Goal: Task Accomplishment & Management: Manage account settings

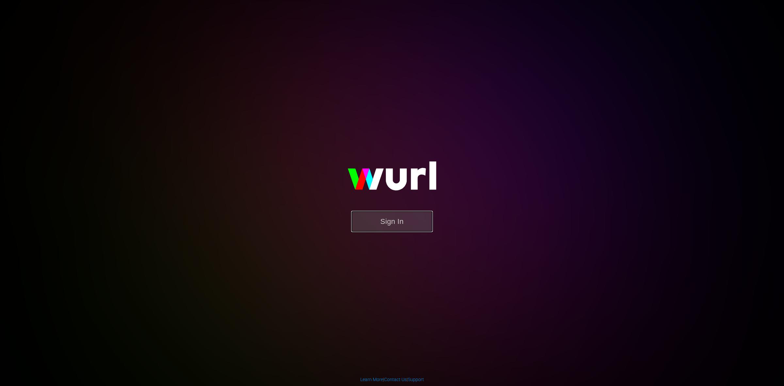
click at [432, 231] on button "Sign In" at bounding box center [392, 221] width 82 height 21
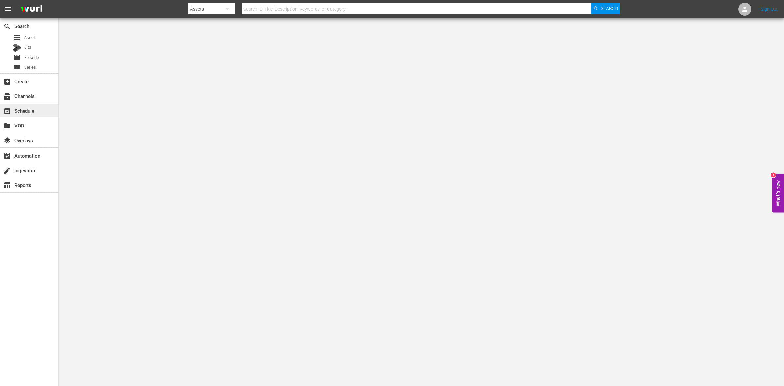
click at [36, 112] on div "event_available Schedule" at bounding box center [18, 110] width 37 height 6
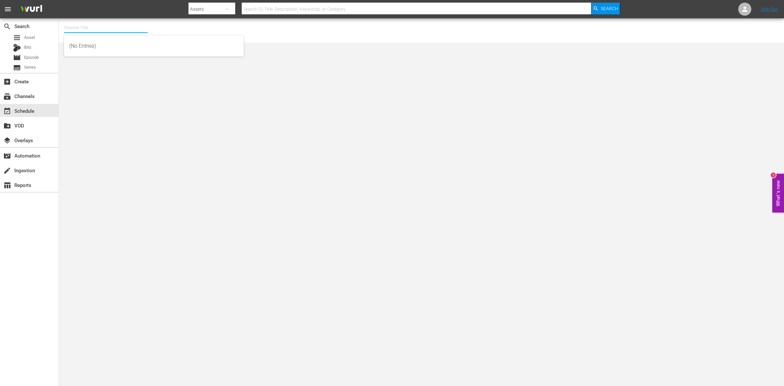
click at [119, 27] on input "text" at bounding box center [106, 28] width 84 height 16
click at [100, 46] on div "ThrillHer (1056 - aenetworks_thrillher_1)" at bounding box center [153, 46] width 169 height 16
type input "ThrillHer (1056 - aenetworks_thrillher_1)"
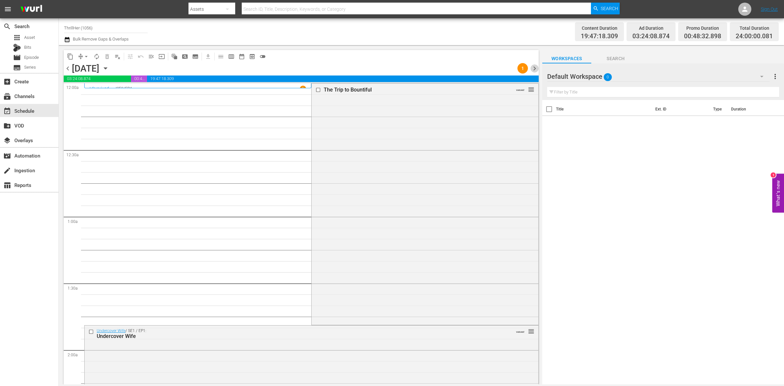
click at [534, 66] on span "chevron_right" at bounding box center [535, 68] width 8 height 8
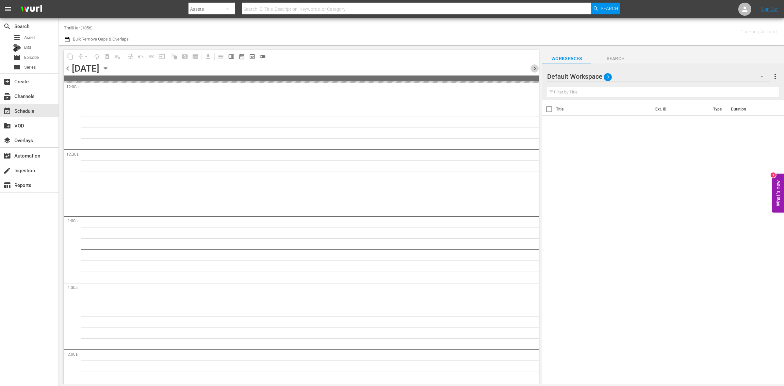
click at [534, 66] on span "chevron_right" at bounding box center [535, 68] width 8 height 8
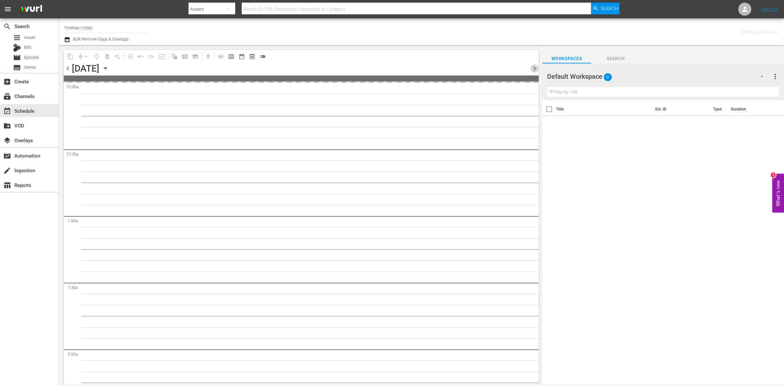
click at [534, 66] on span "chevron_right" at bounding box center [535, 68] width 8 height 8
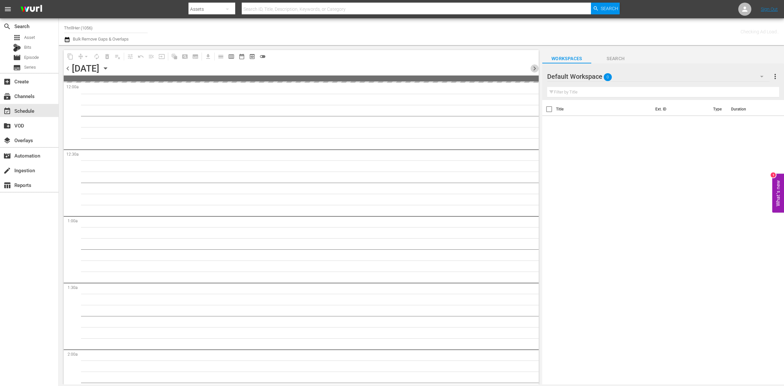
click at [534, 66] on span "chevron_right" at bounding box center [535, 68] width 8 height 8
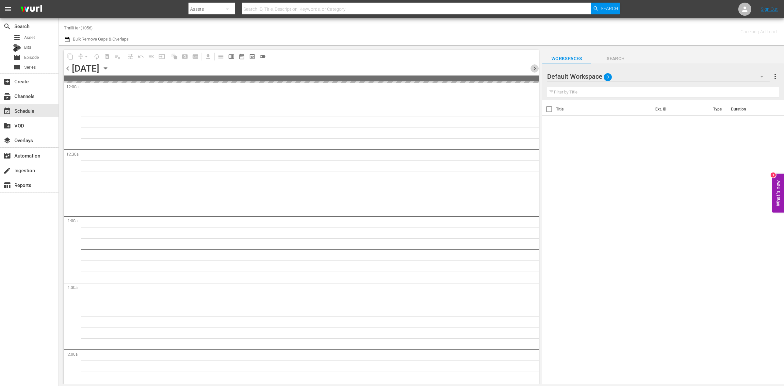
click at [534, 66] on span "chevron_right" at bounding box center [535, 68] width 8 height 8
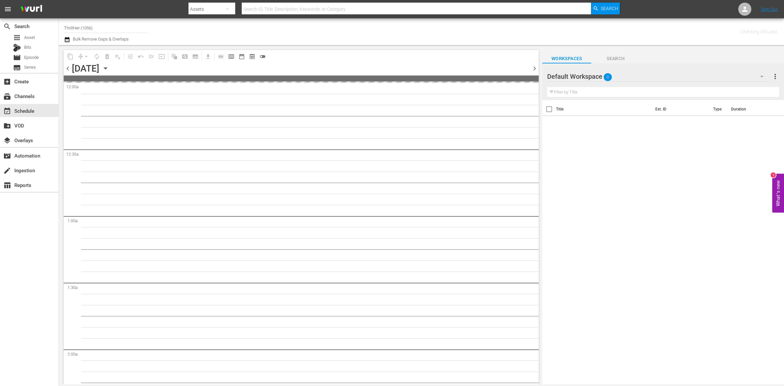
click at [534, 66] on span "chevron_right" at bounding box center [535, 68] width 8 height 8
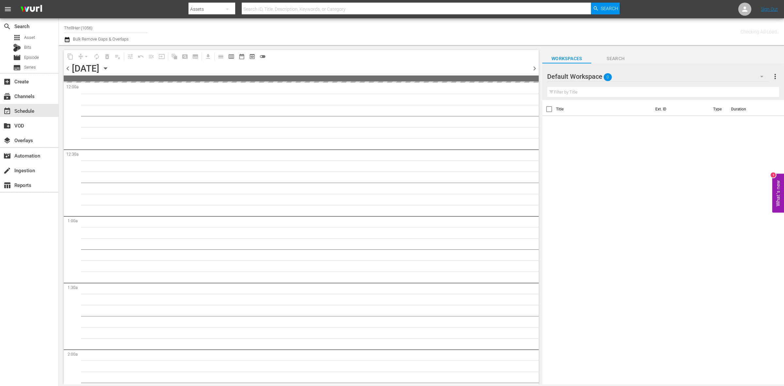
click at [534, 66] on span "chevron_right" at bounding box center [535, 68] width 8 height 8
click at [67, 69] on span "chevron_left" at bounding box center [68, 68] width 8 height 8
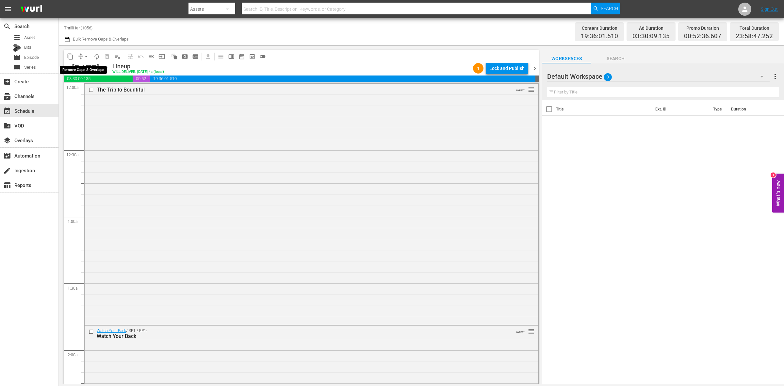
click at [83, 55] on span "arrow_drop_down" at bounding box center [86, 56] width 7 height 7
click at [84, 64] on li "Align to Midnight" at bounding box center [86, 69] width 54 height 11
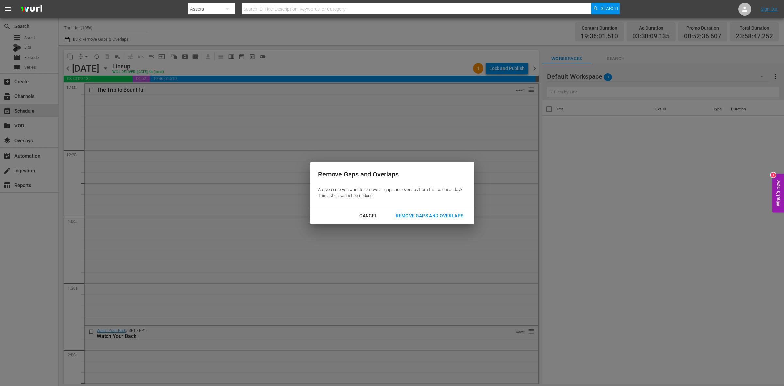
click at [445, 217] on div "Remove Gaps and Overlaps" at bounding box center [429, 216] width 78 height 8
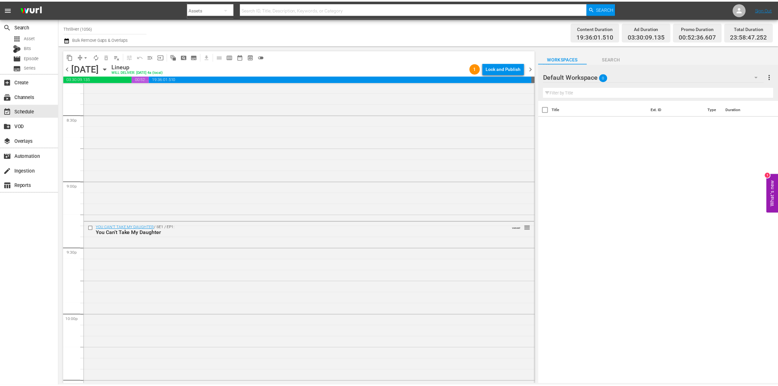
scroll to position [2898, 0]
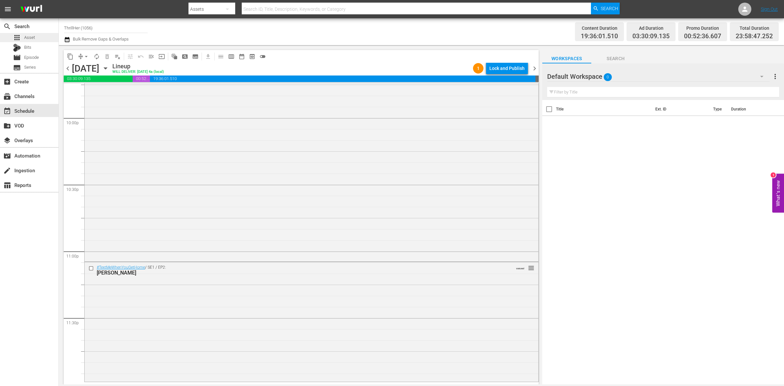
click at [40, 35] on div "apps Asset" at bounding box center [29, 37] width 58 height 9
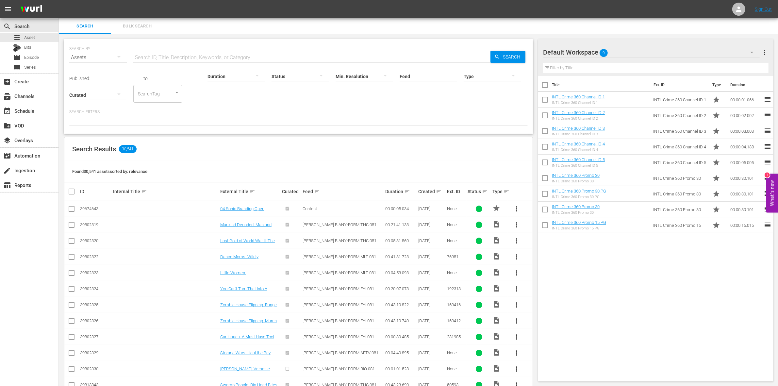
click at [543, 87] on input "checkbox" at bounding box center [545, 86] width 14 height 14
checkbox input "true"
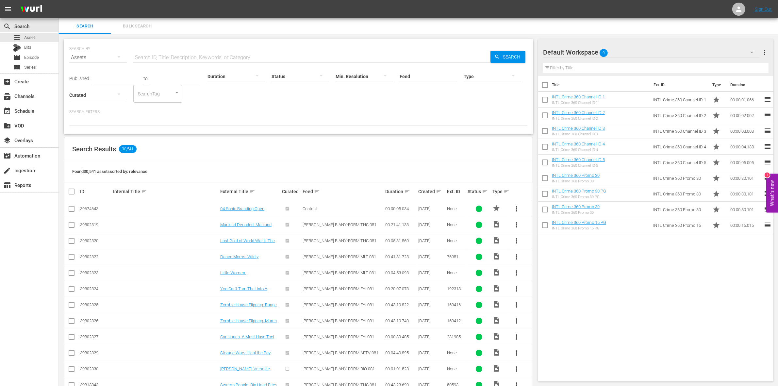
checkbox input "true"
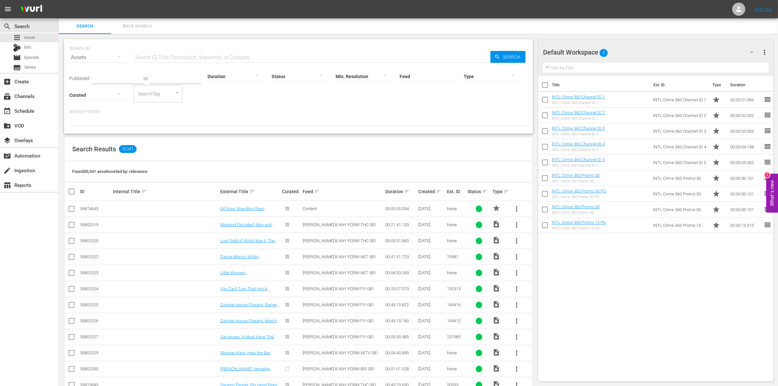
checkbox input "true"
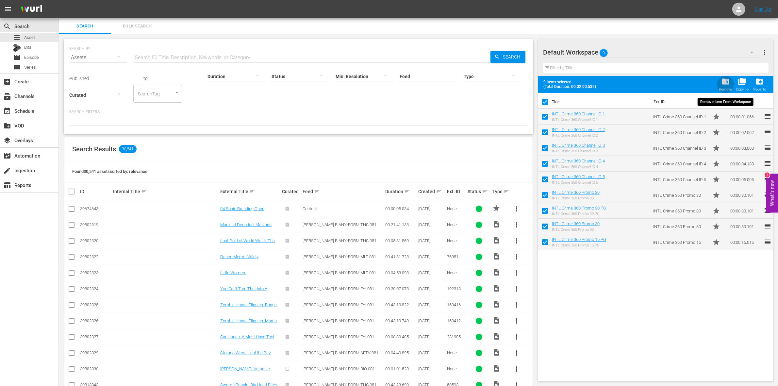
click at [727, 85] on span "folder_delete" at bounding box center [725, 81] width 9 height 9
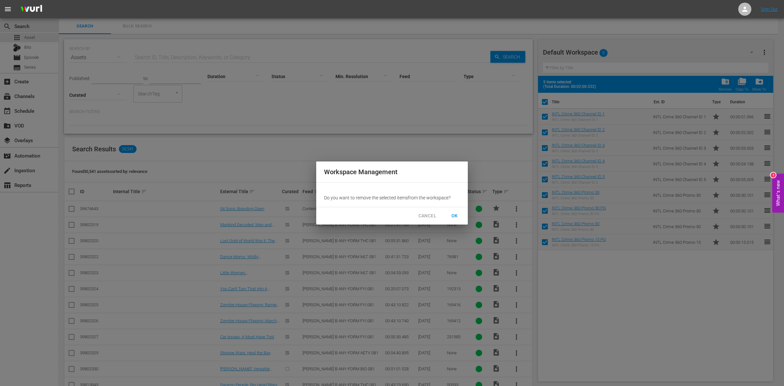
click at [456, 213] on span "OK" at bounding box center [455, 216] width 10 height 8
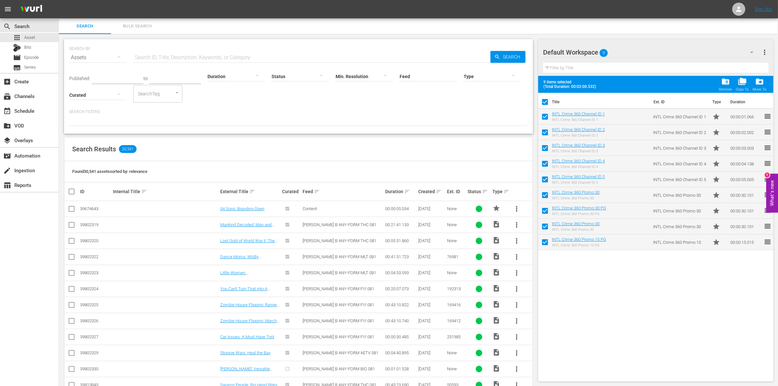
checkbox input "false"
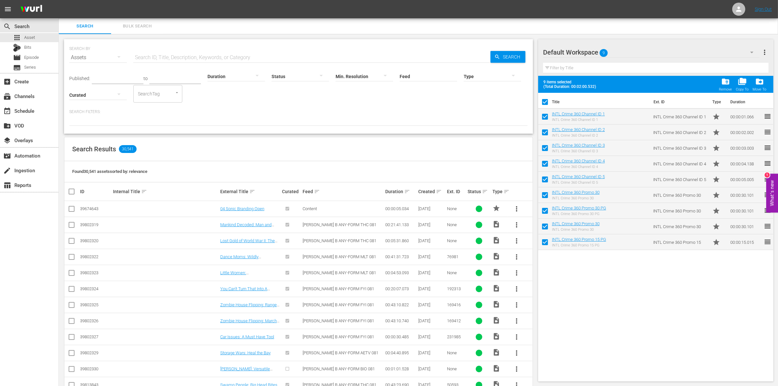
checkbox input "false"
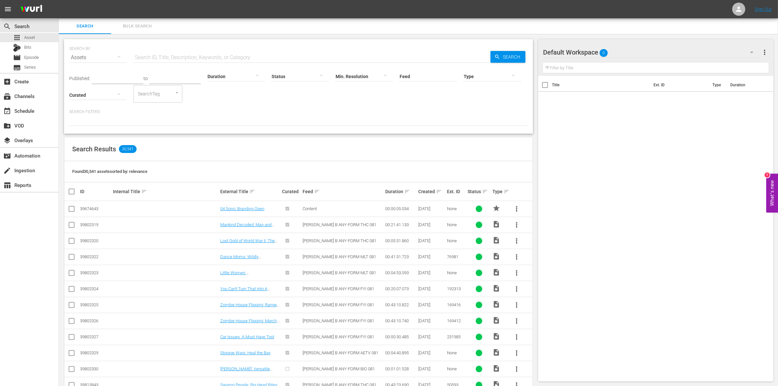
click at [611, 53] on div "Default Workspace 0" at bounding box center [651, 52] width 217 height 18
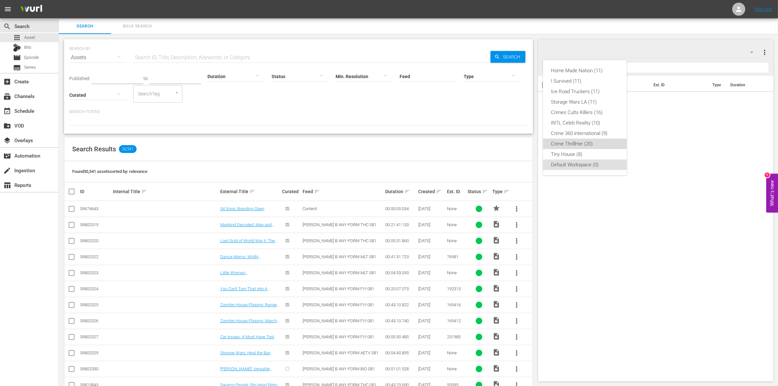
click at [584, 144] on div "Crime ThrillHer (20)" at bounding box center [585, 144] width 68 height 10
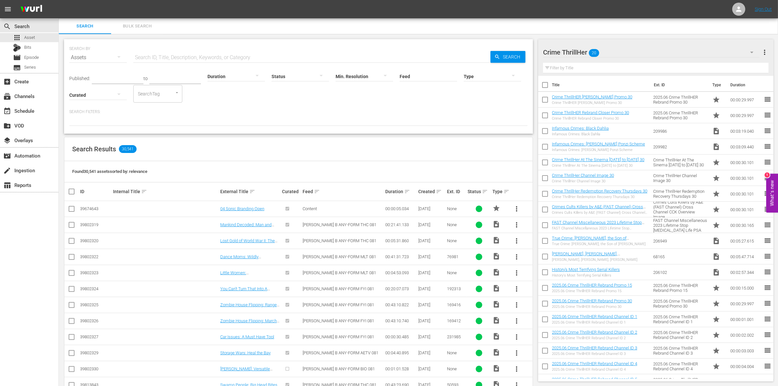
click at [545, 84] on input "checkbox" at bounding box center [545, 86] width 14 height 14
checkbox input "true"
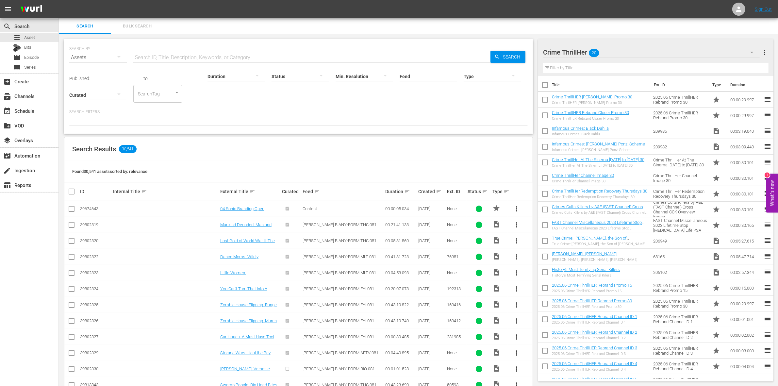
checkbox input "true"
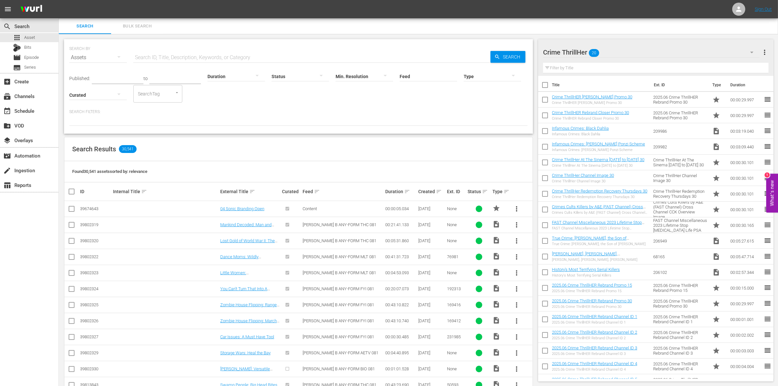
checkbox input "true"
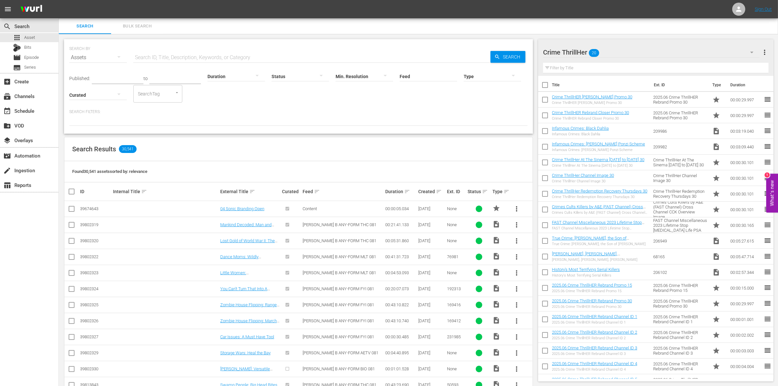
checkbox input "true"
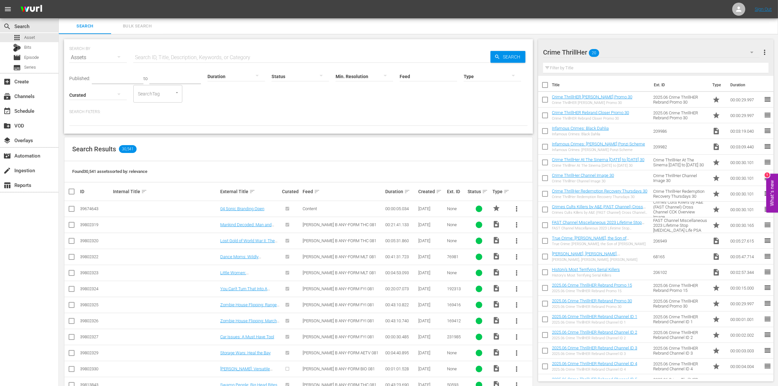
checkbox input "true"
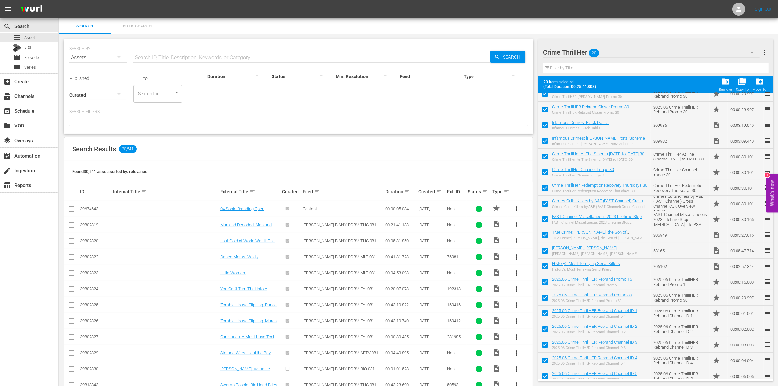
scroll to position [43, 0]
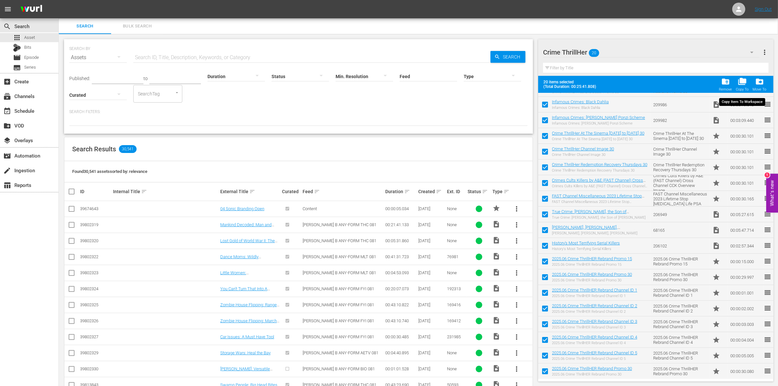
click at [740, 84] on span "folder_copy" at bounding box center [742, 81] width 9 height 9
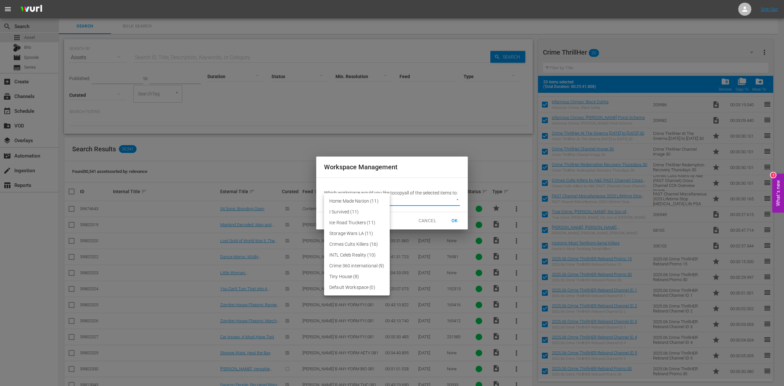
click at [431, 199] on body "menu Sign Out search Search apps Asset Bits movie Episode subtitles Series add_…" at bounding box center [392, 193] width 784 height 386
click at [366, 285] on li "Default Workspace (0)" at bounding box center [357, 287] width 66 height 11
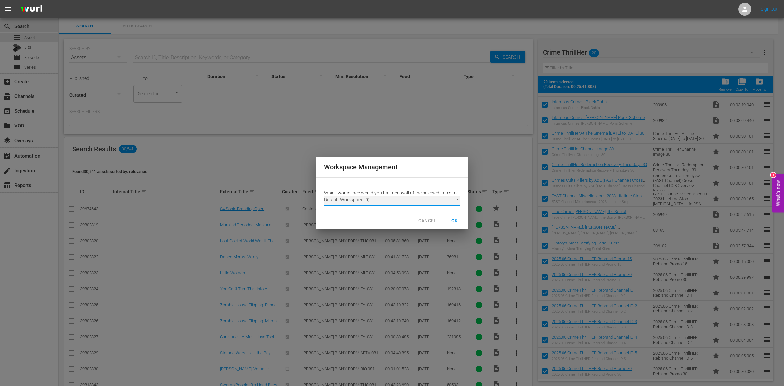
type input "3246"
click at [455, 216] on button "OK" at bounding box center [454, 221] width 21 height 12
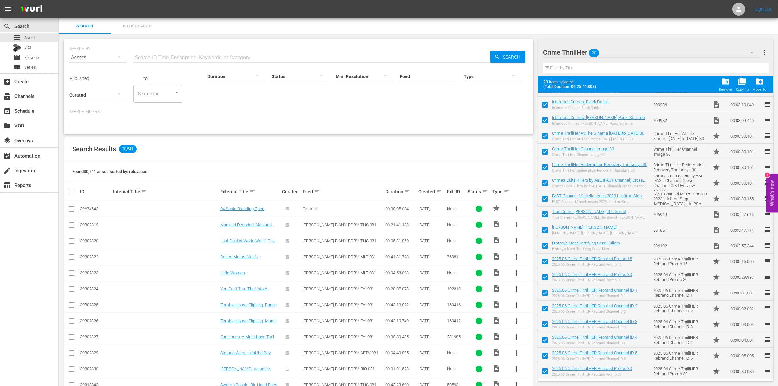
checkbox input "false"
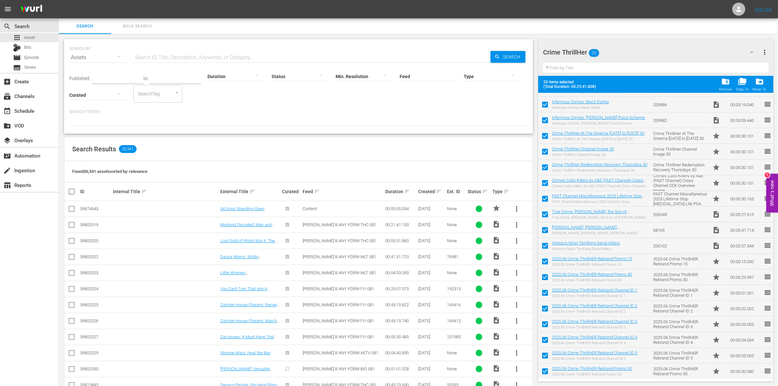
checkbox input "false"
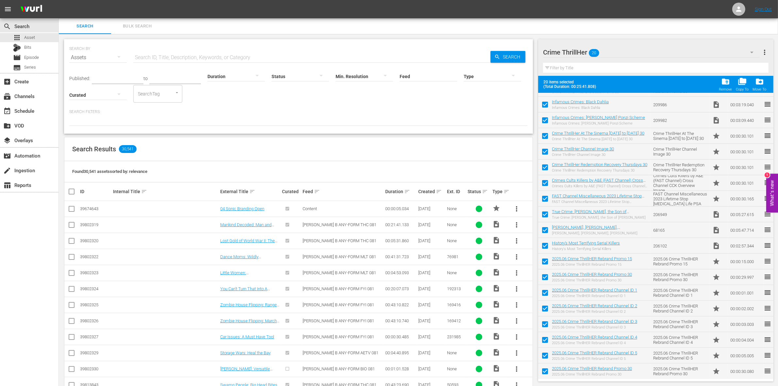
checkbox input "false"
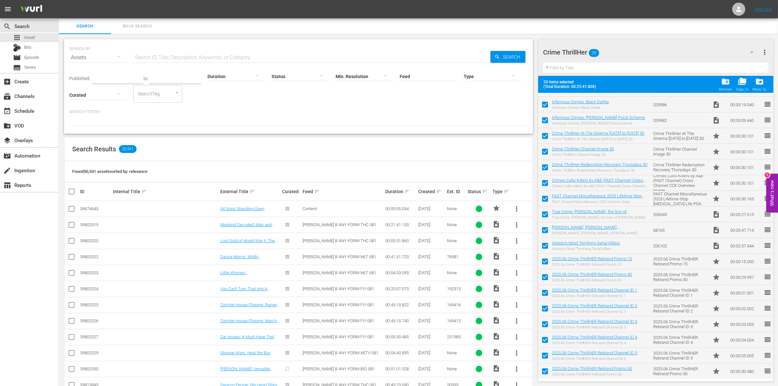
checkbox input "false"
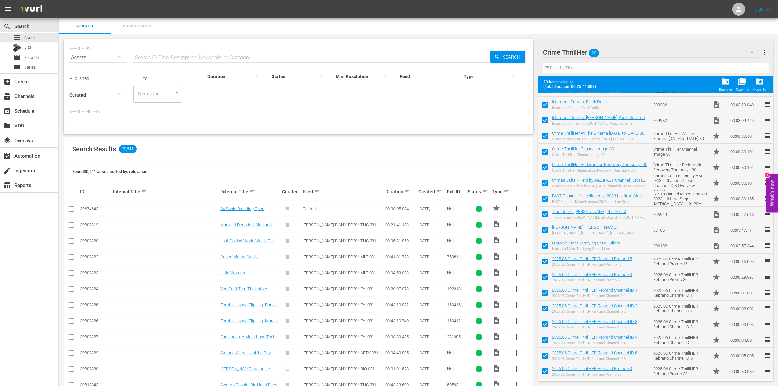
checkbox input "false"
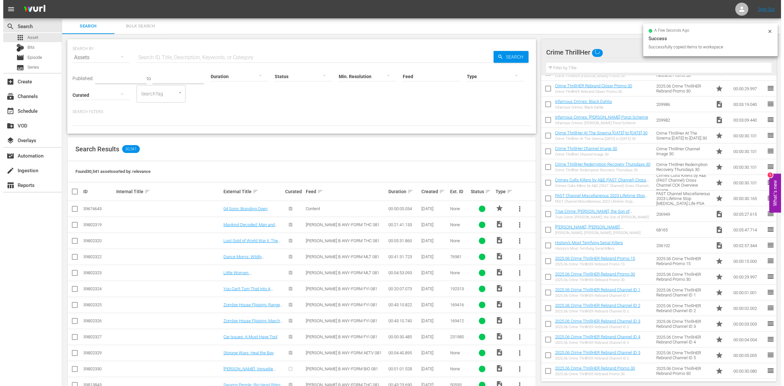
scroll to position [26, 0]
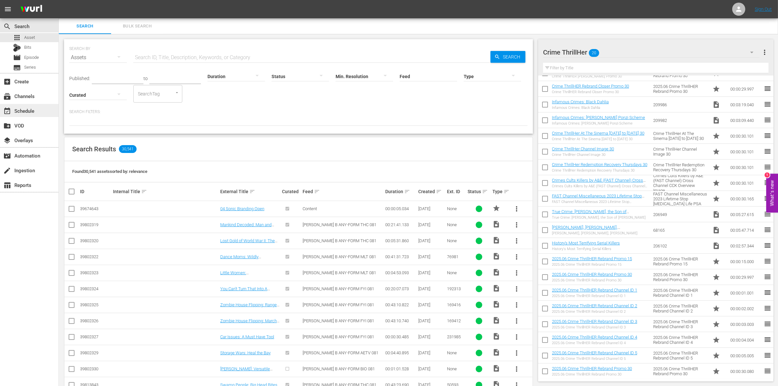
click at [25, 112] on div "event_available Schedule" at bounding box center [18, 110] width 37 height 6
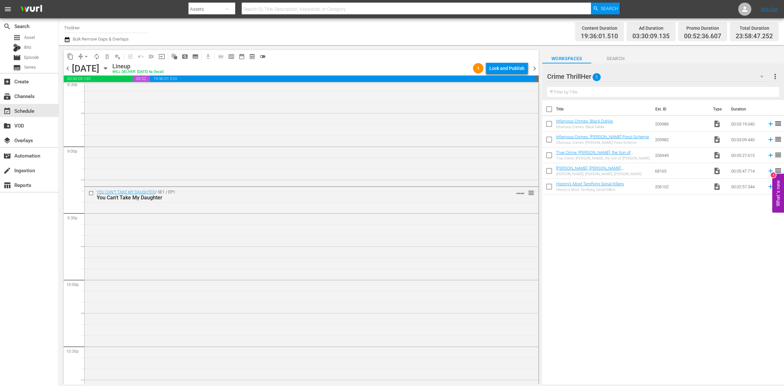
scroll to position [2898, 0]
click at [229, 327] on div "#TextMeWhenYouGetHome / SE1 / EP2: Hannah Anderson VARIANT reorder" at bounding box center [312, 321] width 454 height 118
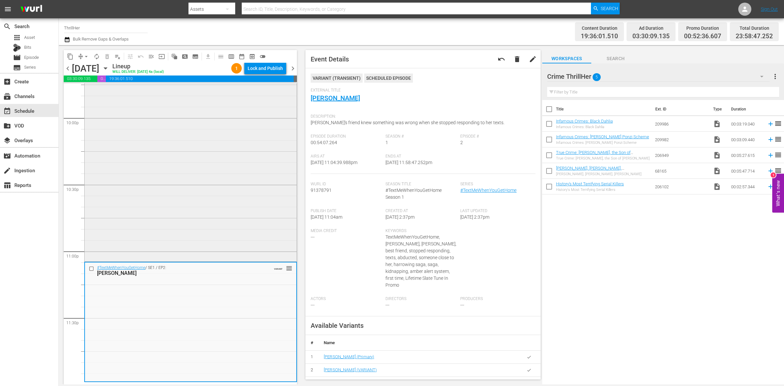
click at [185, 186] on div "YOU CAN'T TAKE MY DAUGHTER / SE1 / EP1: You Can't Take My Daughter VARIANT reor…" at bounding box center [191, 142] width 212 height 235
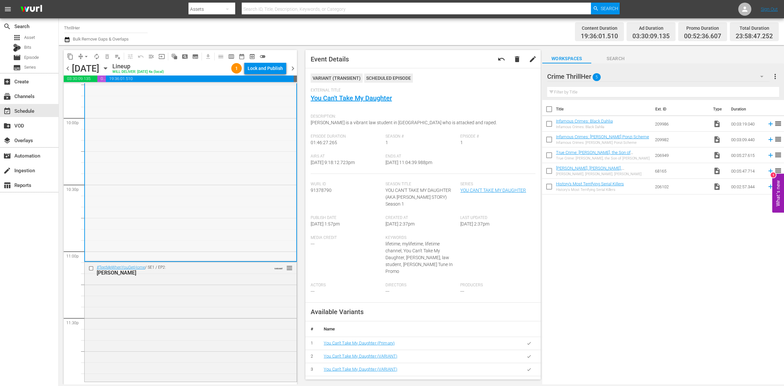
click at [220, 287] on div "#TextMeWhenYouGetHome / SE1 / EP2: Hannah Anderson VARIANT reorder" at bounding box center [191, 321] width 212 height 118
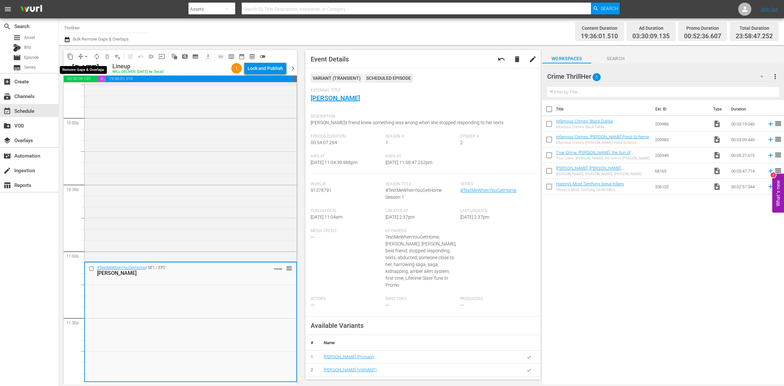
click at [87, 56] on span "arrow_drop_down" at bounding box center [86, 56] width 7 height 7
click at [90, 68] on li "Align to Midnight" at bounding box center [86, 69] width 54 height 11
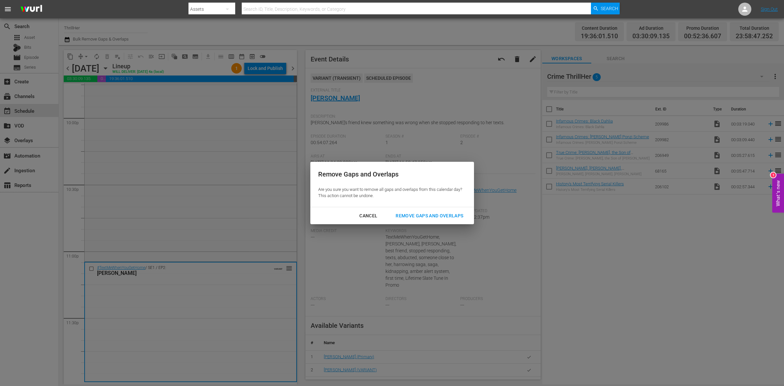
click at [460, 213] on div "Remove Gaps and Overlaps" at bounding box center [429, 216] width 78 height 8
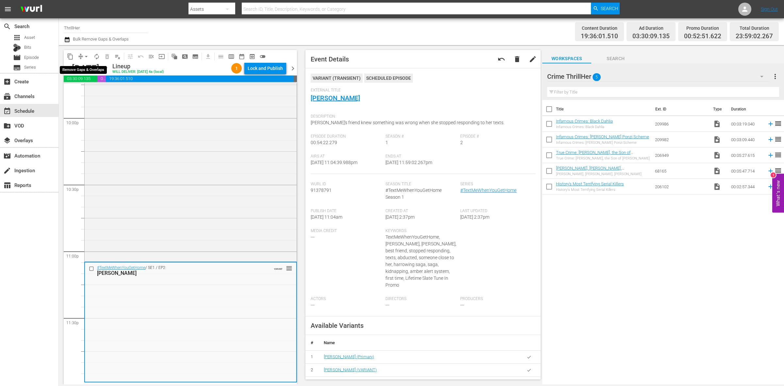
click at [88, 56] on span "arrow_drop_down" at bounding box center [86, 56] width 7 height 7
click at [88, 67] on li "Align to Midnight" at bounding box center [86, 69] width 54 height 11
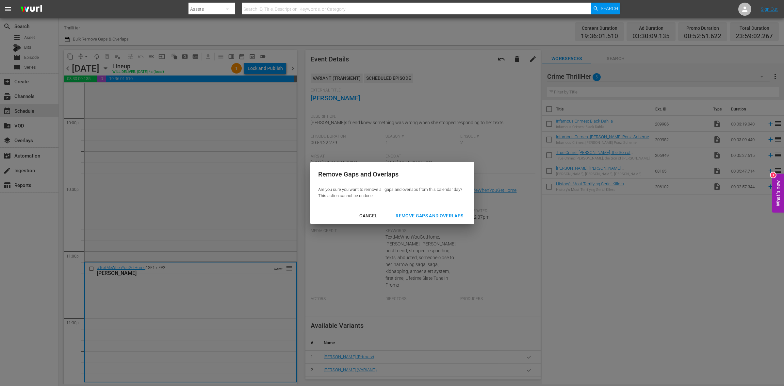
click at [419, 214] on div "Remove Gaps and Overlaps" at bounding box center [429, 216] width 78 height 8
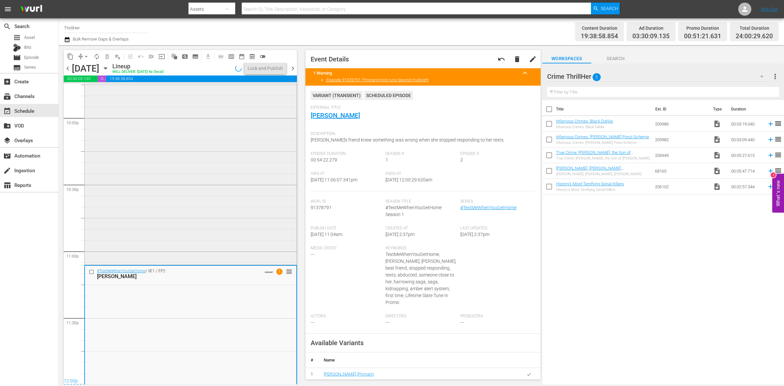
scroll to position [2899, 0]
click at [84, 56] on span "arrow_drop_down" at bounding box center [86, 56] width 7 height 7
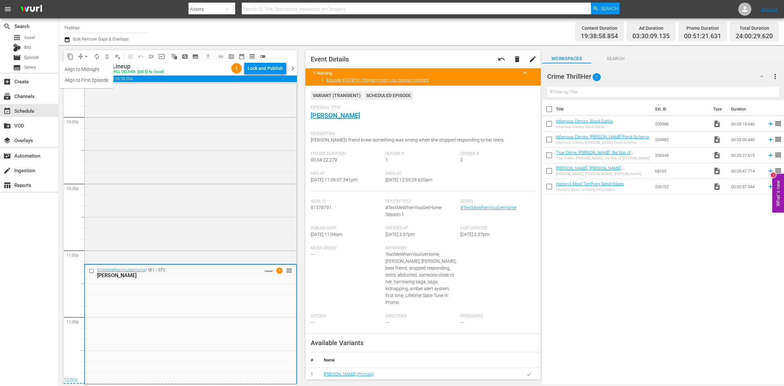
click at [84, 71] on li "Align to Midnight" at bounding box center [86, 69] width 54 height 11
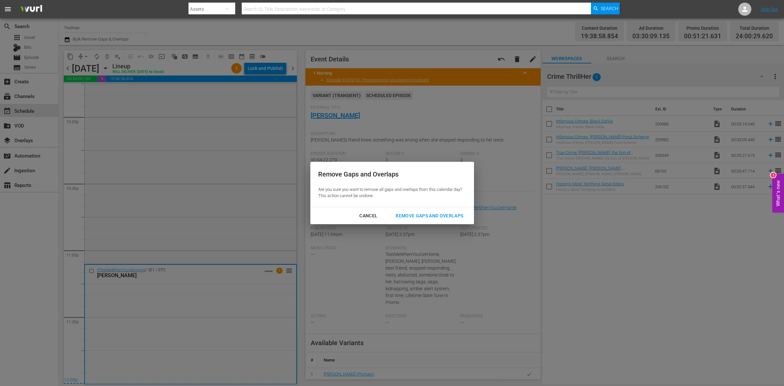
click at [423, 215] on div "Remove Gaps and Overlaps" at bounding box center [429, 216] width 78 height 8
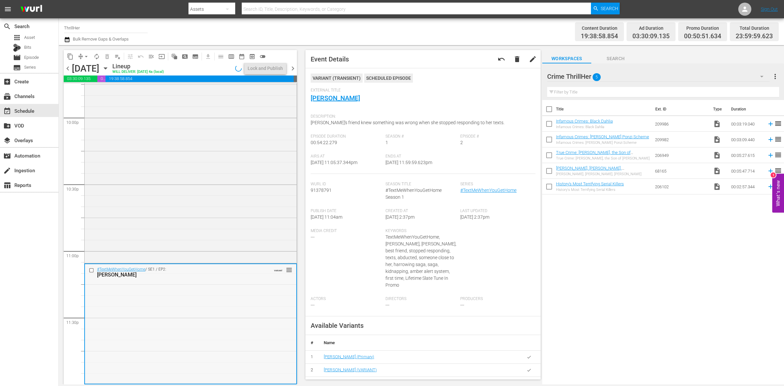
scroll to position [2898, 0]
click at [84, 56] on span "arrow_drop_down" at bounding box center [86, 56] width 7 height 7
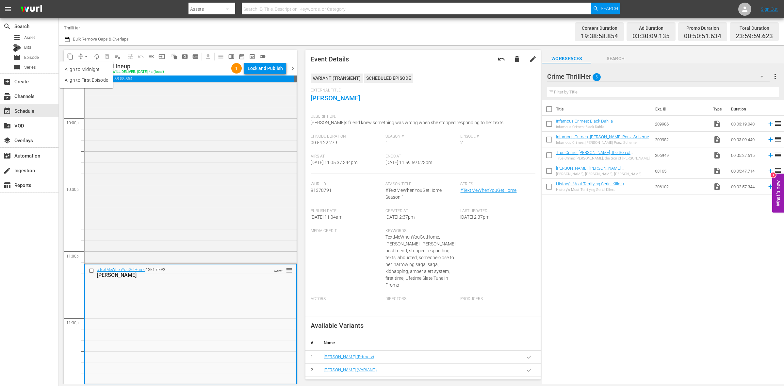
click at [84, 65] on li "Align to Midnight" at bounding box center [86, 69] width 54 height 11
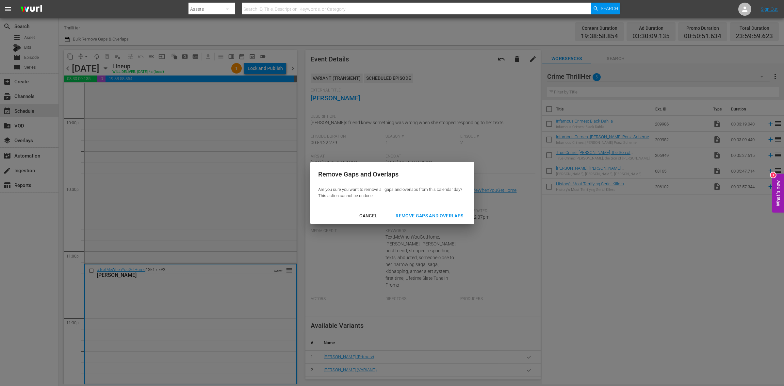
click at [444, 215] on div "Remove Gaps and Overlaps" at bounding box center [429, 216] width 78 height 8
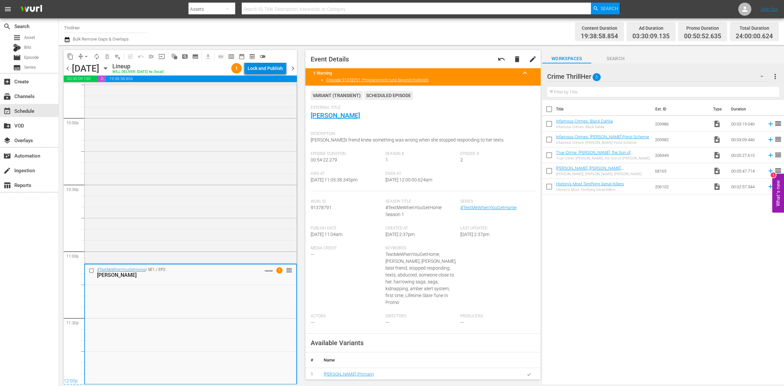
click at [260, 70] on div "Lock and Publish" at bounding box center [265, 68] width 35 height 12
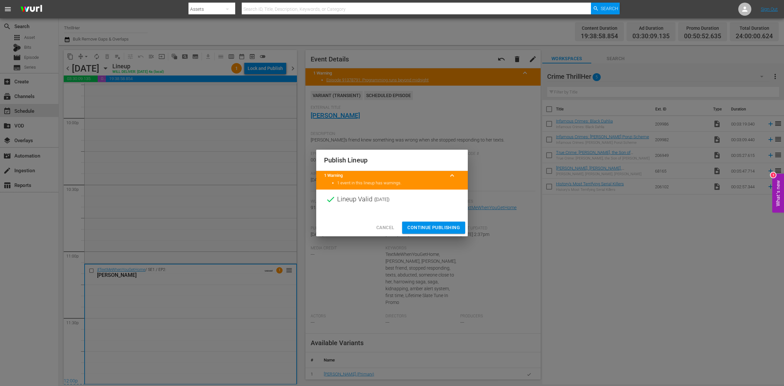
click at [420, 226] on span "Continue Publishing" at bounding box center [433, 227] width 53 height 8
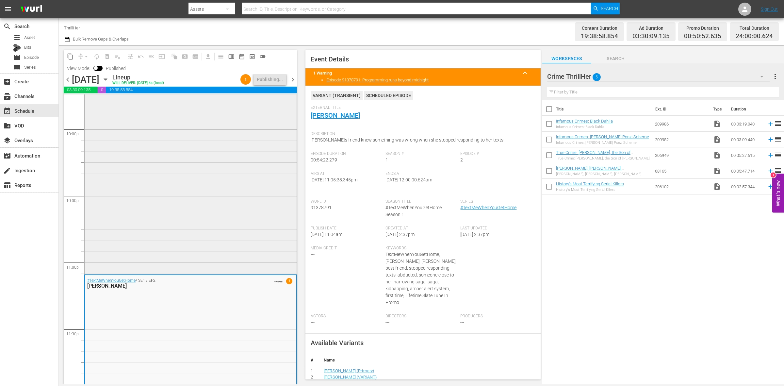
scroll to position [2909, 0]
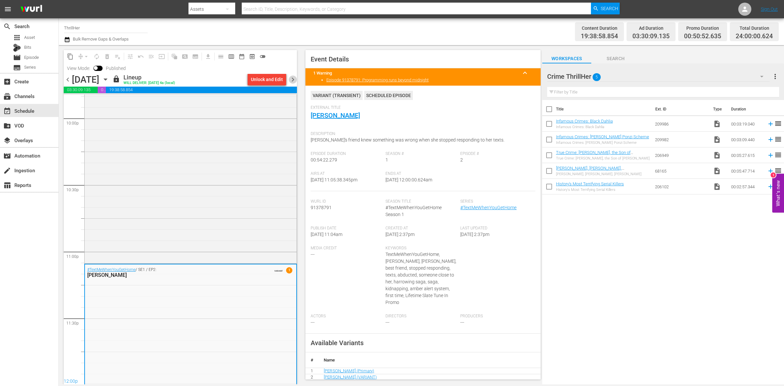
click at [292, 79] on span "chevron_right" at bounding box center [293, 79] width 8 height 8
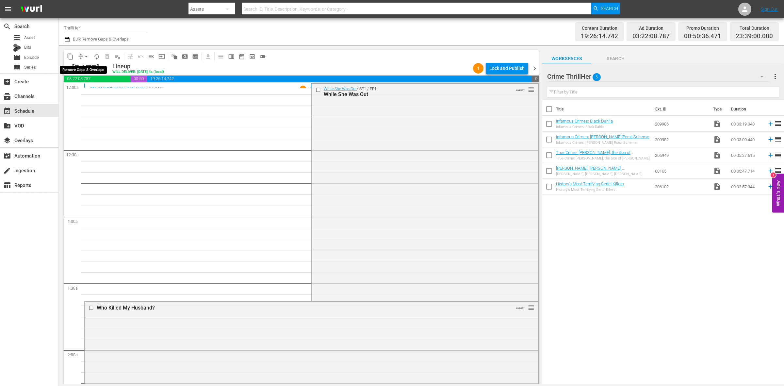
click at [85, 56] on span "arrow_drop_down" at bounding box center [86, 56] width 7 height 7
click at [85, 68] on li "Align to Midnight" at bounding box center [86, 69] width 69 height 11
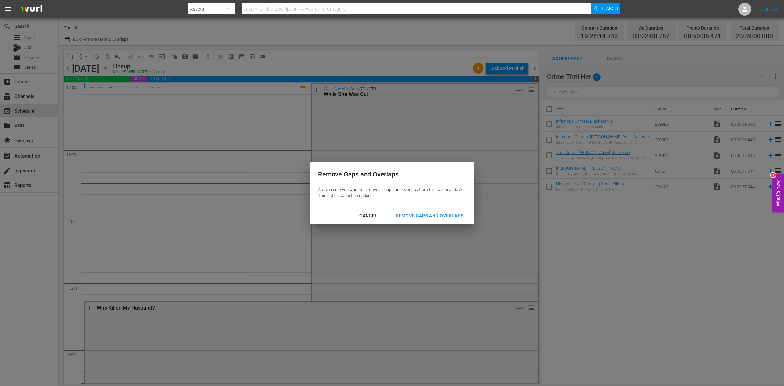
click at [454, 217] on div "Remove Gaps and Overlaps" at bounding box center [429, 216] width 78 height 8
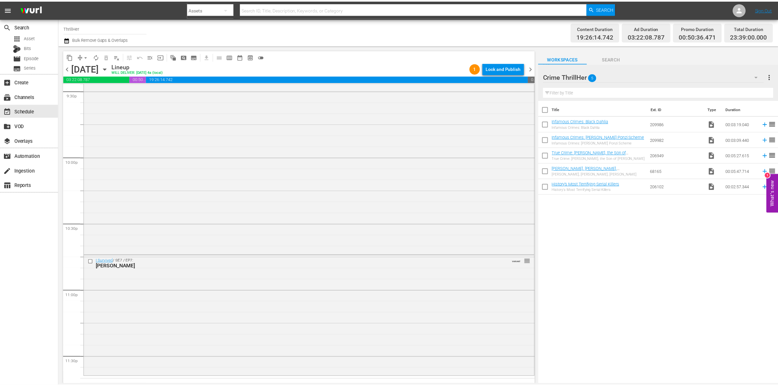
scroll to position [2898, 0]
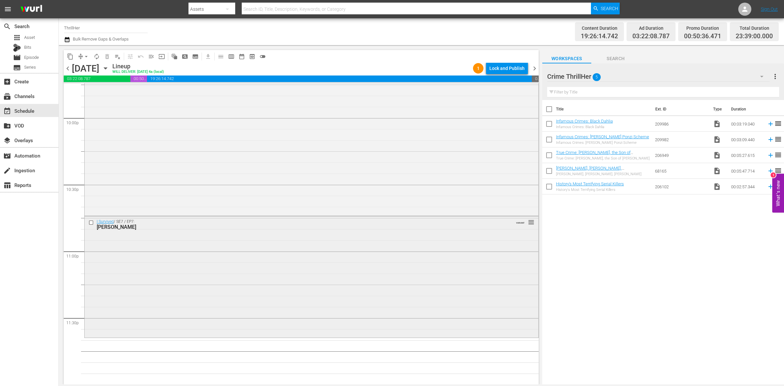
click at [270, 278] on div "I Survived / SE7 / EP7: Harold, John, Lisa VARIANT reorder" at bounding box center [312, 276] width 454 height 120
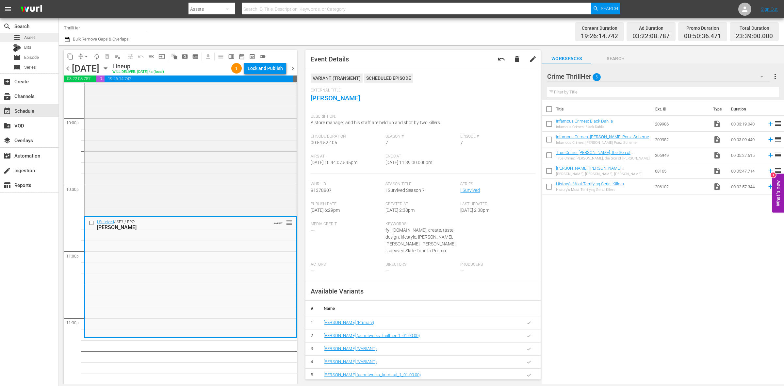
click at [27, 36] on span "Asset" at bounding box center [29, 37] width 11 height 7
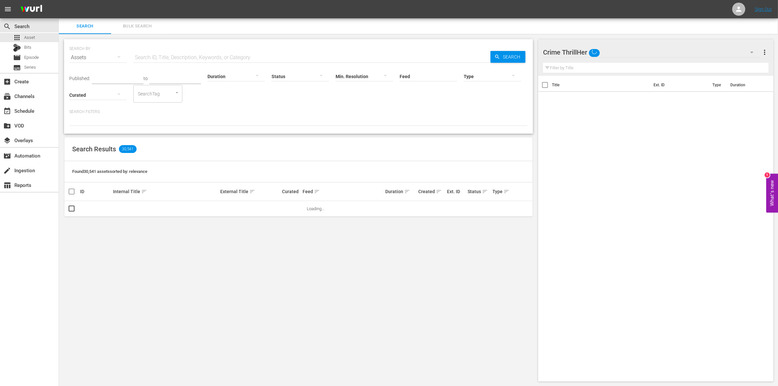
click at [152, 23] on span "Bulk Search" at bounding box center [137, 27] width 44 height 8
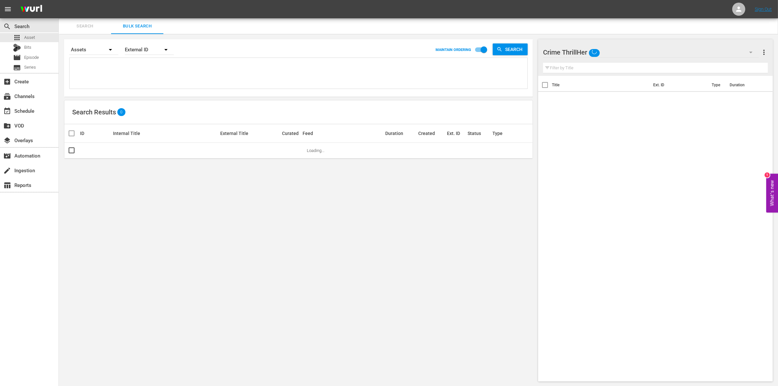
click at [292, 76] on textarea at bounding box center [299, 74] width 456 height 30
type textarea "2"
type textarea "23"
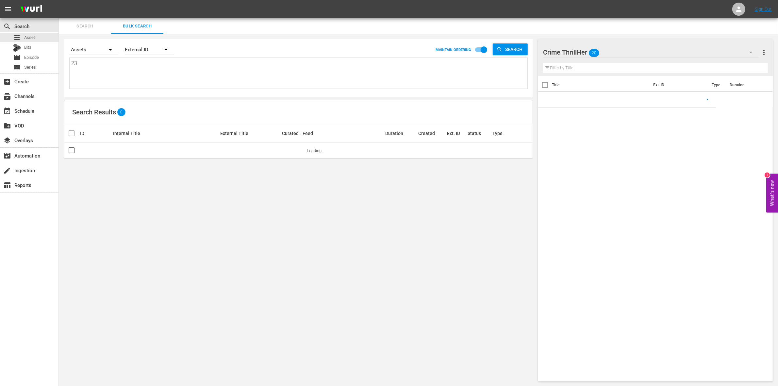
type textarea "239"
type textarea "2392"
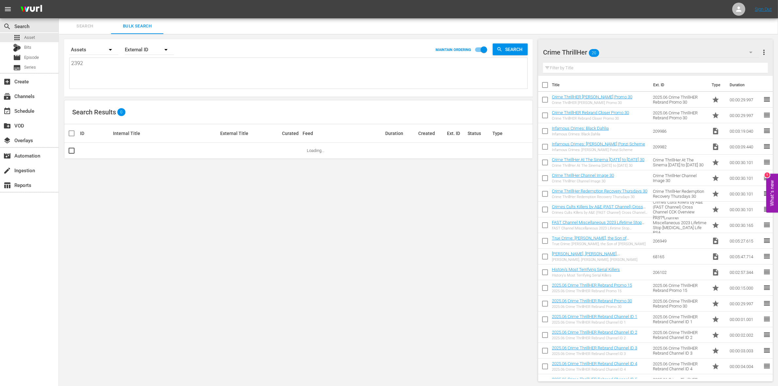
type textarea "23924"
type textarea "239245"
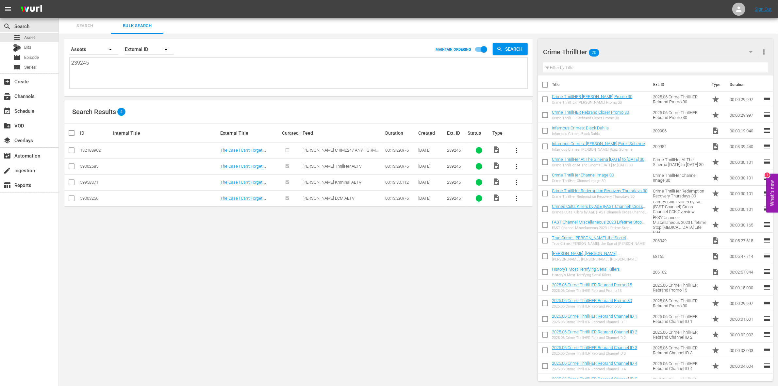
type textarea "239245"
click at [70, 165] on input "checkbox" at bounding box center [72, 168] width 8 height 8
checkbox input "true"
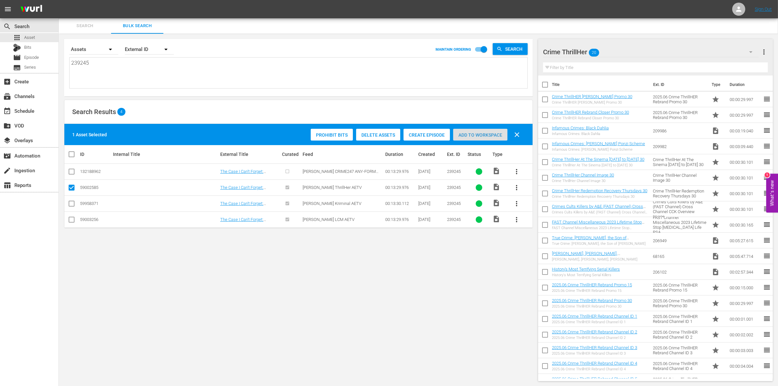
click at [477, 138] on div "Add to Workspace" at bounding box center [480, 135] width 54 height 12
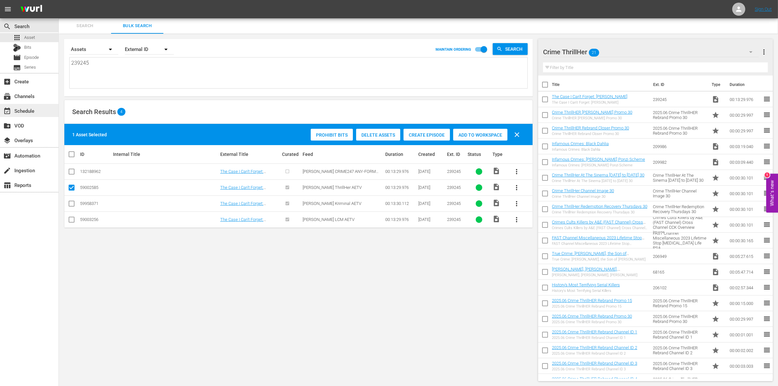
click at [48, 111] on div "event_available Schedule" at bounding box center [29, 110] width 58 height 13
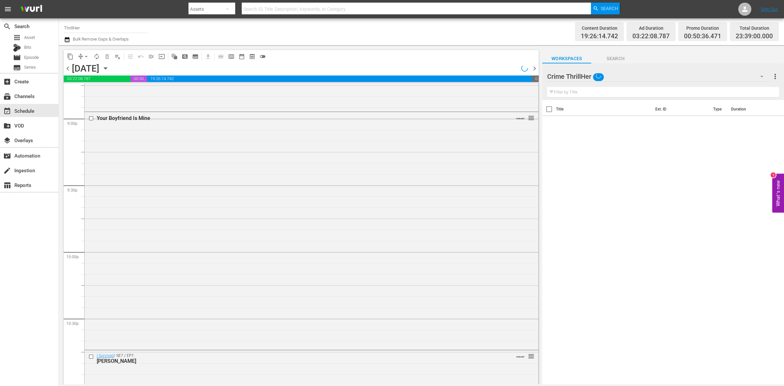
scroll to position [2898, 0]
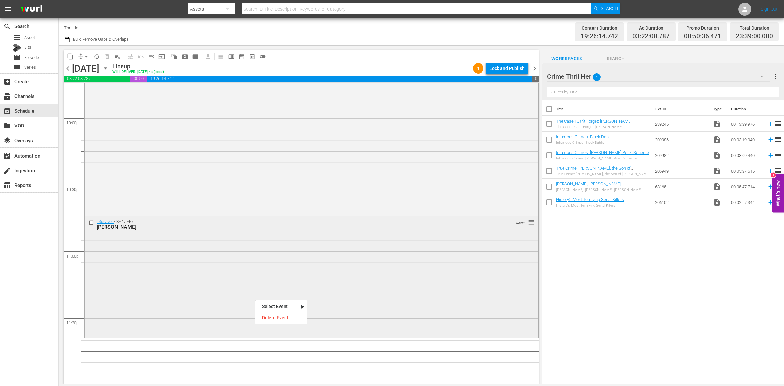
click at [195, 289] on div "I Survived / SE7 / EP7: Harold, John, Lisa VARIANT reorder" at bounding box center [312, 276] width 454 height 120
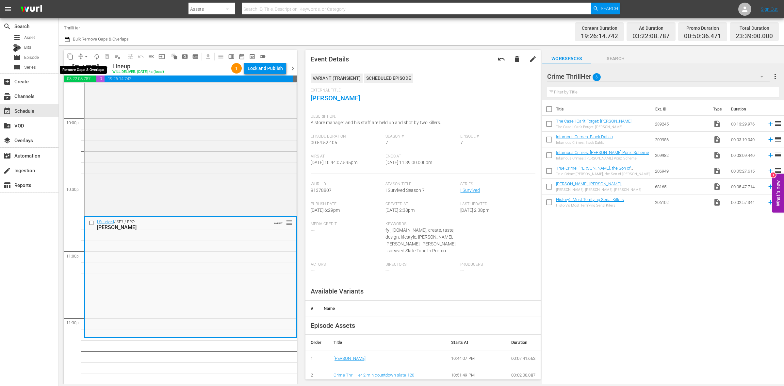
click at [83, 54] on span "arrow_drop_down" at bounding box center [86, 56] width 7 height 7
click at [82, 64] on li "Align to Midnight" at bounding box center [86, 69] width 69 height 11
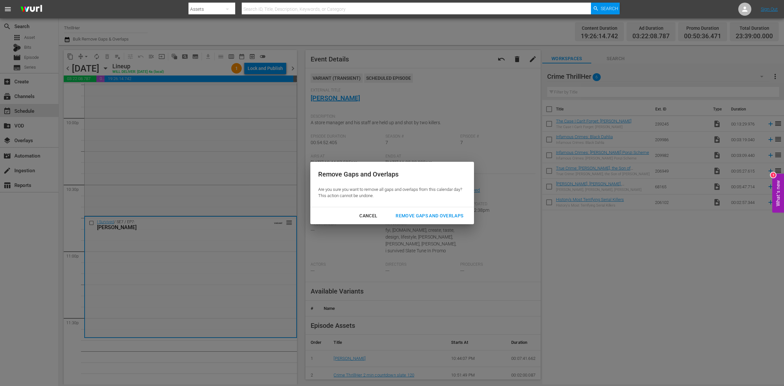
click at [442, 214] on div "Remove Gaps and Overlaps" at bounding box center [429, 216] width 78 height 8
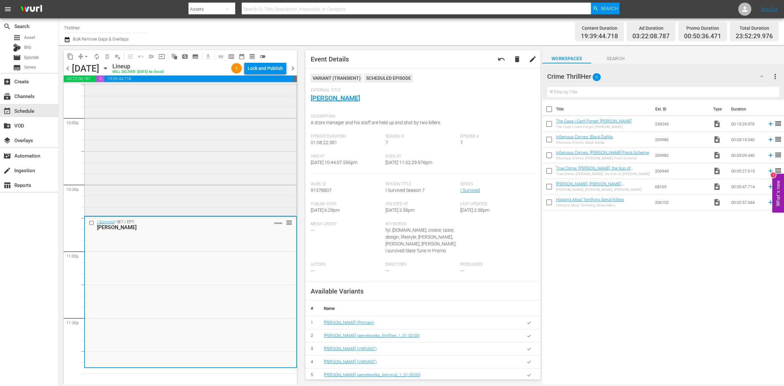
click at [190, 182] on div "Your Boyfriend Is Mine VARIANT reorder" at bounding box center [191, 96] width 212 height 236
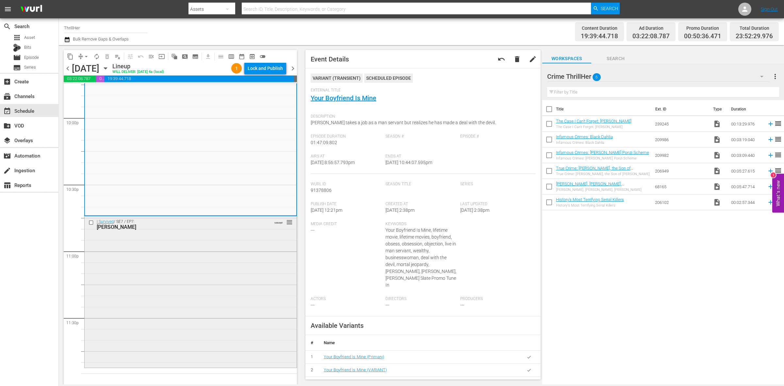
click at [241, 247] on div "I Survived / SE7 / EP7: Harold, John, Lisa VARIANT reorder" at bounding box center [191, 291] width 212 height 150
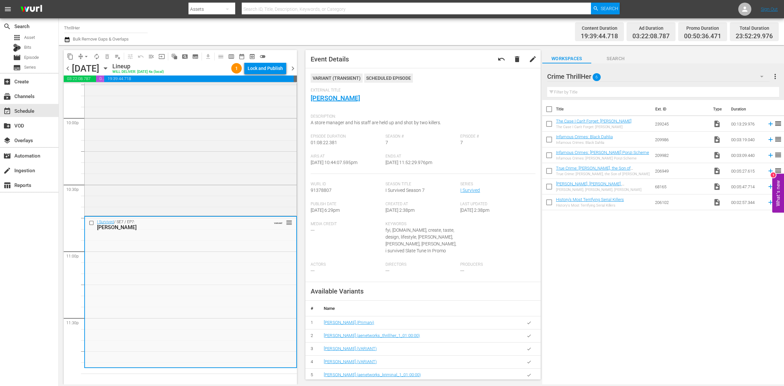
click at [38, 32] on div "search Search apps Asset Bits movie Episode subtitles Series" at bounding box center [29, 45] width 58 height 55
click at [39, 35] on div "apps Asset" at bounding box center [29, 37] width 58 height 9
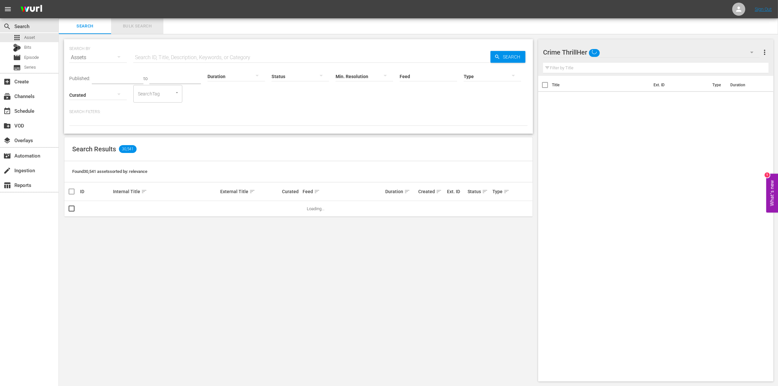
click at [141, 26] on span "Bulk Search" at bounding box center [137, 27] width 44 height 8
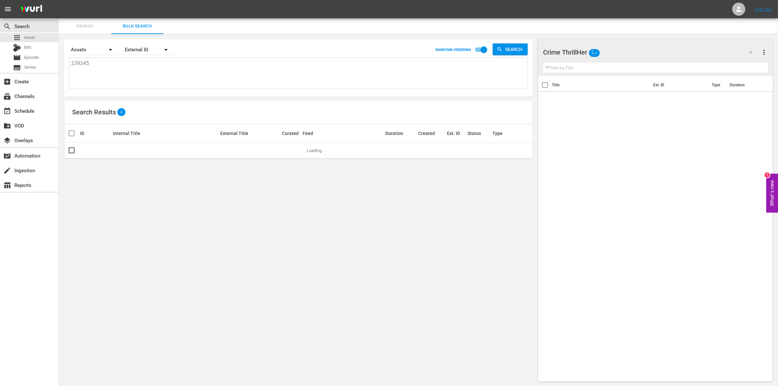
click at [147, 82] on textarea "239245" at bounding box center [299, 74] width 456 height 30
type textarea "23924"
type textarea "2392"
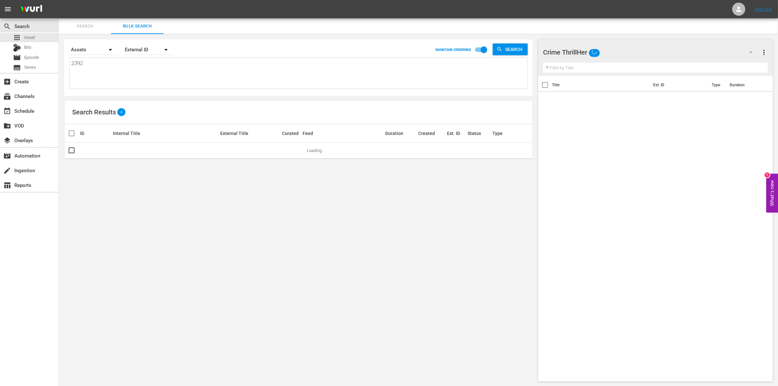
type textarea "239"
type textarea "23"
type textarea "2"
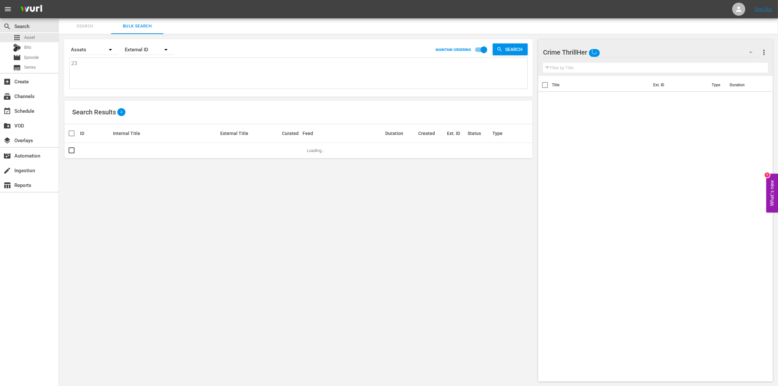
type textarea "2"
type textarea "29"
type textarea "291"
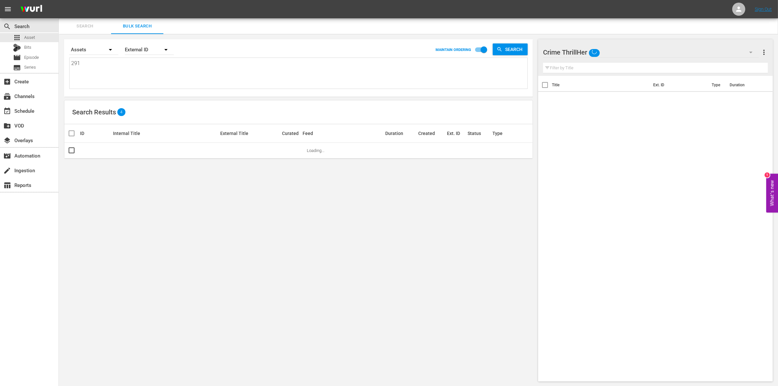
type textarea "2911"
type textarea "29117"
type textarea "291174"
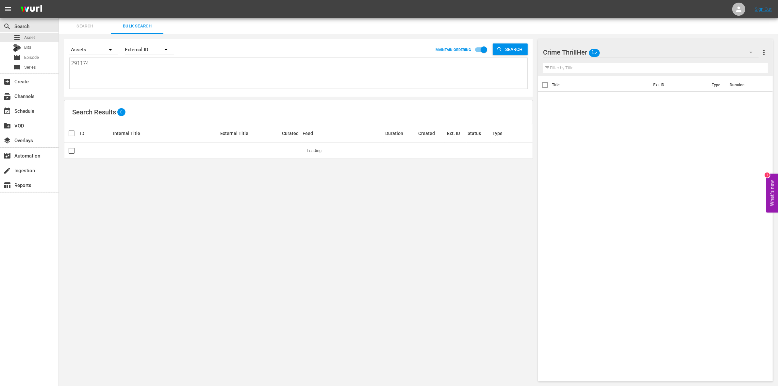
type textarea "291174"
click at [151, 98] on div "Search By Assets Order By External ID MAINTAIN ORDERING Search 291174 291174 Se…" at bounding box center [298, 210] width 479 height 353
click at [74, 148] on input "checkbox" at bounding box center [72, 152] width 8 height 8
checkbox input "true"
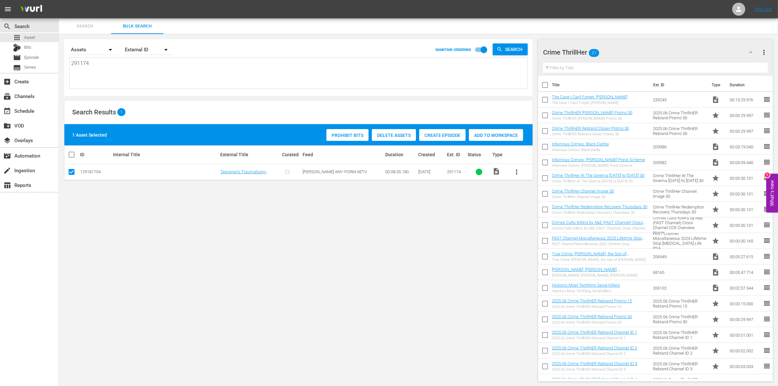
click at [489, 138] on div "Add to Workspace" at bounding box center [496, 135] width 54 height 12
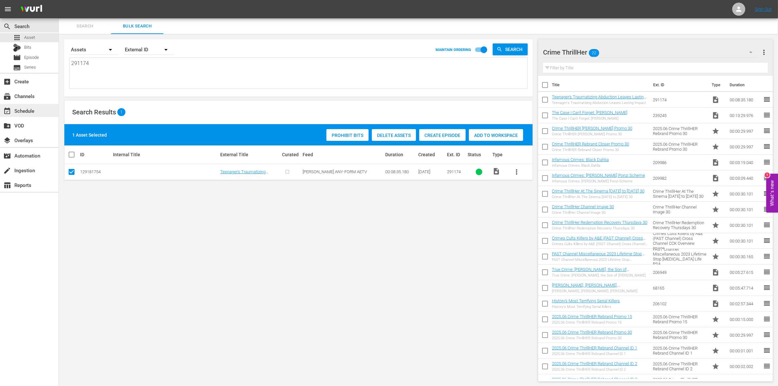
click at [41, 110] on div "event_available Schedule" at bounding box center [29, 110] width 58 height 13
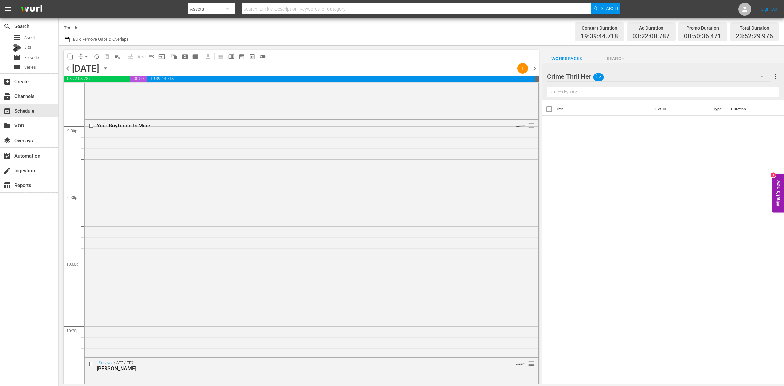
scroll to position [2898, 0]
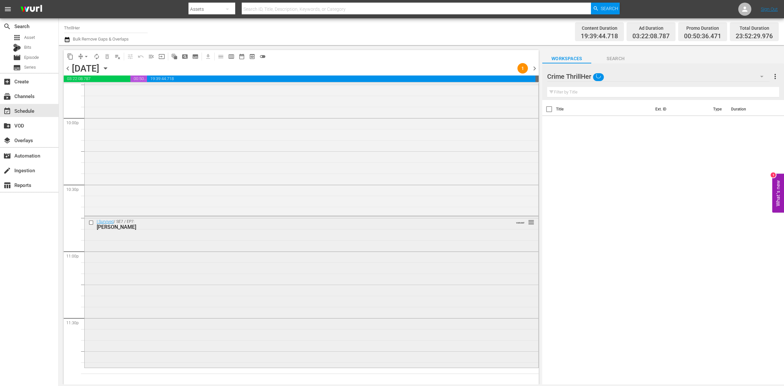
click at [440, 318] on div "I Survived / SE7 / EP7: Harold, John, Lisa VARIANT reorder" at bounding box center [312, 291] width 454 height 150
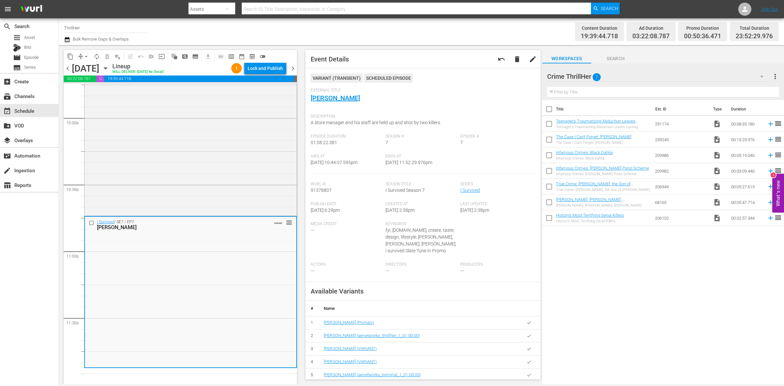
click at [84, 55] on span "arrow_drop_down" at bounding box center [86, 56] width 7 height 7
click at [84, 68] on li "Align to Midnight" at bounding box center [86, 69] width 69 height 11
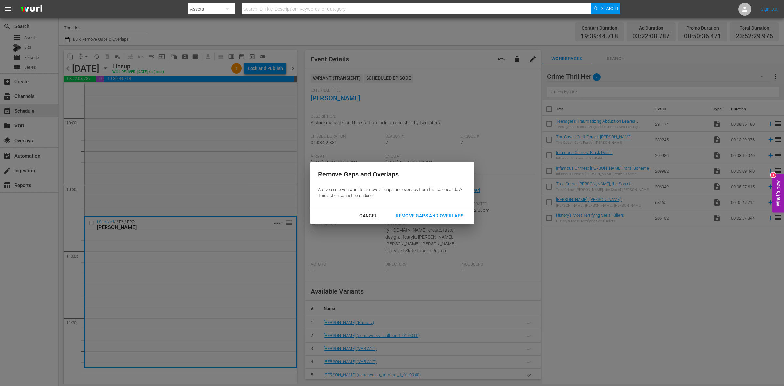
click at [412, 209] on div "Cancel Remove Gaps and Overlaps" at bounding box center [392, 215] width 164 height 17
click at [414, 214] on div "Remove Gaps and Overlaps" at bounding box center [429, 216] width 78 height 8
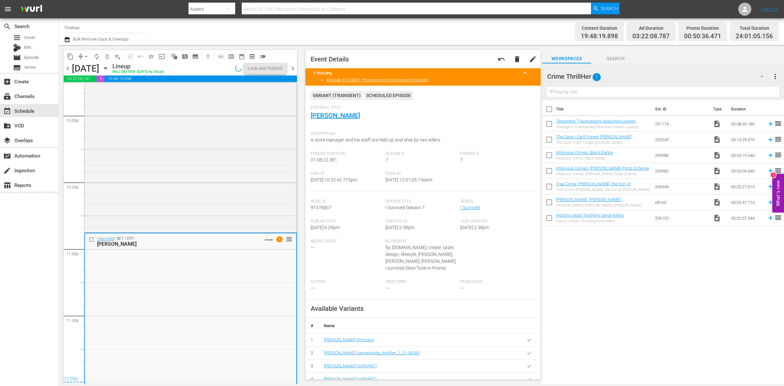
scroll to position [2901, 0]
click at [148, 265] on div "I Survived / SE7 / EP7: Harold, John, Lisa VARIANT 1 reorder" at bounding box center [190, 308] width 211 height 150
click at [84, 56] on span "arrow_drop_down" at bounding box center [86, 56] width 7 height 7
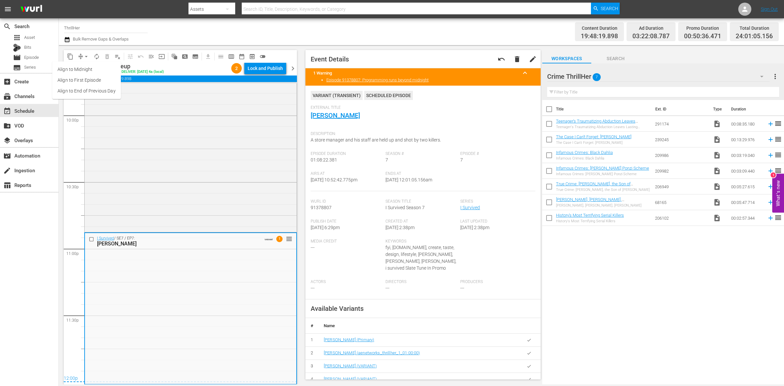
click at [86, 71] on li "Align to Midnight" at bounding box center [86, 69] width 69 height 11
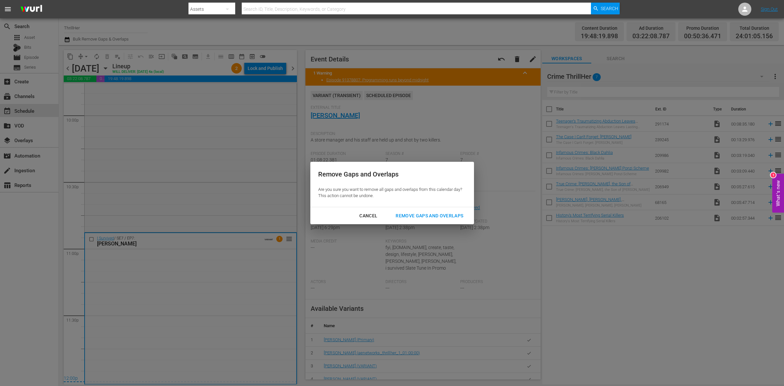
click at [424, 216] on div "Remove Gaps and Overlaps" at bounding box center [429, 216] width 78 height 8
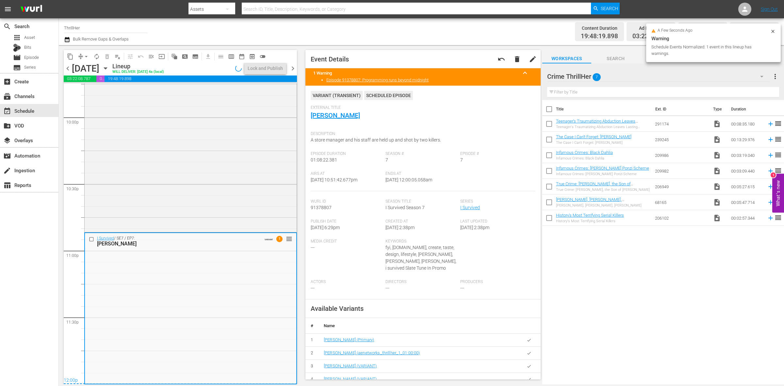
scroll to position [2899, 0]
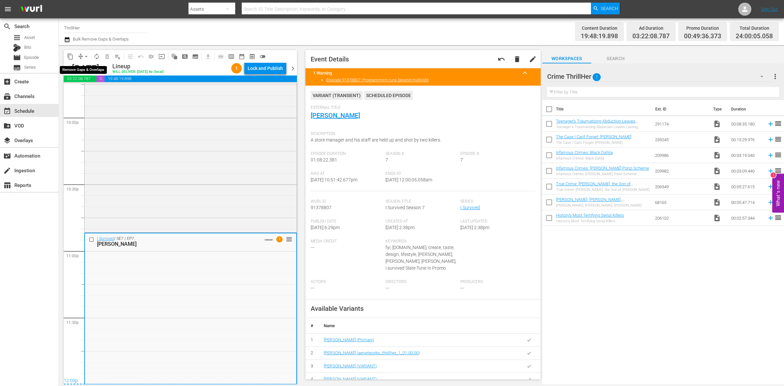
click at [83, 56] on span "arrow_drop_down" at bounding box center [86, 56] width 7 height 7
click at [85, 65] on li "Align to Midnight" at bounding box center [86, 69] width 69 height 11
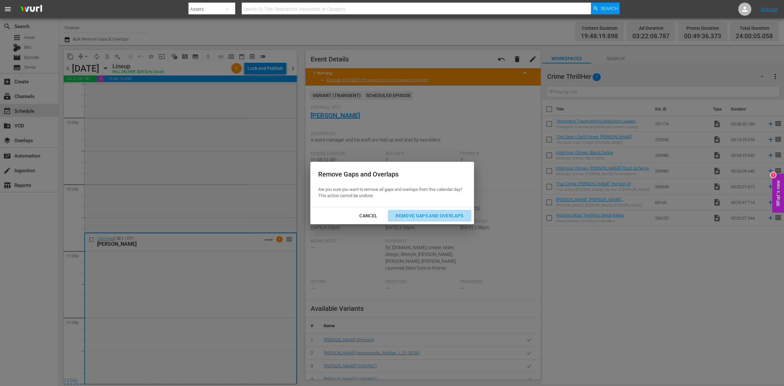
click at [429, 216] on div "Remove Gaps and Overlaps" at bounding box center [429, 216] width 78 height 8
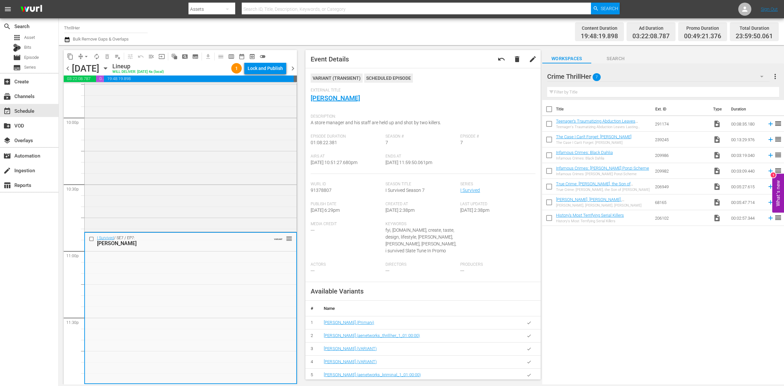
click at [86, 53] on span "arrow_drop_down" at bounding box center [86, 56] width 7 height 7
click at [86, 70] on li "Align to Midnight" at bounding box center [86, 69] width 69 height 11
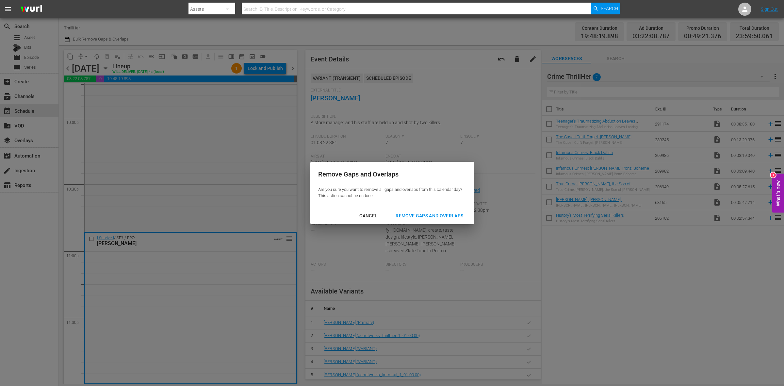
click at [456, 215] on div "Remove Gaps and Overlaps" at bounding box center [429, 216] width 78 height 8
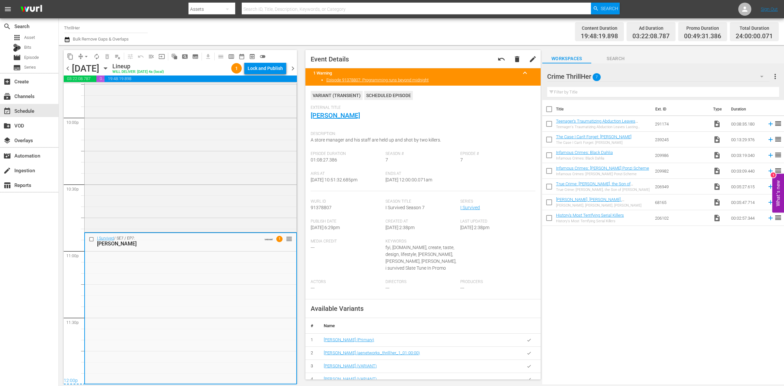
scroll to position [2898, 0]
click at [274, 67] on div "Lock and Publish" at bounding box center [265, 68] width 35 height 12
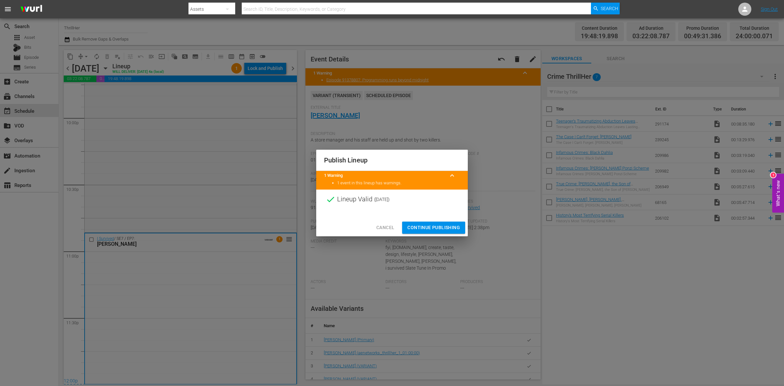
click at [426, 232] on button "Continue Publishing" at bounding box center [433, 228] width 63 height 12
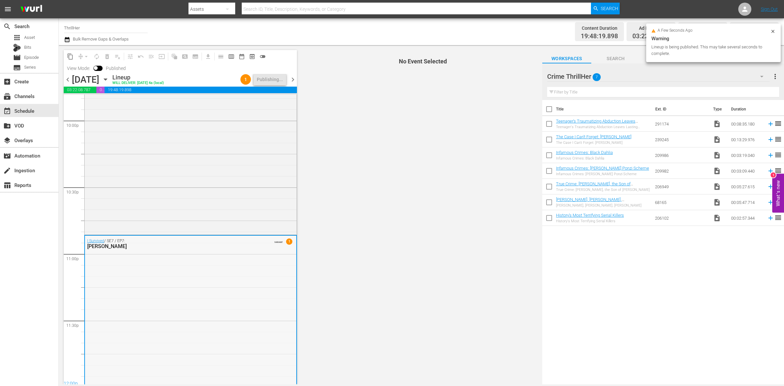
scroll to position [2909, 0]
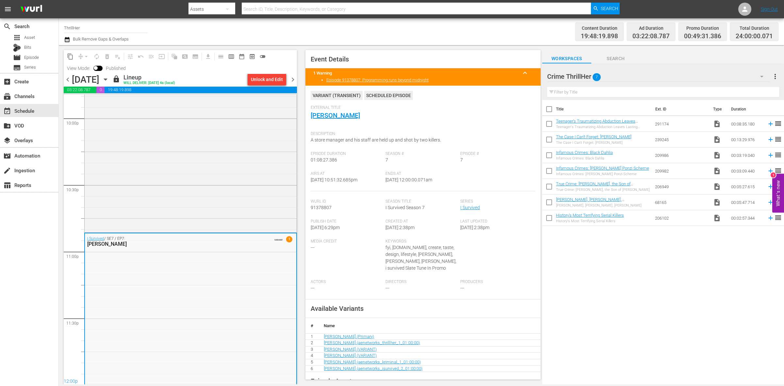
click at [291, 82] on span "chevron_right" at bounding box center [293, 79] width 8 height 8
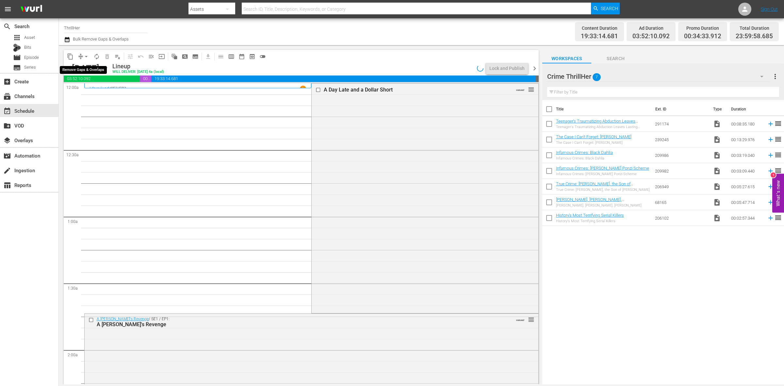
click at [84, 57] on span "arrow_drop_down" at bounding box center [86, 56] width 7 height 7
click at [88, 70] on li "Align to Midnight" at bounding box center [86, 69] width 69 height 11
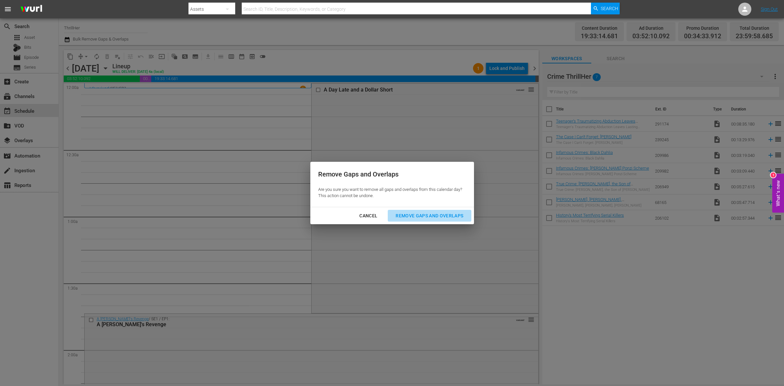
click at [449, 213] on div "Remove Gaps and Overlaps" at bounding box center [429, 216] width 78 height 8
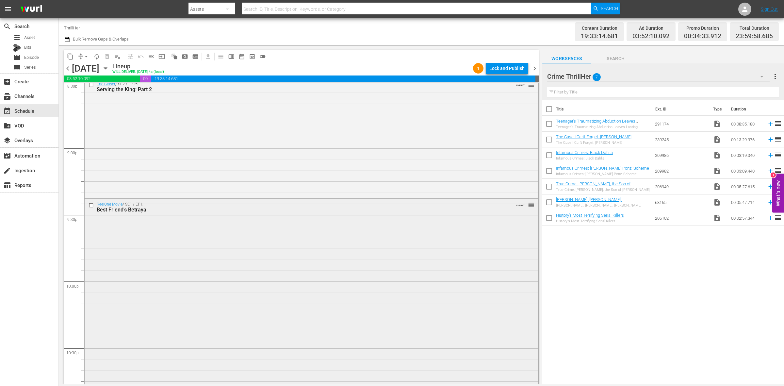
scroll to position [2898, 0]
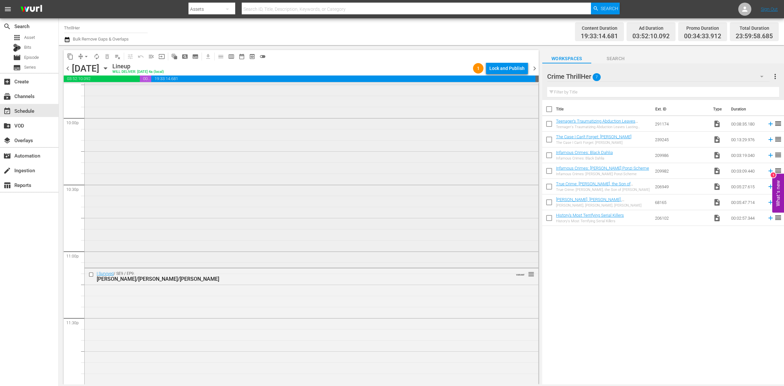
click at [190, 222] on div "ReelOne Movie / SE1 / EP1: Best Friend's Betrayal VARIANT reorder" at bounding box center [312, 151] width 454 height 231
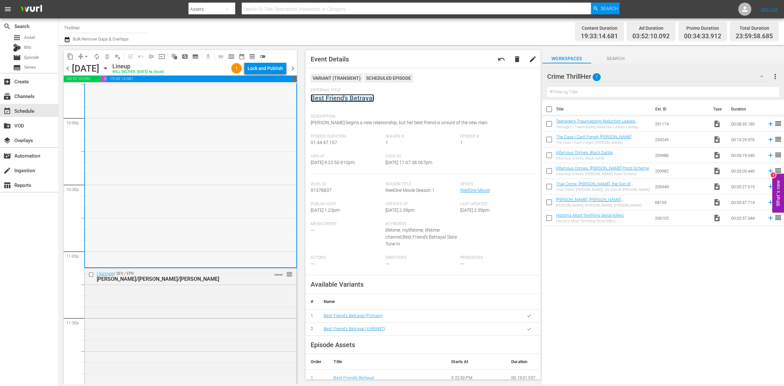
scroll to position [2735, 0]
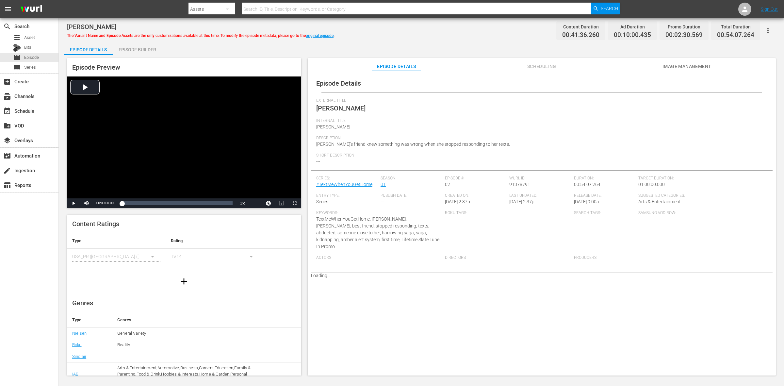
click at [141, 48] on div "Episode Builder" at bounding box center [137, 50] width 49 height 16
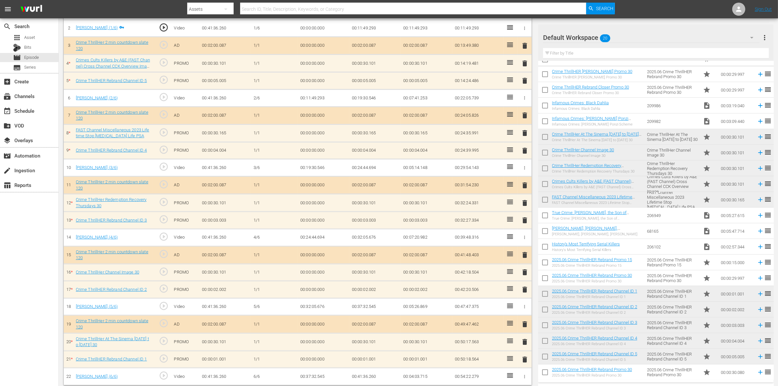
scroll to position [214, 0]
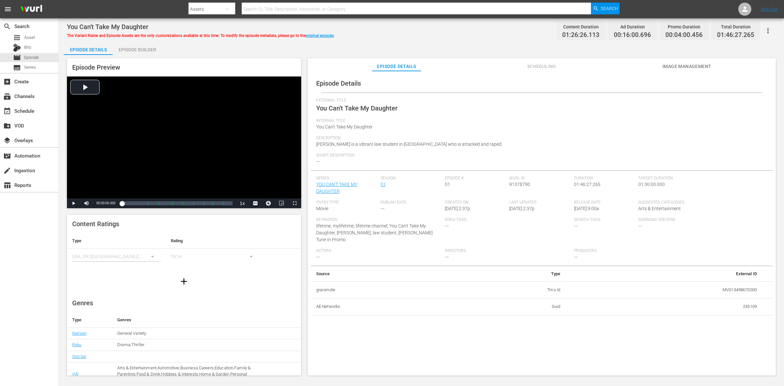
click at [149, 46] on div "Episode Builder" at bounding box center [137, 50] width 49 height 16
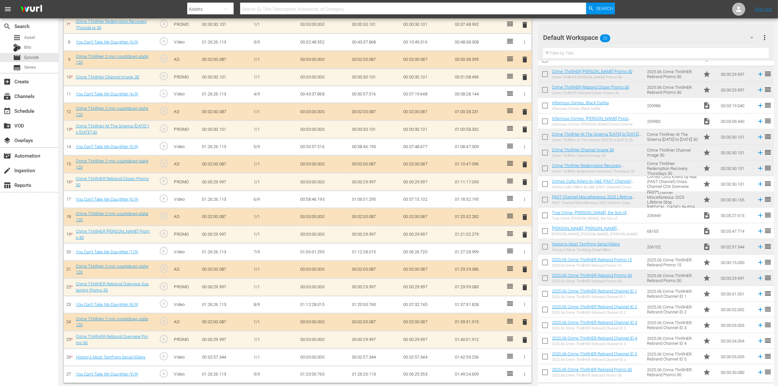
scroll to position [304, 0]
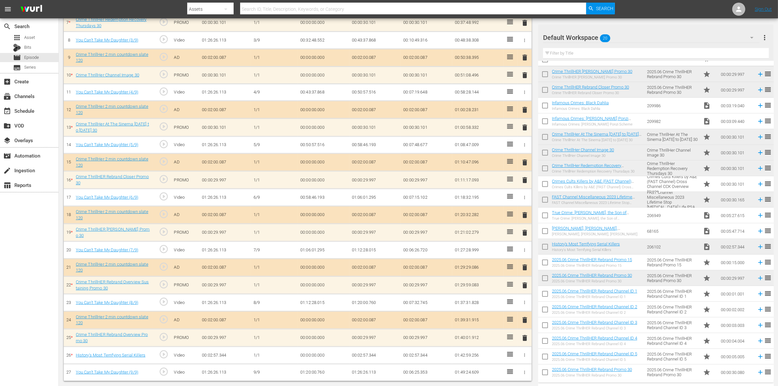
click at [527, 308] on span "delete" at bounding box center [525, 338] width 8 height 8
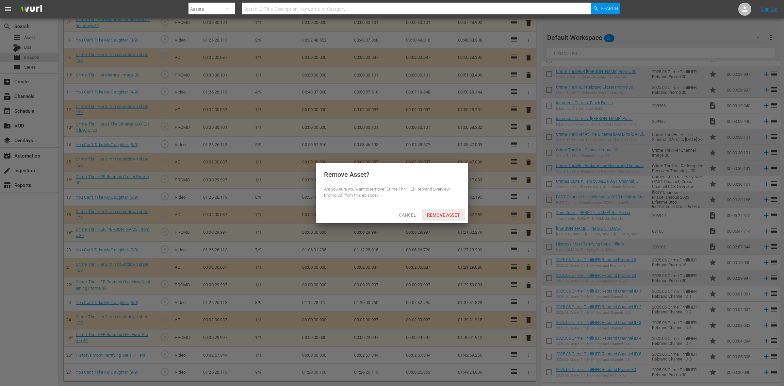
click at [452, 218] on span "Remove Asset" at bounding box center [443, 214] width 43 height 5
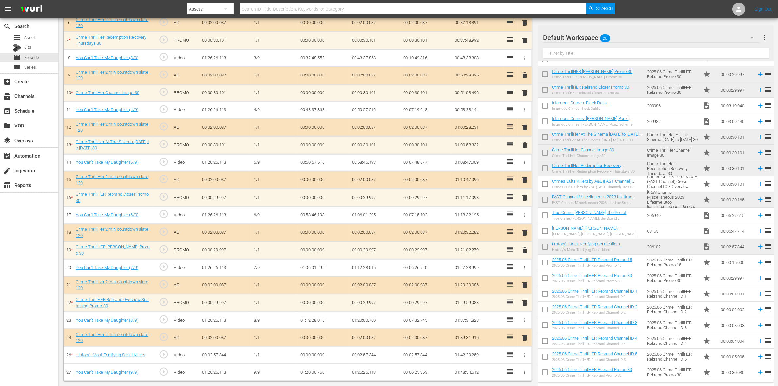
scroll to position [286, 0]
click at [525, 300] on span "delete" at bounding box center [525, 303] width 8 height 8
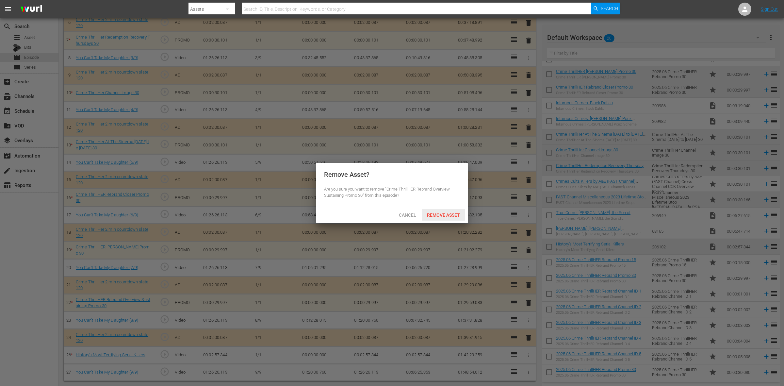
click at [445, 218] on div "Remove Asset" at bounding box center [443, 215] width 43 height 12
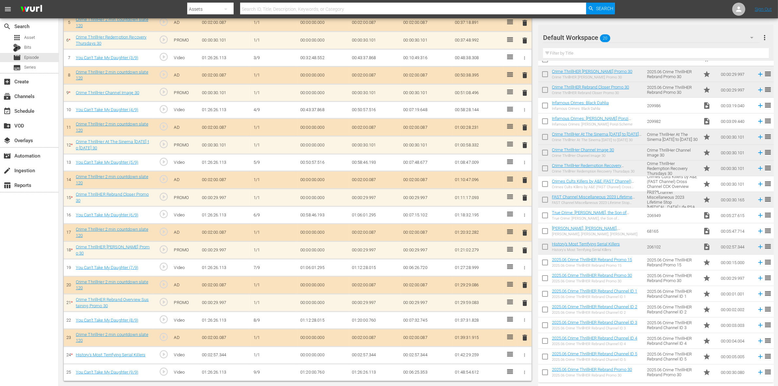
scroll to position [268, 0]
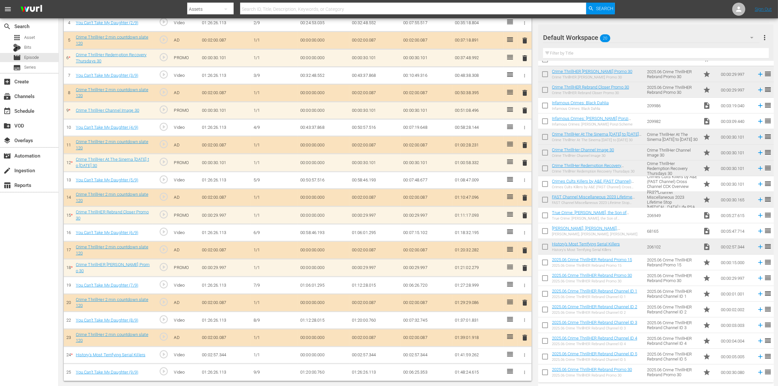
click at [522, 267] on span "delete" at bounding box center [525, 268] width 8 height 8
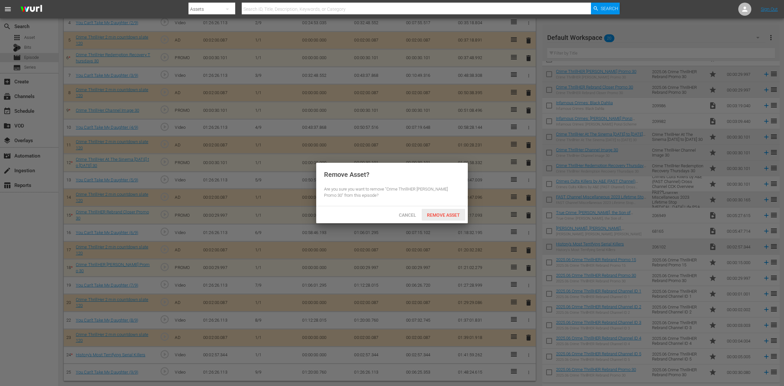
click at [438, 215] on span "Remove Asset" at bounding box center [443, 214] width 43 height 5
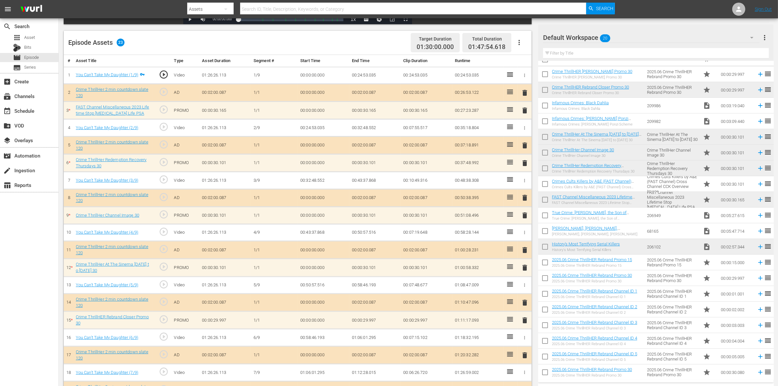
scroll to position [250, 0]
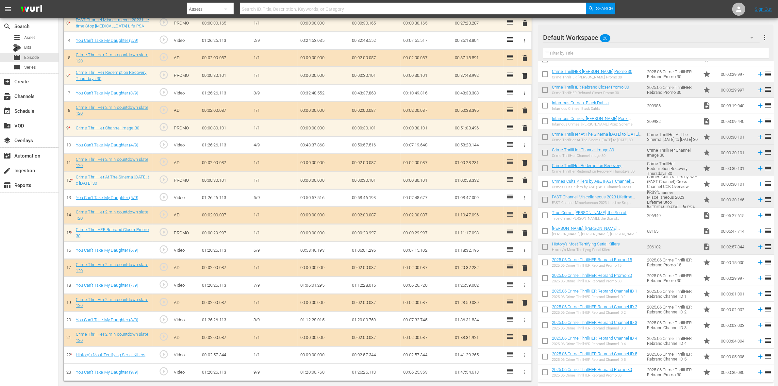
click at [521, 232] on span "delete" at bounding box center [525, 233] width 8 height 8
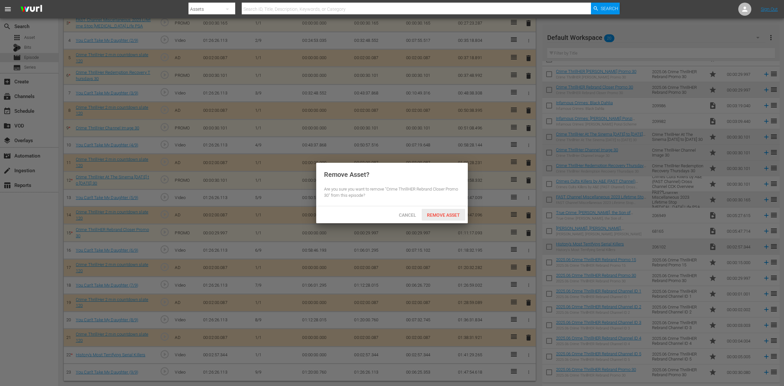
click at [452, 217] on span "Remove Asset" at bounding box center [443, 214] width 43 height 5
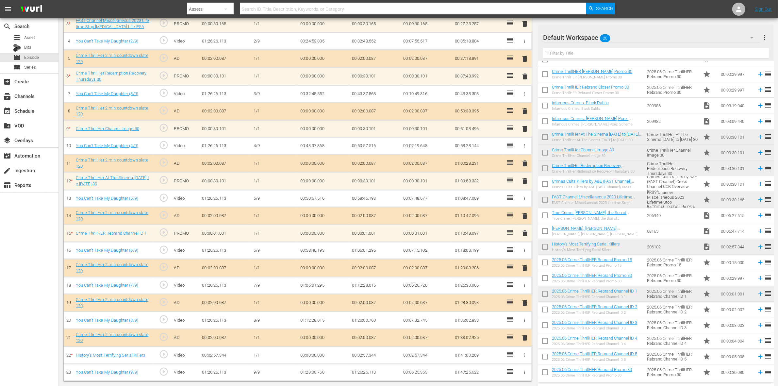
scroll to position [250, 0]
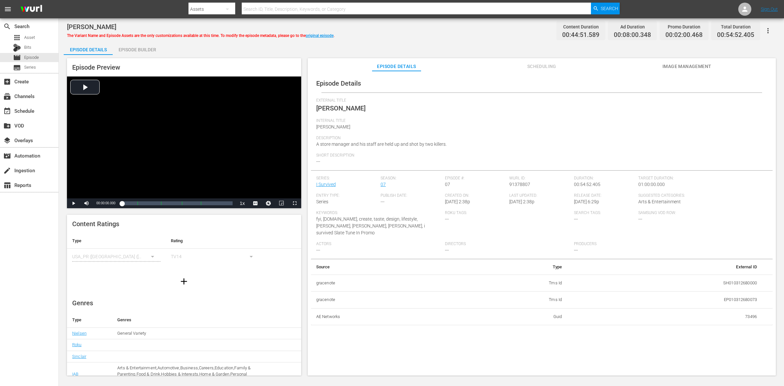
click at [144, 51] on div "Episode Builder" at bounding box center [137, 50] width 49 height 16
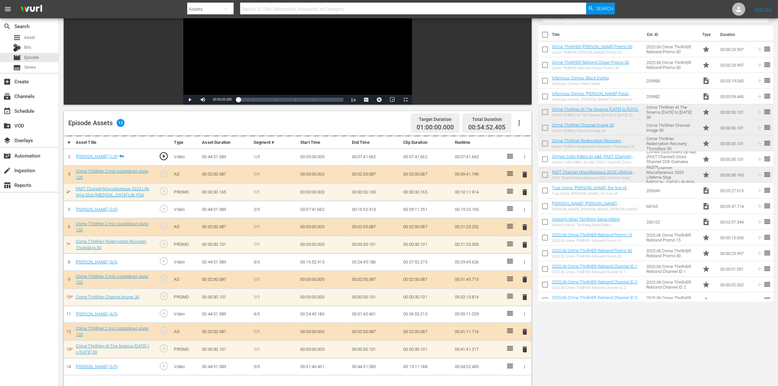
scroll to position [170, 0]
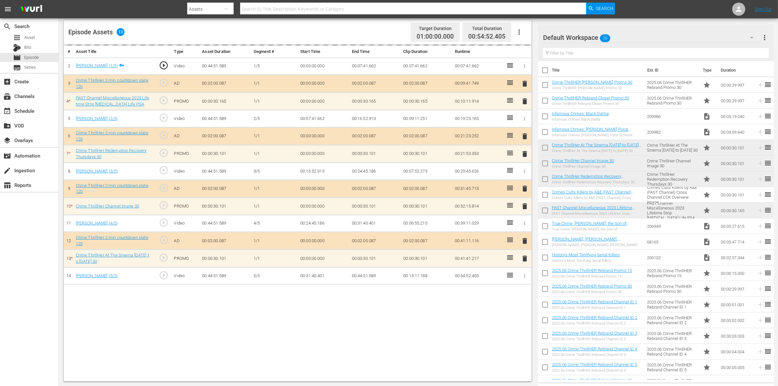
click at [610, 37] on span "20" at bounding box center [605, 38] width 10 height 14
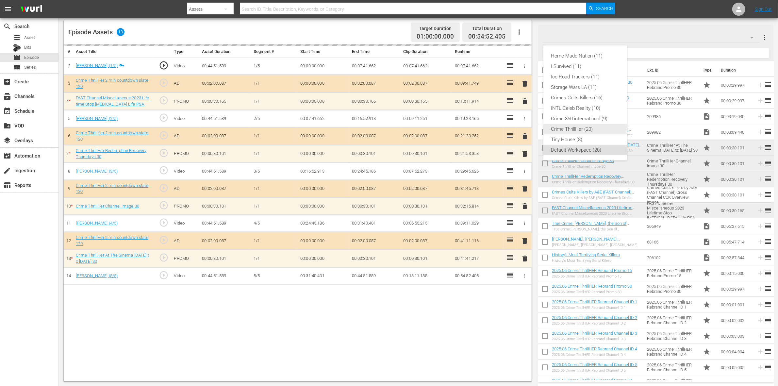
click at [586, 127] on div "Crime ThrillHer (20)" at bounding box center [585, 129] width 68 height 10
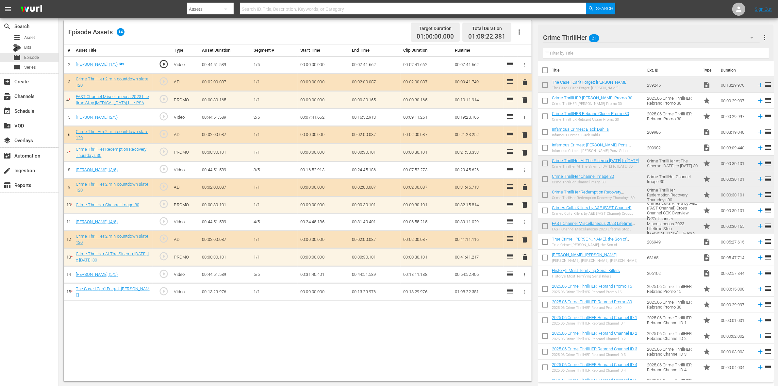
scroll to position [26, 0]
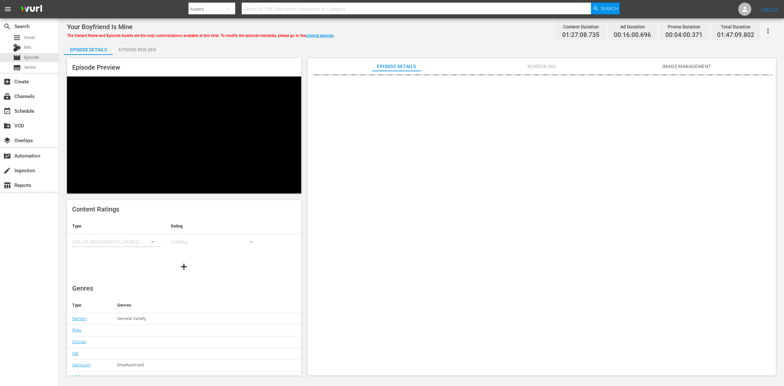
click at [154, 48] on div "Episode Builder" at bounding box center [137, 50] width 49 height 16
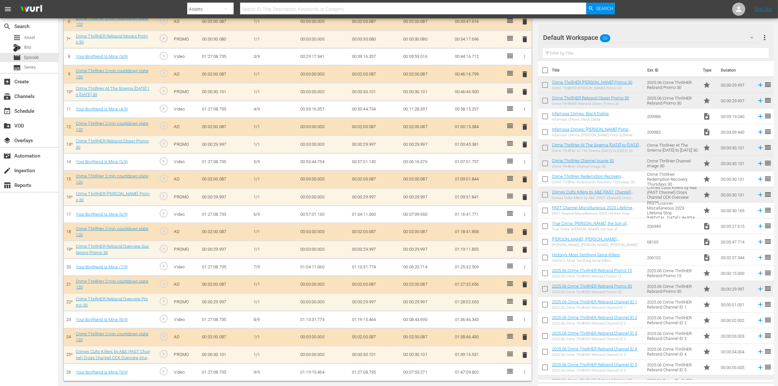
scroll to position [286, 0]
click at [610, 36] on span "20" at bounding box center [605, 38] width 10 height 14
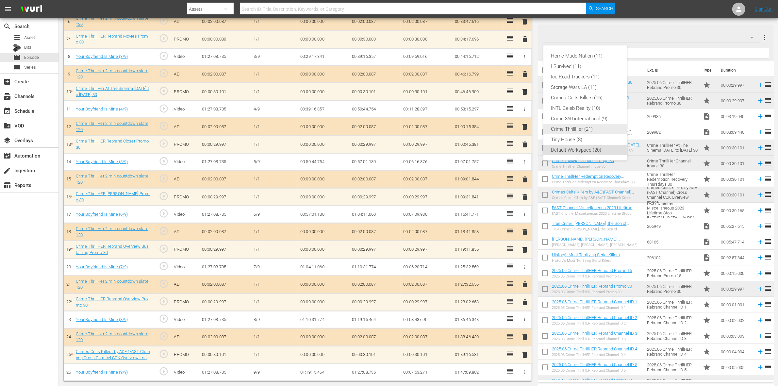
click at [589, 127] on div "Crime ThrillHer (21)" at bounding box center [585, 129] width 68 height 10
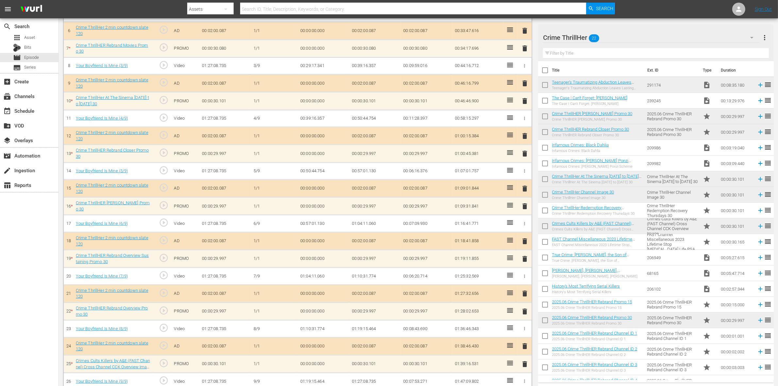
scroll to position [304, 0]
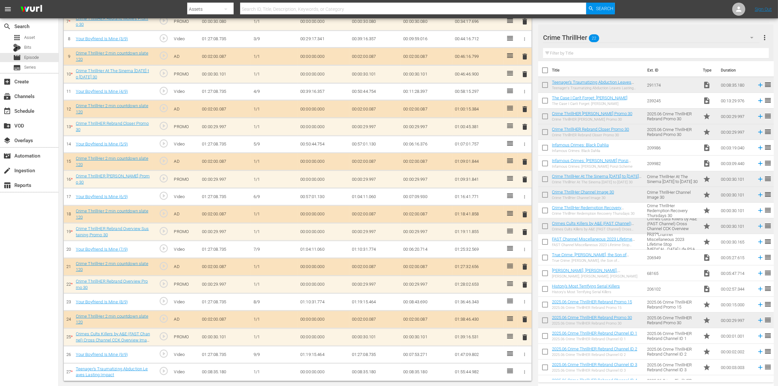
click at [522, 339] on span "delete" at bounding box center [525, 337] width 8 height 8
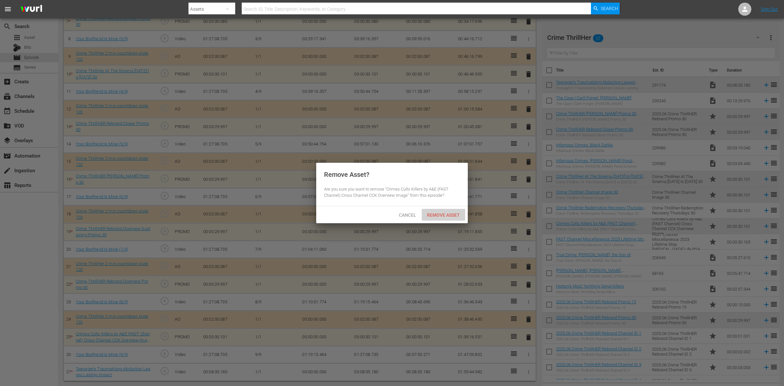
click at [444, 215] on span "Remove Asset" at bounding box center [443, 214] width 43 height 5
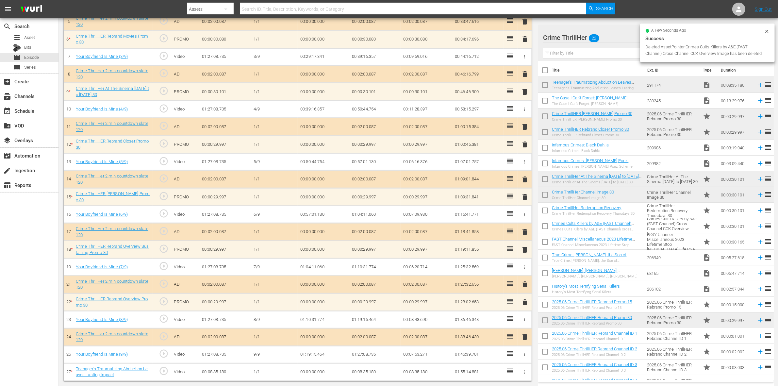
scroll to position [286, 0]
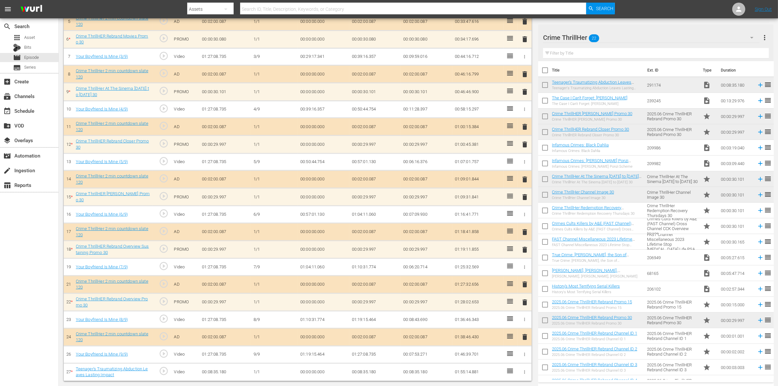
click at [524, 302] on span "delete" at bounding box center [525, 302] width 8 height 8
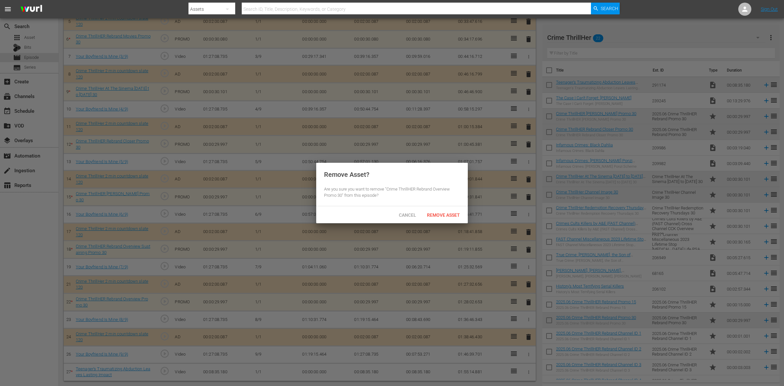
click at [440, 207] on div "Cancel Remove Asset" at bounding box center [392, 214] width 152 height 17
click at [440, 211] on div "Remove Asset" at bounding box center [443, 215] width 43 height 12
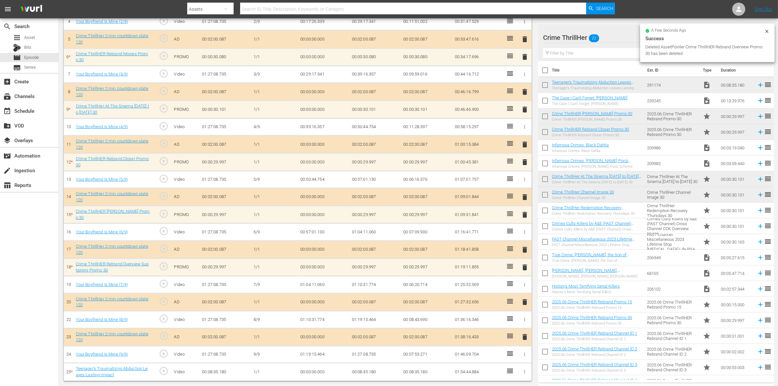
scroll to position [268, 0]
click at [523, 264] on span "delete" at bounding box center [525, 267] width 8 height 8
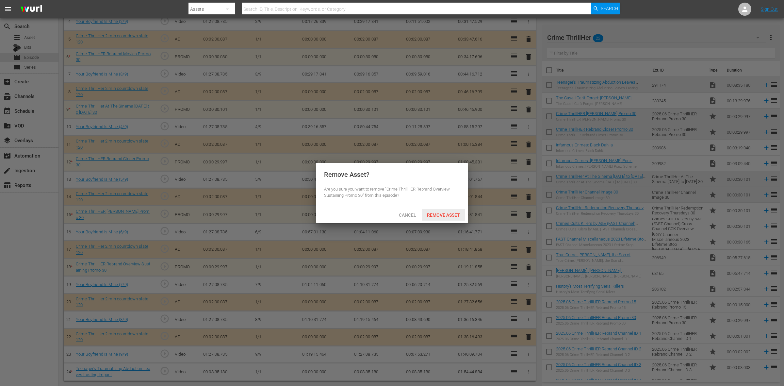
click at [448, 215] on span "Remove Asset" at bounding box center [443, 214] width 43 height 5
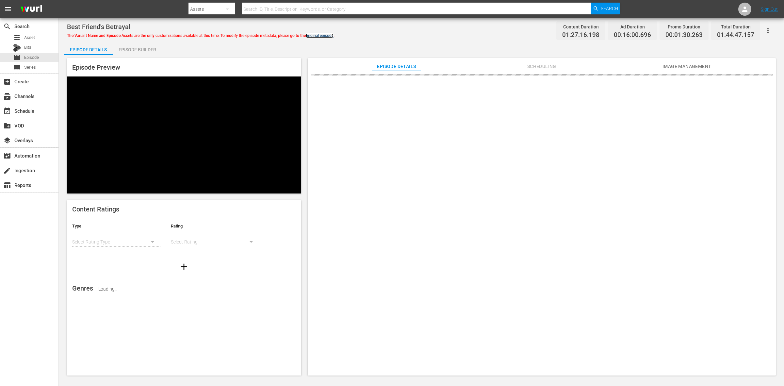
click at [323, 37] on link "original episode" at bounding box center [320, 35] width 28 height 5
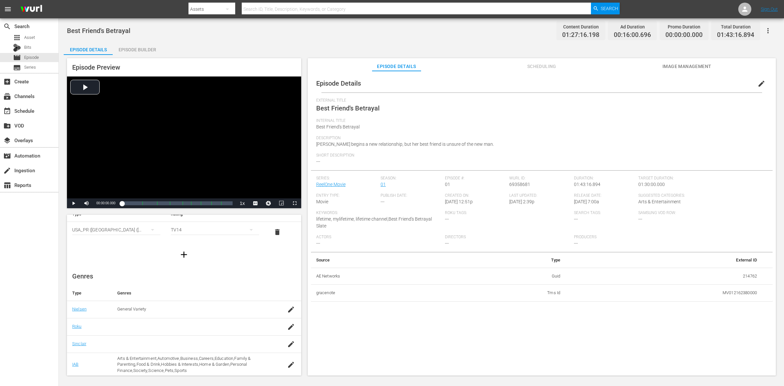
scroll to position [80, 0]
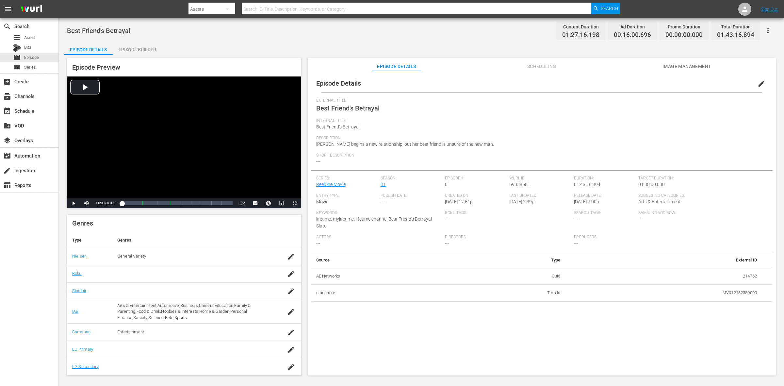
click at [760, 83] on span "edit" at bounding box center [762, 84] width 8 height 8
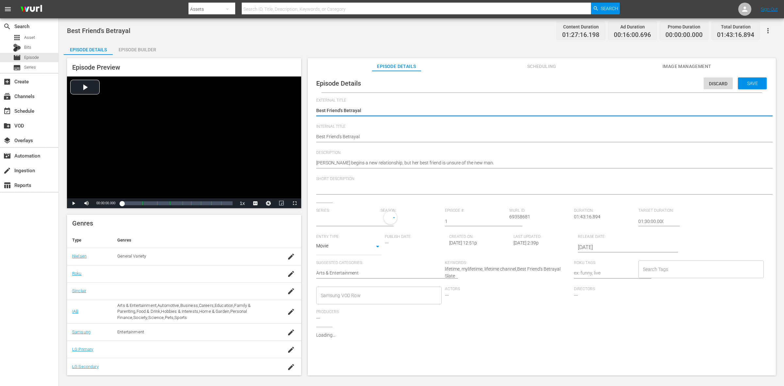
type input "ReelOne Movie"
click at [358, 223] on input "text" at bounding box center [346, 221] width 61 height 16
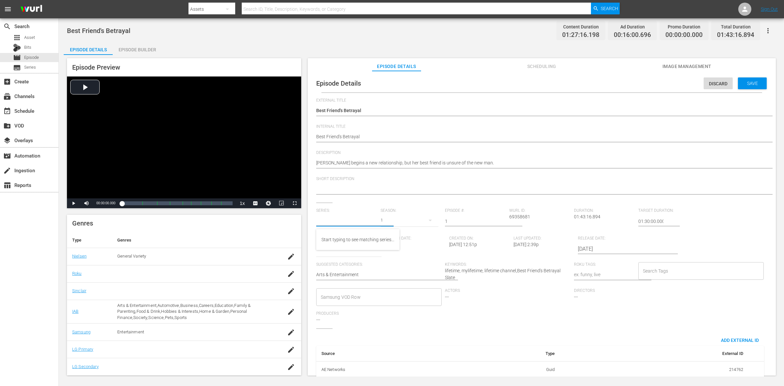
click at [359, 232] on div "Start typing to see matching series..." at bounding box center [358, 240] width 73 height 16
click at [360, 240] on div "Start typing to see matching series..." at bounding box center [358, 240] width 73 height 16
click at [456, 180] on span "Short Description" at bounding box center [540, 178] width 448 height 5
click at [742, 81] on span "Save" at bounding box center [752, 83] width 21 height 5
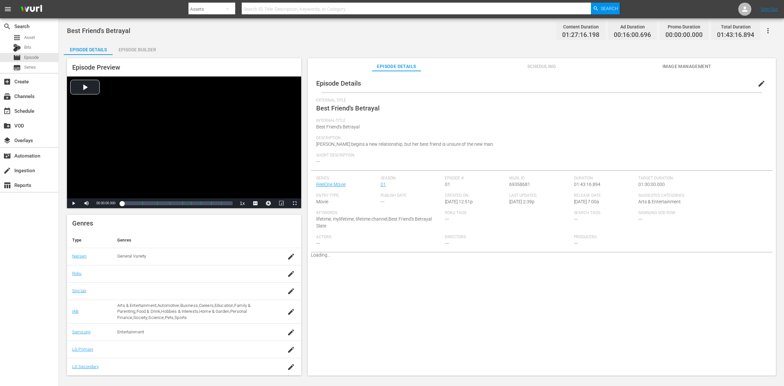
click at [758, 83] on span "edit" at bounding box center [762, 84] width 8 height 8
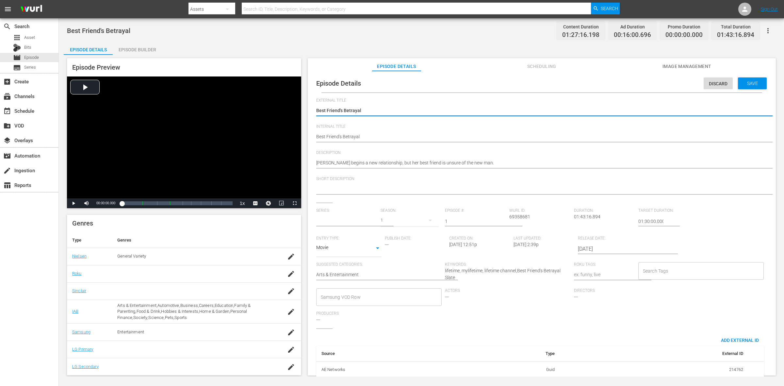
click at [345, 221] on input "text" at bounding box center [346, 221] width 61 height 16
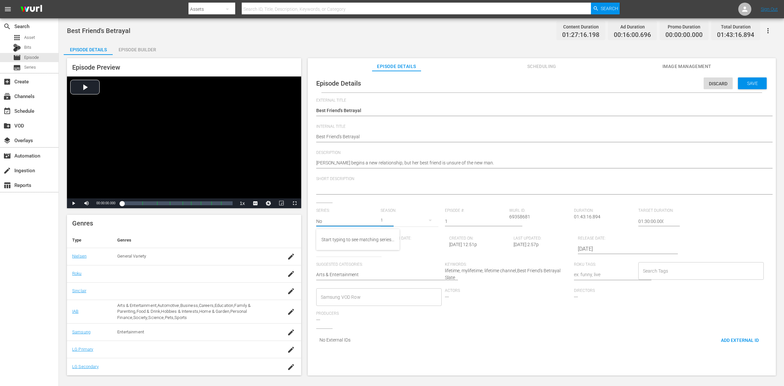
type input "N"
click at [756, 84] on span "Save" at bounding box center [752, 83] width 21 height 5
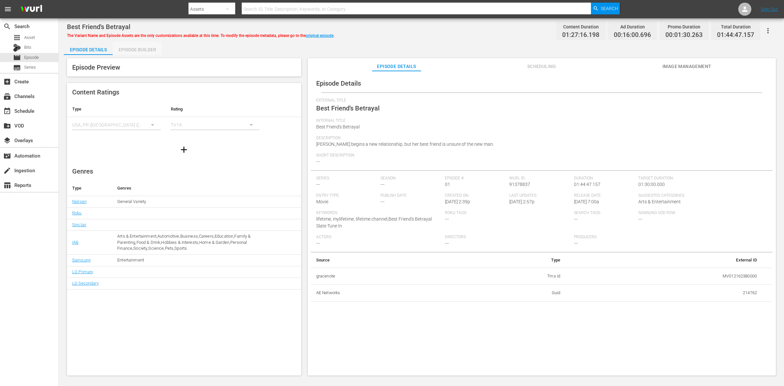
click at [127, 51] on div "Episode Builder" at bounding box center [137, 50] width 49 height 16
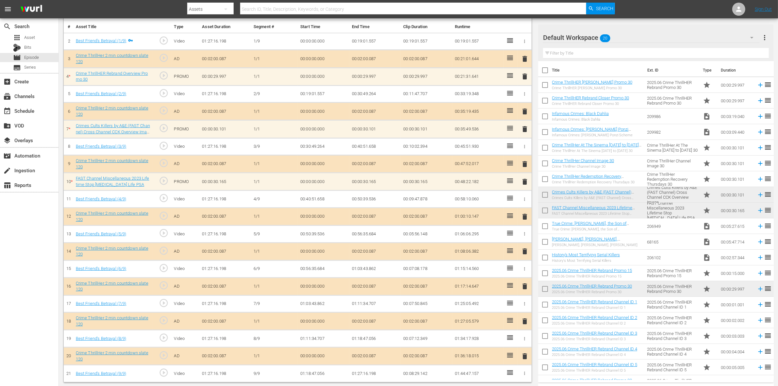
scroll to position [69, 0]
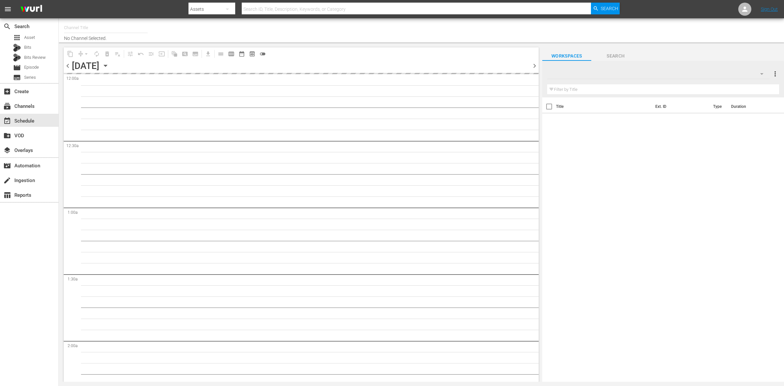
type input "ThrillHer (1056)"
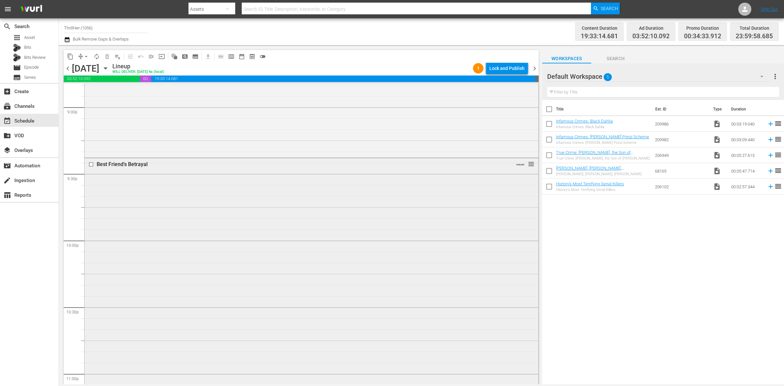
scroll to position [2898, 0]
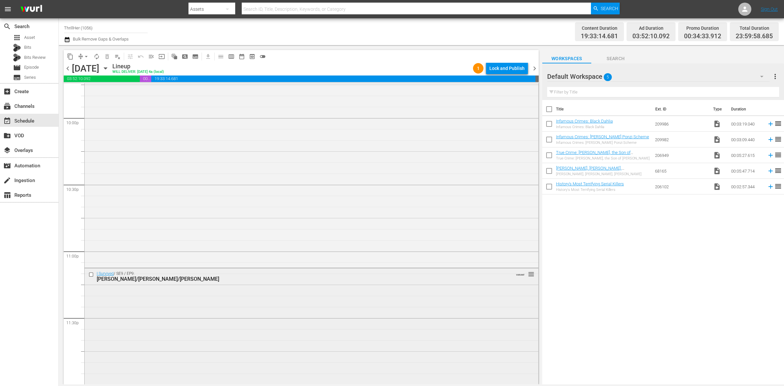
click at [195, 297] on div "I Survived / SE9 / EP9: [PERSON_NAME]/[PERSON_NAME]/[PERSON_NAME] VARIANT reord…" at bounding box center [312, 325] width 454 height 114
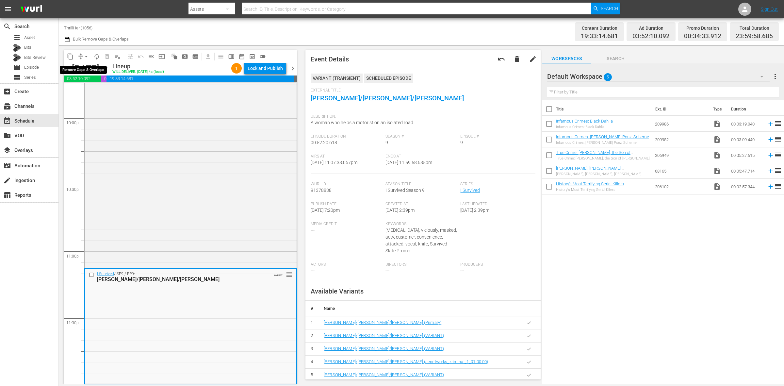
click at [84, 57] on span "arrow_drop_down" at bounding box center [86, 56] width 7 height 7
click at [89, 72] on li "Align to Midnight" at bounding box center [86, 69] width 69 height 11
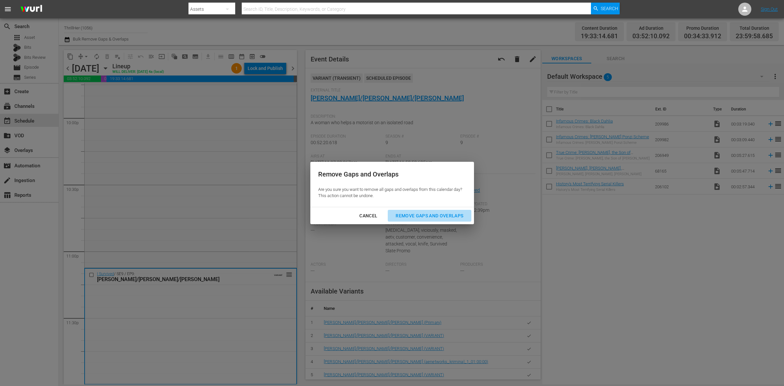
click at [424, 216] on div "Remove Gaps and Overlaps" at bounding box center [429, 216] width 78 height 8
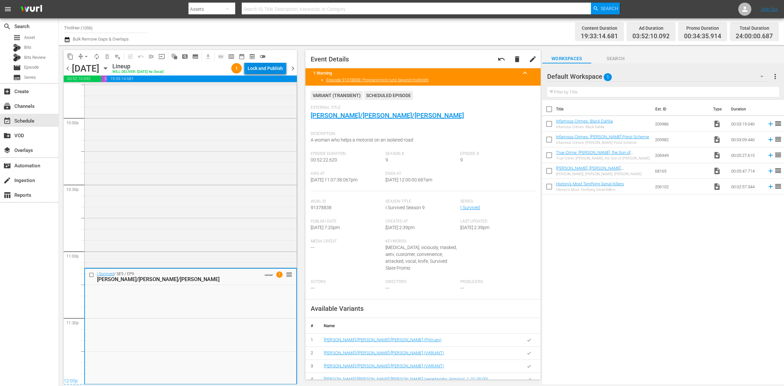
click at [273, 69] on div "Lock and Publish" at bounding box center [265, 68] width 35 height 12
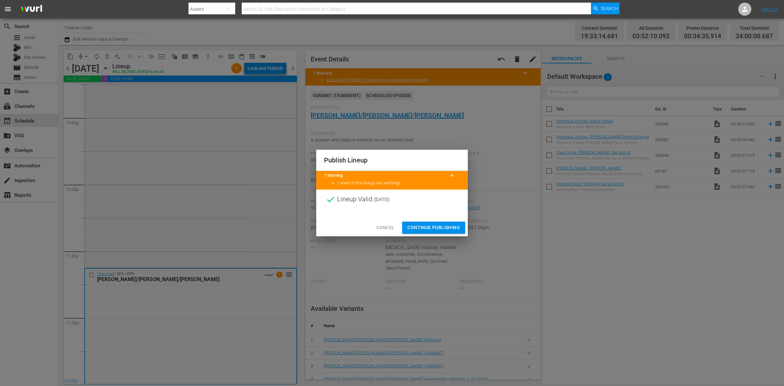
click at [428, 230] on span "Continue Publishing" at bounding box center [433, 227] width 53 height 8
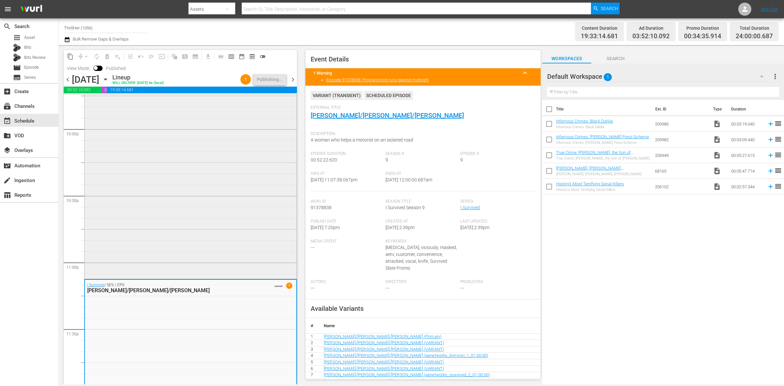
scroll to position [2909, 0]
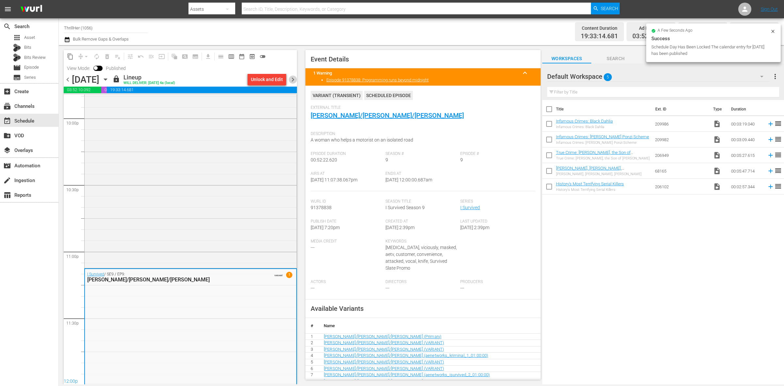
click at [290, 77] on span "chevron_right" at bounding box center [293, 79] width 8 height 8
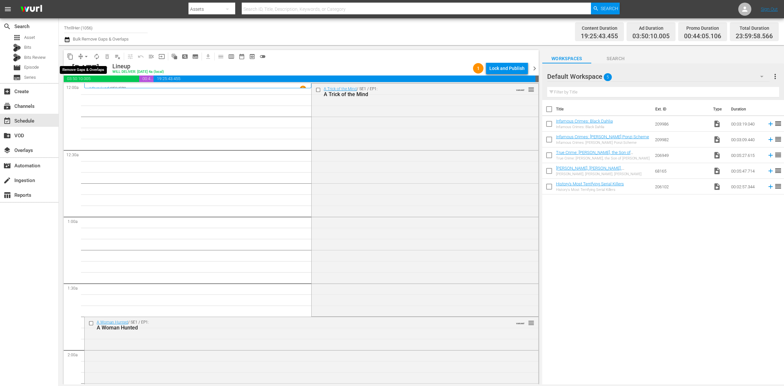
click at [84, 55] on span "arrow_drop_down" at bounding box center [86, 56] width 7 height 7
click at [86, 69] on li "Align to Midnight" at bounding box center [86, 69] width 69 height 11
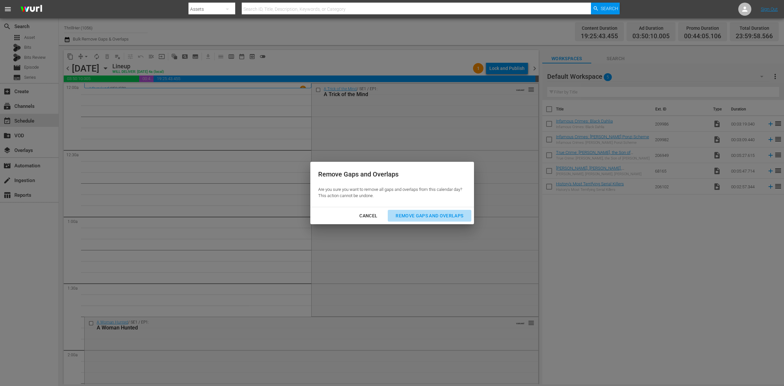
click at [423, 212] on div "Remove Gaps and Overlaps" at bounding box center [429, 216] width 78 height 8
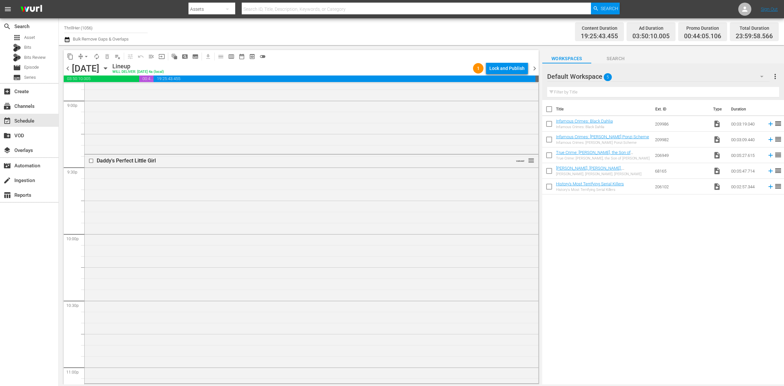
scroll to position [2898, 0]
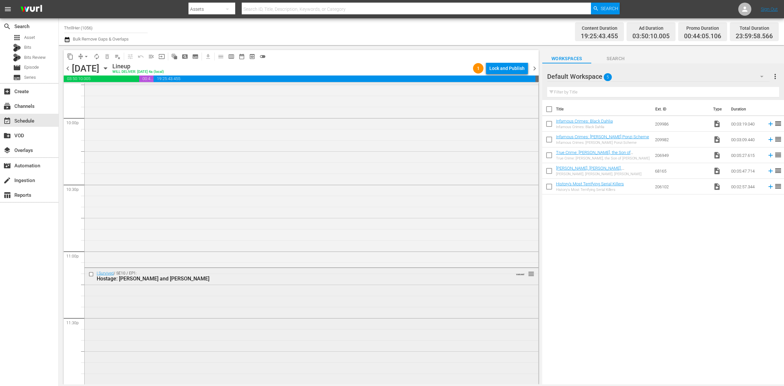
click at [218, 313] on div "I Survived / SE10 / EP1: Hostage: [PERSON_NAME] and [PERSON_NAME] VARIANT reord…" at bounding box center [312, 325] width 454 height 115
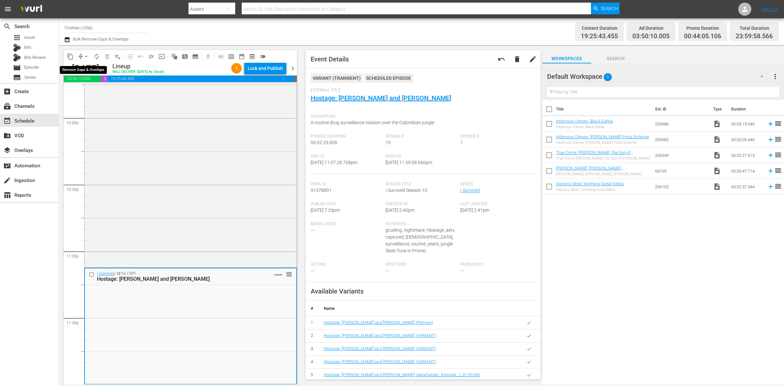
click at [84, 57] on span "arrow_drop_down" at bounding box center [86, 56] width 7 height 7
click at [87, 66] on li "Align to Midnight" at bounding box center [86, 69] width 69 height 11
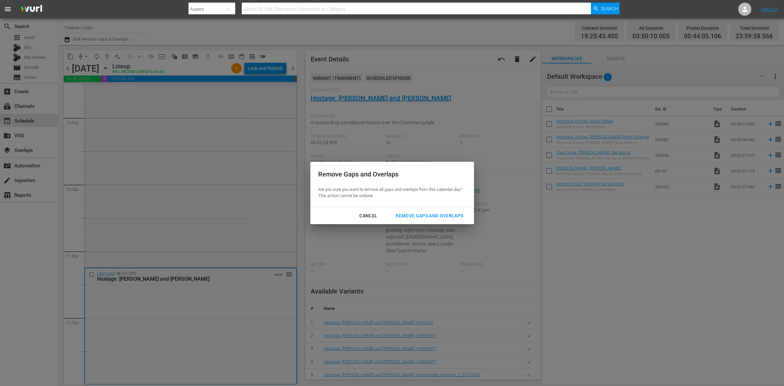
click at [424, 212] on div "Remove Gaps and Overlaps" at bounding box center [429, 216] width 78 height 8
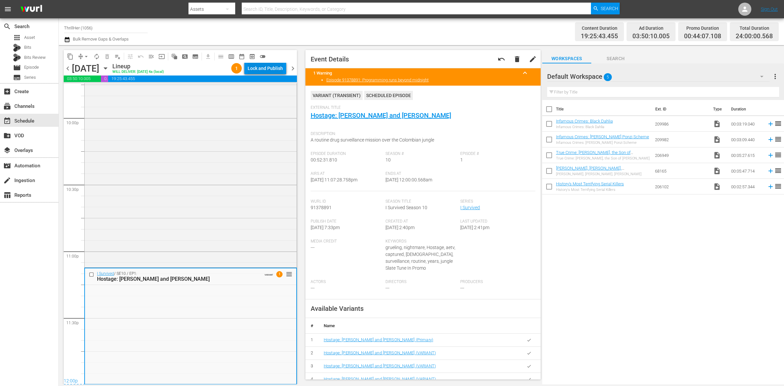
click at [272, 67] on div "Lock and Publish" at bounding box center [265, 68] width 35 height 12
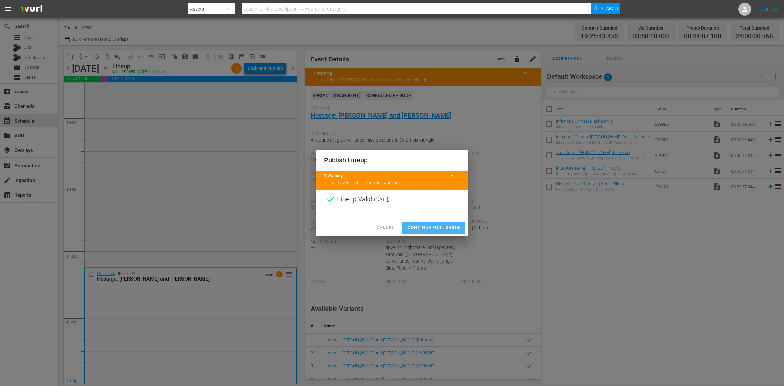
click at [422, 231] on span "Continue Publishing" at bounding box center [433, 227] width 53 height 8
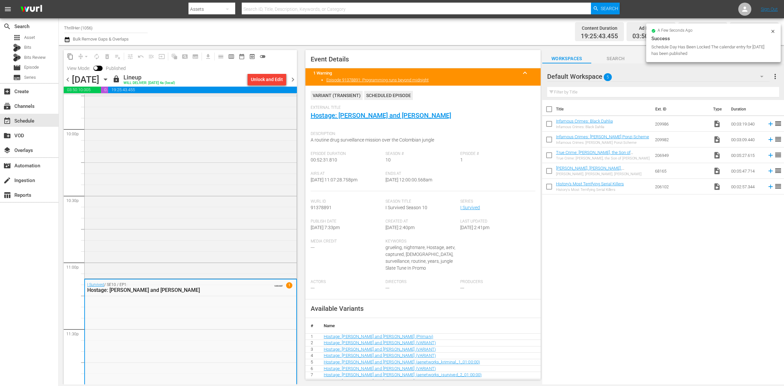
scroll to position [2909, 0]
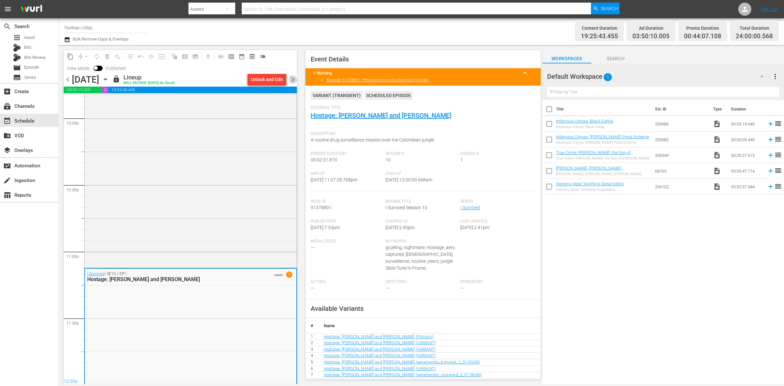
click at [292, 79] on span "chevron_right" at bounding box center [293, 79] width 8 height 8
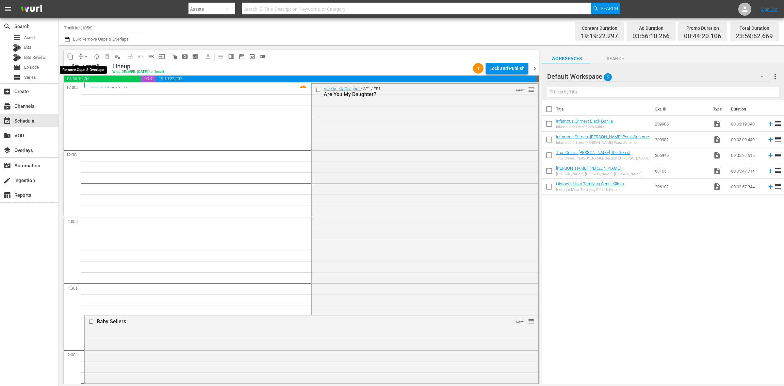
click at [82, 58] on button "arrow_drop_down" at bounding box center [86, 56] width 10 height 10
click at [83, 70] on li "Align to Midnight" at bounding box center [86, 69] width 69 height 11
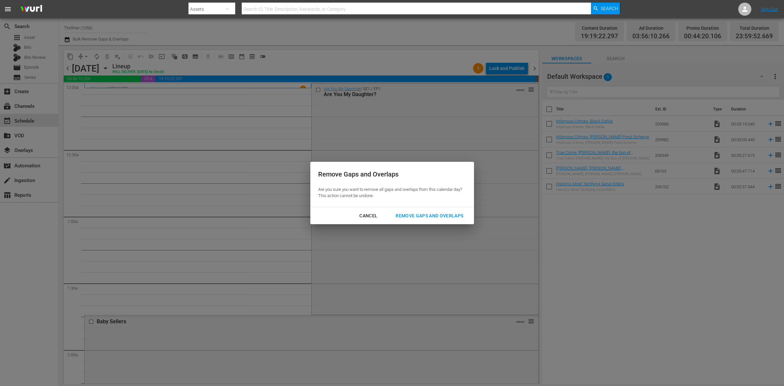
click at [419, 214] on div "Remove Gaps and Overlaps" at bounding box center [429, 216] width 78 height 8
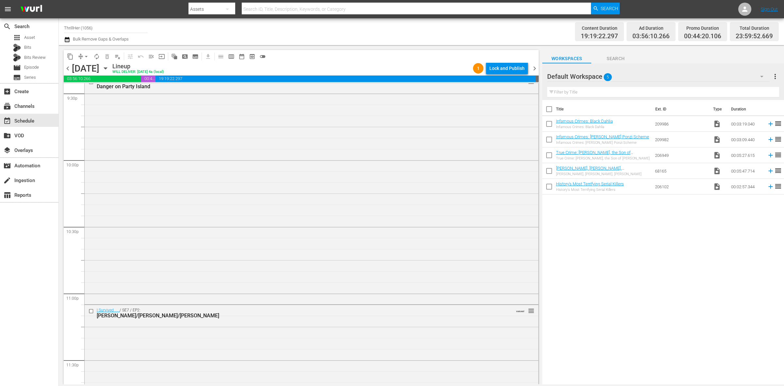
scroll to position [2898, 0]
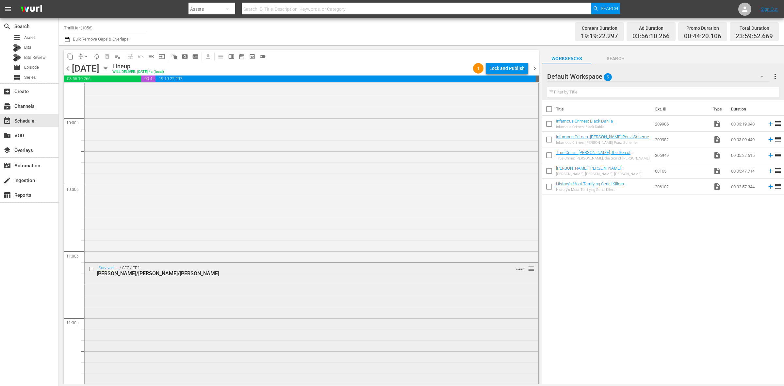
click at [235, 323] on div "I Survived . . . / SE7 / EP2: [PERSON_NAME]/[PERSON_NAME]/[PERSON_NAME] VARIANT…" at bounding box center [312, 323] width 454 height 120
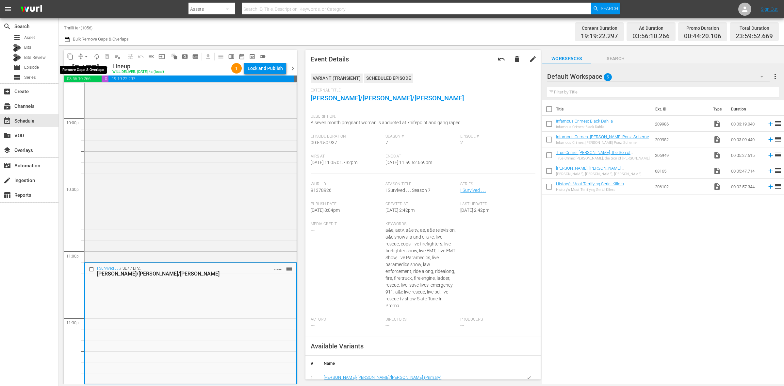
click at [84, 56] on span "arrow_drop_down" at bounding box center [86, 56] width 7 height 7
click at [82, 68] on li "Align to Midnight" at bounding box center [86, 69] width 69 height 11
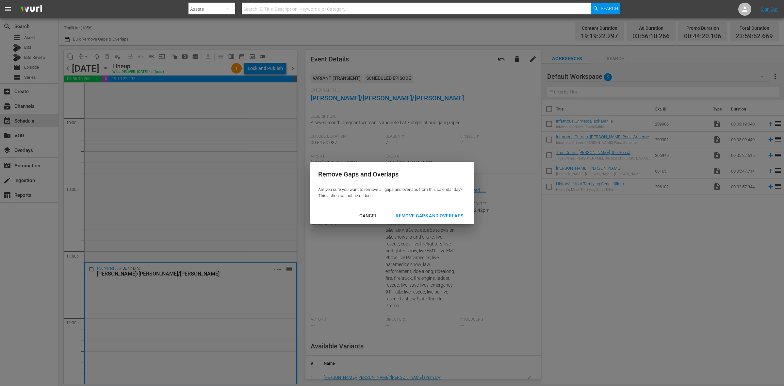
click at [422, 219] on div "Remove Gaps and Overlaps" at bounding box center [429, 216] width 78 height 8
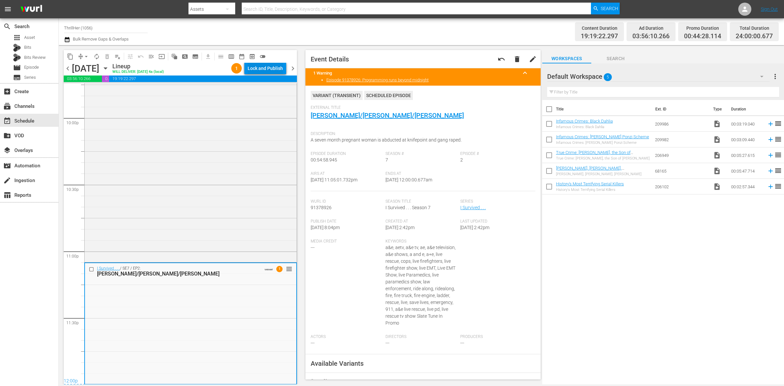
click at [270, 69] on div "Lock and Publish" at bounding box center [265, 68] width 35 height 12
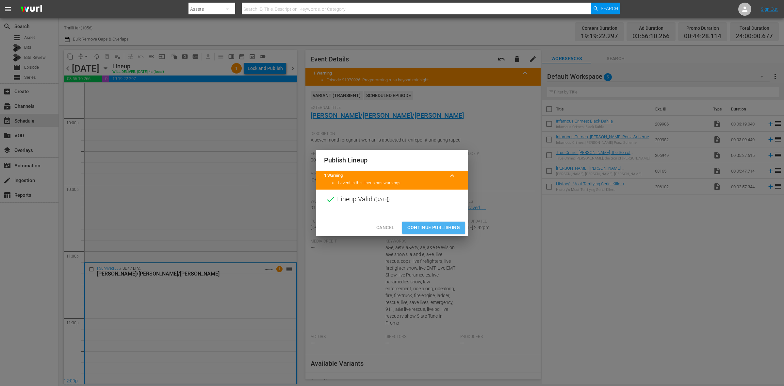
click at [421, 224] on span "Continue Publishing" at bounding box center [433, 227] width 53 height 8
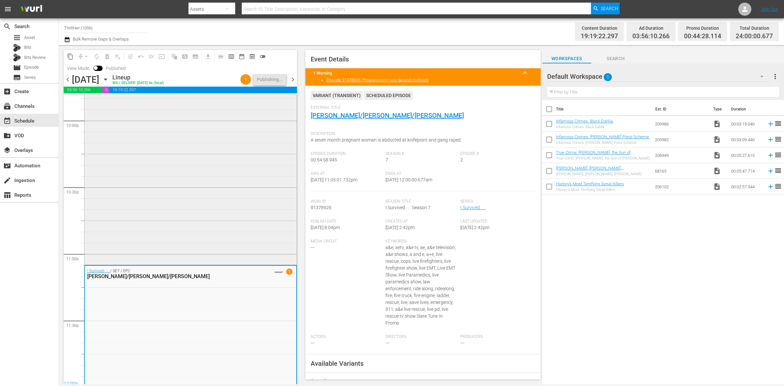
scroll to position [2909, 0]
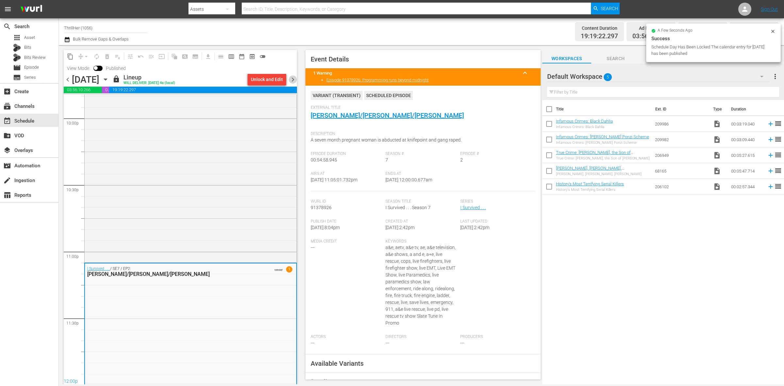
click at [295, 79] on span "chevron_right" at bounding box center [293, 79] width 8 height 8
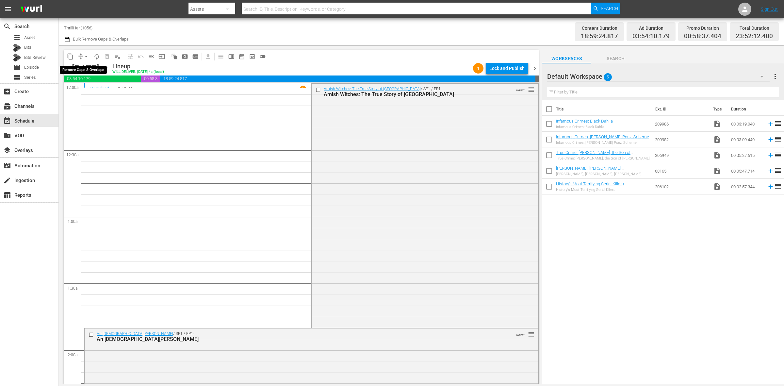
click at [87, 54] on span "arrow_drop_down" at bounding box center [86, 56] width 7 height 7
click at [88, 64] on li "Align to Midnight" at bounding box center [86, 69] width 69 height 11
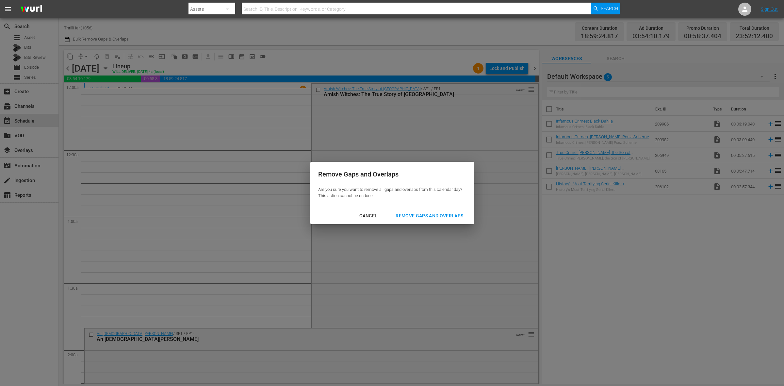
click at [419, 214] on div "Remove Gaps and Overlaps" at bounding box center [429, 216] width 78 height 8
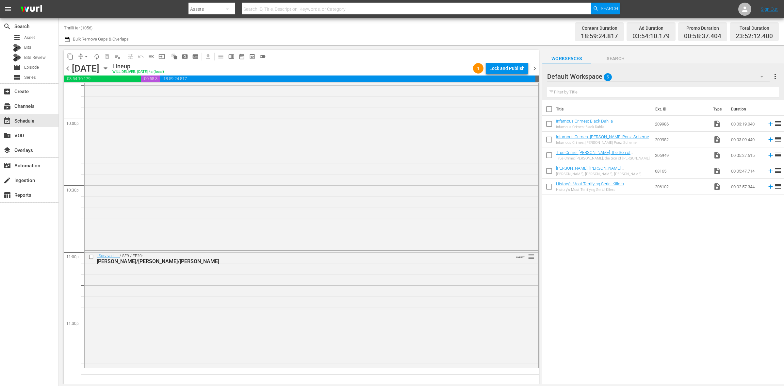
scroll to position [2898, 0]
click at [326, 258] on div "[PERSON_NAME]/[PERSON_NAME]/[PERSON_NAME]" at bounding box center [299, 260] width 405 height 6
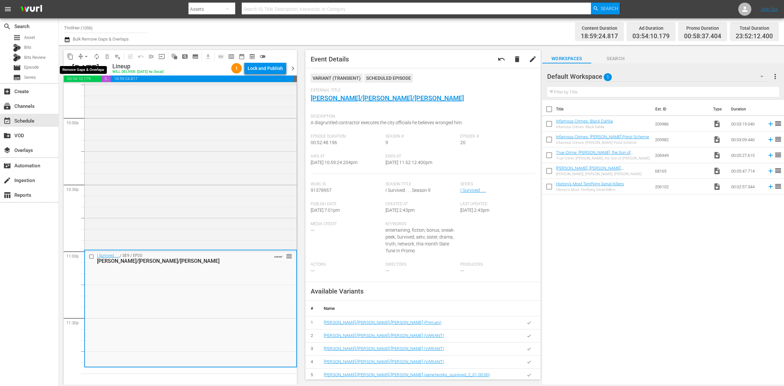
click at [86, 55] on span "arrow_drop_down" at bounding box center [86, 56] width 7 height 7
click at [85, 68] on li "Align to Midnight" at bounding box center [86, 69] width 69 height 11
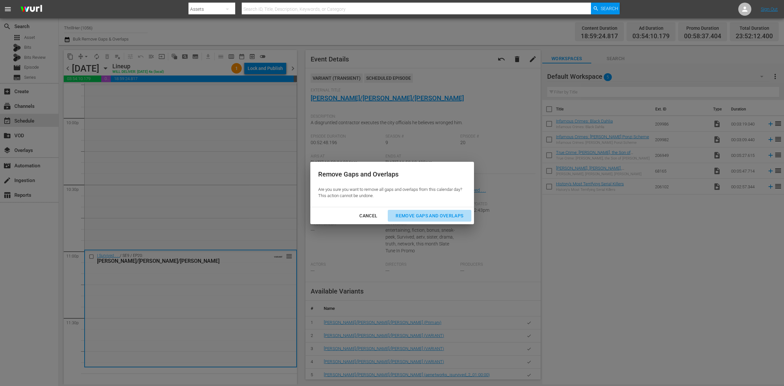
click at [448, 212] on div "Remove Gaps and Overlaps" at bounding box center [429, 216] width 78 height 8
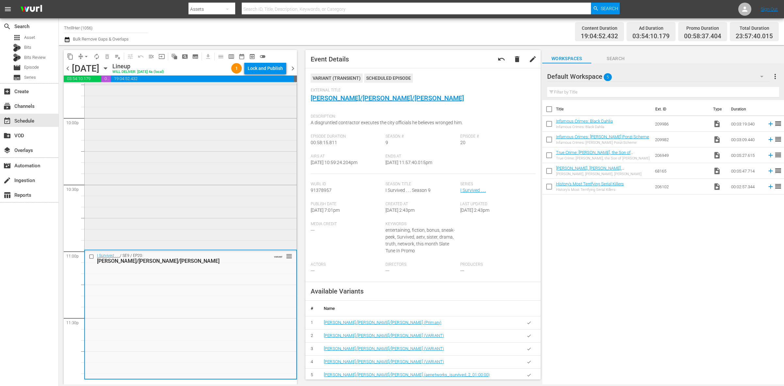
click at [211, 211] on div "DATING HELL / SE1 / EP1: Dating Hell VARIANT reorder" at bounding box center [191, 132] width 212 height 232
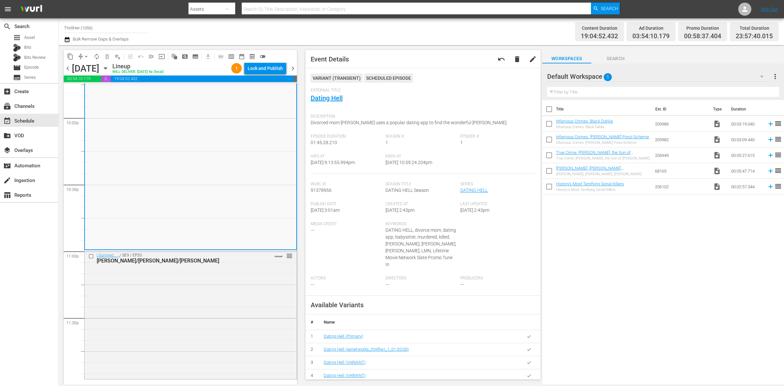
click at [85, 54] on span "arrow_drop_down" at bounding box center [86, 56] width 7 height 7
click at [89, 71] on li "Align to Midnight" at bounding box center [86, 69] width 69 height 11
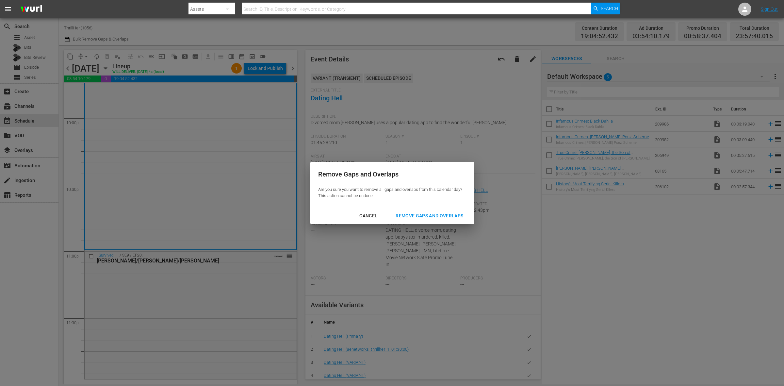
click at [444, 211] on button "Remove Gaps and Overlaps" at bounding box center [429, 216] width 83 height 12
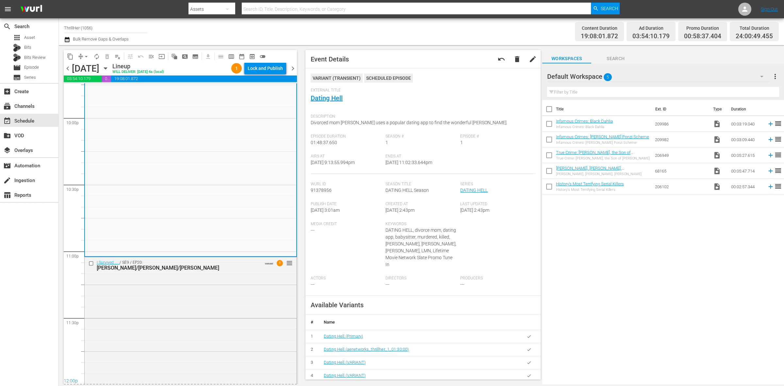
click at [229, 301] on div "I Survived . . . / SE9 / EP20: [PERSON_NAME]/[PERSON_NAME]/[PERSON_NAME] VARIAN…" at bounding box center [191, 320] width 212 height 127
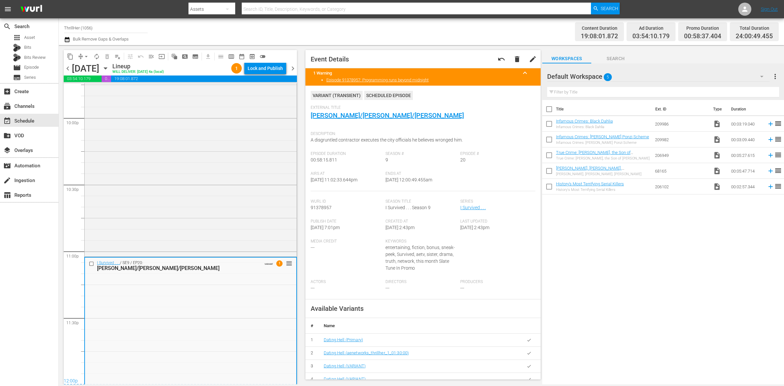
scroll to position [2900, 0]
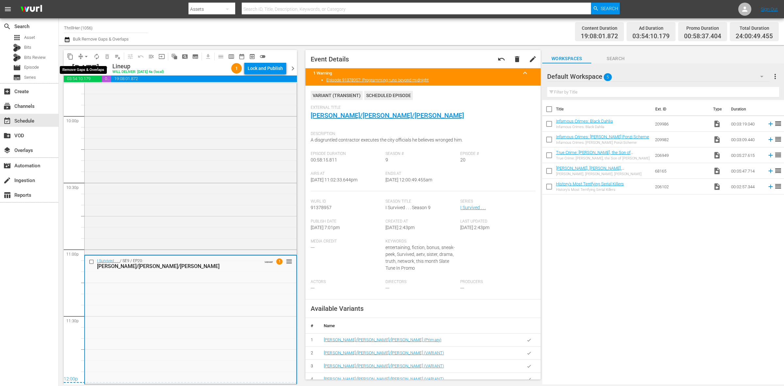
click at [81, 57] on button "arrow_drop_down" at bounding box center [86, 56] width 10 height 10
click at [85, 66] on li "Align to Midnight" at bounding box center [86, 69] width 69 height 11
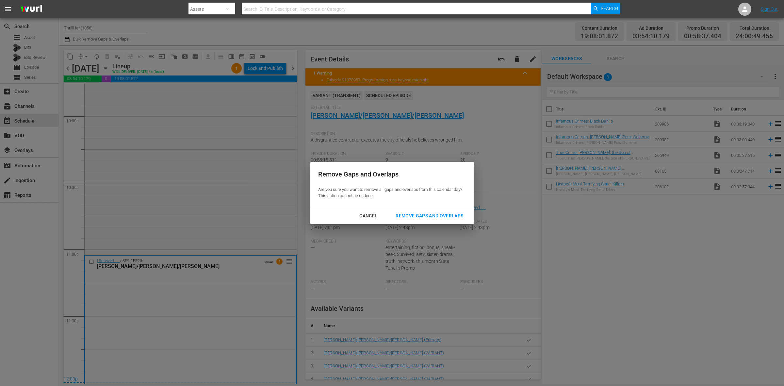
click at [438, 212] on div "Remove Gaps and Overlaps" at bounding box center [429, 216] width 78 height 8
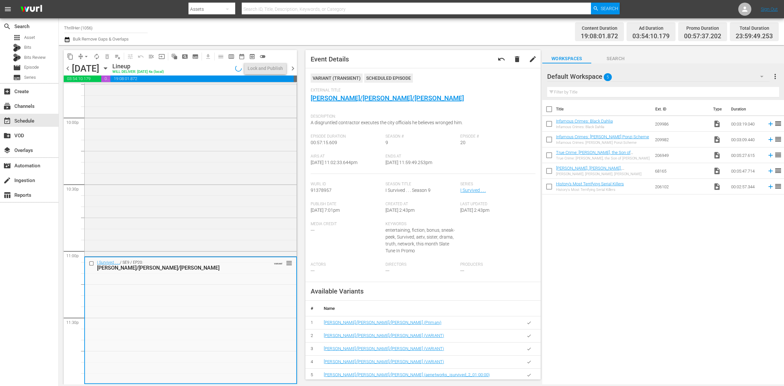
scroll to position [2898, 0]
click at [85, 57] on span "arrow_drop_down" at bounding box center [86, 56] width 7 height 7
click at [86, 69] on li "Align to Midnight" at bounding box center [86, 69] width 69 height 11
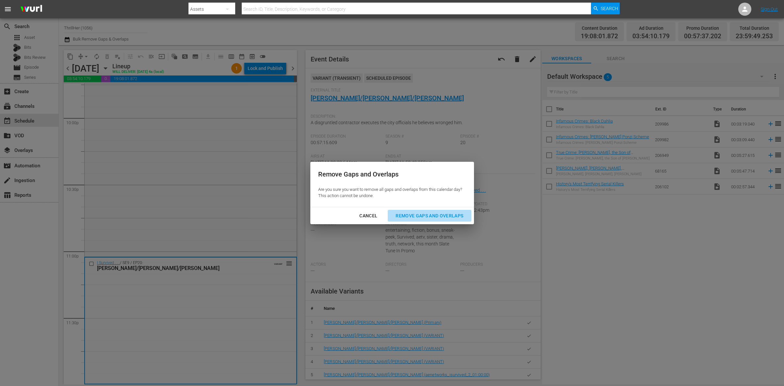
click at [435, 213] on div "Remove Gaps and Overlaps" at bounding box center [429, 216] width 78 height 8
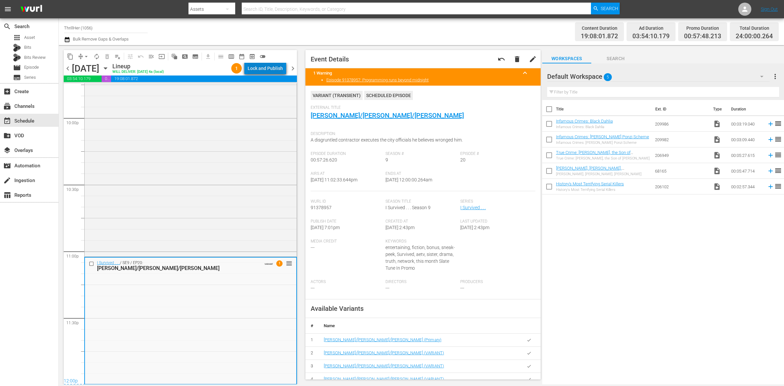
click at [280, 66] on div "Lock and Publish" at bounding box center [265, 68] width 35 height 12
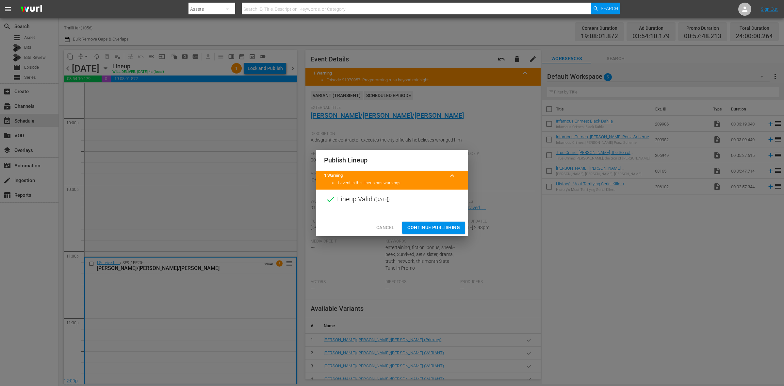
click at [437, 228] on span "Continue Publishing" at bounding box center [433, 227] width 53 height 8
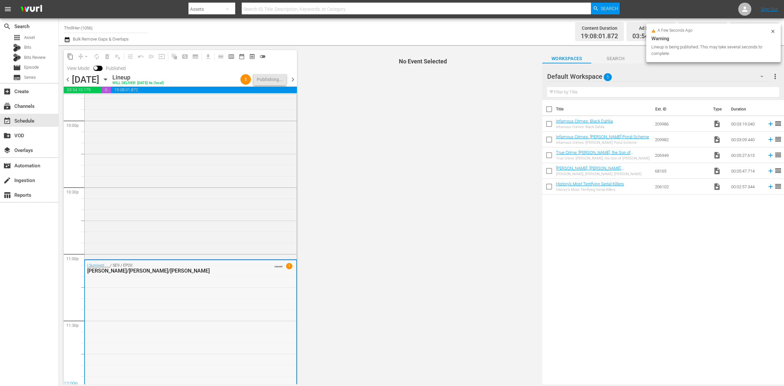
scroll to position [2909, 0]
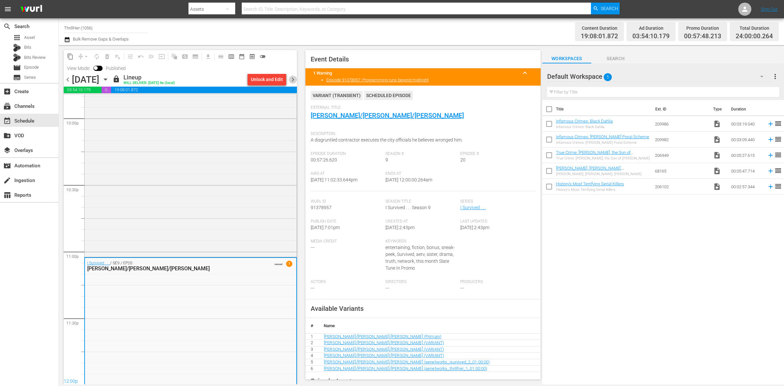
click at [292, 82] on span "chevron_right" at bounding box center [293, 79] width 8 height 8
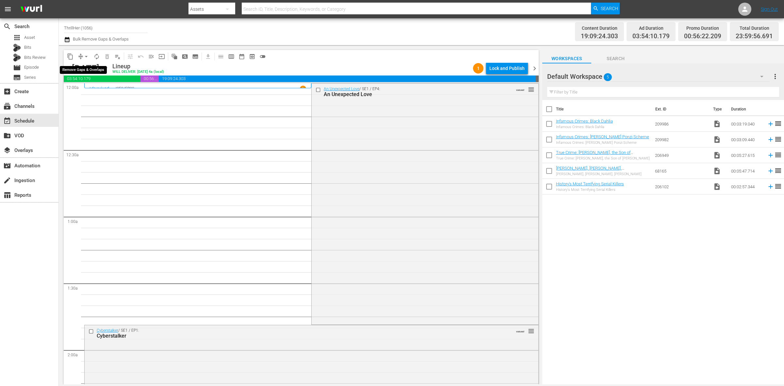
click at [83, 58] on span "arrow_drop_down" at bounding box center [86, 56] width 7 height 7
click at [83, 65] on li "Align to Midnight" at bounding box center [86, 69] width 69 height 11
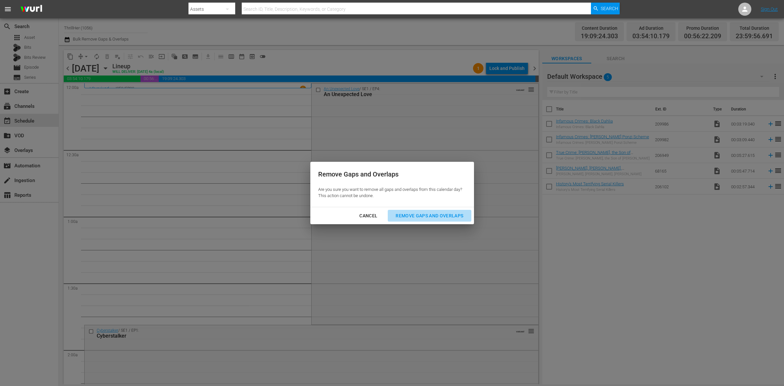
click at [419, 217] on div "Remove Gaps and Overlaps" at bounding box center [429, 216] width 78 height 8
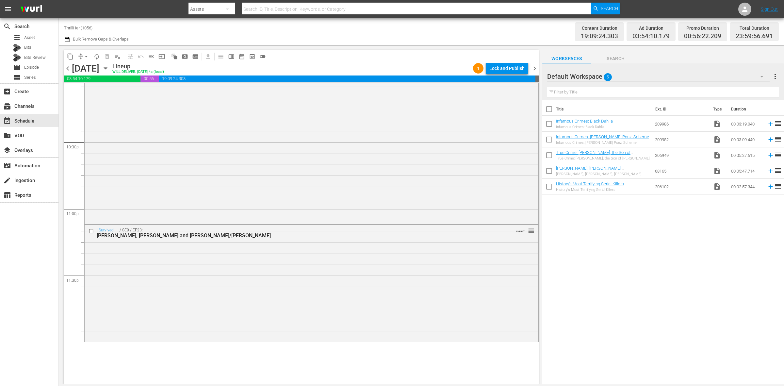
scroll to position [3030, 0]
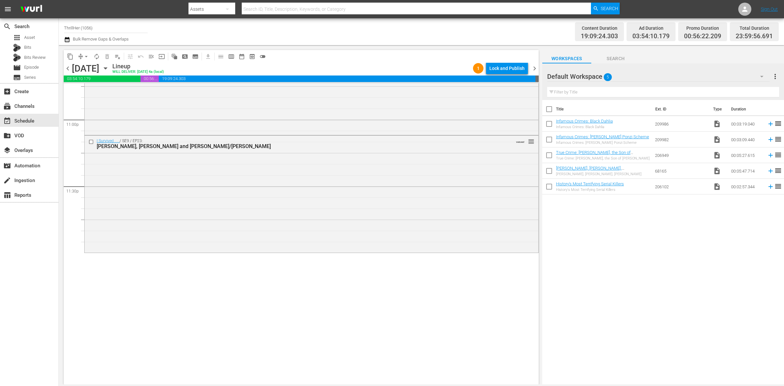
click at [360, 323] on div at bounding box center [301, 319] width 475 height 133
click at [133, 197] on div "I Survived . . . / SE9 / EP23: [PERSON_NAME], [PERSON_NAME] and [PERSON_NAME]/[…" at bounding box center [312, 193] width 454 height 115
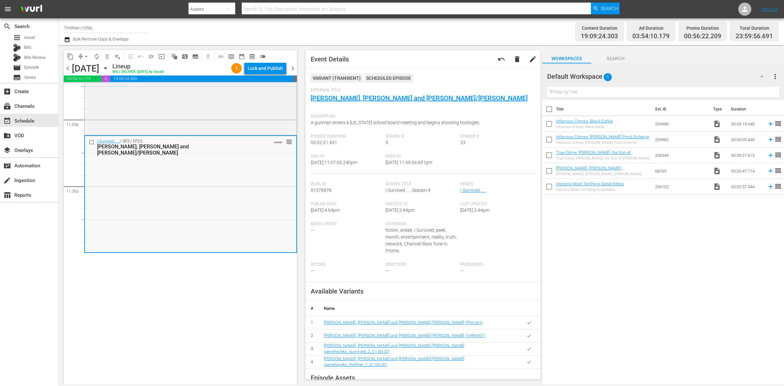
click at [84, 56] on span "arrow_drop_down" at bounding box center [86, 56] width 7 height 7
click at [84, 64] on li "Align to Midnight" at bounding box center [86, 69] width 69 height 11
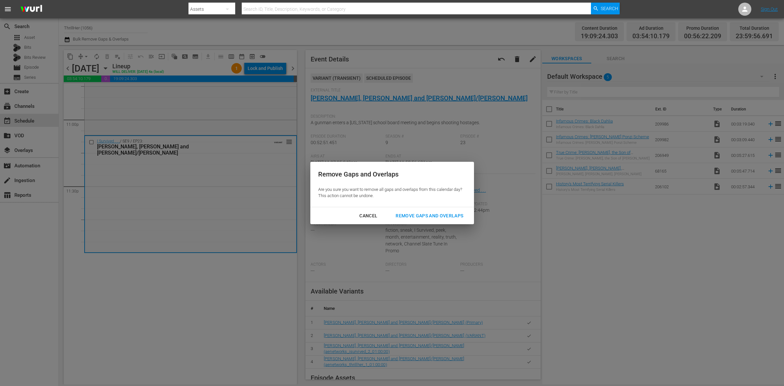
click at [430, 216] on div "Remove Gaps and Overlaps" at bounding box center [429, 216] width 78 height 8
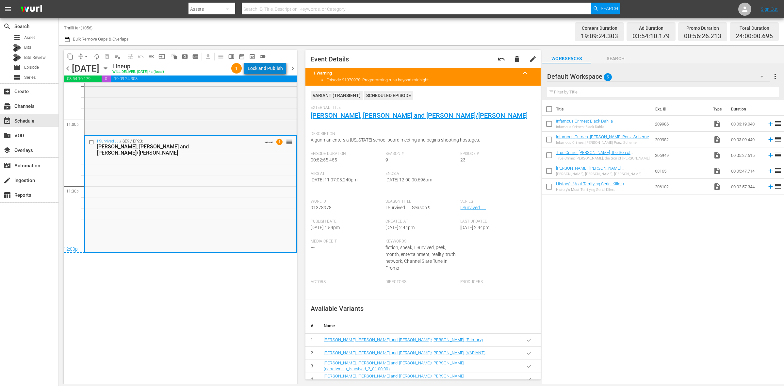
click at [270, 71] on div "Lock and Publish" at bounding box center [265, 68] width 35 height 12
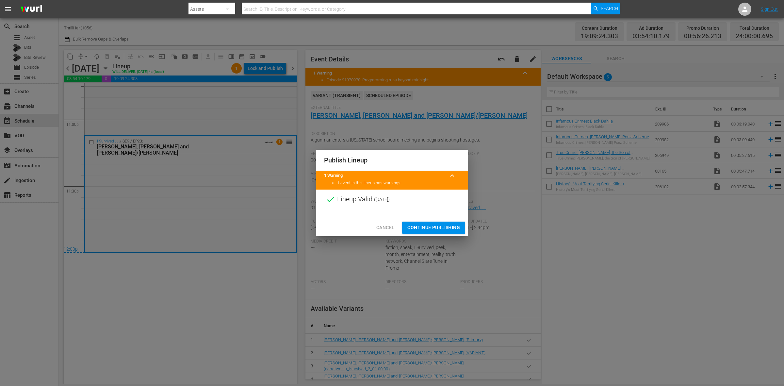
click at [436, 230] on span "Continue Publishing" at bounding box center [433, 227] width 53 height 8
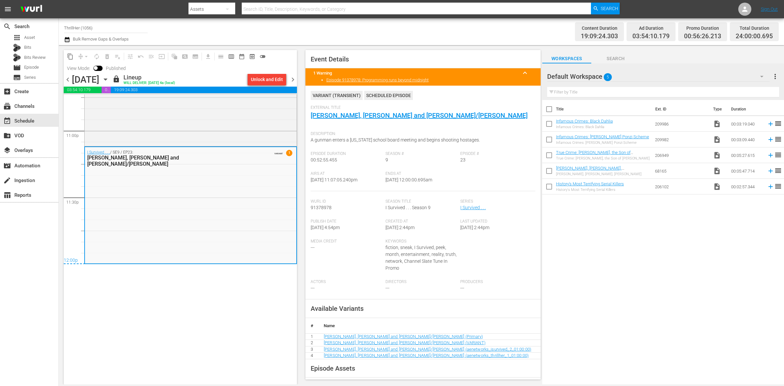
click at [294, 82] on span "chevron_right" at bounding box center [293, 79] width 8 height 8
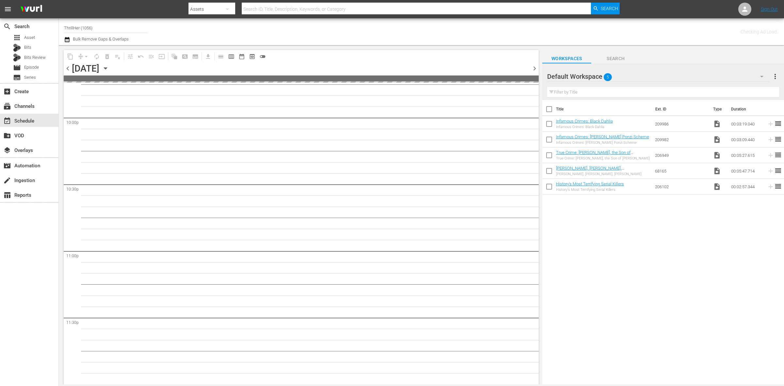
scroll to position [2898, 0]
click at [69, 70] on span "chevron_left" at bounding box center [68, 68] width 8 height 8
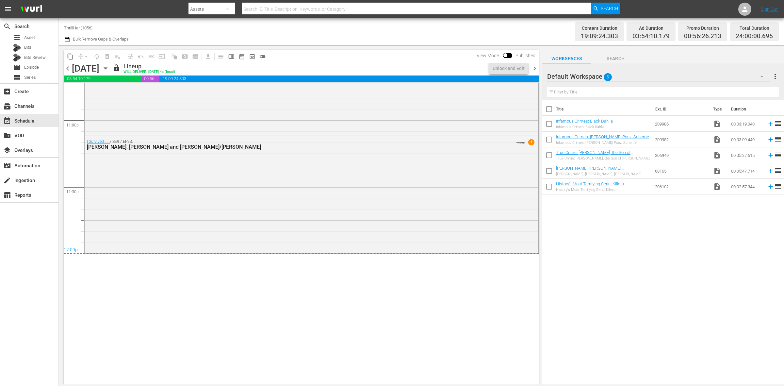
scroll to position [3030, 0]
click at [151, 225] on div "I Survived . . . / SE9 / EP23: Bill, Mike and Ginger/Wanda VARIANT 1" at bounding box center [312, 194] width 454 height 116
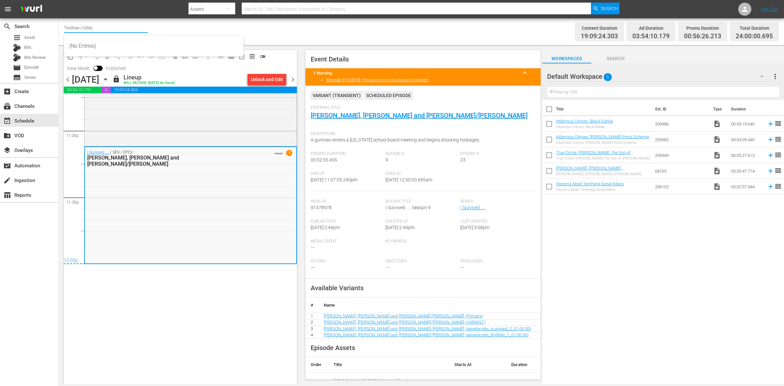
drag, startPoint x: 99, startPoint y: 27, endPoint x: 65, endPoint y: 29, distance: 34.0
click at [65, 29] on input "ThrillHer (1056)" at bounding box center [106, 28] width 84 height 16
type input "3"
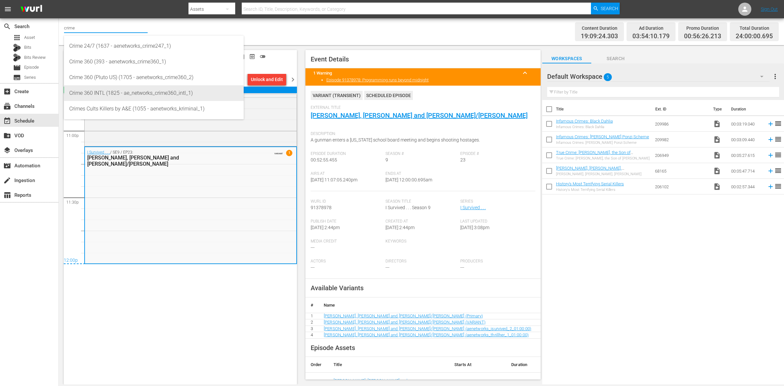
click at [107, 95] on div "Crime 360 INTL (1825 - ae_networks_crime360_intl_1)" at bounding box center [153, 93] width 169 height 16
type input "Crime 360 INTL (1825 - ae_networks_crime360_intl_1)"
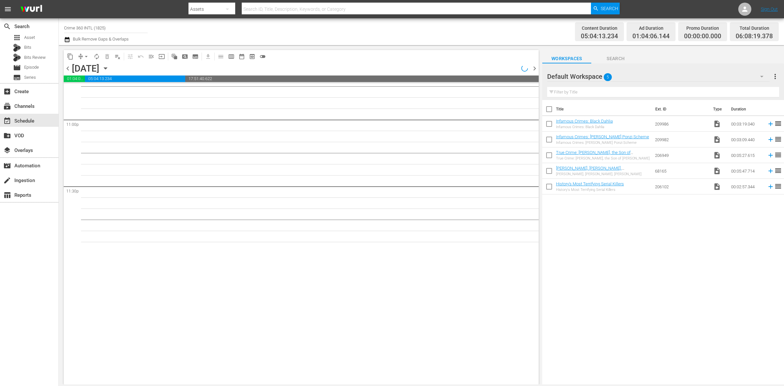
click at [66, 68] on span "chevron_left" at bounding box center [68, 68] width 8 height 8
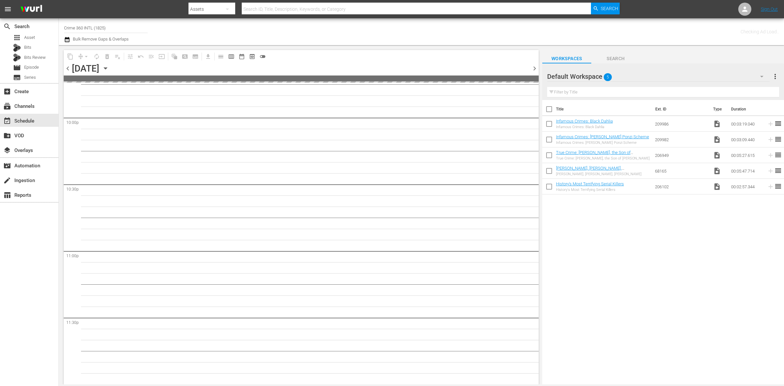
scroll to position [2898, 0]
click at [66, 68] on span "chevron_left" at bounding box center [68, 68] width 8 height 8
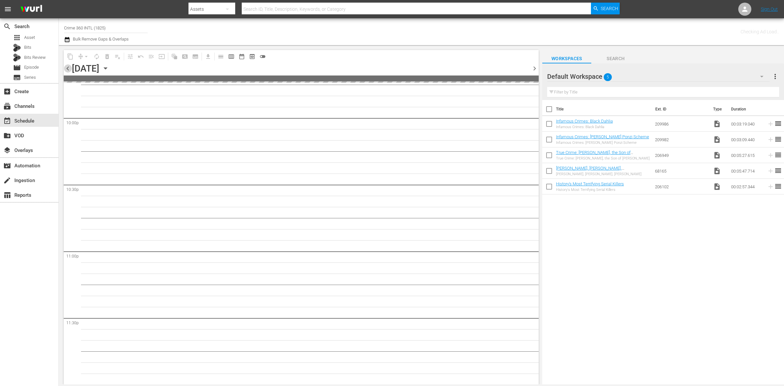
click at [66, 68] on span "chevron_left" at bounding box center [68, 68] width 8 height 8
click at [537, 68] on span "chevron_right" at bounding box center [535, 68] width 8 height 8
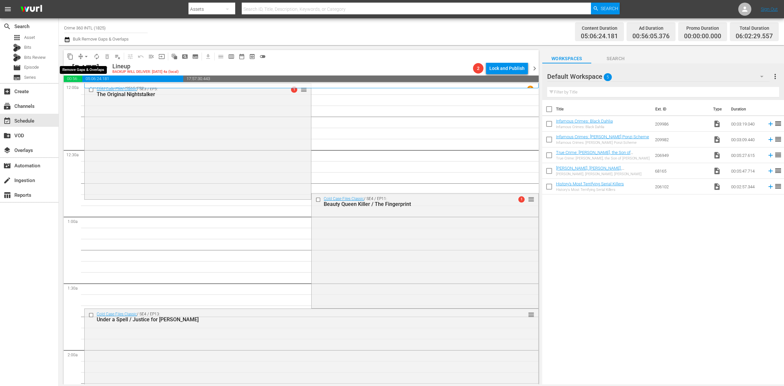
click at [84, 56] on span "arrow_drop_down" at bounding box center [86, 56] width 7 height 7
click at [87, 66] on li "Align to Midnight" at bounding box center [86, 69] width 69 height 11
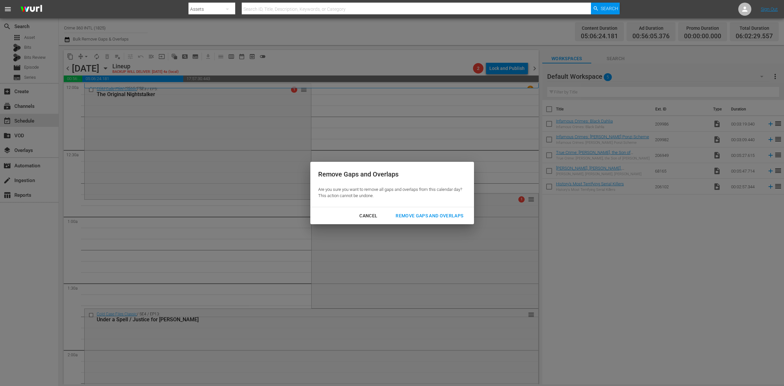
click at [422, 216] on div "Remove Gaps and Overlaps" at bounding box center [429, 216] width 78 height 8
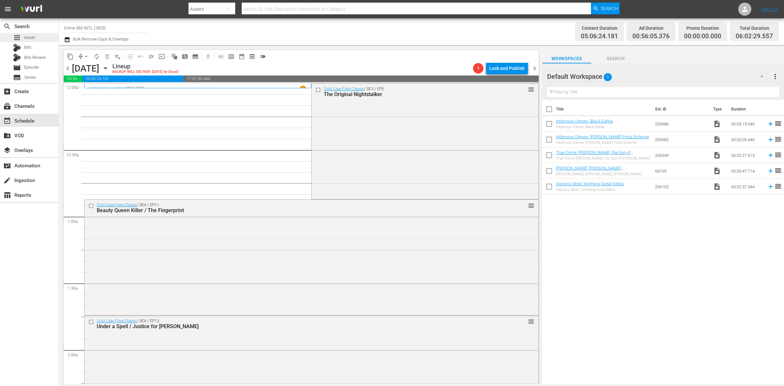
click at [35, 39] on div "apps Asset" at bounding box center [29, 37] width 58 height 9
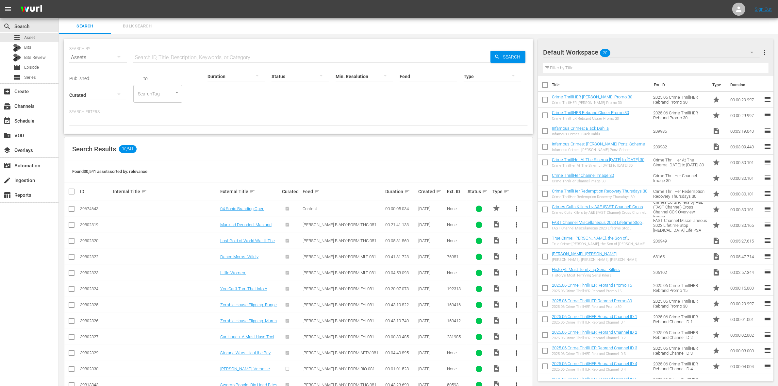
click at [546, 85] on input "checkbox" at bounding box center [545, 86] width 14 height 14
checkbox input "true"
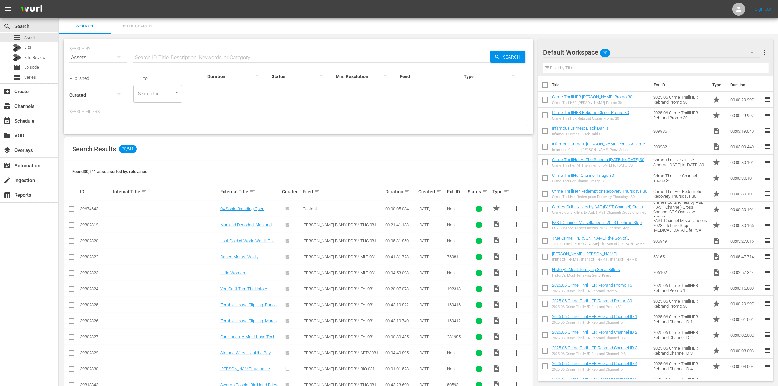
checkbox input "true"
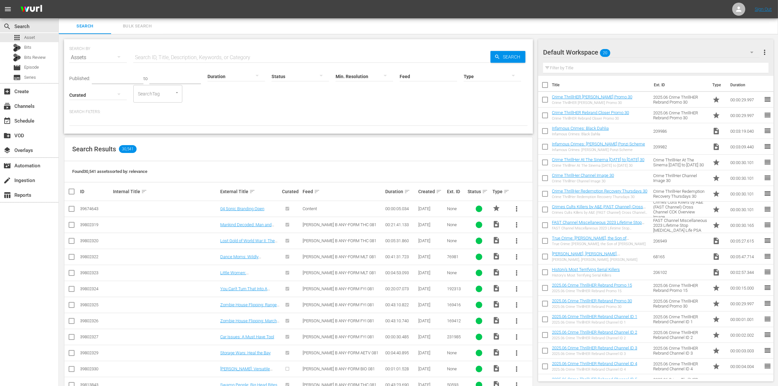
checkbox input "true"
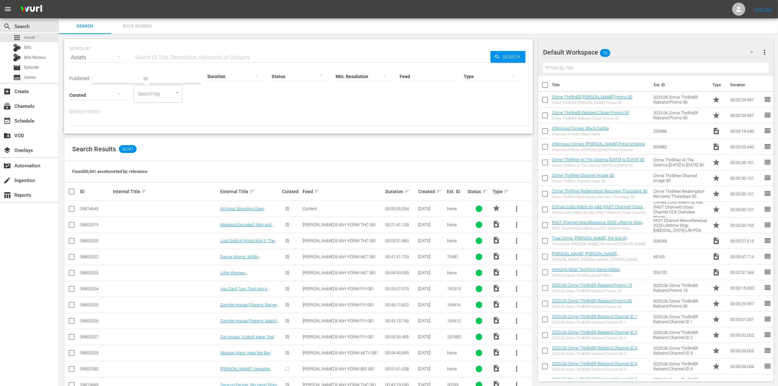
checkbox input "true"
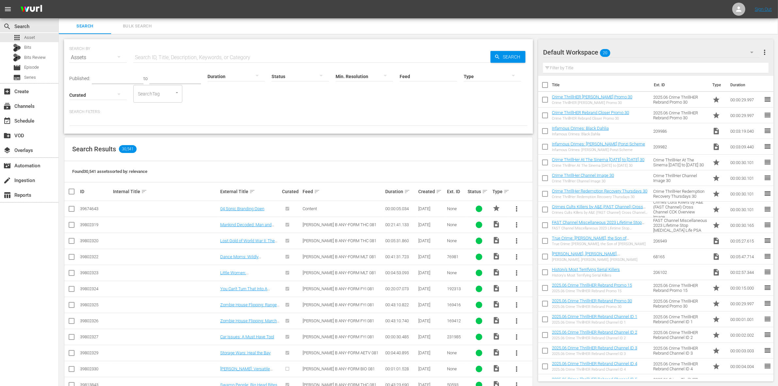
checkbox input "true"
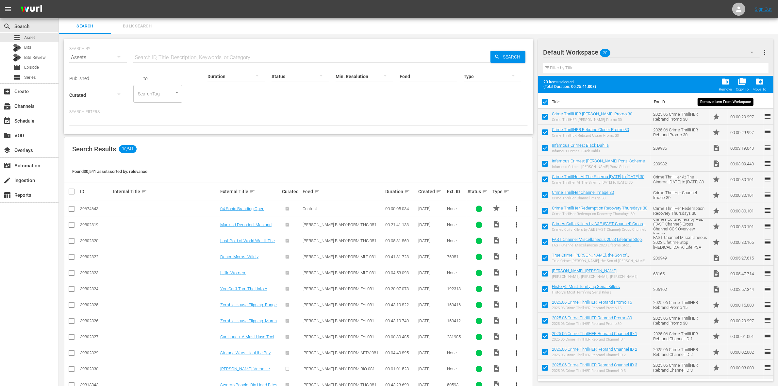
click at [724, 84] on span "folder_delete" at bounding box center [725, 81] width 9 height 9
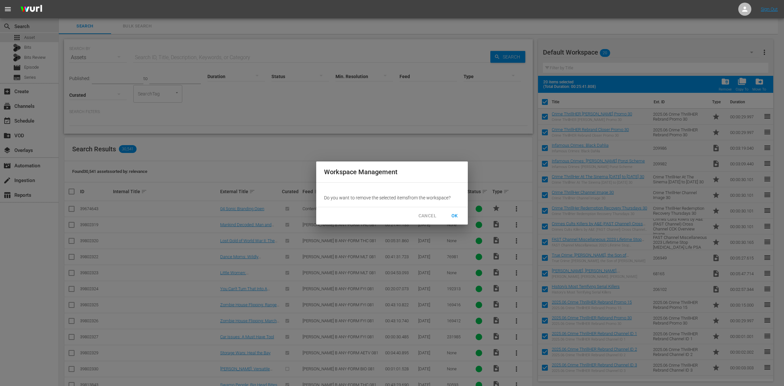
click at [457, 213] on span "OK" at bounding box center [455, 216] width 10 height 8
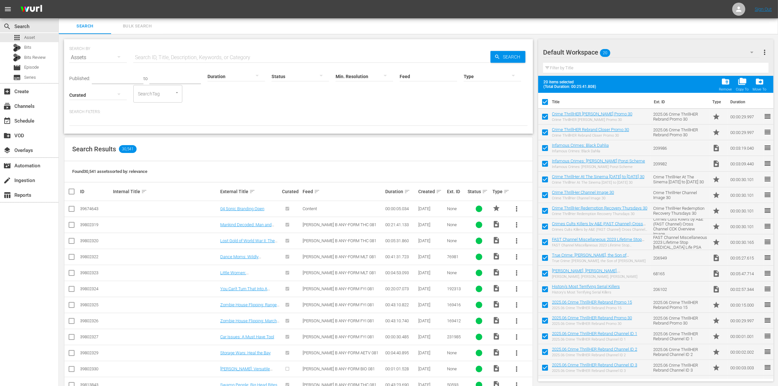
checkbox input "false"
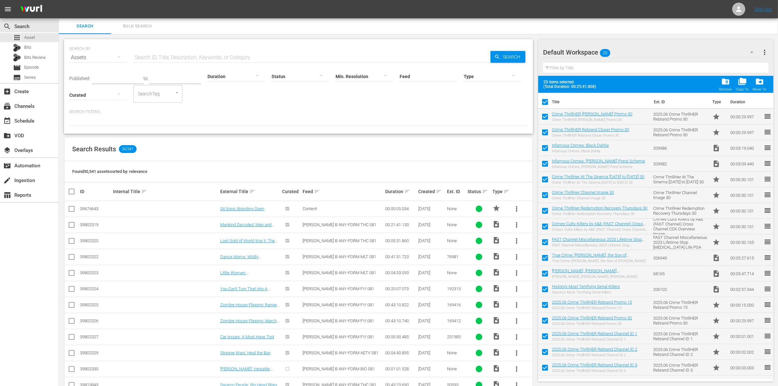
checkbox input "false"
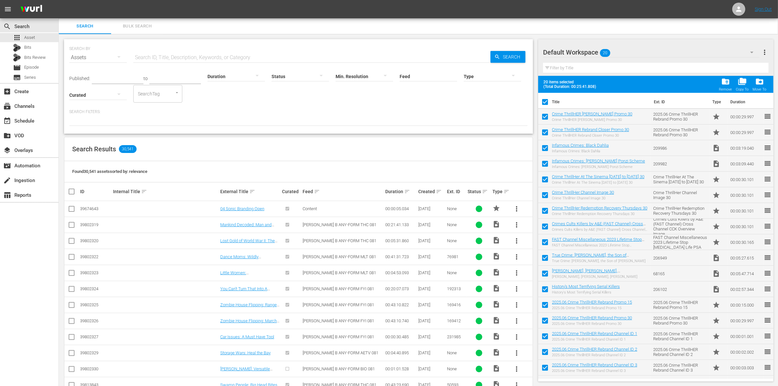
checkbox input "false"
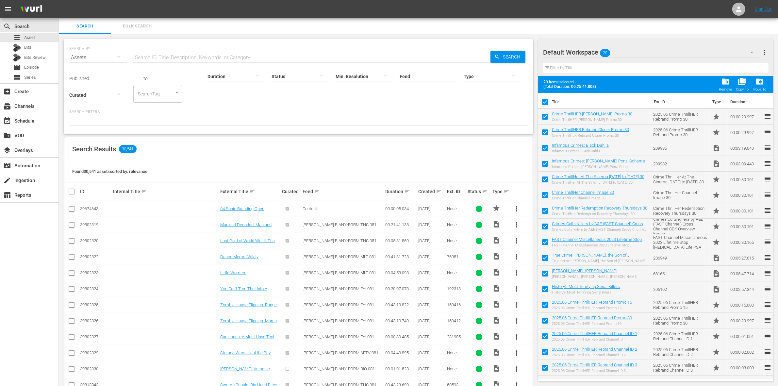
checkbox input "false"
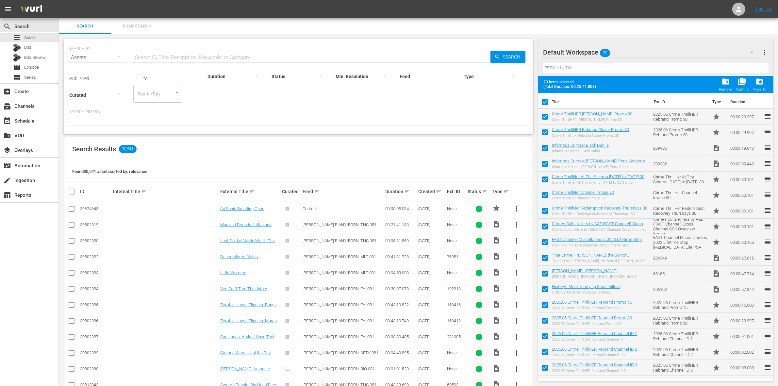
checkbox input "false"
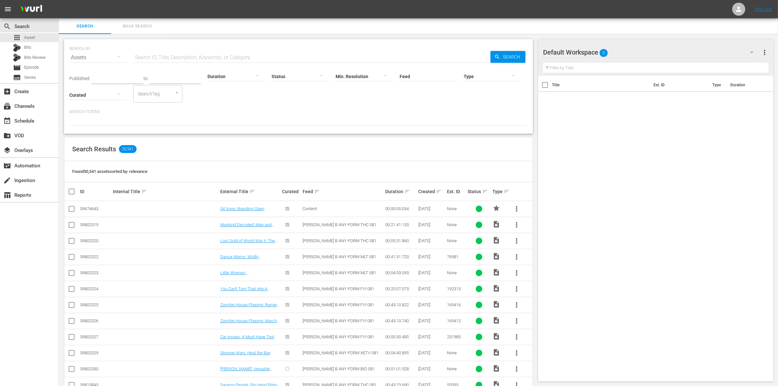
click at [618, 53] on div "Default Workspace 0" at bounding box center [651, 52] width 217 height 18
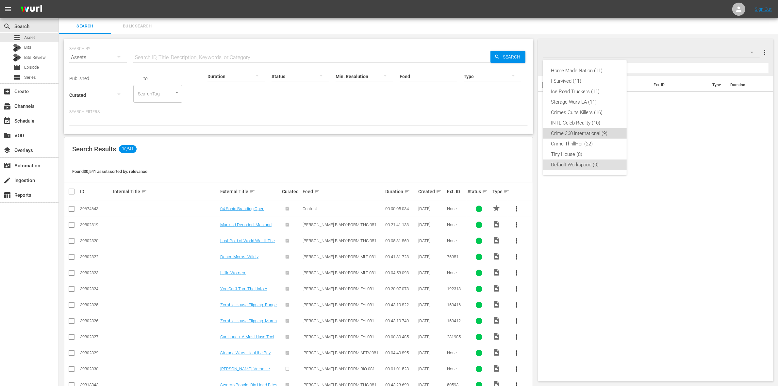
click at [591, 133] on div "Crime 360 international (9)" at bounding box center [585, 133] width 68 height 10
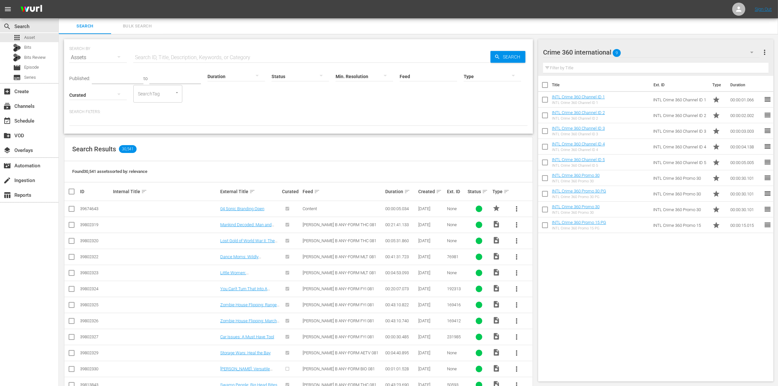
click at [543, 84] on input "checkbox" at bounding box center [545, 86] width 14 height 14
checkbox input "true"
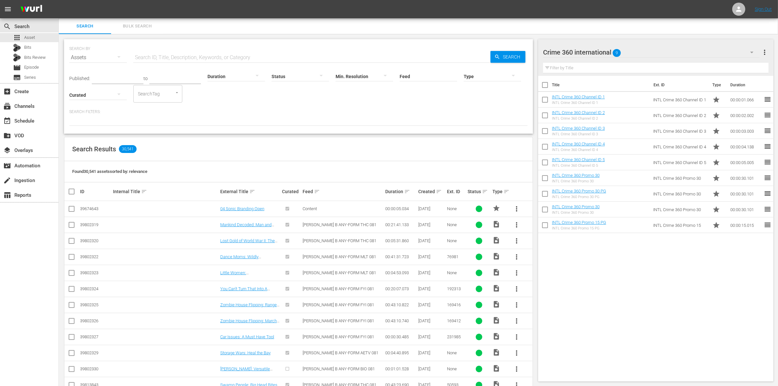
checkbox input "true"
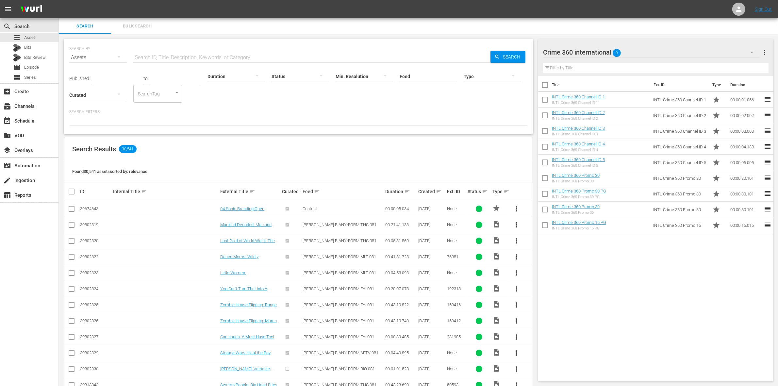
checkbox input "true"
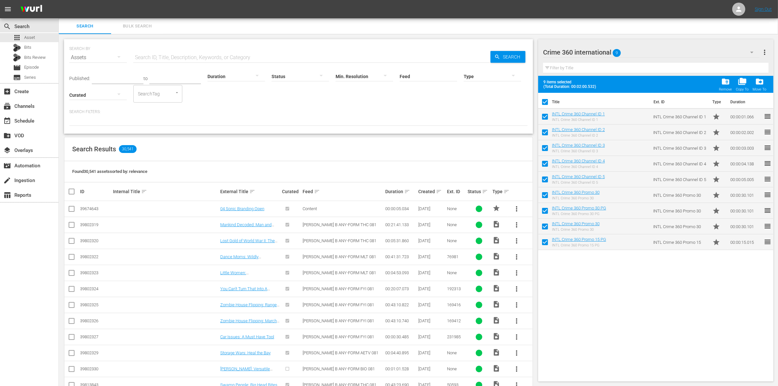
click at [748, 84] on div "folder_copy Copy To" at bounding box center [742, 84] width 13 height 14
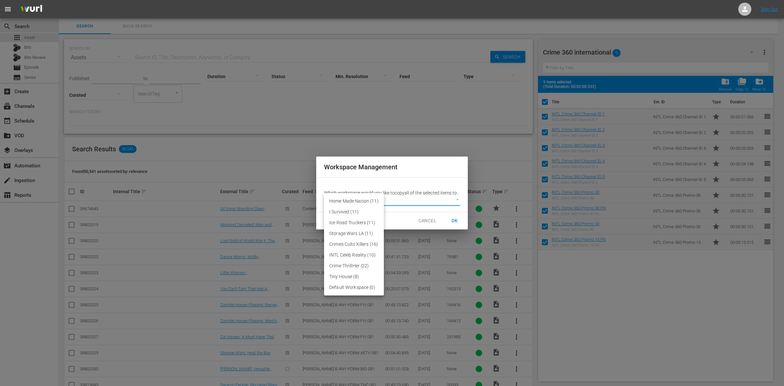
click at [360, 203] on body "menu Sign Out search Search apps Asset Bits Bits Review movie Episode subtitles…" at bounding box center [392, 193] width 784 height 386
click at [358, 290] on li "Default Workspace (0)" at bounding box center [354, 287] width 60 height 11
type input "3246"
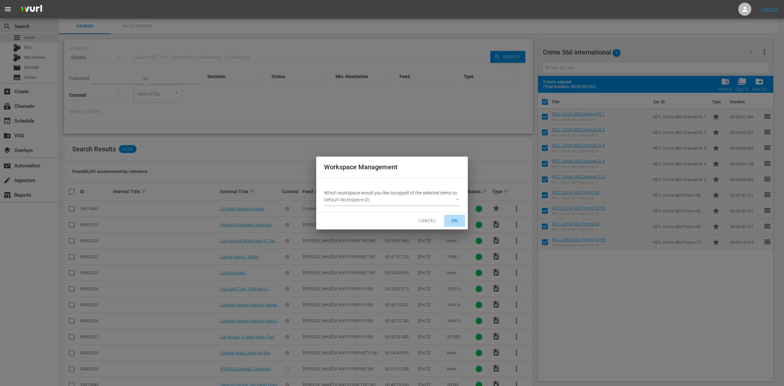
click at [458, 219] on span "OK" at bounding box center [455, 221] width 10 height 8
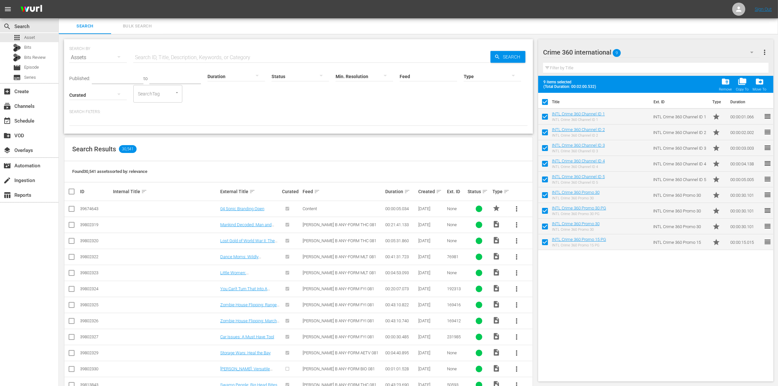
checkbox input "false"
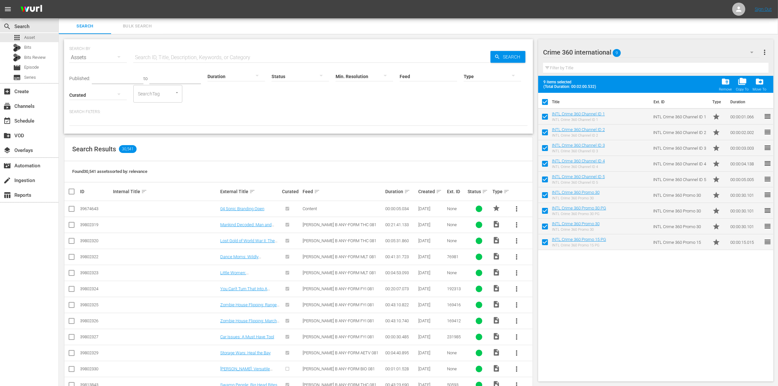
checkbox input "false"
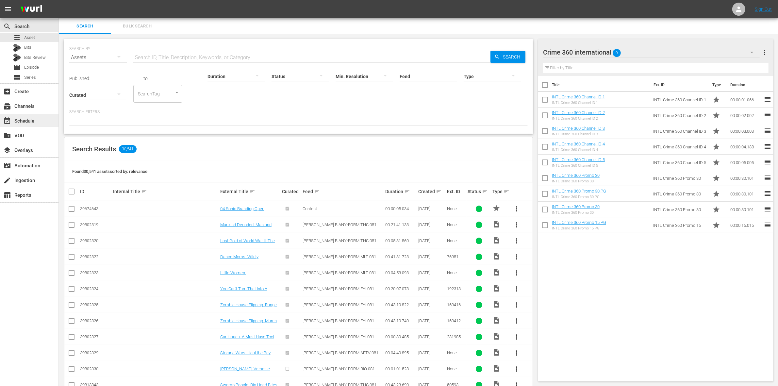
click at [28, 123] on div "event_available Schedule" at bounding box center [18, 120] width 37 height 6
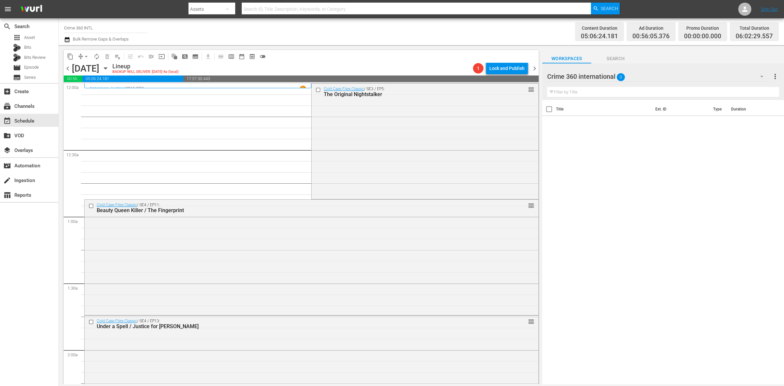
click at [66, 67] on span "chevron_left" at bounding box center [68, 68] width 8 height 8
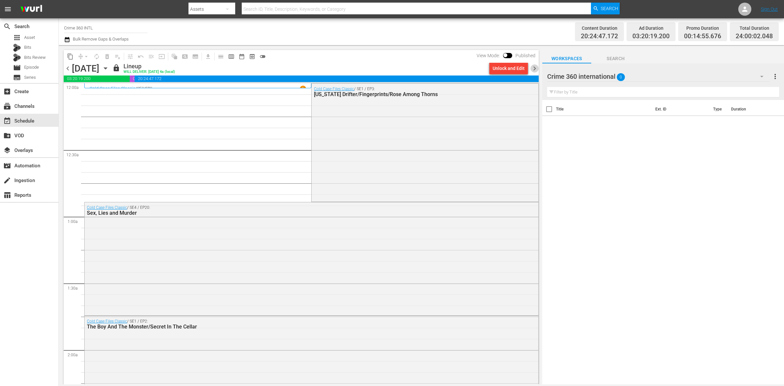
click at [532, 69] on span "chevron_right" at bounding box center [535, 68] width 8 height 8
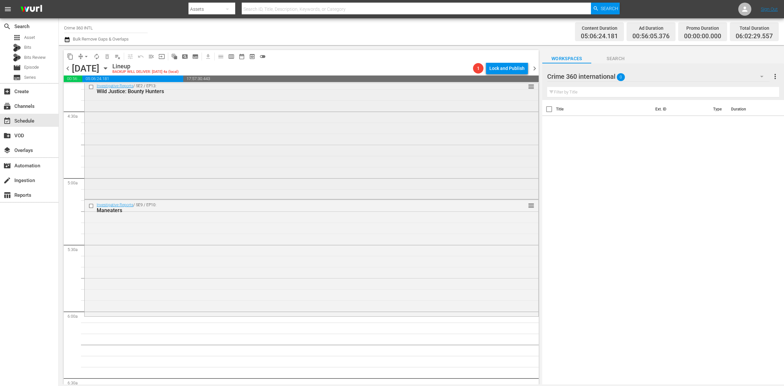
scroll to position [653, 0]
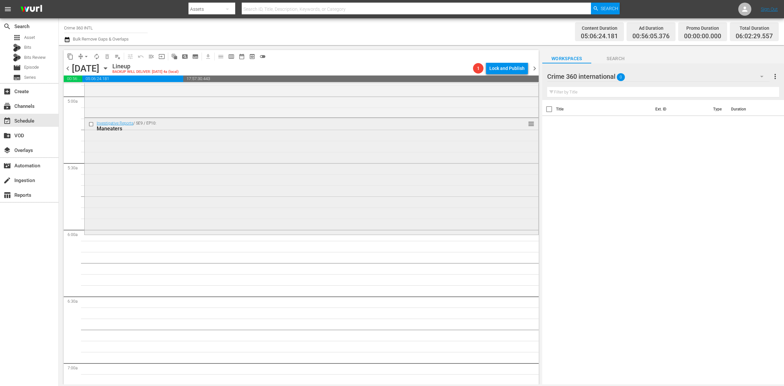
click at [144, 210] on div "Investigative Reports / SE9 / EP10: Maneaters reorder" at bounding box center [312, 176] width 454 height 116
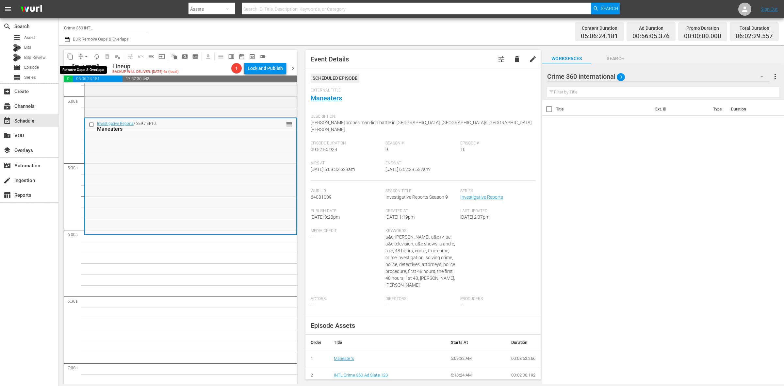
click at [85, 56] on span "arrow_drop_down" at bounding box center [86, 56] width 7 height 7
click at [88, 70] on li "Align to Midnight" at bounding box center [86, 69] width 69 height 11
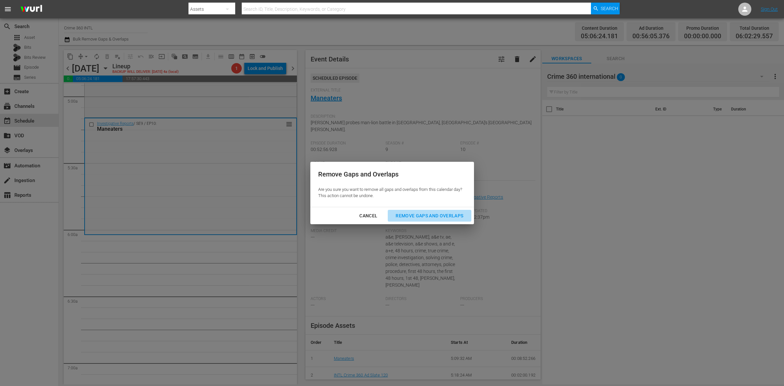
click at [427, 217] on div "Remove Gaps and Overlaps" at bounding box center [429, 216] width 78 height 8
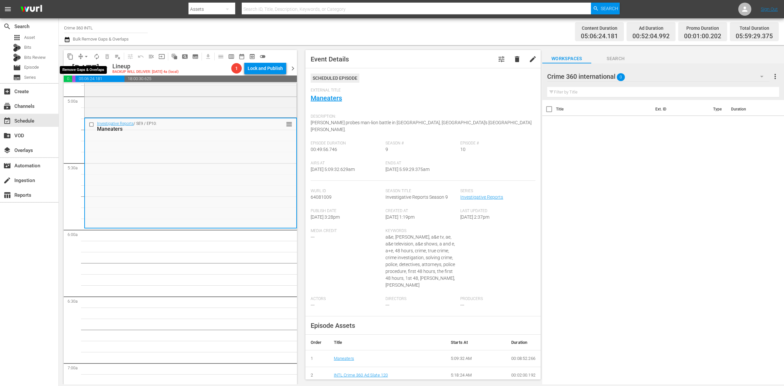
click at [85, 56] on span "arrow_drop_down" at bounding box center [86, 56] width 7 height 7
click at [85, 70] on li "Align to Midnight" at bounding box center [86, 69] width 69 height 11
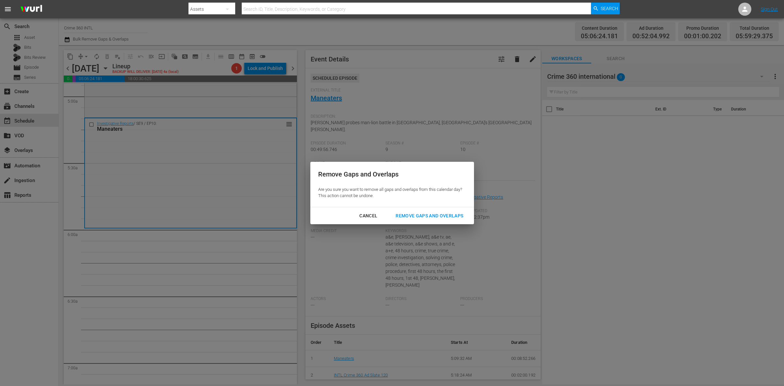
click at [405, 214] on div "Remove Gaps and Overlaps" at bounding box center [429, 216] width 78 height 8
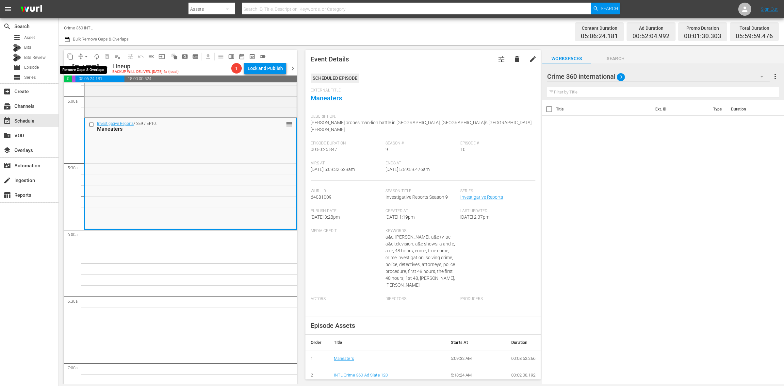
click at [84, 56] on span "arrow_drop_down" at bounding box center [86, 56] width 7 height 7
click at [92, 70] on li "Align to Midnight" at bounding box center [86, 69] width 69 height 11
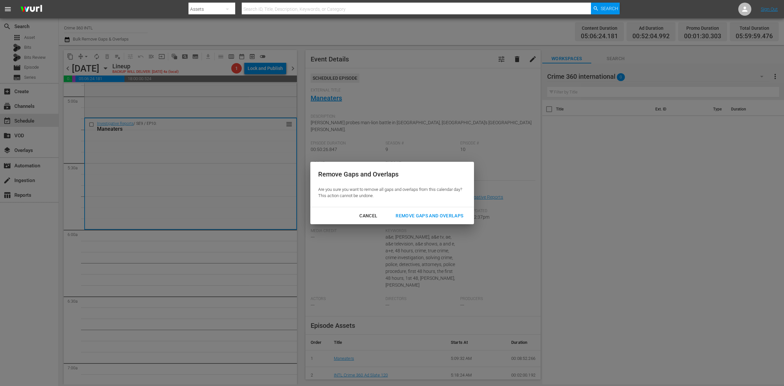
click at [414, 214] on div "Remove Gaps and Overlaps" at bounding box center [429, 216] width 78 height 8
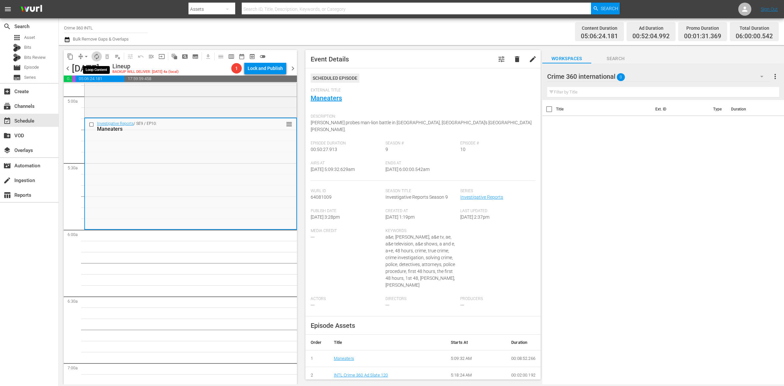
click at [99, 56] on span "autorenew_outlined" at bounding box center [96, 56] width 7 height 7
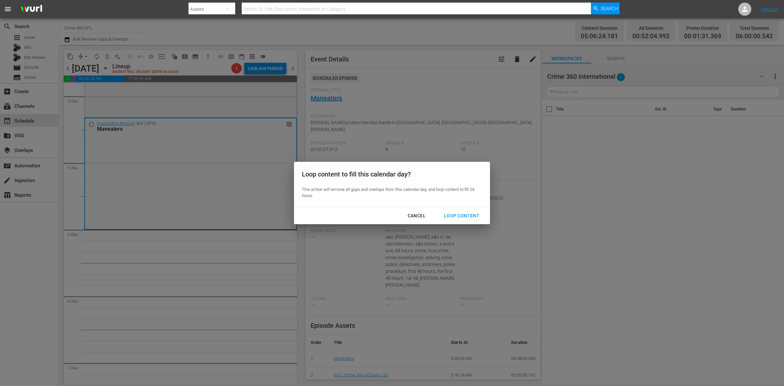
click at [465, 214] on div "Loop Content" at bounding box center [462, 216] width 46 height 8
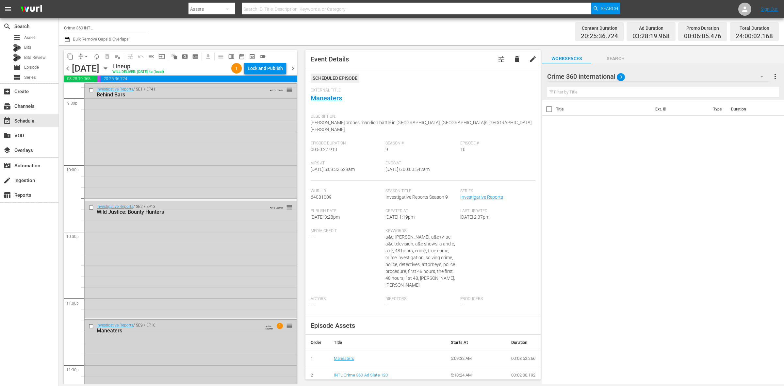
scroll to position [2898, 0]
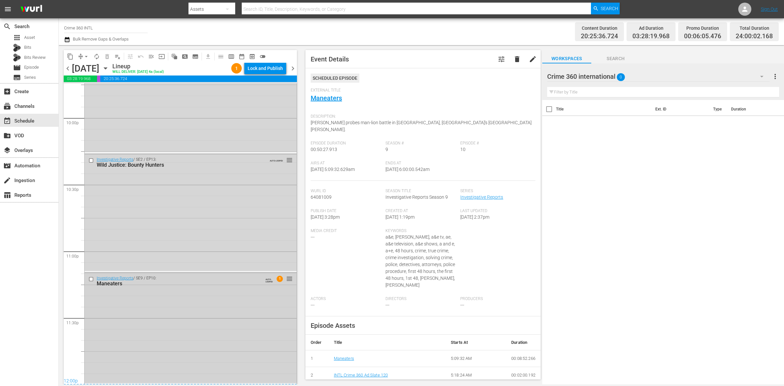
click at [231, 289] on div "Investigative Reports / SE9 / EP10: Maneaters AUTO-LOOPED 1 reorder" at bounding box center [191, 328] width 212 height 110
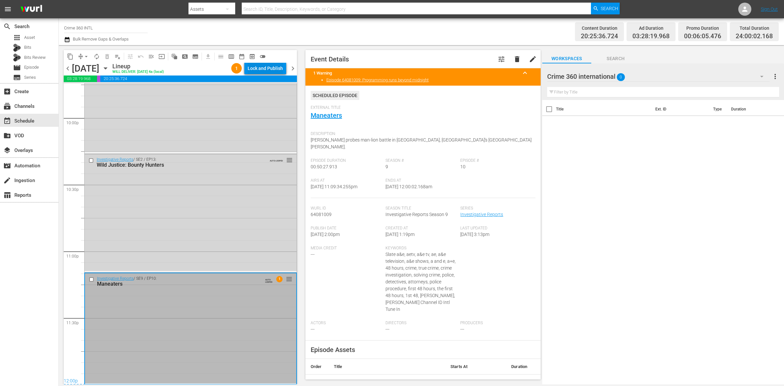
click at [267, 73] on div "Lock and Publish" at bounding box center [265, 68] width 35 height 12
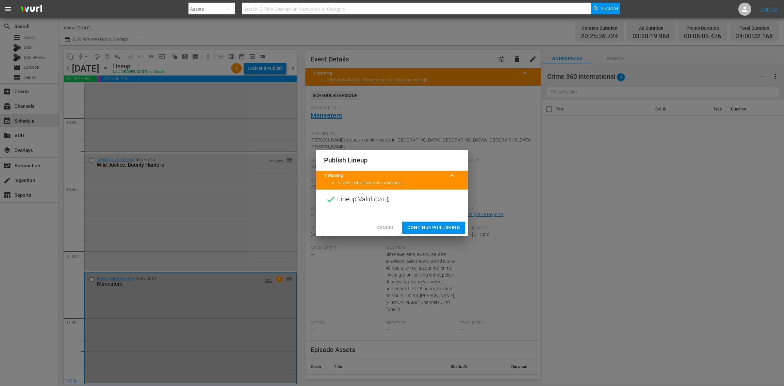
click at [427, 232] on button "Continue Publishing" at bounding box center [433, 228] width 63 height 12
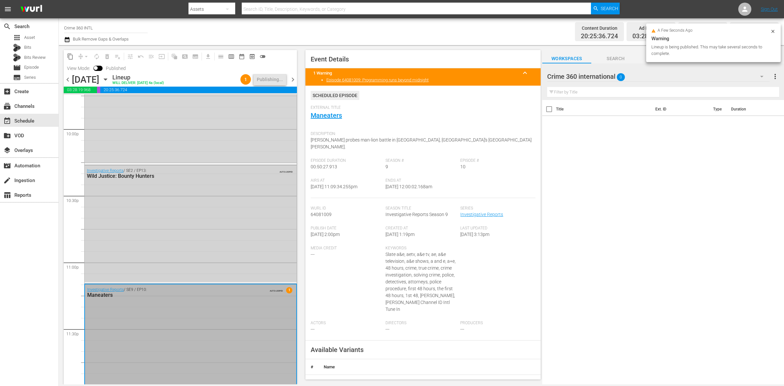
scroll to position [2909, 0]
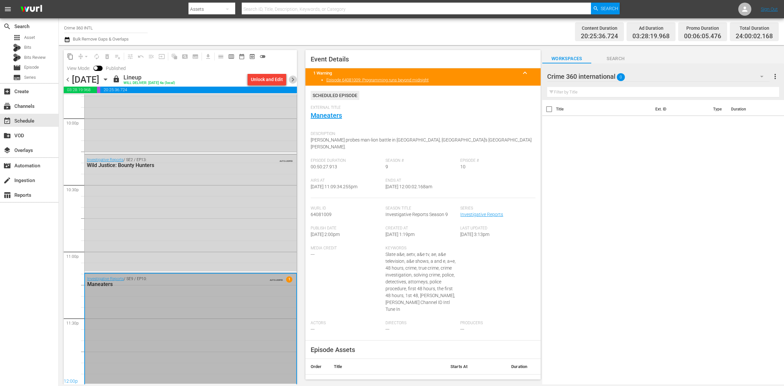
click at [293, 82] on span "chevron_right" at bounding box center [293, 79] width 8 height 8
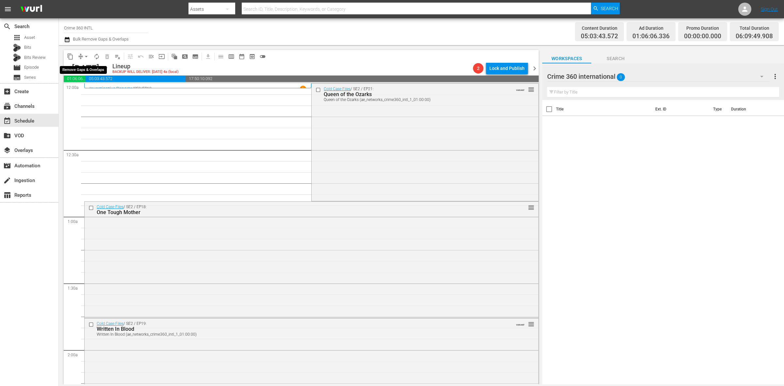
click at [87, 58] on span "arrow_drop_down" at bounding box center [86, 56] width 7 height 7
click at [90, 67] on li "Align to Midnight" at bounding box center [86, 69] width 69 height 11
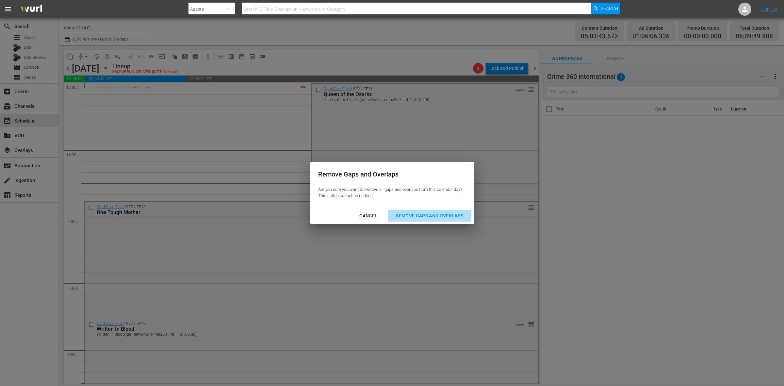
click at [446, 216] on div "Remove Gaps and Overlaps" at bounding box center [429, 216] width 78 height 8
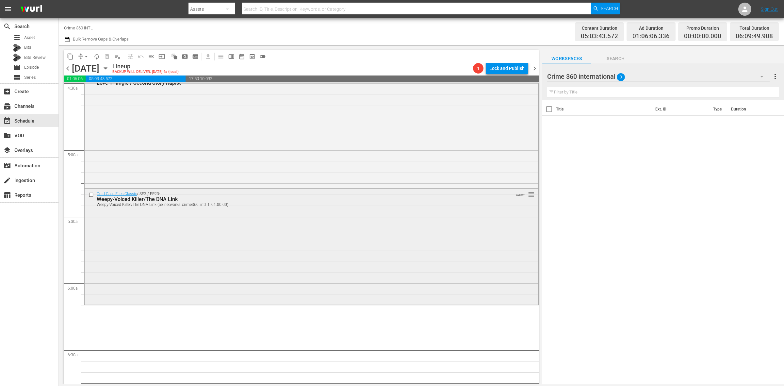
scroll to position [653, 0]
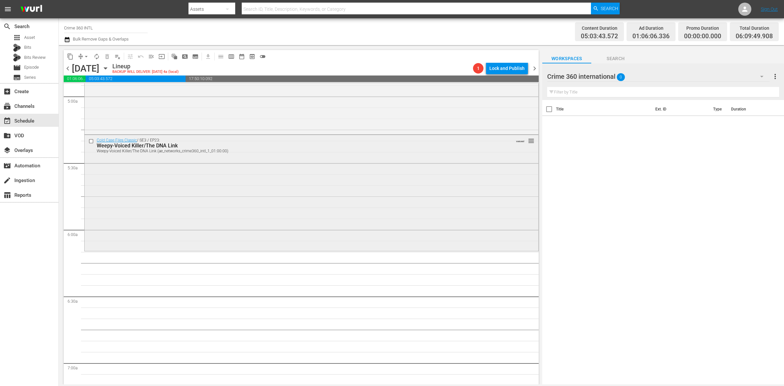
click at [180, 239] on div "Cold Case Files Classic / SE3 / EP23: Weepy-Voiced Killer/The DNA Link Weepy-Vo…" at bounding box center [312, 192] width 454 height 115
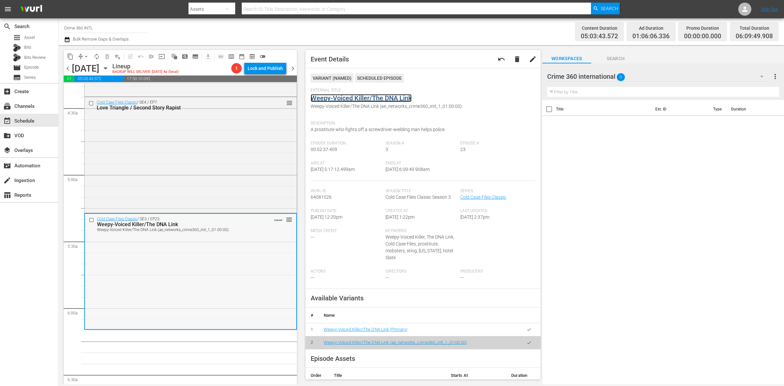
scroll to position [572, 0]
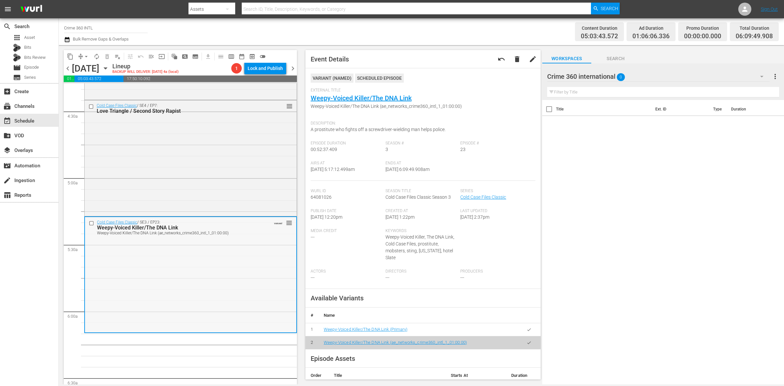
click at [173, 200] on div "Cold Case Files Classic / SE4 / EP7: Love Triangle / Second Story Rapist reorder" at bounding box center [191, 157] width 212 height 114
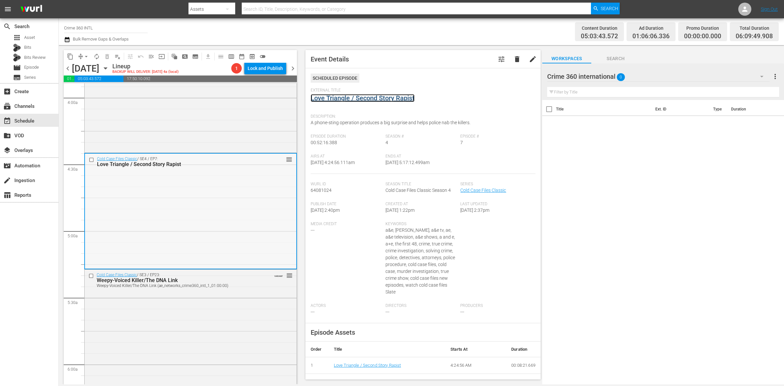
scroll to position [449, 0]
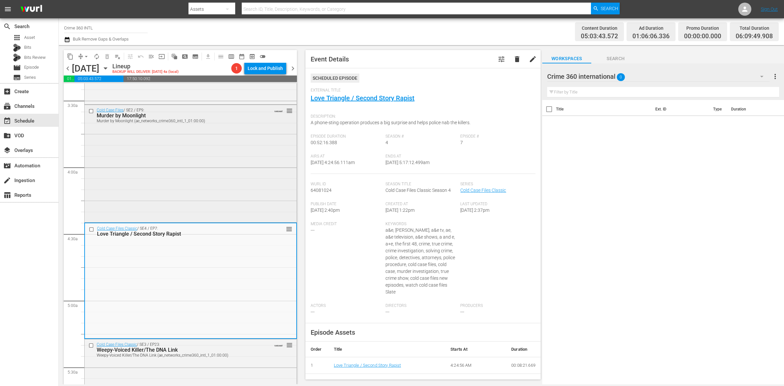
click at [172, 176] on div "Cold Case Files / SE2 / EP9: Murder by Moonlight Murder by Moonlight (ae_networ…" at bounding box center [191, 163] width 212 height 116
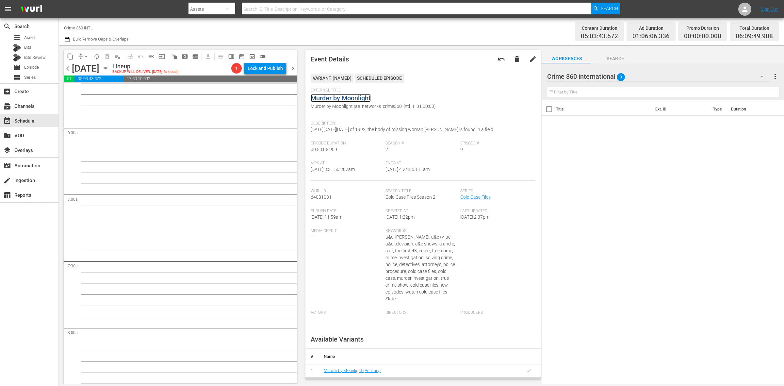
scroll to position [735, 0]
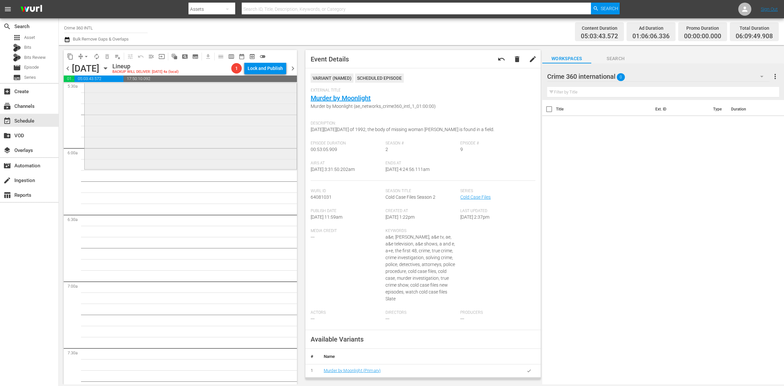
click at [140, 157] on div "Cold Case Files Classic / SE3 / EP23: Weepy-Voiced Killer/The DNA Link Weepy-Vo…" at bounding box center [191, 110] width 212 height 115
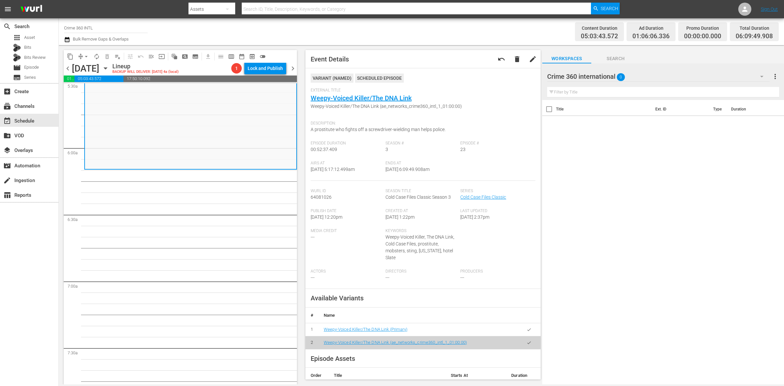
click at [87, 55] on span "arrow_drop_down" at bounding box center [86, 56] width 7 height 7
click at [89, 71] on li "Align to Midnight" at bounding box center [86, 69] width 69 height 11
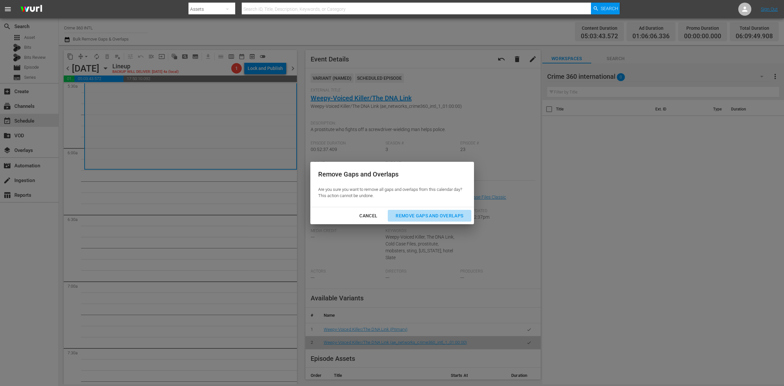
click at [433, 217] on div "Remove Gaps and Overlaps" at bounding box center [429, 216] width 78 height 8
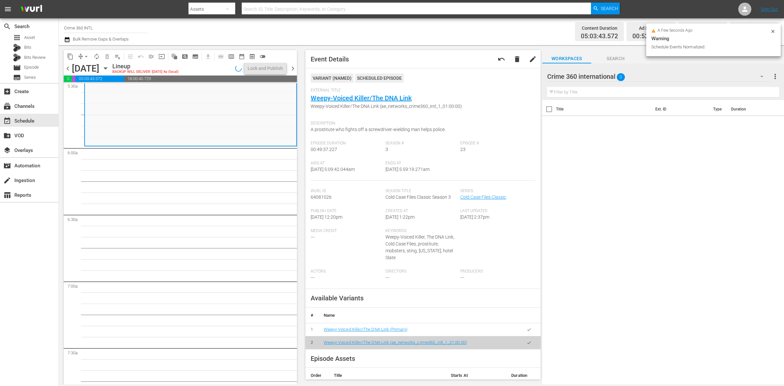
scroll to position [747, 0]
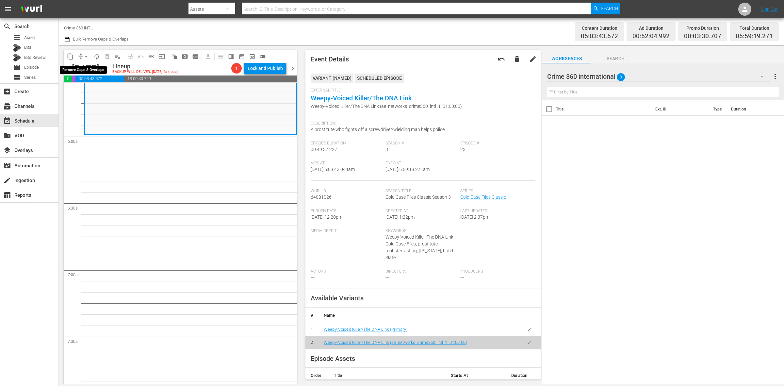
click at [86, 56] on span "arrow_drop_down" at bounding box center [86, 56] width 7 height 7
click at [87, 64] on li "Align to Midnight" at bounding box center [86, 69] width 69 height 11
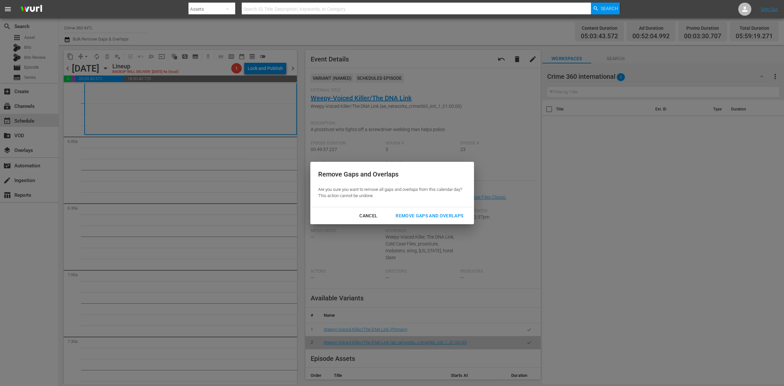
click at [434, 216] on div "Remove Gaps and Overlaps" at bounding box center [429, 216] width 78 height 8
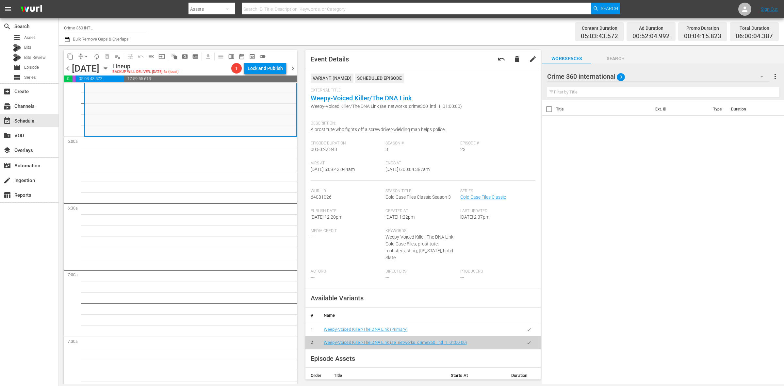
click at [87, 56] on span "arrow_drop_down" at bounding box center [86, 56] width 7 height 7
click at [83, 68] on li "Align to Midnight" at bounding box center [86, 69] width 69 height 11
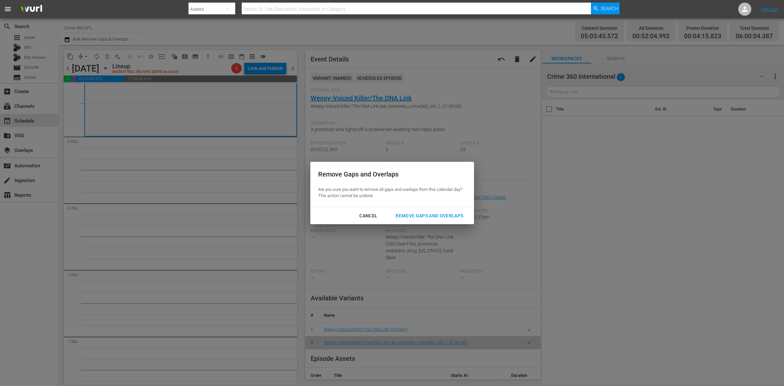
click at [432, 217] on div "Remove Gaps and Overlaps" at bounding box center [429, 216] width 78 height 8
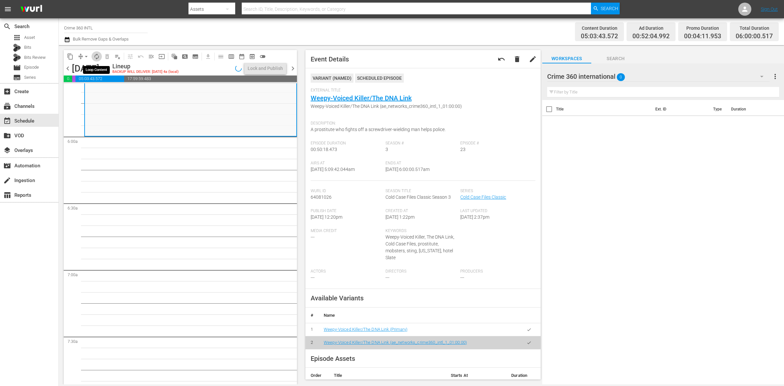
click at [94, 59] on button "autorenew_outlined" at bounding box center [96, 56] width 10 height 10
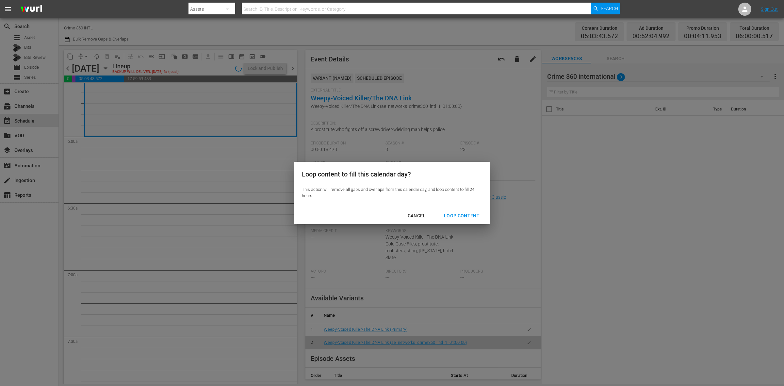
click at [465, 220] on button "Loop Content" at bounding box center [461, 216] width 51 height 12
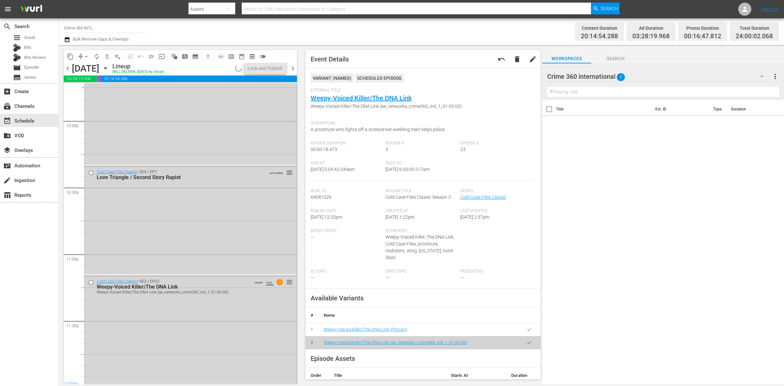
scroll to position [2898, 0]
click at [237, 340] on div "Cold Case Files Classic / SE3 / EP23: Weepy-Voiced Killer/The DNA Link Weepy-Vo…" at bounding box center [191, 328] width 212 height 110
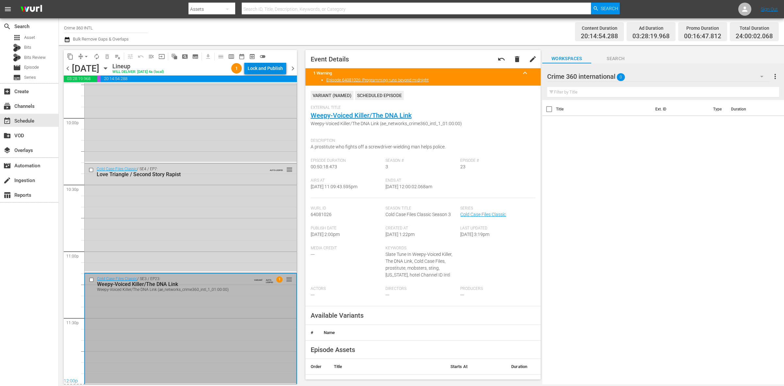
click at [257, 63] on div "Lock and Publish" at bounding box center [265, 68] width 35 height 12
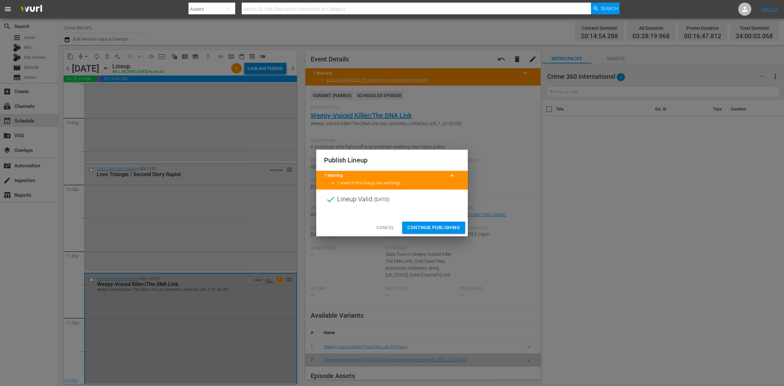
click at [433, 229] on span "Continue Publishing" at bounding box center [433, 227] width 53 height 8
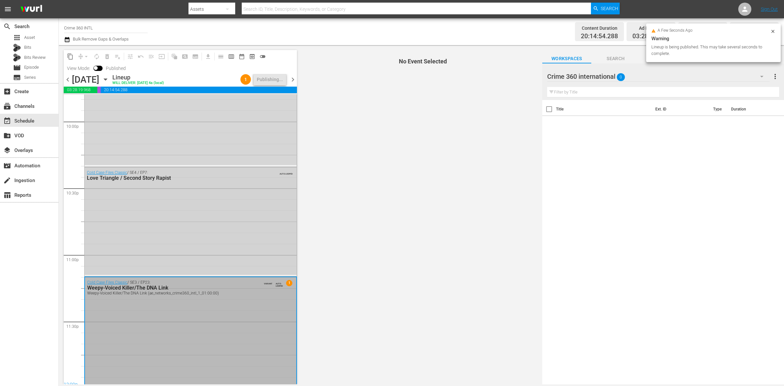
scroll to position [2909, 0]
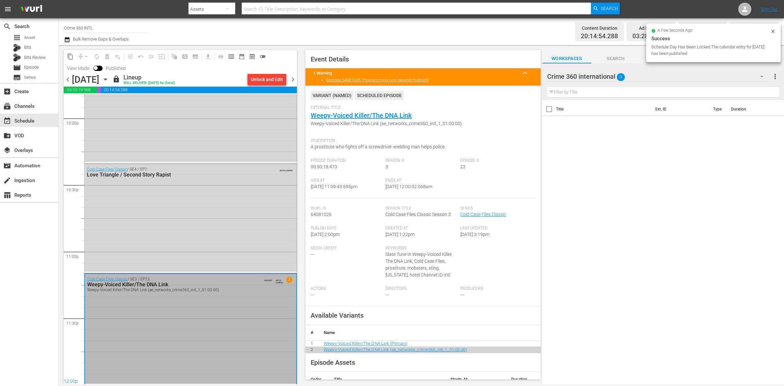
click at [292, 78] on span "chevron_right" at bounding box center [293, 79] width 8 height 8
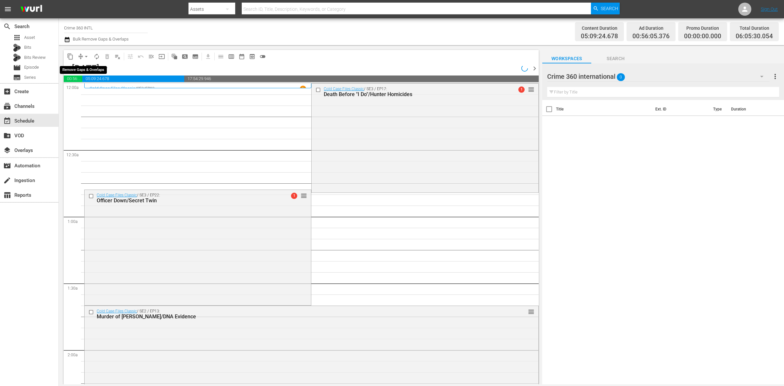
click at [85, 55] on span "arrow_drop_down" at bounding box center [86, 56] width 7 height 7
click at [85, 67] on li "Align to Midnight" at bounding box center [86, 69] width 69 height 11
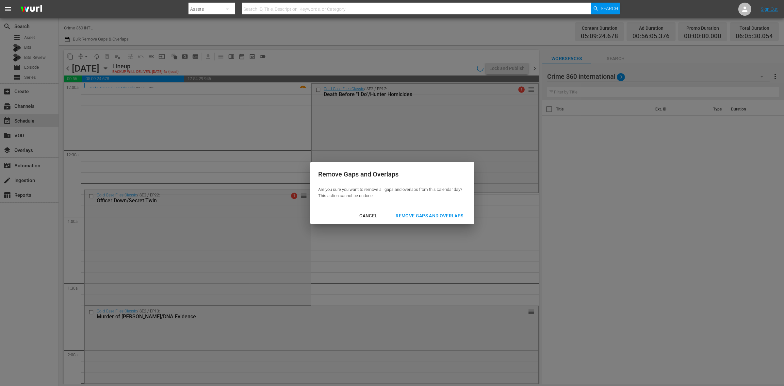
click at [442, 218] on div "Remove Gaps and Overlaps" at bounding box center [429, 216] width 78 height 8
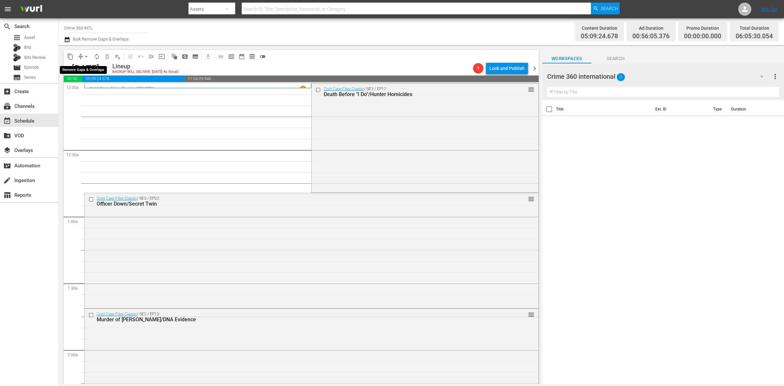
click at [86, 55] on span "arrow_drop_down" at bounding box center [86, 56] width 7 height 7
click at [613, 170] on div "Title Ext. ID Type Duration" at bounding box center [663, 242] width 242 height 285
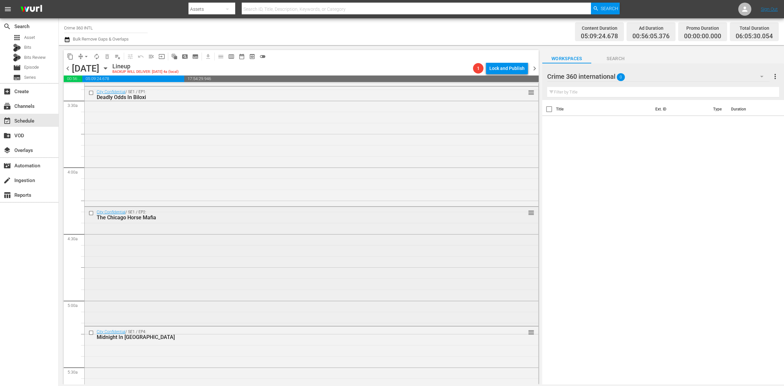
scroll to position [653, 0]
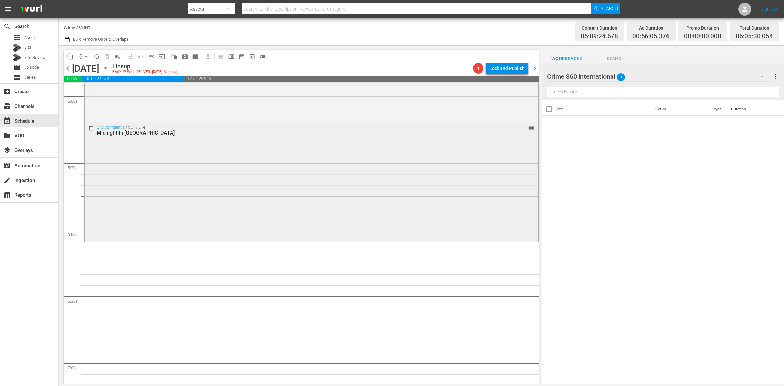
click at [239, 223] on div "City Confidential / SE1 / EP4: Midnight In Miami reorder" at bounding box center [312, 181] width 454 height 118
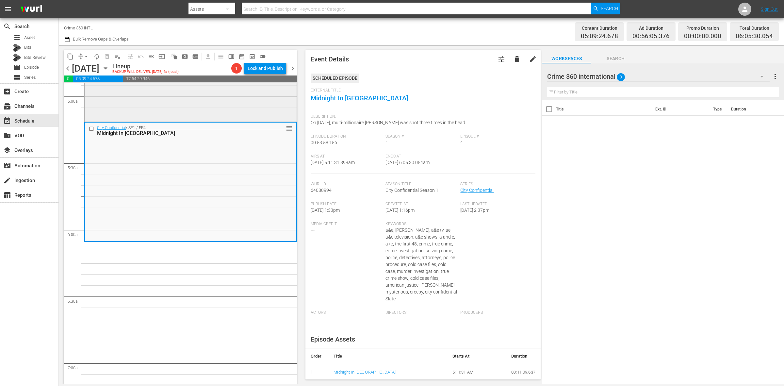
click at [240, 110] on div "City Confidential / SE1 / EP2: The Chicago Horse Mafia reorder" at bounding box center [191, 62] width 212 height 118
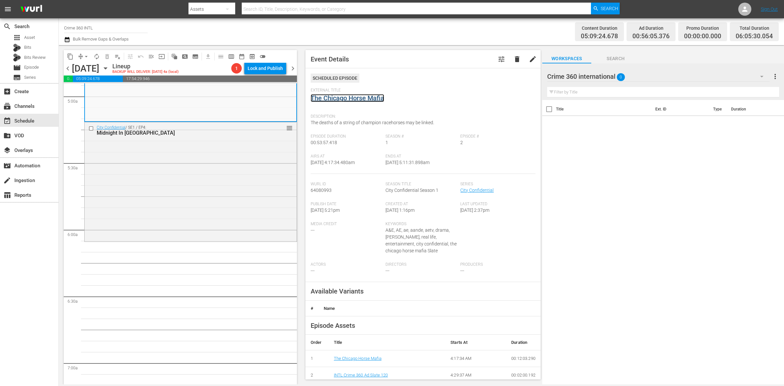
drag, startPoint x: 340, startPoint y: 94, endPoint x: 326, endPoint y: 97, distance: 14.1
click at [124, 200] on div "City Confidential / SE1 / EP4: Midnight In Miami reorder" at bounding box center [191, 181] width 212 height 118
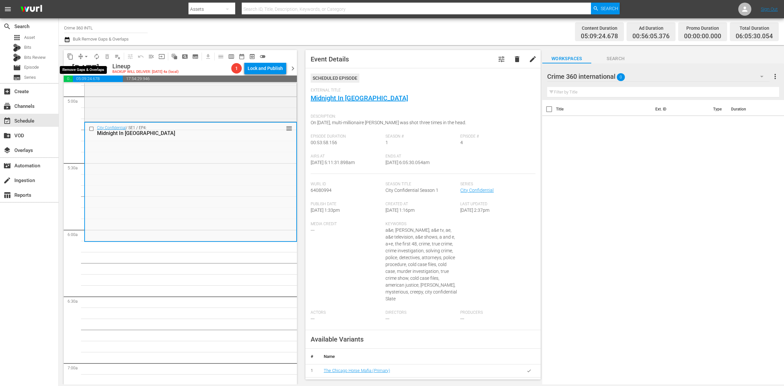
click at [85, 57] on span "arrow_drop_down" at bounding box center [86, 56] width 7 height 7
click at [82, 72] on li "Align to Midnight" at bounding box center [86, 69] width 69 height 11
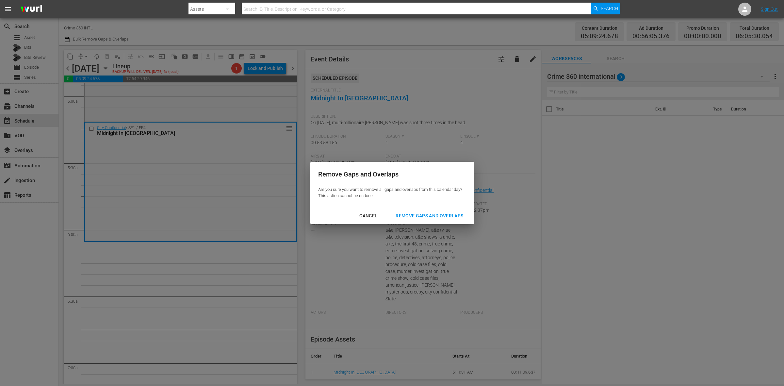
click at [431, 216] on div "Remove Gaps and Overlaps" at bounding box center [429, 216] width 78 height 8
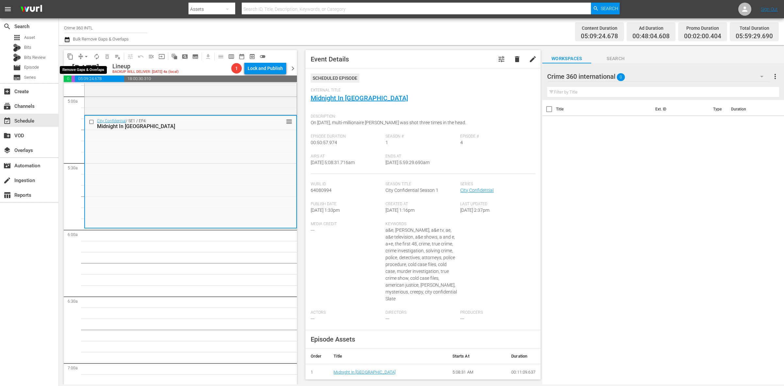
click at [83, 57] on span "arrow_drop_down" at bounding box center [86, 56] width 7 height 7
click at [85, 64] on li "Align to Midnight" at bounding box center [86, 69] width 69 height 11
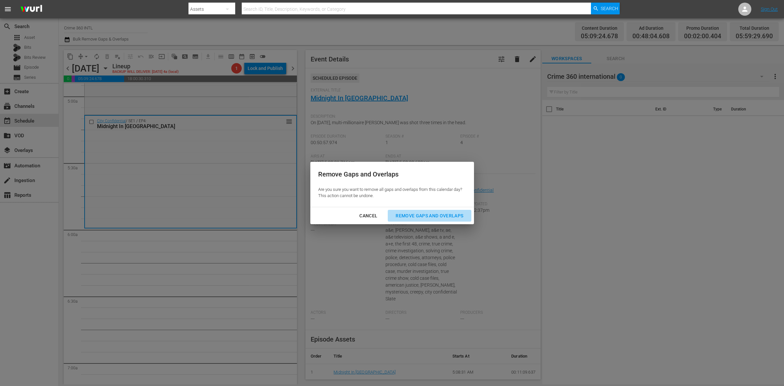
click at [452, 216] on div "Remove Gaps and Overlaps" at bounding box center [429, 216] width 78 height 8
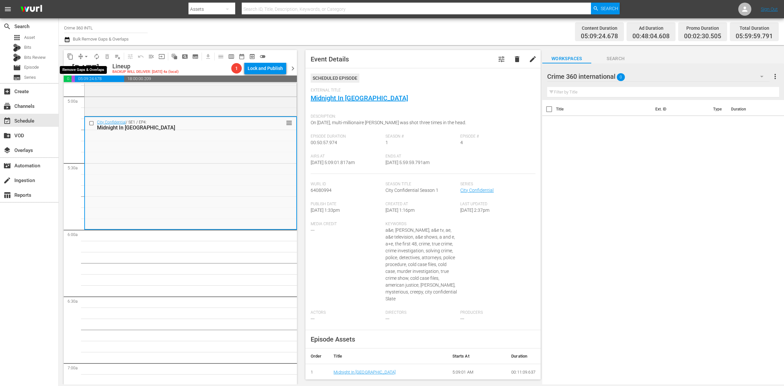
click at [83, 56] on span "arrow_drop_down" at bounding box center [86, 56] width 7 height 7
click at [84, 64] on li "Align to Midnight" at bounding box center [86, 69] width 69 height 11
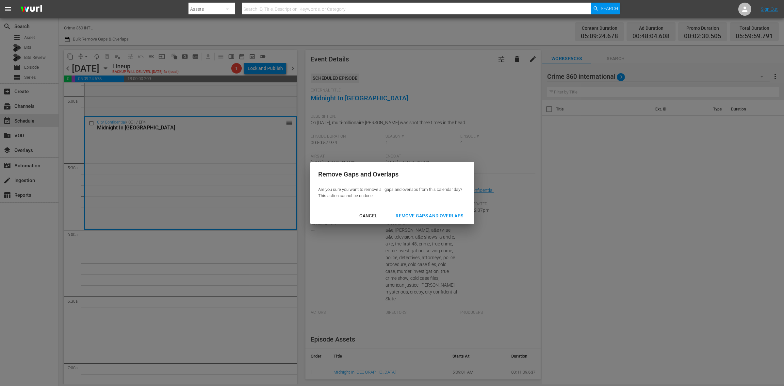
click at [457, 216] on div "Remove Gaps and Overlaps" at bounding box center [429, 216] width 78 height 8
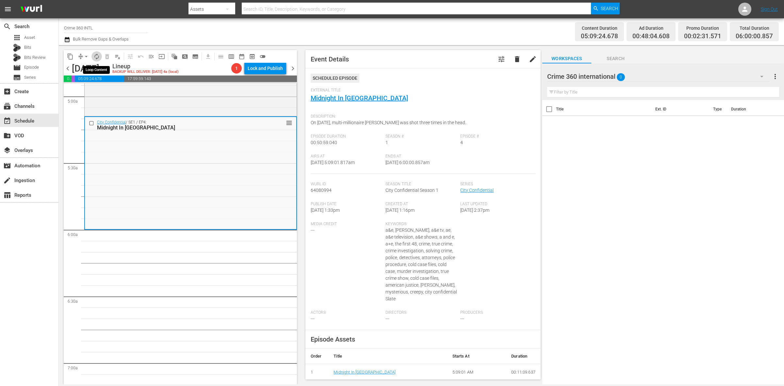
click at [96, 55] on span "autorenew_outlined" at bounding box center [96, 56] width 7 height 7
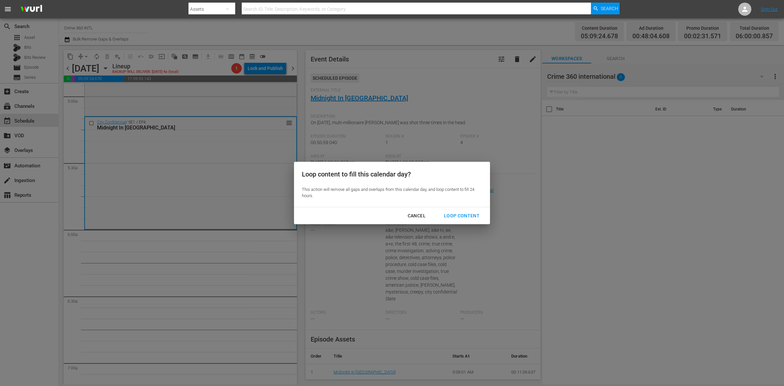
click at [460, 219] on div "Loop Content" at bounding box center [462, 216] width 46 height 8
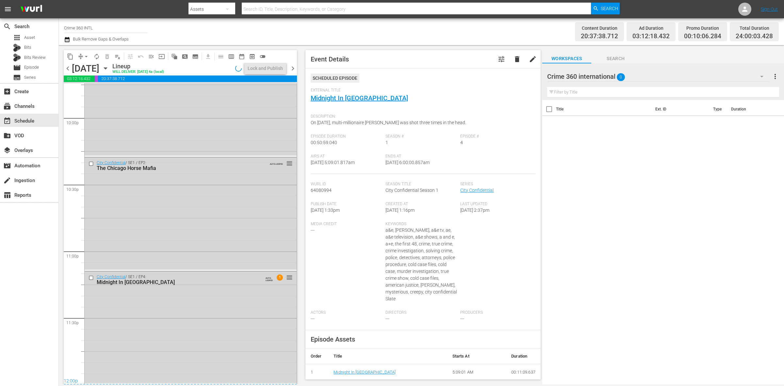
scroll to position [2787, 0]
click at [239, 330] on div "City Confidential / SE1 / EP2: The Chicago Horse Mafia AUTO-LOOPED reorder" at bounding box center [191, 325] width 212 height 112
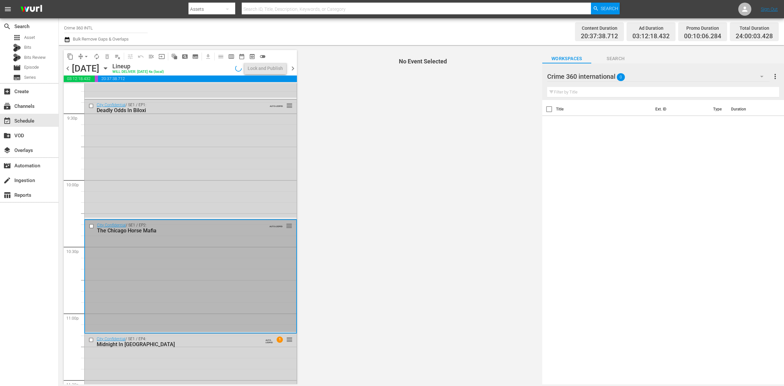
scroll to position [2898, 0]
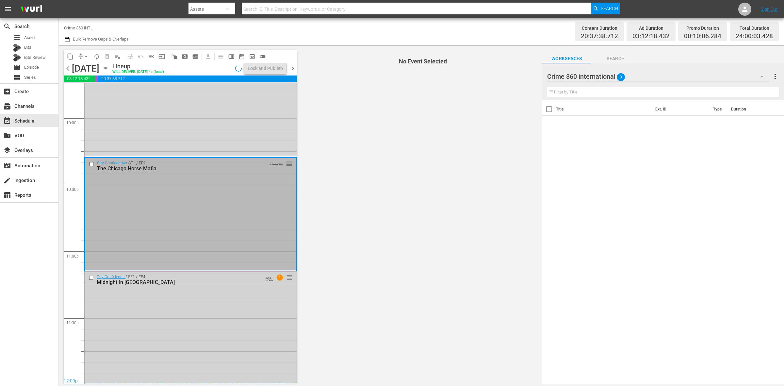
click at [219, 333] on div "City Confidential / SE1 / EP4: Midnight In Miami AUTO-LOOPED 1 reorder" at bounding box center [191, 327] width 212 height 111
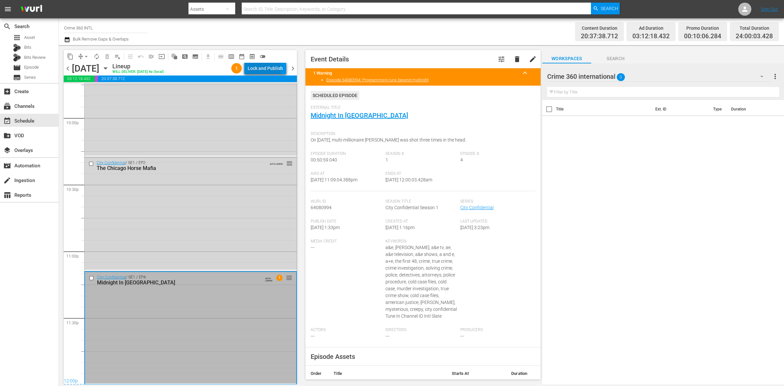
click at [263, 68] on div "Lock and Publish" at bounding box center [265, 68] width 35 height 12
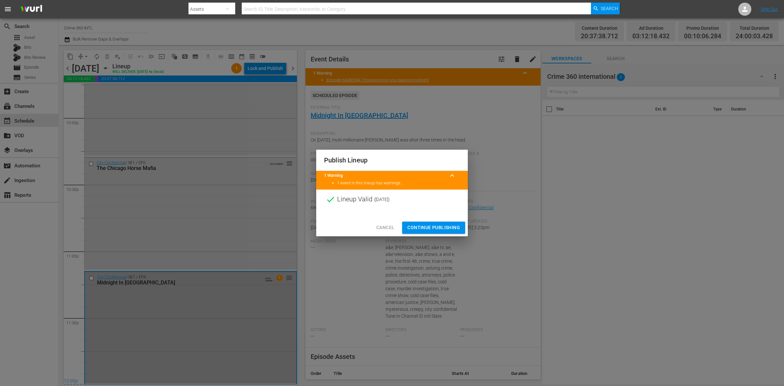
click at [435, 223] on button "Continue Publishing" at bounding box center [433, 228] width 63 height 12
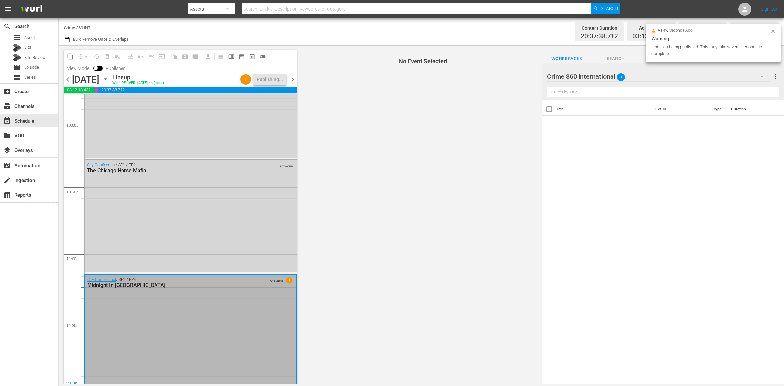
scroll to position [2909, 0]
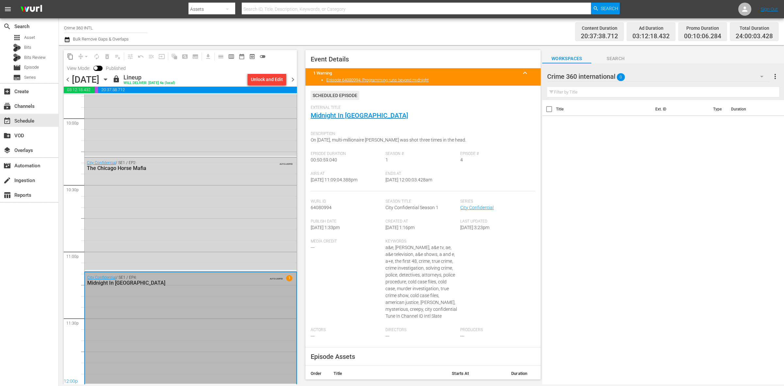
click at [293, 80] on span "chevron_right" at bounding box center [293, 79] width 8 height 8
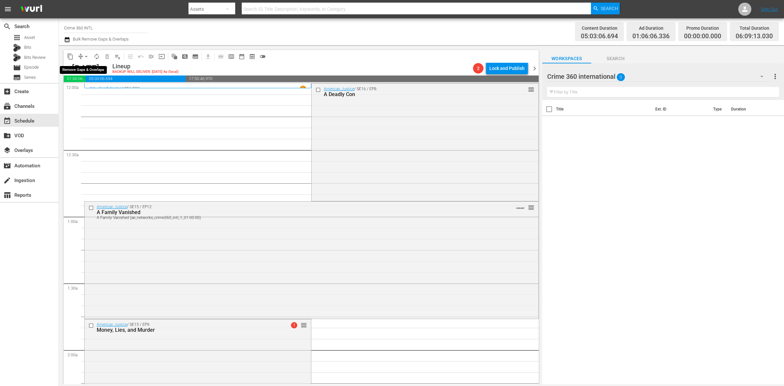
click at [85, 56] on span "arrow_drop_down" at bounding box center [86, 56] width 7 height 7
click at [87, 69] on li "Align to Midnight" at bounding box center [86, 69] width 69 height 11
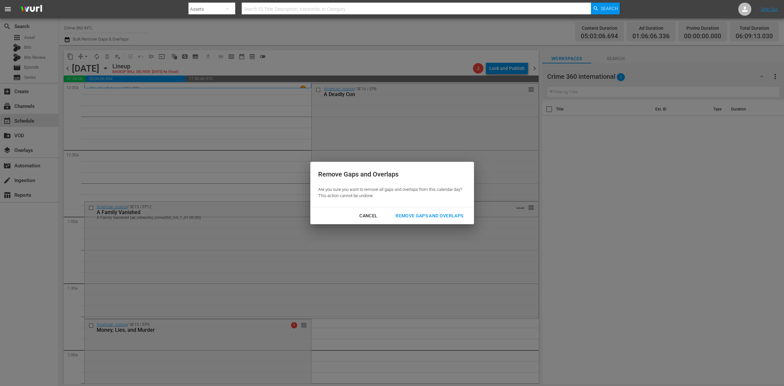
click at [448, 208] on div "Cancel Remove Gaps and Overlaps" at bounding box center [392, 215] width 164 height 17
click at [448, 214] on div "Remove Gaps and Overlaps" at bounding box center [429, 216] width 78 height 8
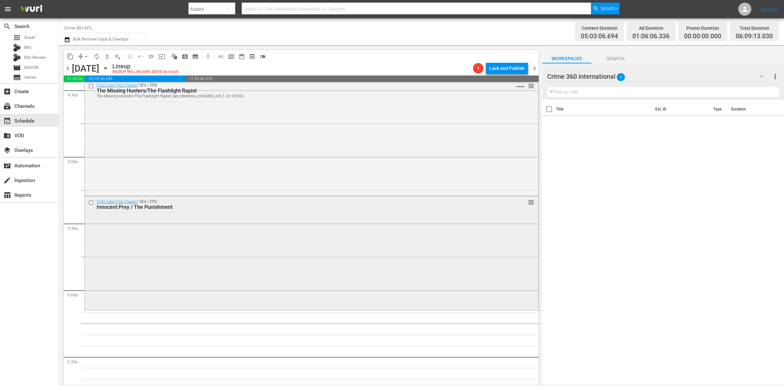
scroll to position [613, 0]
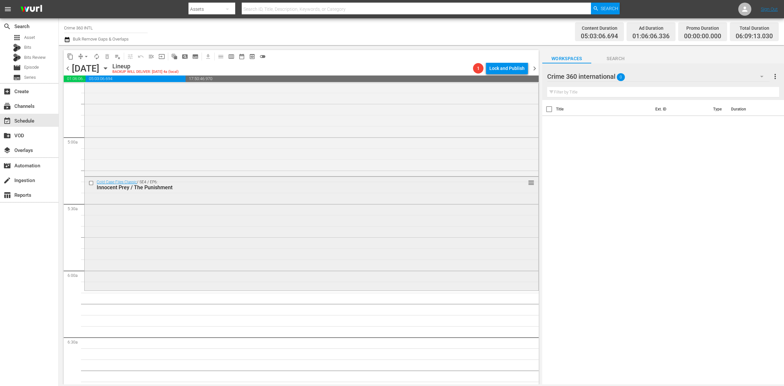
click at [132, 251] on div "Cold Case Files Classic / SE4 / EP6: Innocent Prey / The Punishment reorder" at bounding box center [312, 233] width 454 height 113
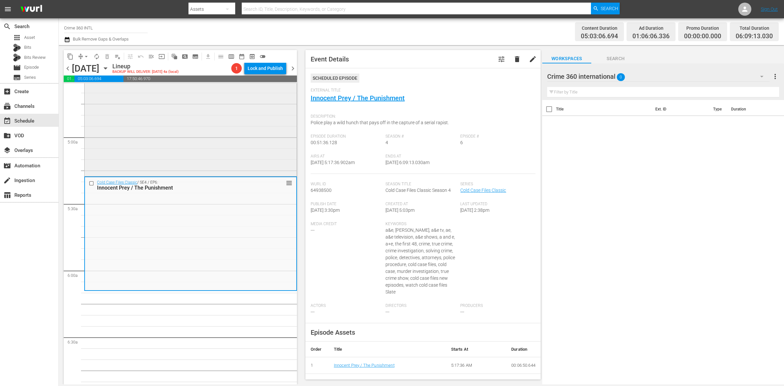
click at [227, 132] on div "Cold Case Files Classic / SE4 / EP8: The Missing Hunters/The Flashlight Rapist …" at bounding box center [191, 117] width 212 height 114
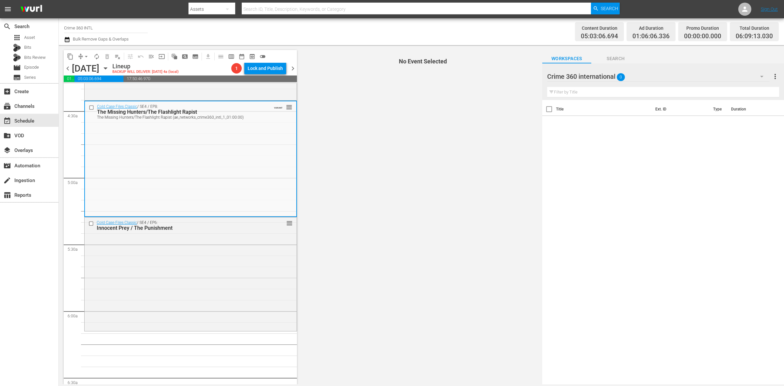
scroll to position [572, 0]
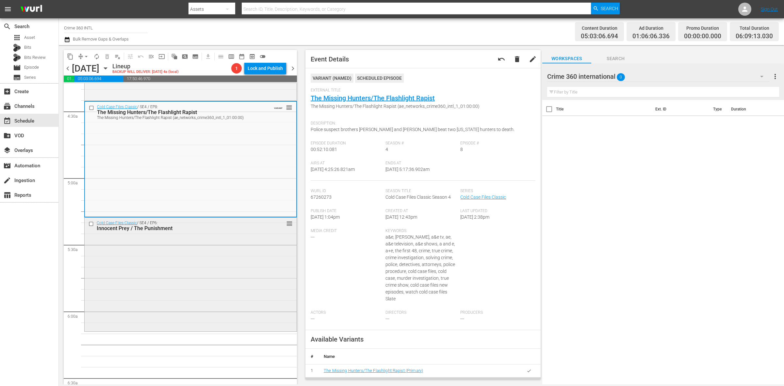
click at [258, 268] on div "Cold Case Files Classic / SE4 / EP6: Innocent Prey / The Punishment reorder" at bounding box center [191, 274] width 212 height 113
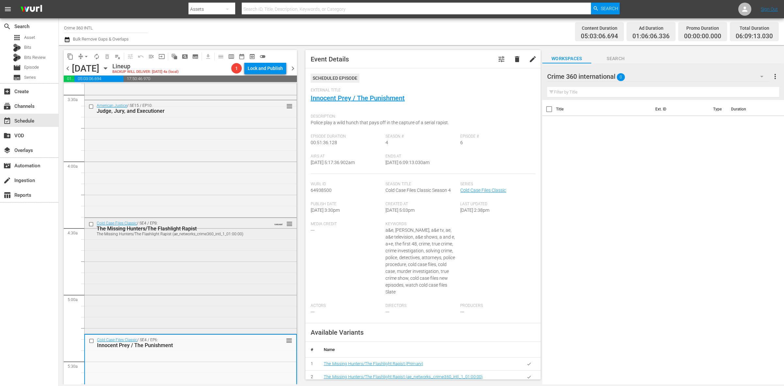
scroll to position [408, 0]
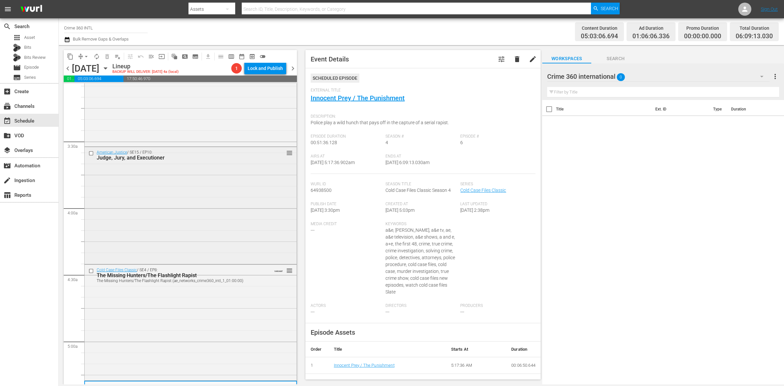
click at [207, 180] on div "American Justice / SE15 / EP10: Judge, Jury, and Executioner reorder" at bounding box center [191, 205] width 212 height 116
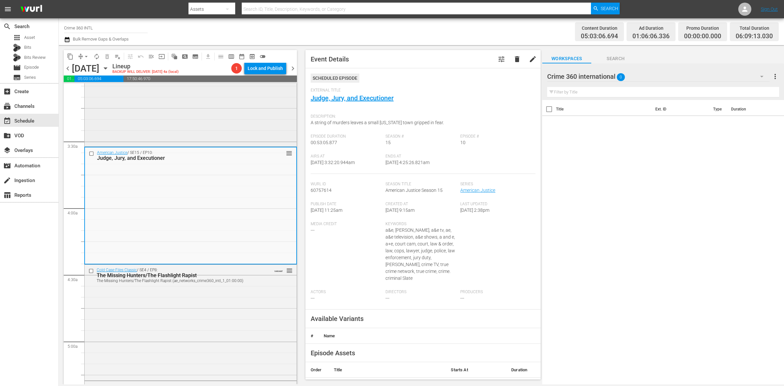
click at [243, 122] on div "American Justice / SE15 / EP11: In the Company of A Killer reorder" at bounding box center [191, 87] width 212 height 116
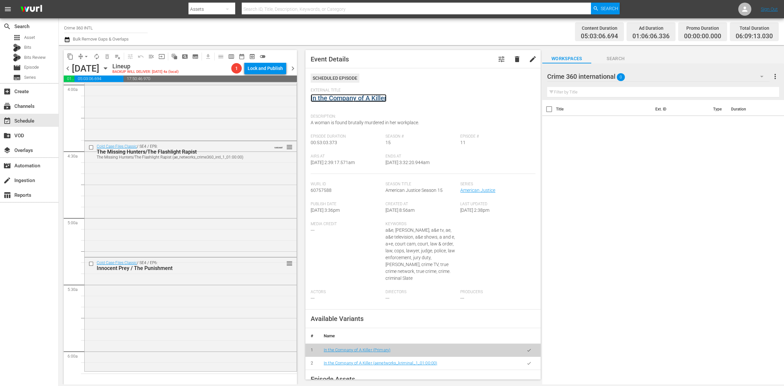
scroll to position [653, 0]
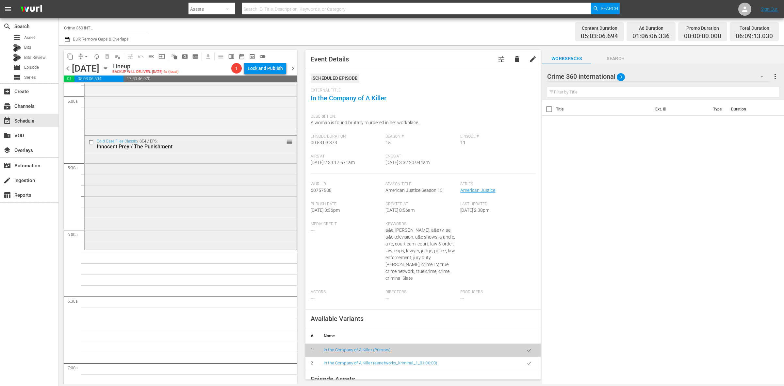
click at [131, 218] on div "Cold Case Files Classic / SE4 / EP6: Innocent Prey / The Punishment reorder" at bounding box center [191, 192] width 212 height 113
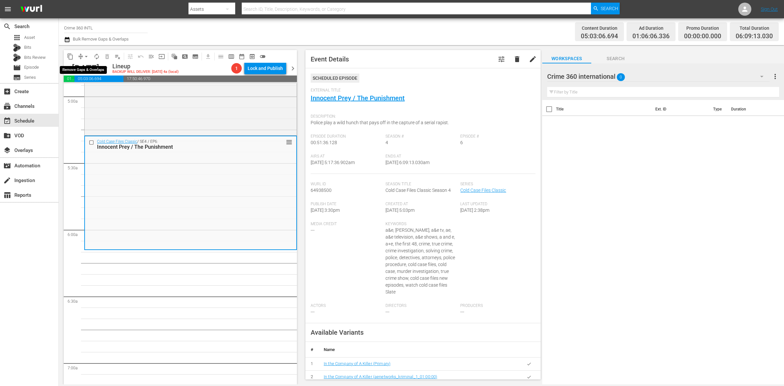
click at [85, 53] on span "arrow_drop_down" at bounding box center [86, 56] width 7 height 7
click at [89, 69] on li "Align to Midnight" at bounding box center [86, 69] width 69 height 11
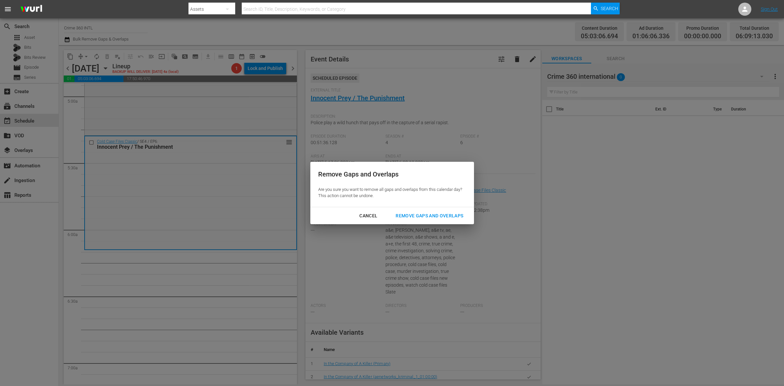
click at [426, 218] on div "Remove Gaps and Overlaps" at bounding box center [429, 216] width 78 height 8
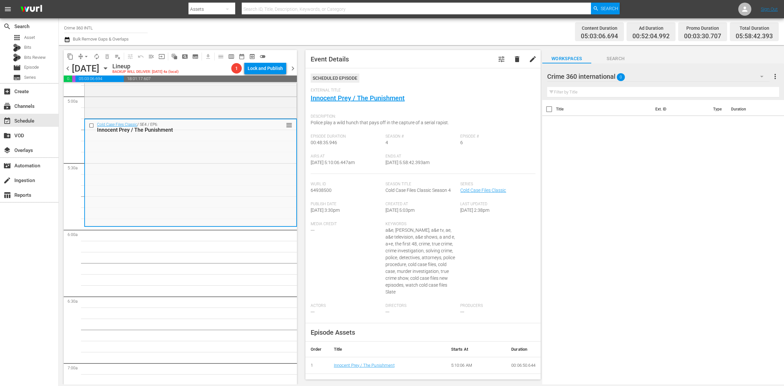
click at [82, 56] on button "arrow_drop_down" at bounding box center [86, 56] width 10 height 10
click at [86, 67] on li "Align to Midnight" at bounding box center [86, 69] width 69 height 11
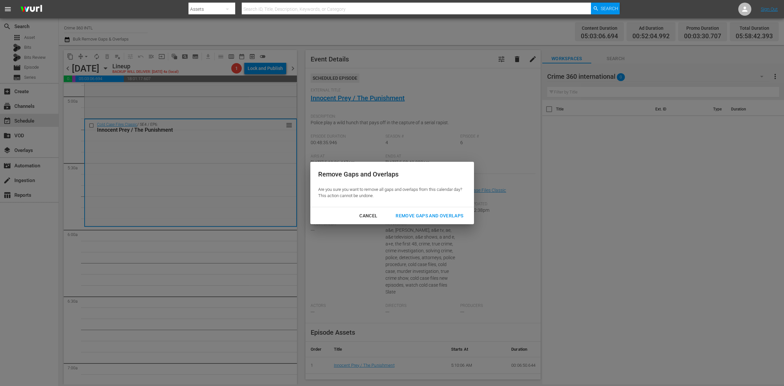
click at [437, 213] on div "Remove Gaps and Overlaps" at bounding box center [429, 216] width 78 height 8
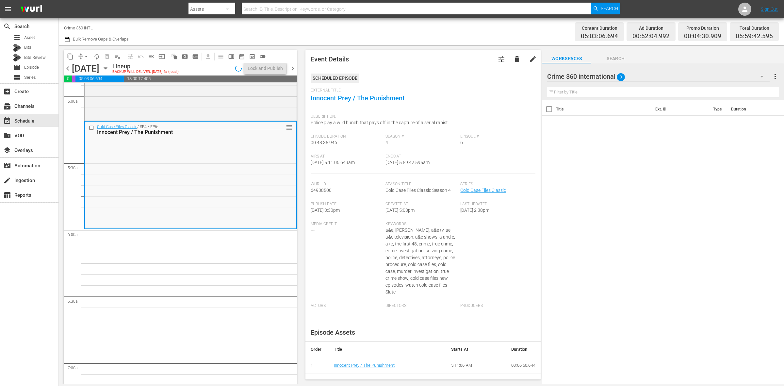
scroll to position [642, 0]
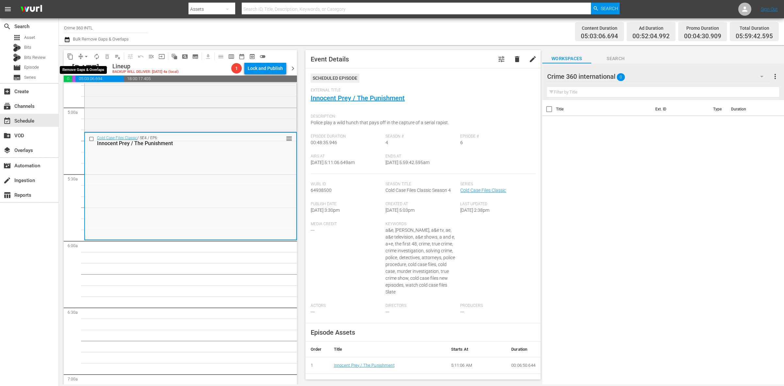
click at [84, 57] on span "arrow_drop_down" at bounding box center [86, 56] width 7 height 7
click at [84, 66] on li "Align to Midnight" at bounding box center [86, 69] width 69 height 11
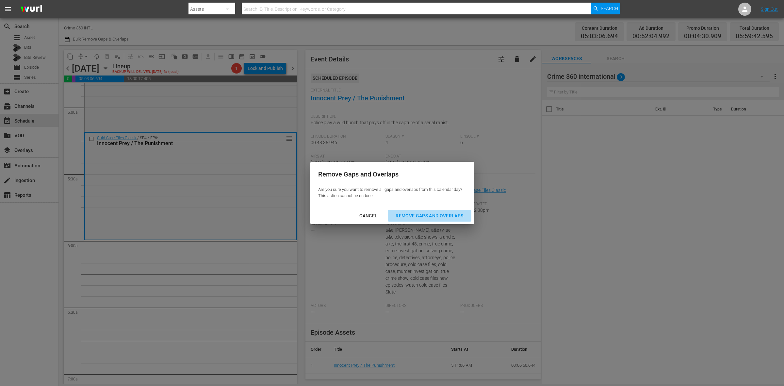
click at [435, 217] on div "Remove Gaps and Overlaps" at bounding box center [429, 216] width 78 height 8
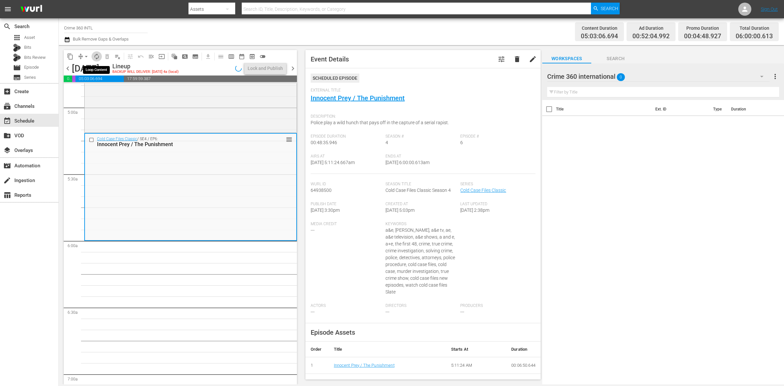
click at [96, 57] on span "autorenew_outlined" at bounding box center [96, 56] width 7 height 7
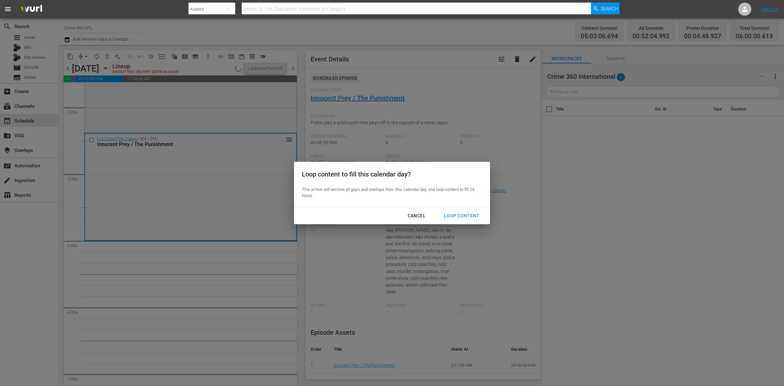
click at [461, 215] on div "Loop Content" at bounding box center [462, 216] width 46 height 8
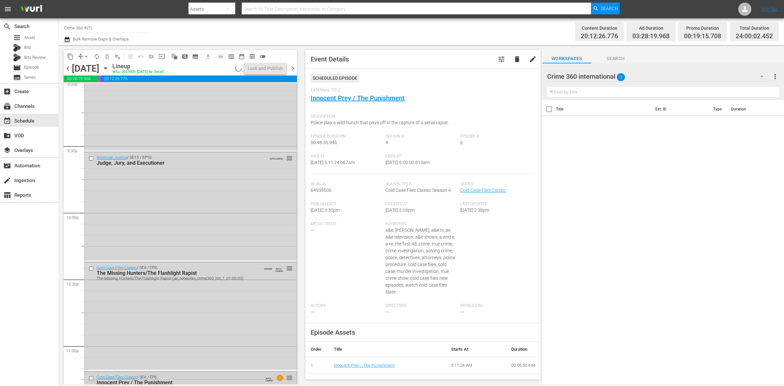
scroll to position [2898, 0]
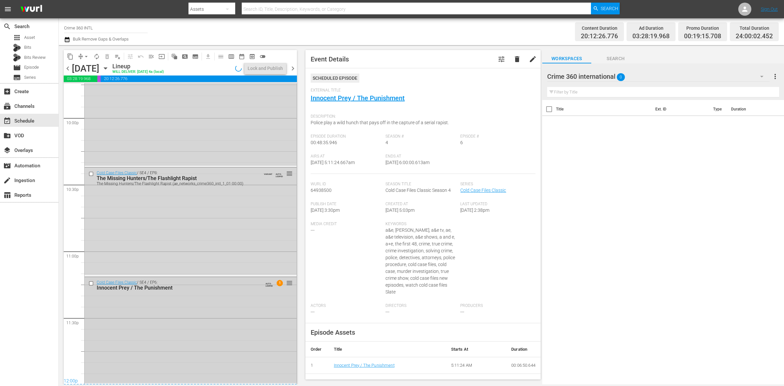
click at [241, 338] on div "Cold Case Files Classic / SE4 / EP6: Innocent Prey / The Punishment AUTO-LOOPED…" at bounding box center [191, 330] width 212 height 106
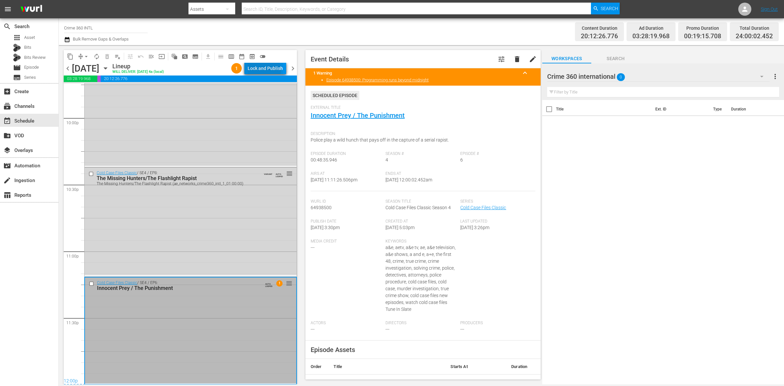
click at [262, 71] on div "Lock and Publish" at bounding box center [265, 68] width 35 height 12
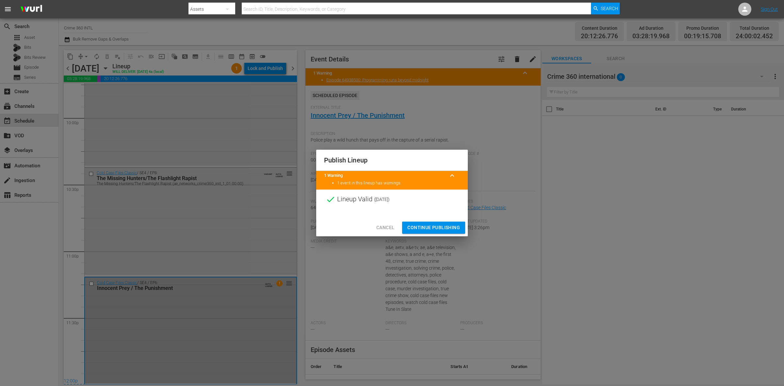
click at [425, 225] on span "Continue Publishing" at bounding box center [433, 227] width 53 height 8
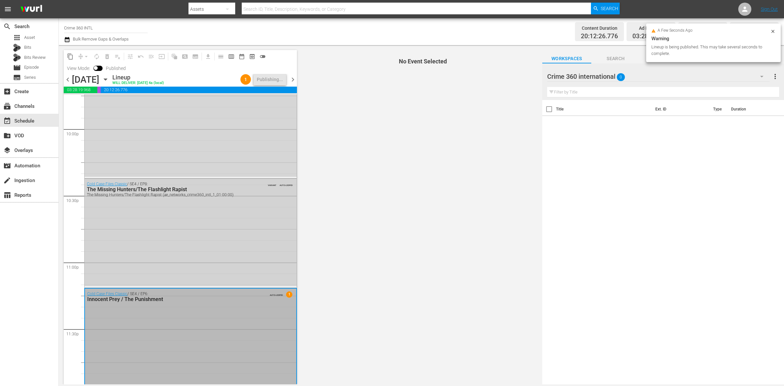
scroll to position [2909, 0]
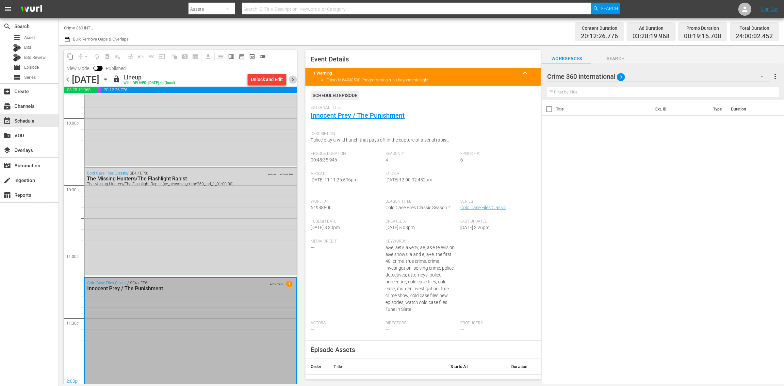
click at [290, 79] on span "chevron_right" at bounding box center [293, 79] width 8 height 8
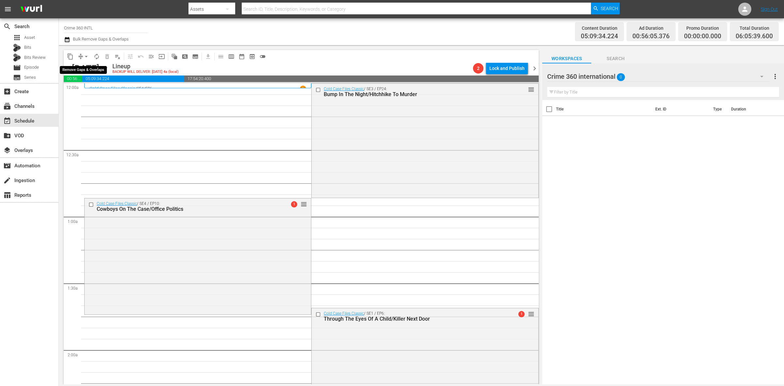
click at [86, 56] on span "arrow_drop_down" at bounding box center [86, 56] width 7 height 7
click at [84, 67] on li "Align to Midnight" at bounding box center [86, 69] width 69 height 11
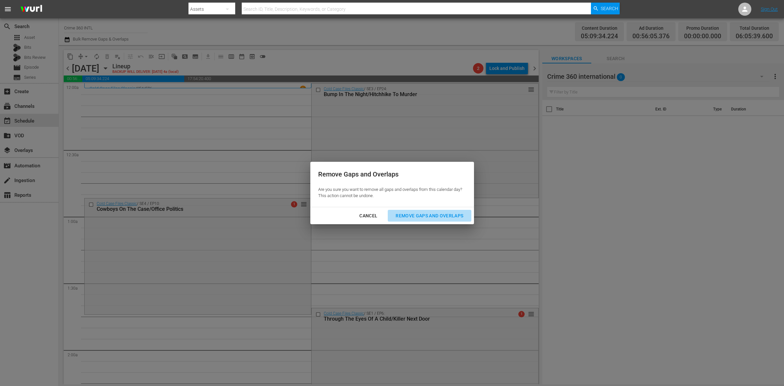
click at [410, 218] on div "Remove Gaps and Overlaps" at bounding box center [429, 216] width 78 height 8
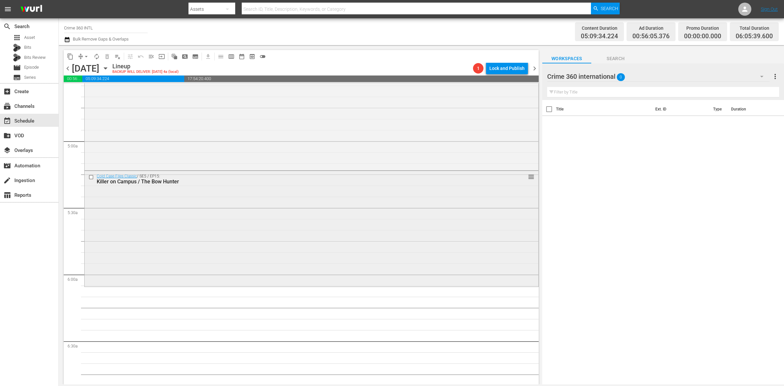
scroll to position [613, 0]
click at [153, 272] on div "Cold Case Files Classic / SE5 / EP15: Killer on Campus / The Bow Hunter reorder" at bounding box center [312, 224] width 454 height 114
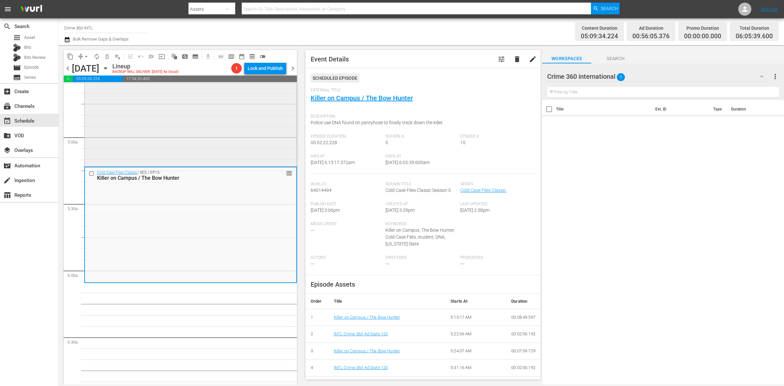
click at [178, 146] on div "Cold Case Files Classic / SE4 / EP1: Kidnapped reorder" at bounding box center [191, 107] width 212 height 115
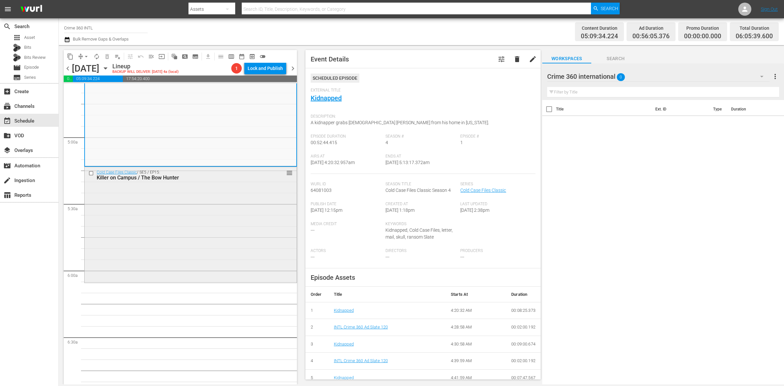
click at [162, 192] on div "Cold Case Files Classic / SE5 / EP15: Killer on Campus / The Bow Hunter reorder" at bounding box center [191, 224] width 212 height 114
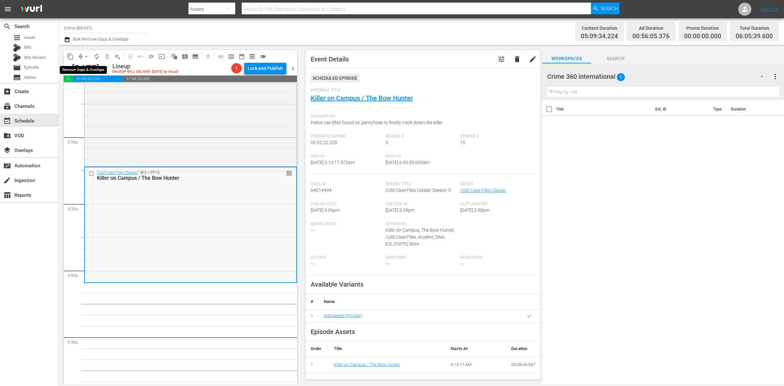
click at [84, 54] on span "arrow_drop_down" at bounding box center [86, 56] width 7 height 7
click at [85, 65] on li "Align to Midnight" at bounding box center [86, 69] width 69 height 11
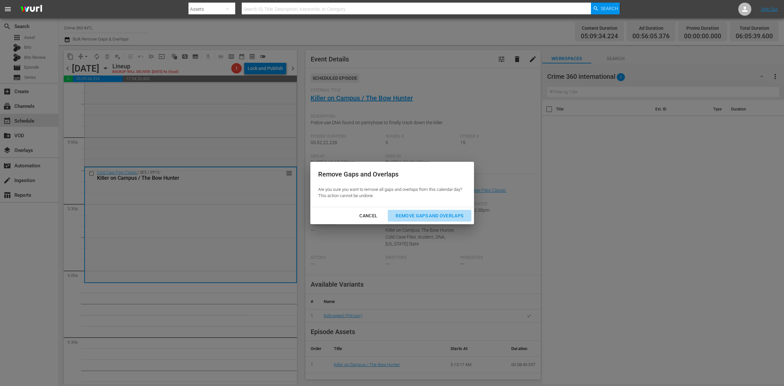
click at [455, 214] on div "Remove Gaps and Overlaps" at bounding box center [429, 216] width 78 height 8
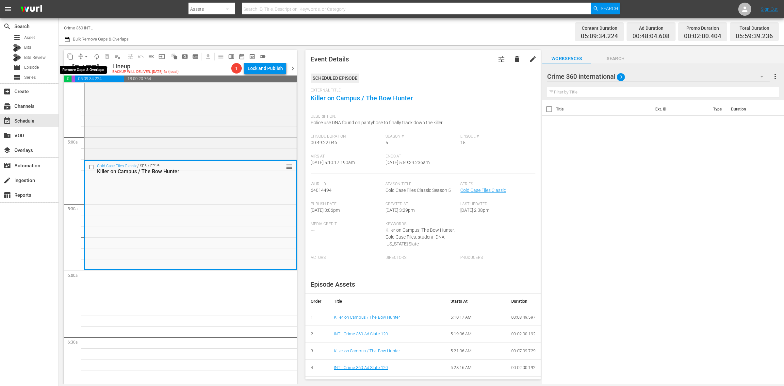
click at [87, 56] on span "arrow_drop_down" at bounding box center [86, 56] width 7 height 7
click at [89, 66] on li "Align to Midnight" at bounding box center [86, 69] width 69 height 11
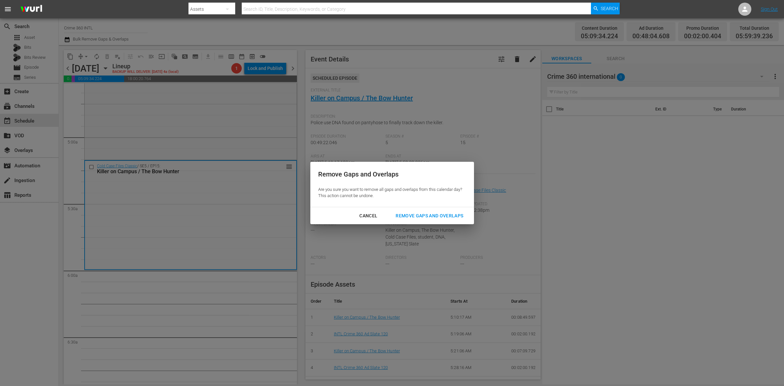
click at [453, 217] on div "Remove Gaps and Overlaps" at bounding box center [429, 216] width 78 height 8
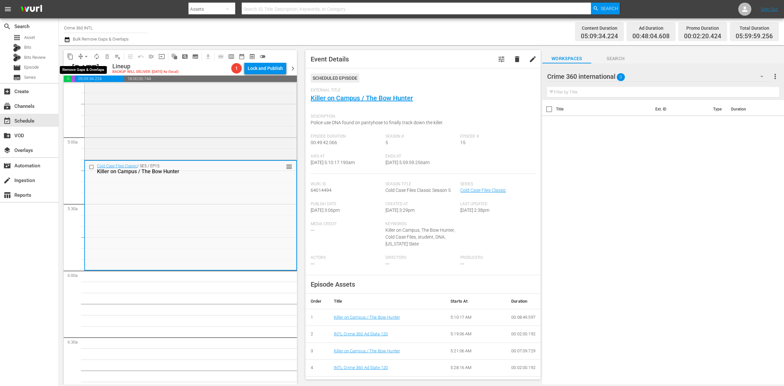
click at [85, 56] on span "arrow_drop_down" at bounding box center [86, 56] width 7 height 7
click at [86, 66] on li "Align to Midnight" at bounding box center [86, 69] width 69 height 11
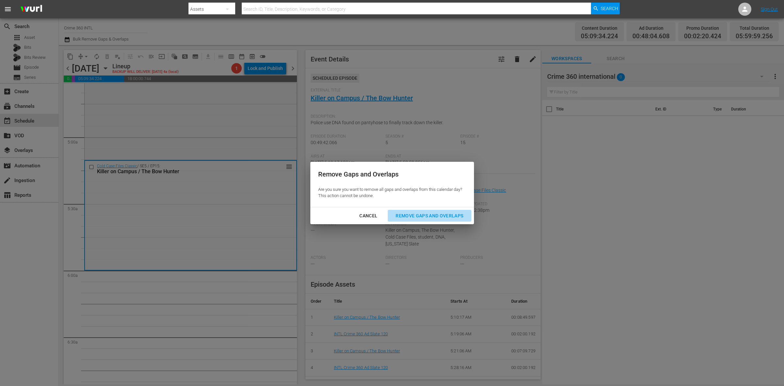
click at [438, 220] on button "Remove Gaps and Overlaps" at bounding box center [429, 216] width 83 height 12
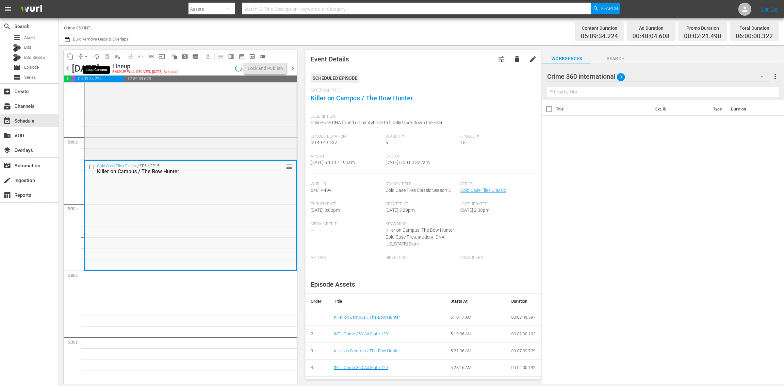
click at [98, 55] on span "autorenew_outlined" at bounding box center [96, 56] width 7 height 7
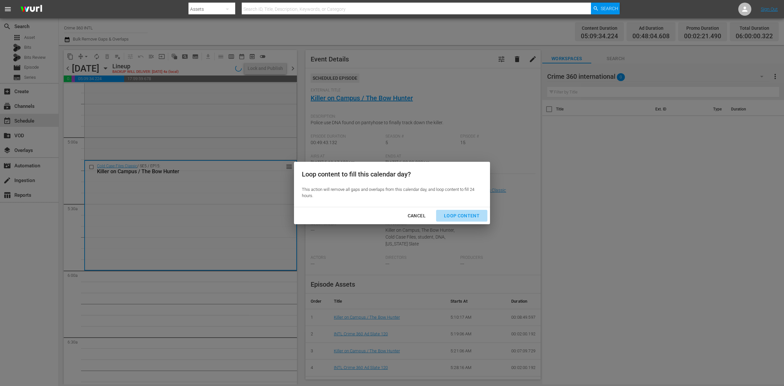
click at [473, 215] on div "Loop Content" at bounding box center [462, 216] width 46 height 8
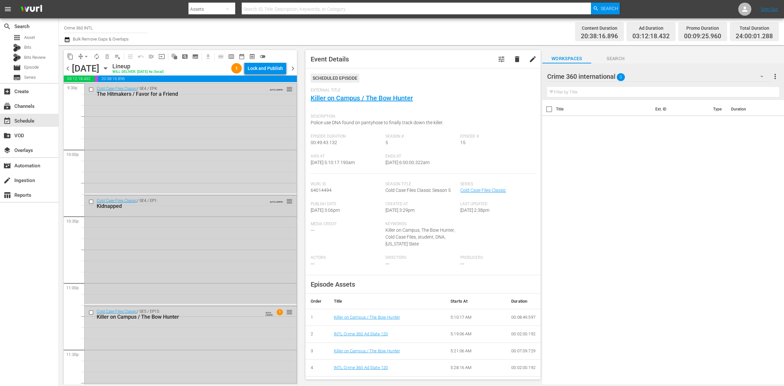
scroll to position [2898, 0]
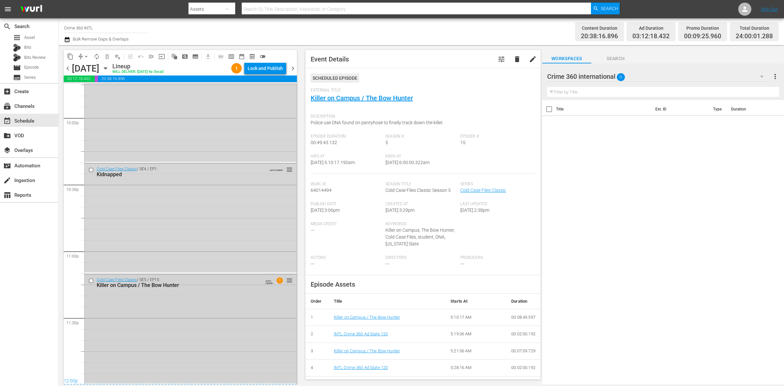
click at [197, 290] on div "Cold Case Files Classic / SE5 / EP15: Killer on Campus / The Bow Hunter AUTO-LO…" at bounding box center [191, 282] width 212 height 16
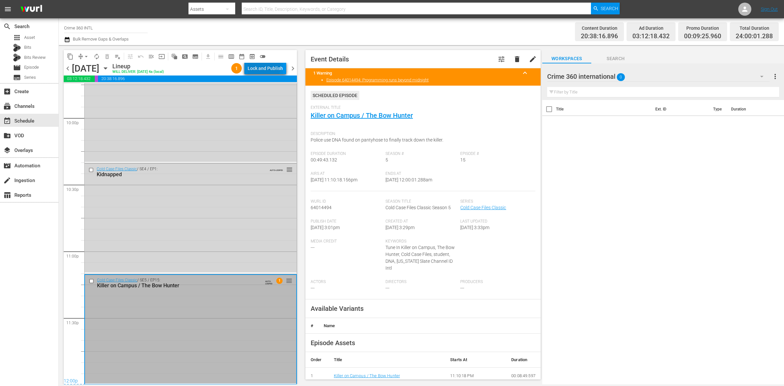
click at [265, 67] on div "Lock and Publish" at bounding box center [265, 68] width 35 height 12
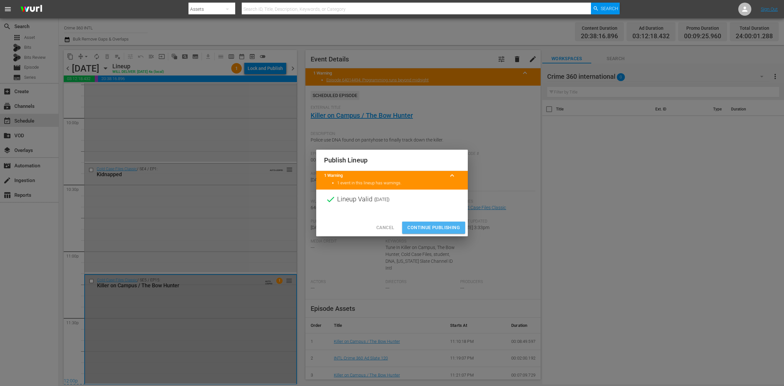
click at [437, 227] on span "Continue Publishing" at bounding box center [433, 227] width 53 height 8
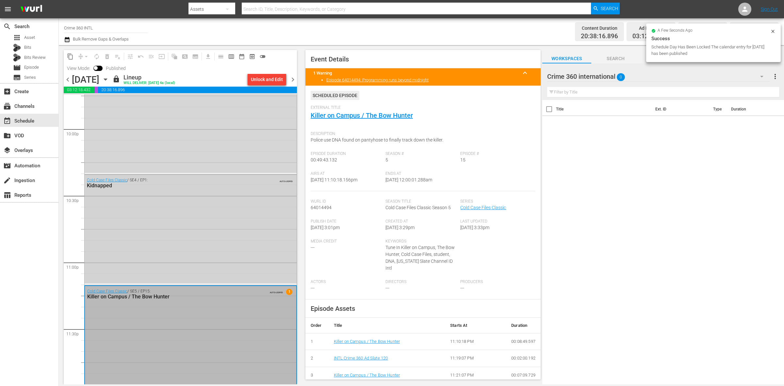
scroll to position [2909, 0]
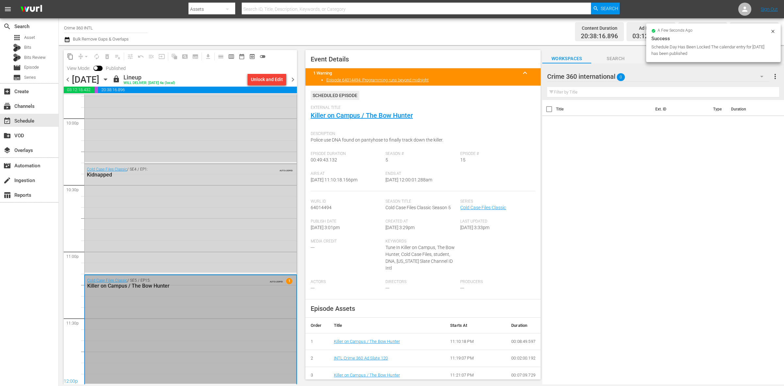
click at [293, 82] on span "chevron_right" at bounding box center [293, 79] width 8 height 8
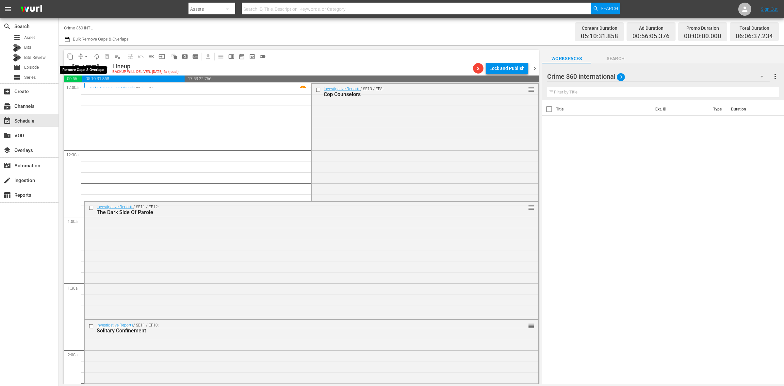
click at [85, 58] on span "arrow_drop_down" at bounding box center [86, 56] width 7 height 7
click at [81, 67] on li "Align to Midnight" at bounding box center [86, 69] width 69 height 11
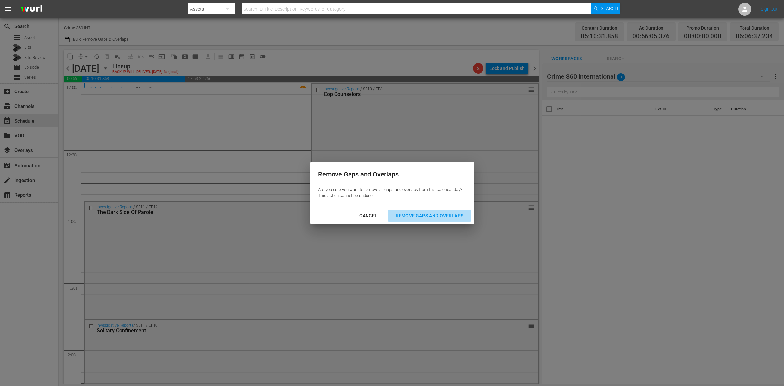
click at [423, 217] on div "Remove Gaps and Overlaps" at bounding box center [429, 216] width 78 height 8
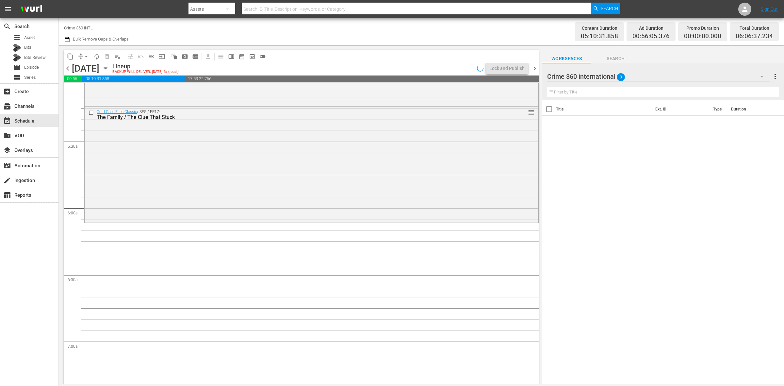
scroll to position [735, 0]
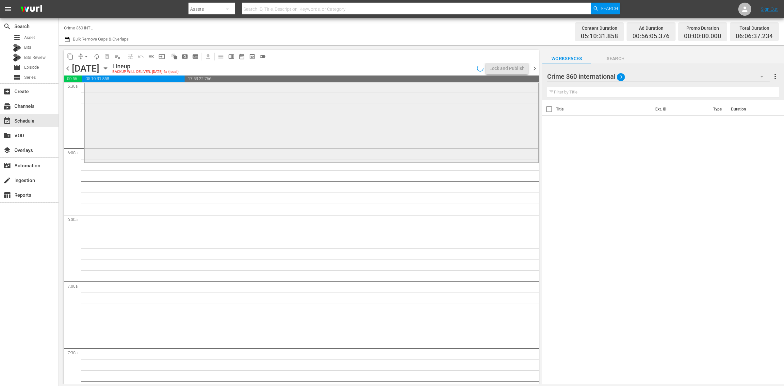
click at [139, 154] on div "Cold Case Files Classic / SE5 / EP17: The Family / The Clue That Stuck reorder" at bounding box center [312, 103] width 454 height 115
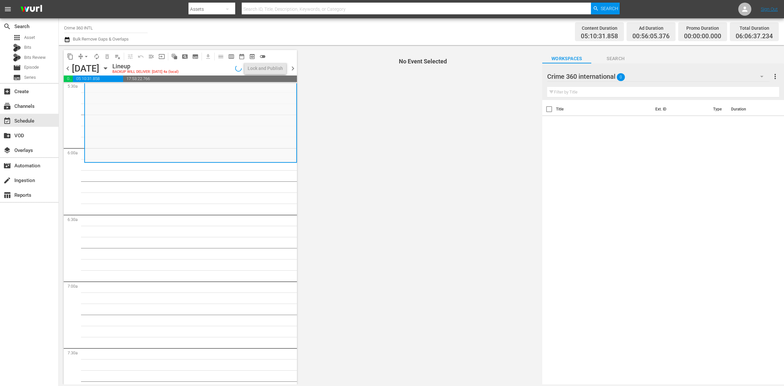
scroll to position [653, 0]
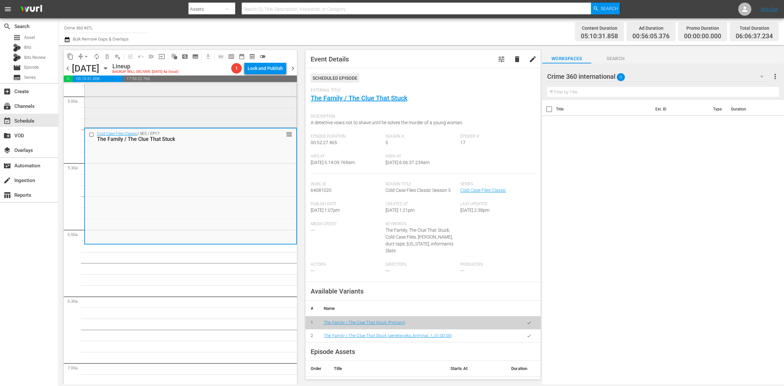
click at [244, 102] on div "Cold Case Files Classic / SE5 / EP16: Something Snapped / A Killer's Dream reor…" at bounding box center [191, 68] width 212 height 115
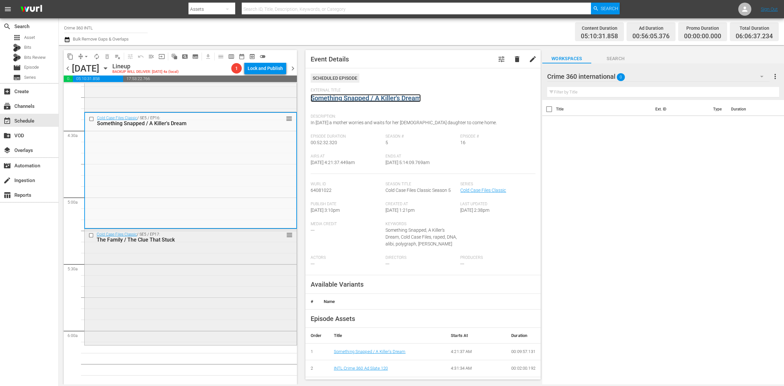
scroll to position [490, 0]
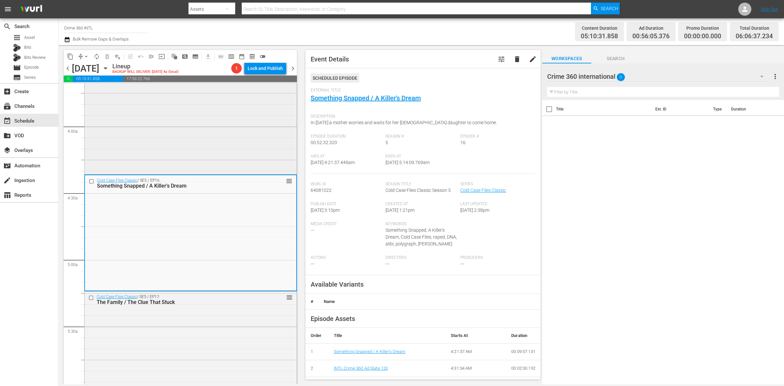
click at [220, 139] on div "Cold Case Files Classic / SE5 / EP14: On the Case: Nacole's Killer reorder" at bounding box center [191, 115] width 212 height 116
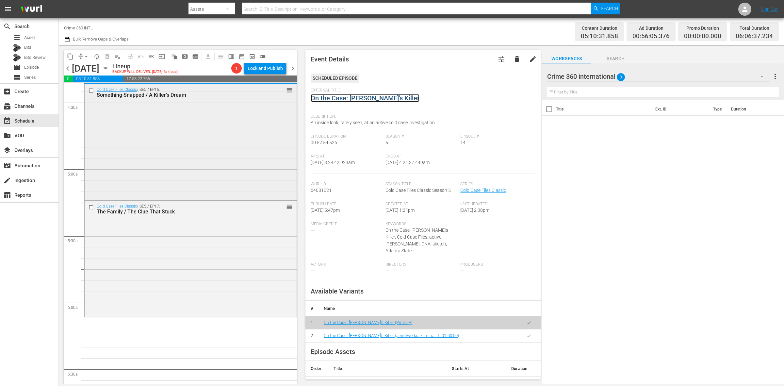
scroll to position [694, 0]
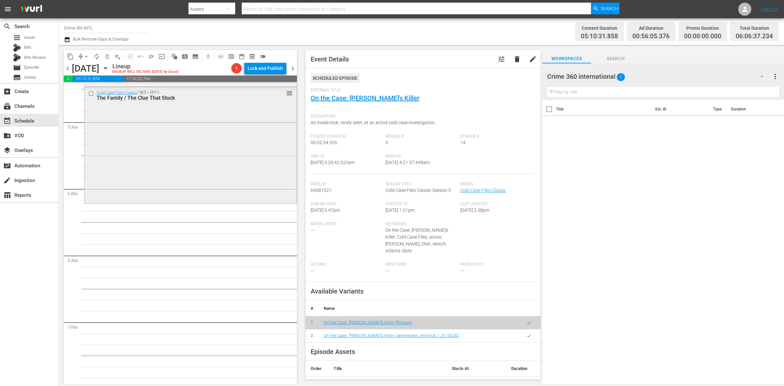
click at [156, 157] on div "Cold Case Files Classic / SE5 / EP17: The Family / The Clue That Stuck reorder" at bounding box center [191, 144] width 212 height 115
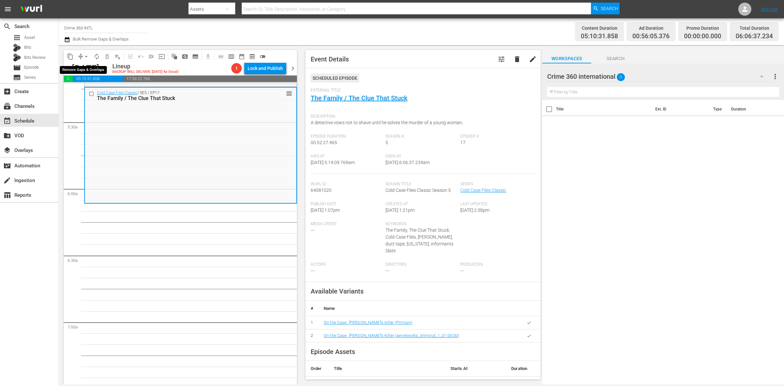
click at [87, 55] on span "arrow_drop_down" at bounding box center [86, 56] width 7 height 7
click at [87, 64] on li "Align to Midnight" at bounding box center [86, 69] width 69 height 11
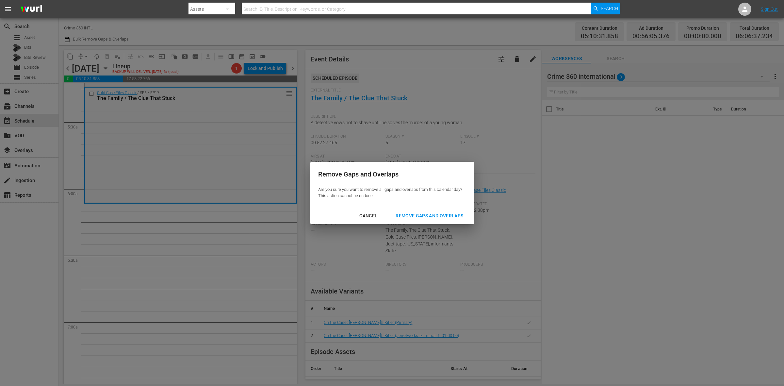
click at [414, 214] on div "Remove Gaps and Overlaps" at bounding box center [429, 216] width 78 height 8
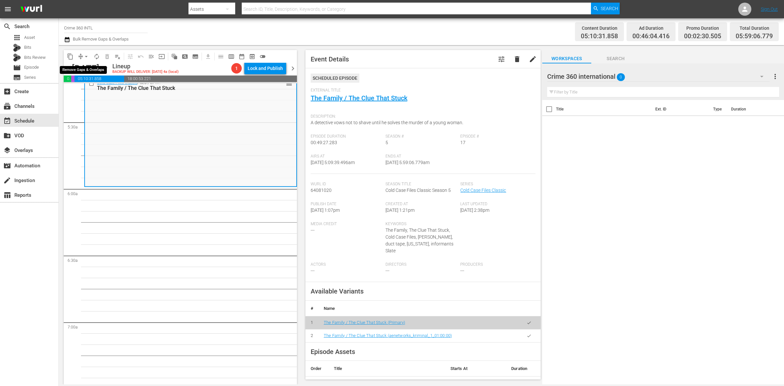
click at [82, 54] on button "arrow_drop_down" at bounding box center [86, 56] width 10 height 10
click at [84, 63] on ul "Align to Midnight Align to First Episode Align to End of Previous Day" at bounding box center [86, 80] width 69 height 38
click at [84, 68] on li "Align to Midnight" at bounding box center [86, 69] width 69 height 11
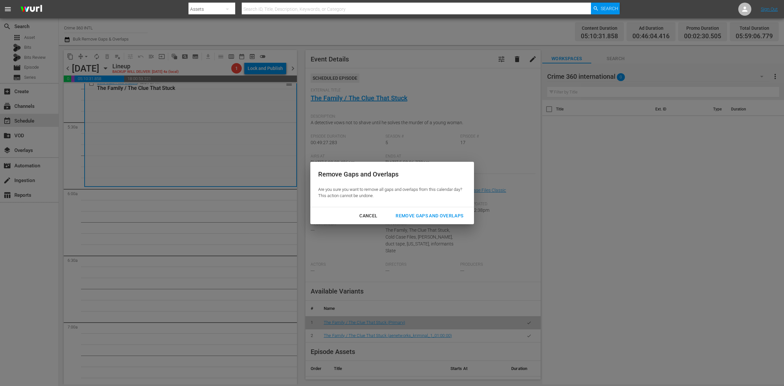
click at [420, 214] on div "Remove Gaps and Overlaps" at bounding box center [429, 216] width 78 height 8
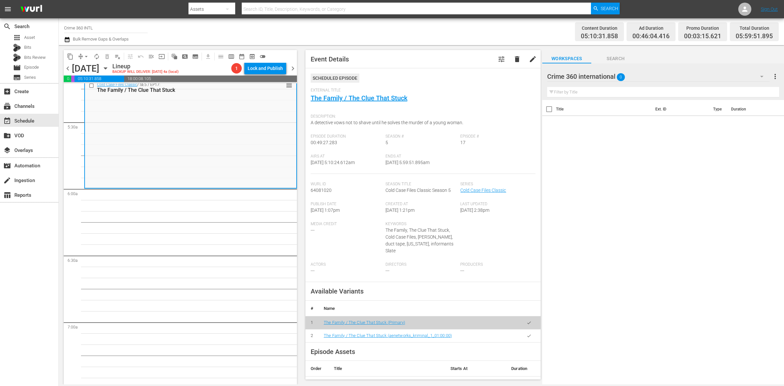
click at [82, 53] on button "arrow_drop_down" at bounding box center [86, 56] width 10 height 10
click at [83, 66] on li "Align to Midnight" at bounding box center [86, 69] width 69 height 11
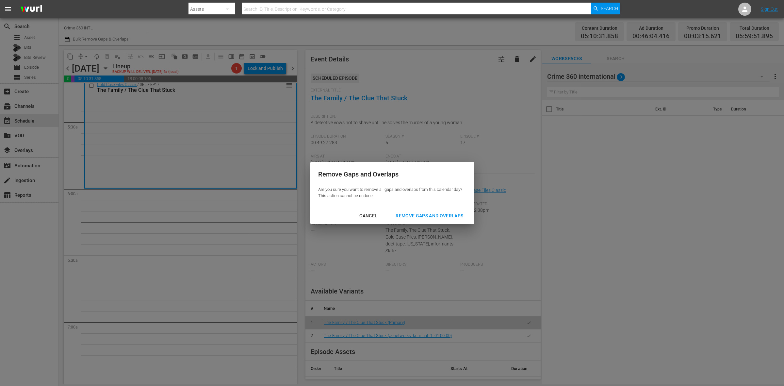
click at [455, 217] on div "Remove Gaps and Overlaps" at bounding box center [429, 216] width 78 height 8
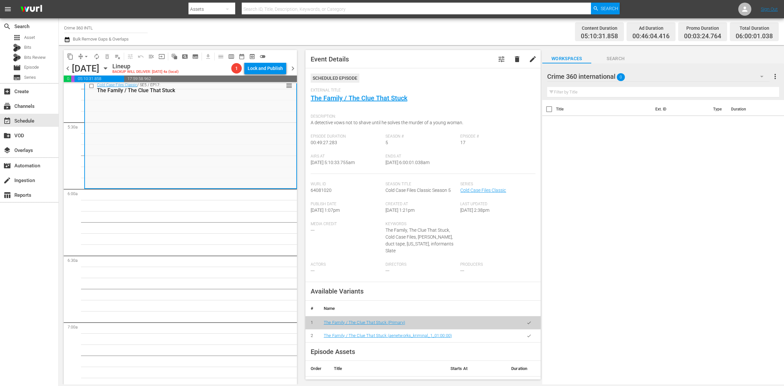
click at [85, 56] on span "arrow_drop_down" at bounding box center [86, 56] width 7 height 7
click at [86, 67] on li "Align to Midnight" at bounding box center [86, 69] width 69 height 11
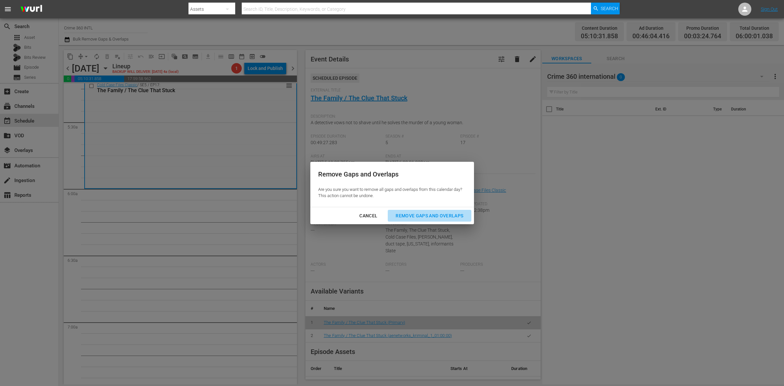
click at [422, 212] on div "Remove Gaps and Overlaps" at bounding box center [429, 216] width 78 height 8
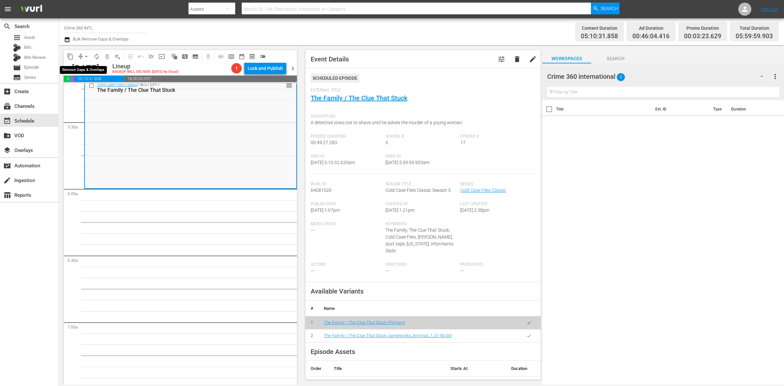
click at [84, 58] on span "arrow_drop_down" at bounding box center [86, 56] width 7 height 7
click at [84, 67] on li "Align to Midnight" at bounding box center [86, 69] width 69 height 11
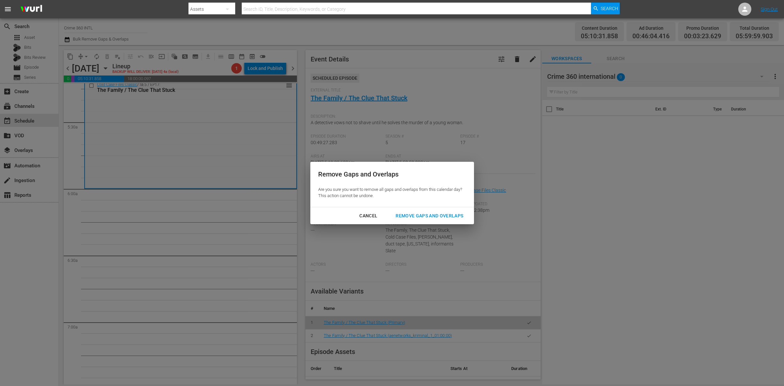
click at [432, 215] on div "Remove Gaps and Overlaps" at bounding box center [429, 216] width 78 height 8
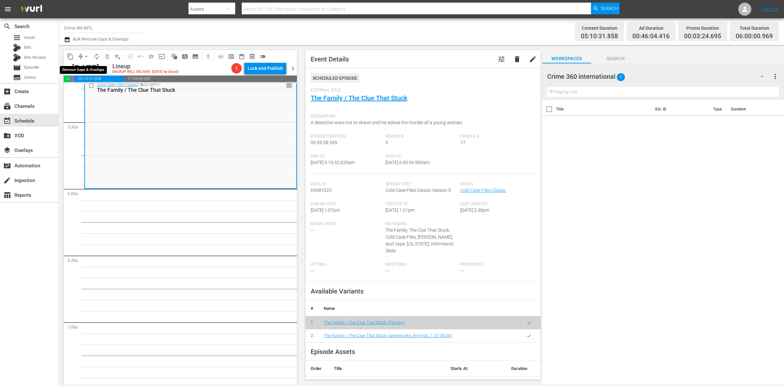
click at [84, 54] on span "arrow_drop_down" at bounding box center [86, 56] width 7 height 7
click at [90, 67] on li "Align to Midnight" at bounding box center [86, 69] width 69 height 11
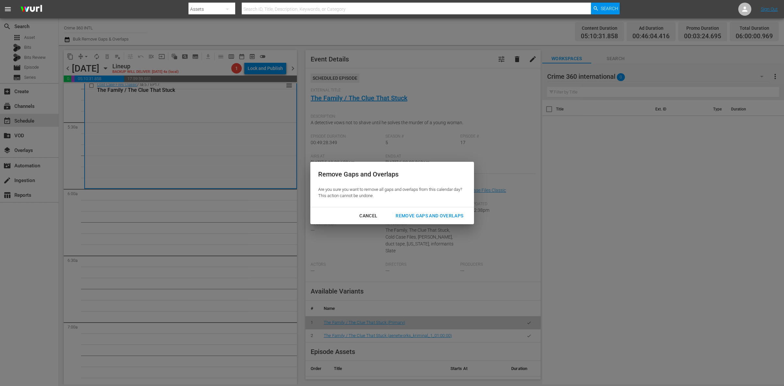
click at [371, 213] on div "Cancel" at bounding box center [368, 216] width 28 height 8
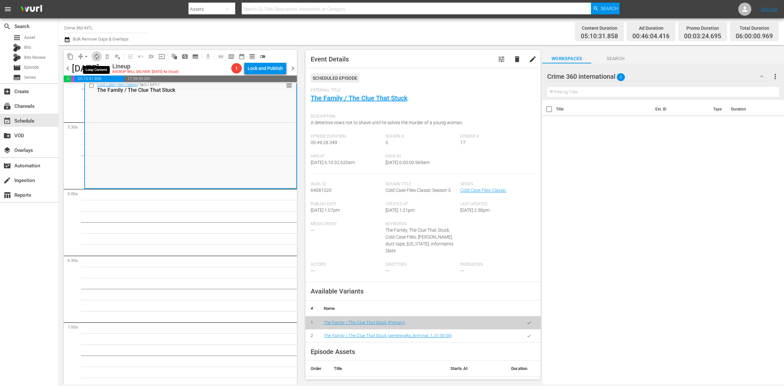
click at [97, 53] on span "autorenew_outlined" at bounding box center [96, 56] width 7 height 7
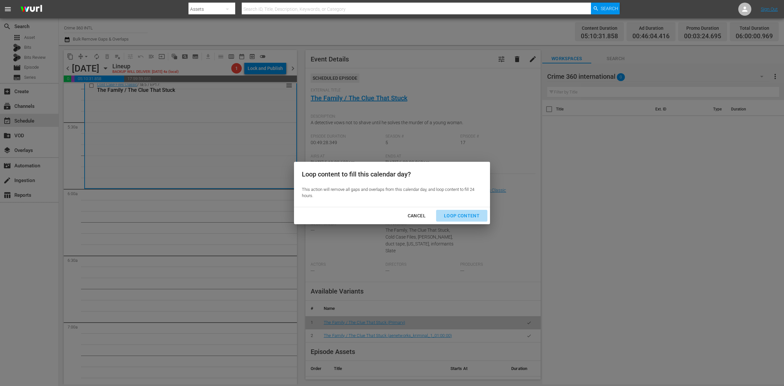
click at [468, 211] on button "Loop Content" at bounding box center [461, 216] width 51 height 12
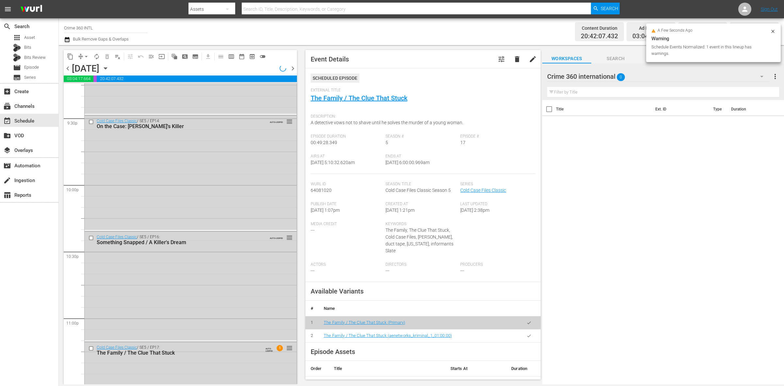
scroll to position [2898, 0]
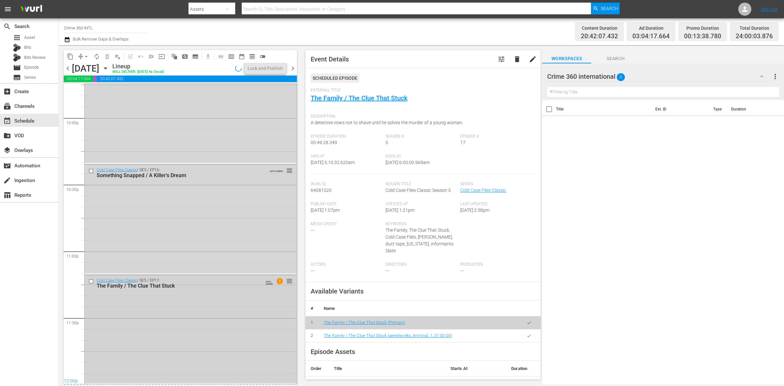
click at [224, 329] on div "Cold Case Files Classic / SE5 / EP17: The Family / The Clue That Stuck AUTO-LOO…" at bounding box center [191, 329] width 212 height 108
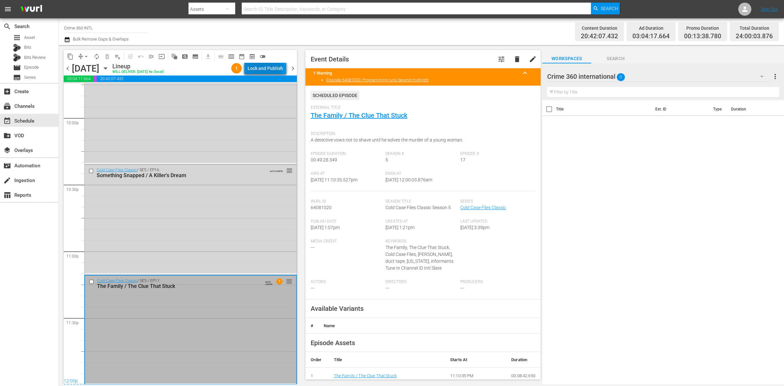
click at [263, 70] on div "Lock and Publish" at bounding box center [265, 68] width 35 height 12
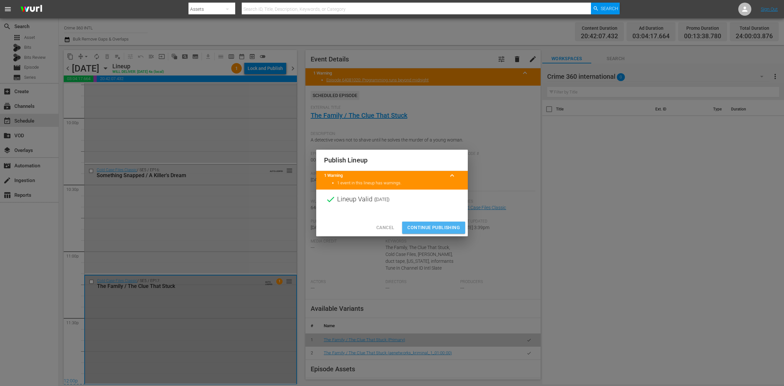
click at [423, 231] on span "Continue Publishing" at bounding box center [433, 227] width 53 height 8
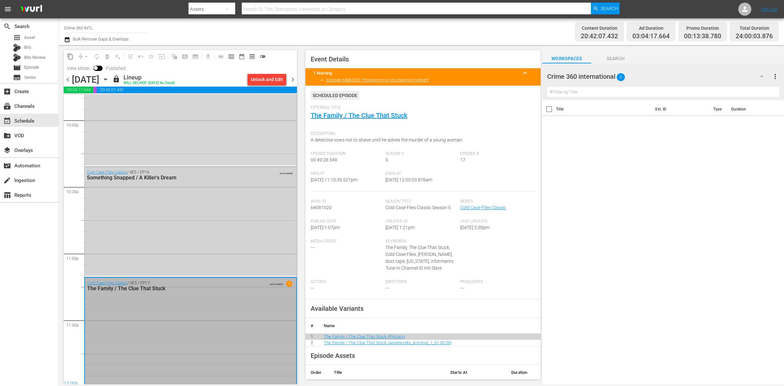
scroll to position [2909, 0]
click at [292, 77] on span "chevron_right" at bounding box center [293, 79] width 8 height 8
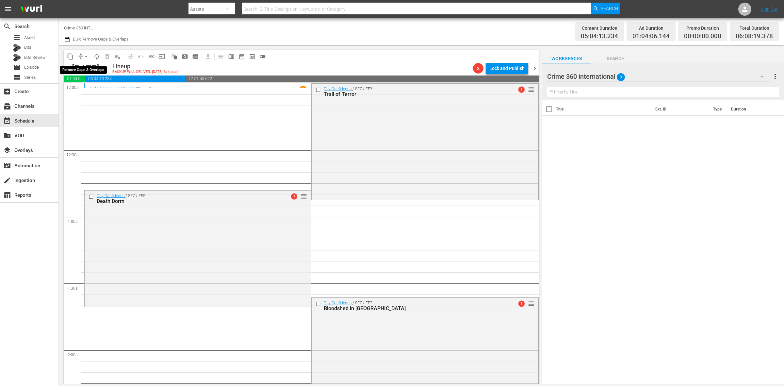
click at [84, 55] on span "arrow_drop_down" at bounding box center [86, 56] width 7 height 7
click at [84, 66] on li "Align to Midnight" at bounding box center [86, 69] width 69 height 11
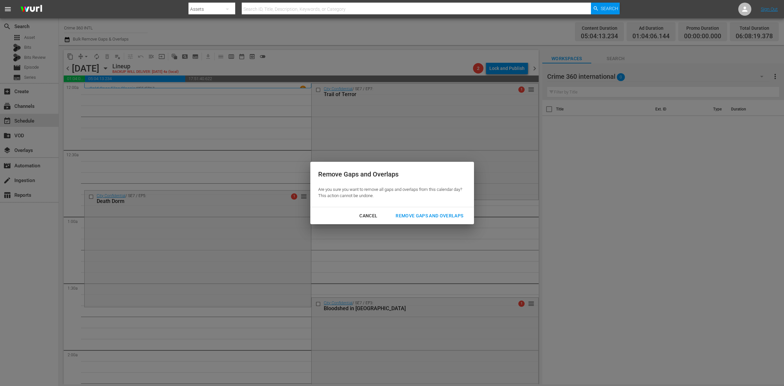
click at [411, 219] on div "Remove Gaps and Overlaps" at bounding box center [429, 216] width 78 height 8
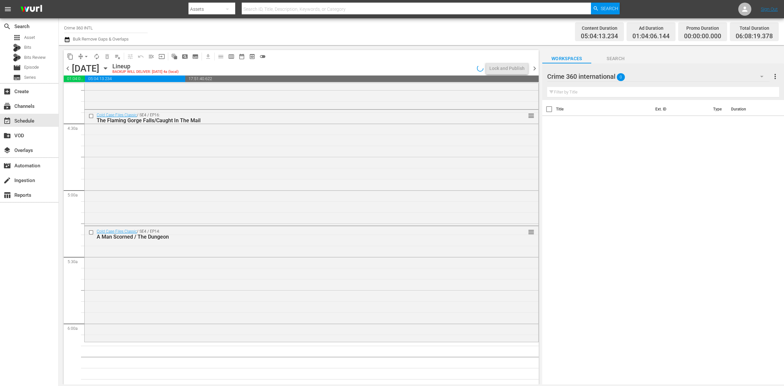
scroll to position [735, 0]
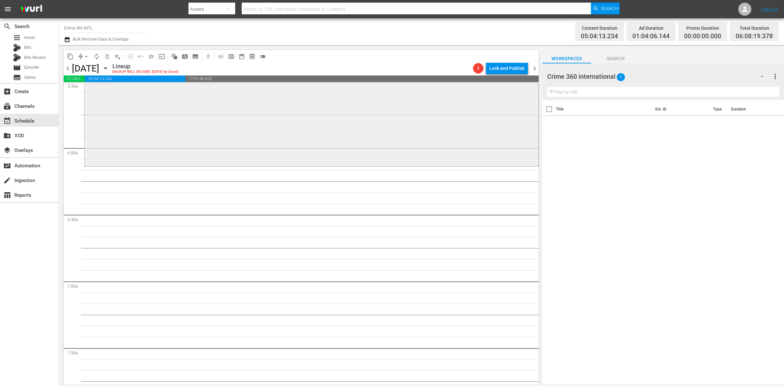
click at [223, 154] on div "Cold Case Files Classic / SE4 / EP14: A Man Scorned / The Dungeon reorder" at bounding box center [312, 108] width 454 height 114
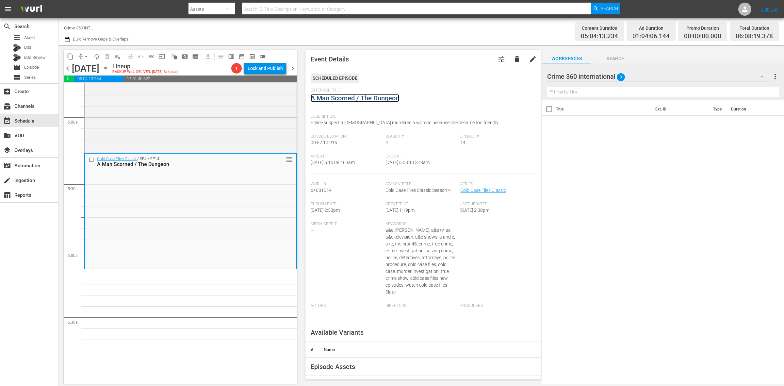
scroll to position [613, 0]
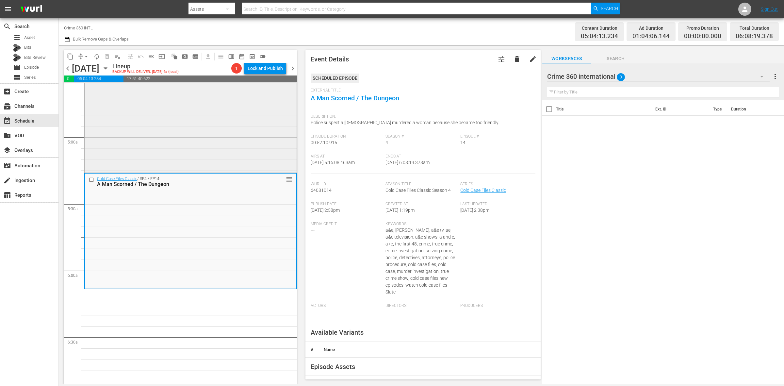
click at [169, 141] on div "Cold Case Files Classic / SE4 / EP16: The Flaming Gorge Falls/Caught In The Mai…" at bounding box center [191, 114] width 212 height 115
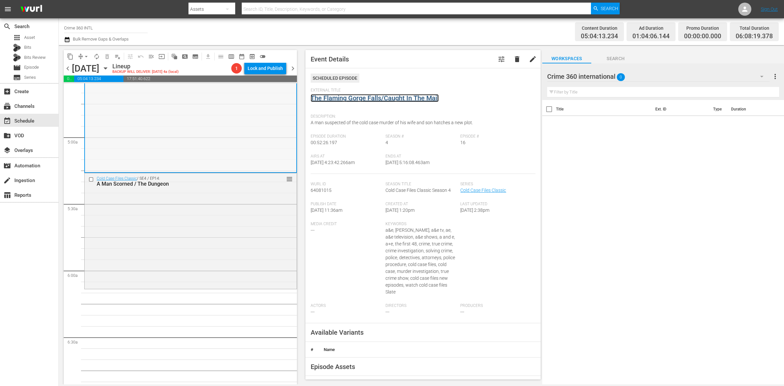
scroll to position [449, 0]
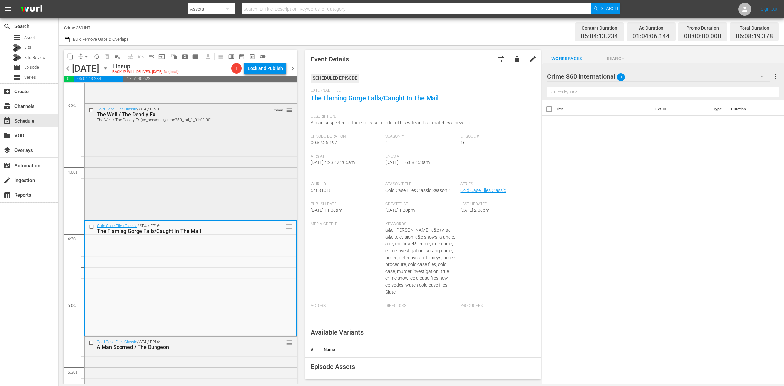
click at [206, 150] on div "Cold Case Files Classic / SE4 / EP23: The Well / The Deadly Ex The Well / The D…" at bounding box center [191, 161] width 212 height 114
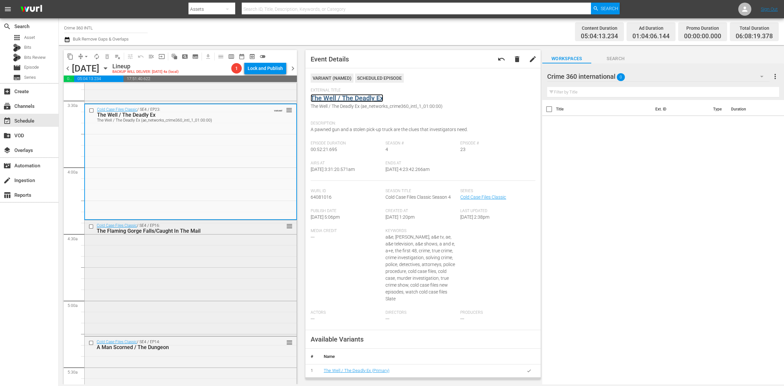
scroll to position [613, 0]
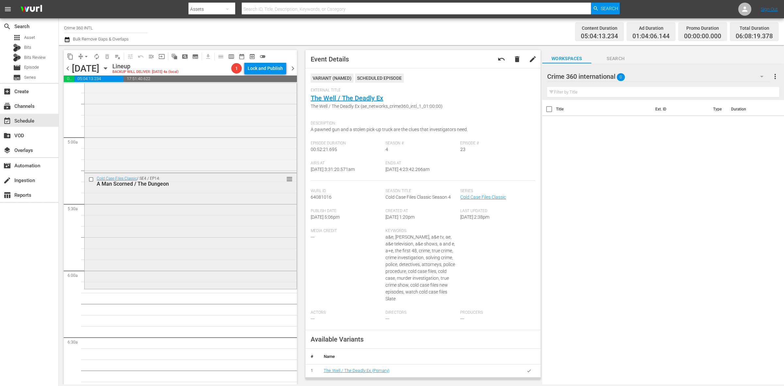
click at [158, 228] on div "Cold Case Files Classic / SE4 / EP14: A Man Scorned / The Dungeon reorder" at bounding box center [191, 230] width 212 height 114
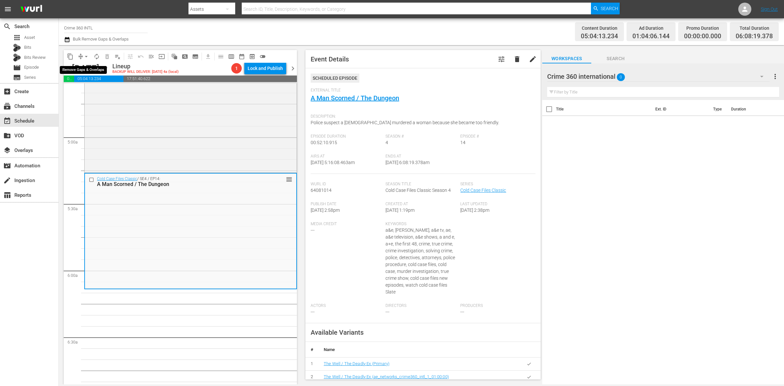
click at [89, 55] on span "arrow_drop_down" at bounding box center [86, 56] width 7 height 7
click at [88, 67] on li "Align to Midnight" at bounding box center [86, 69] width 69 height 11
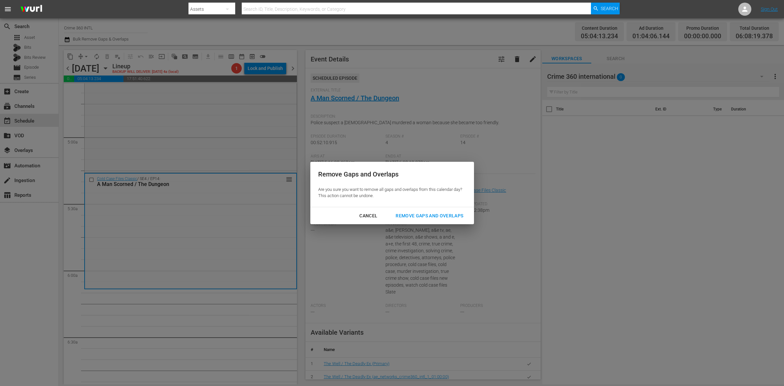
click at [453, 214] on div "Remove Gaps and Overlaps" at bounding box center [429, 216] width 78 height 8
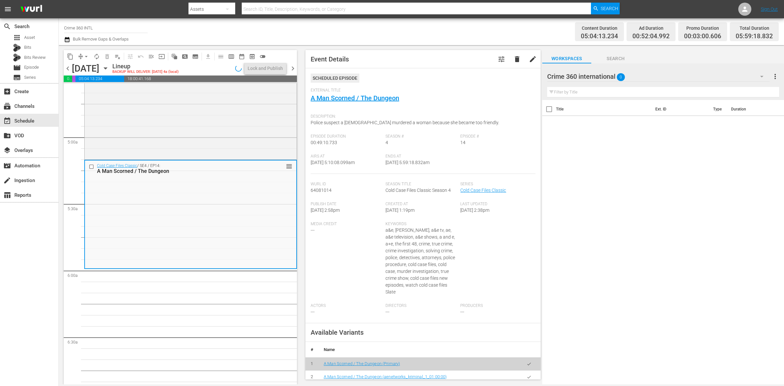
scroll to position [624, 0]
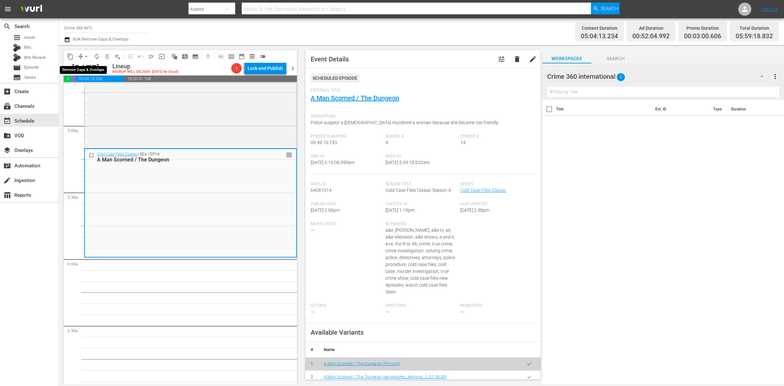
click at [84, 53] on span "arrow_drop_down" at bounding box center [86, 56] width 7 height 7
click at [85, 64] on li "Align to Midnight" at bounding box center [86, 69] width 69 height 11
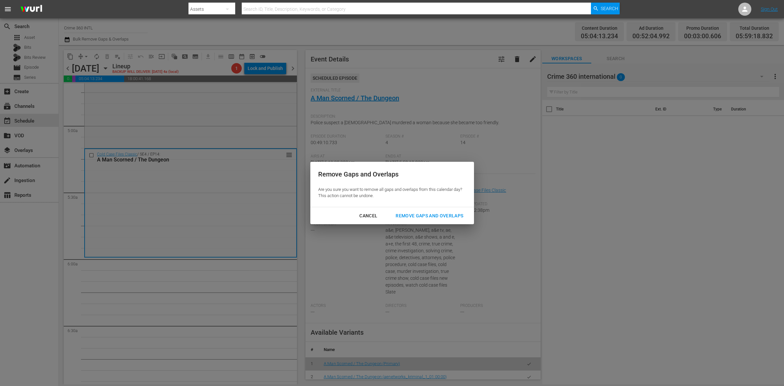
click at [453, 216] on div "Remove Gaps and Overlaps" at bounding box center [429, 216] width 78 height 8
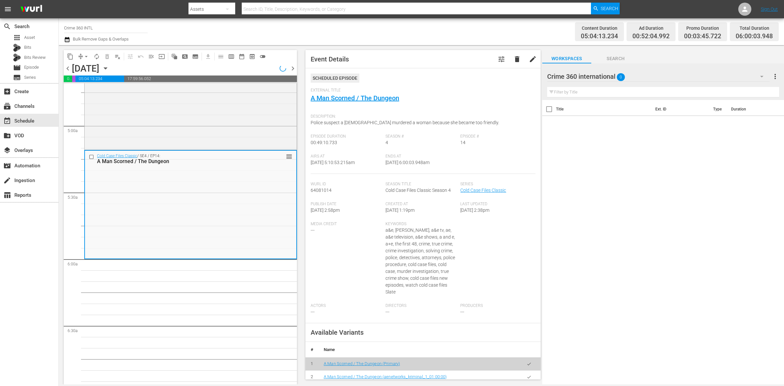
scroll to position [613, 0]
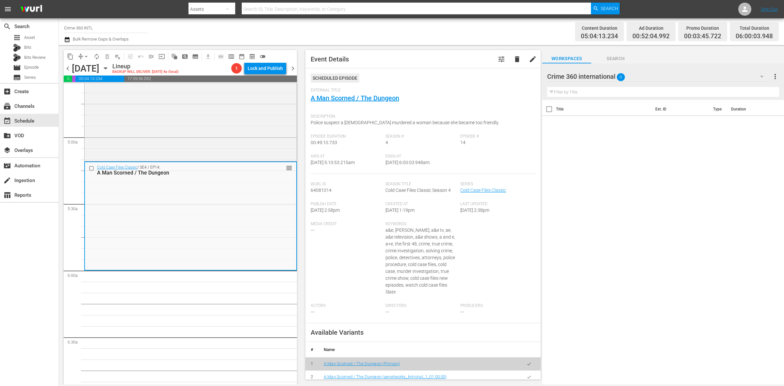
click at [84, 58] on span "arrow_drop_down" at bounding box center [86, 56] width 7 height 7
click at [91, 70] on li "Align to Midnight" at bounding box center [86, 69] width 69 height 11
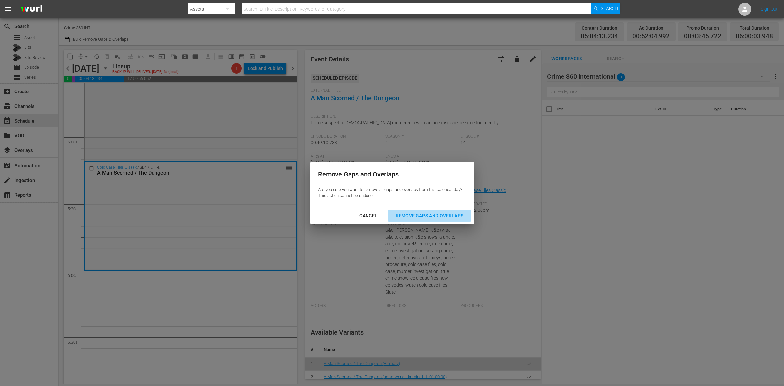
click at [428, 216] on div "Remove Gaps and Overlaps" at bounding box center [429, 216] width 78 height 8
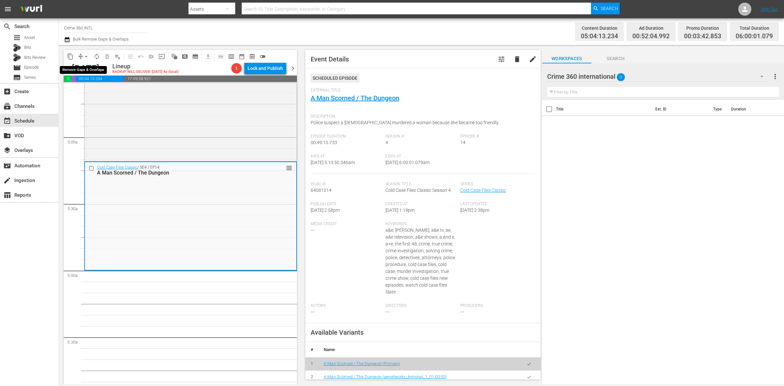
click at [85, 56] on span "arrow_drop_down" at bounding box center [86, 56] width 7 height 7
click at [87, 65] on li "Align to Midnight" at bounding box center [86, 69] width 69 height 11
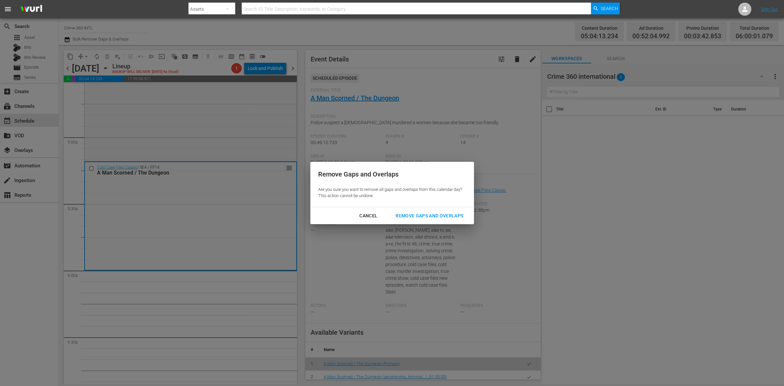
click at [448, 216] on div "Remove Gaps and Overlaps" at bounding box center [429, 216] width 78 height 8
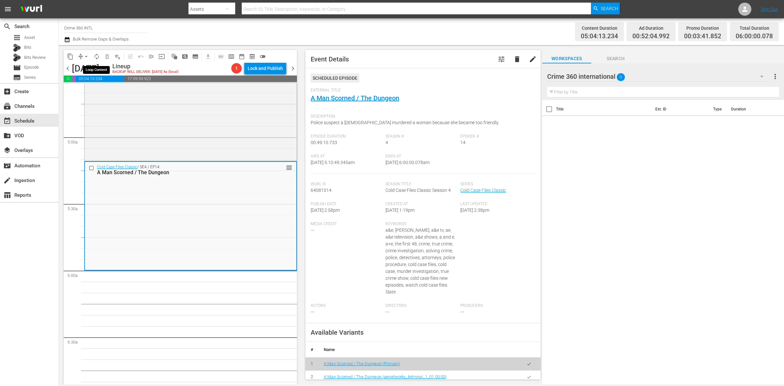
click at [97, 58] on span "autorenew_outlined" at bounding box center [96, 56] width 7 height 7
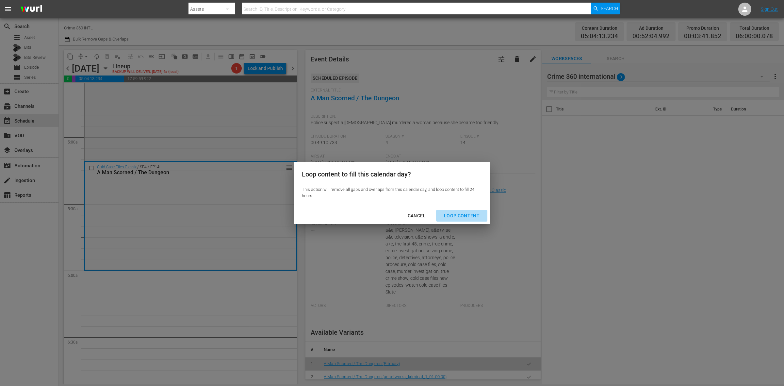
click at [478, 213] on div "Loop Content" at bounding box center [462, 216] width 46 height 8
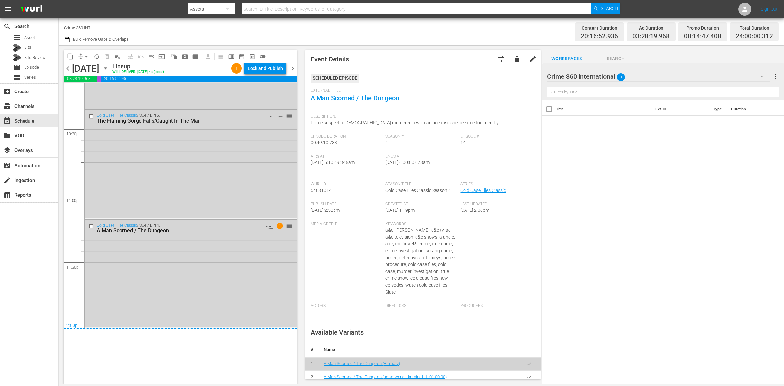
scroll to position [3030, 0]
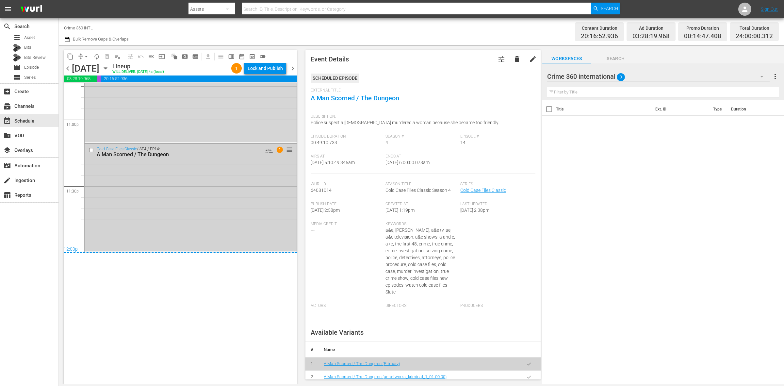
click at [177, 217] on div "Cold Case Files Classic / SE4 / EP14: A Man Scorned / The Dungeon AUTO-LOOPED 1…" at bounding box center [191, 197] width 212 height 107
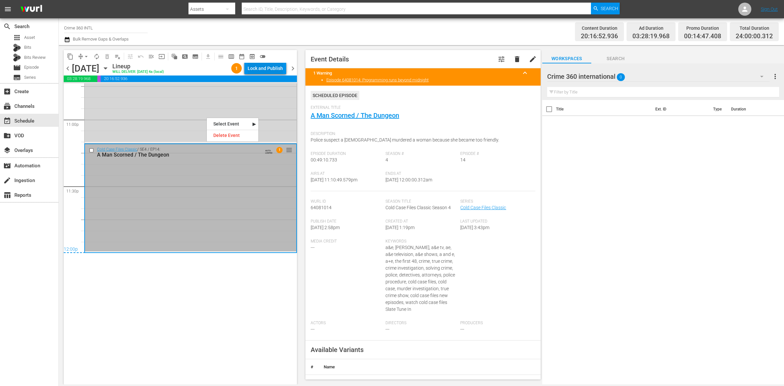
click at [273, 67] on div "Lock and Publish" at bounding box center [265, 68] width 35 height 12
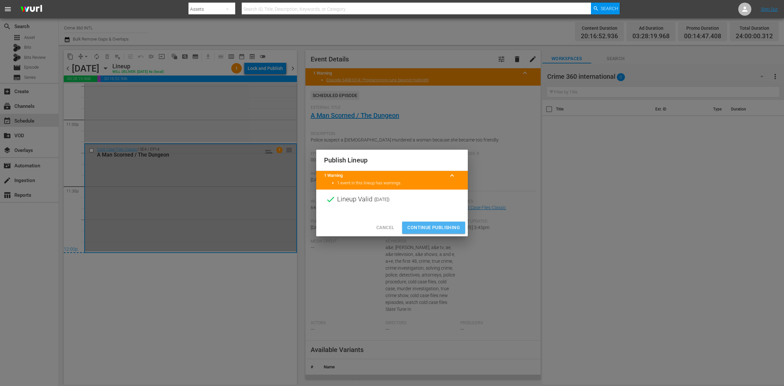
click at [441, 228] on span "Continue Publishing" at bounding box center [433, 227] width 53 height 8
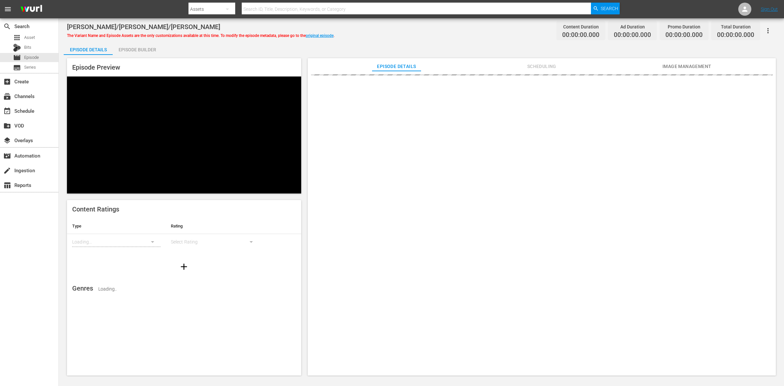
click at [135, 53] on div "Episode Builder" at bounding box center [137, 50] width 49 height 16
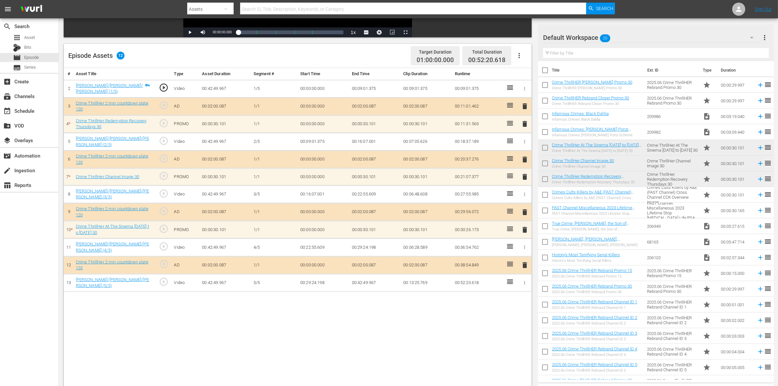
scroll to position [170, 0]
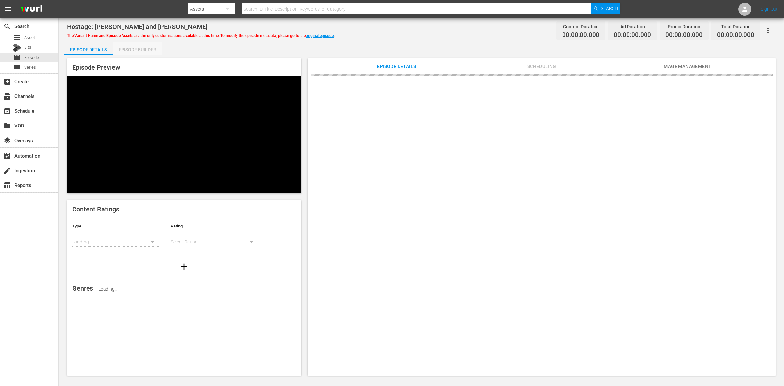
click at [135, 53] on div "Episode Builder" at bounding box center [137, 50] width 49 height 16
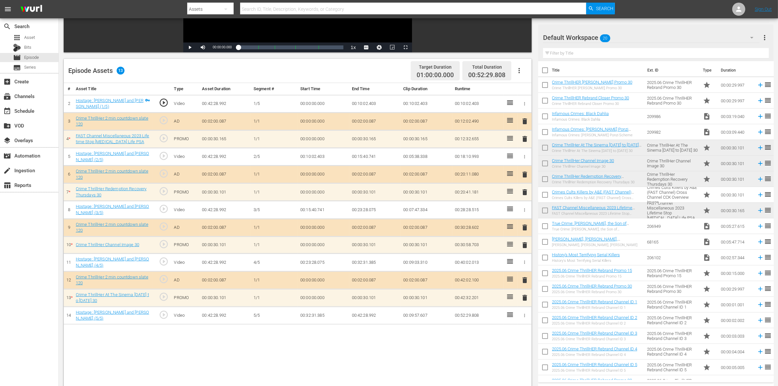
scroll to position [170, 0]
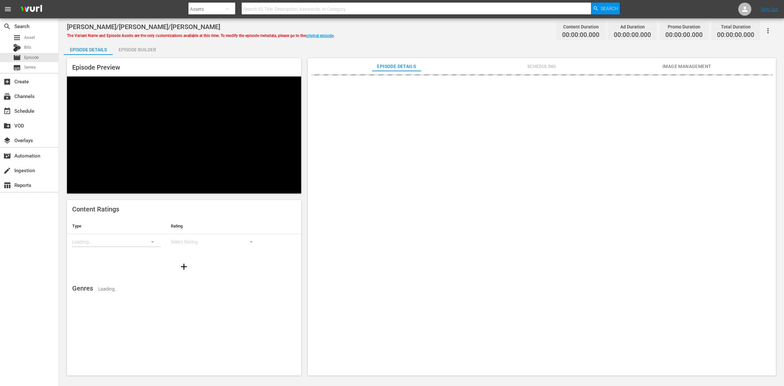
click at [156, 50] on div "Episode Builder" at bounding box center [137, 50] width 49 height 16
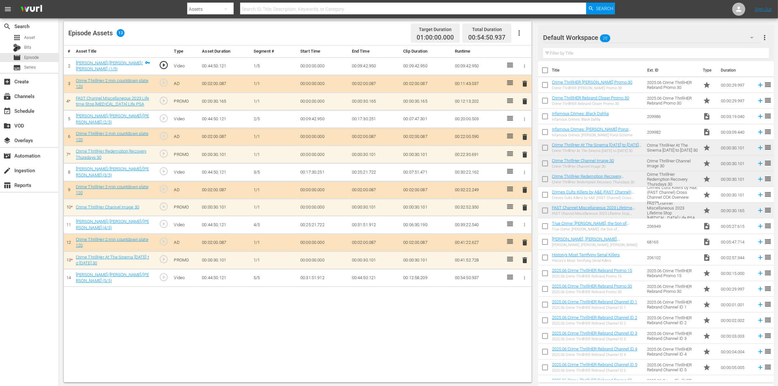
scroll to position [170, 0]
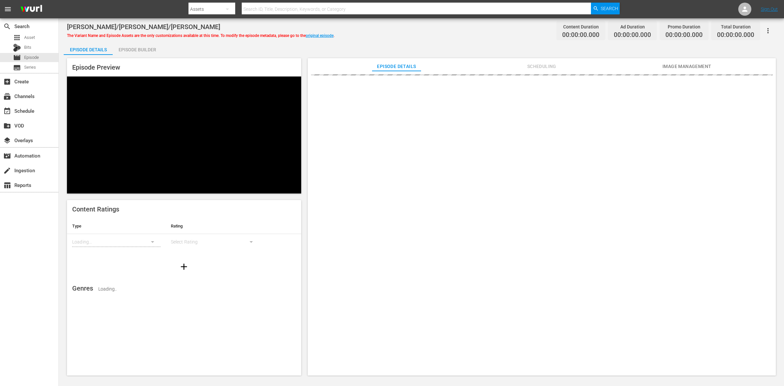
click at [135, 51] on div "Episode Builder" at bounding box center [137, 50] width 49 height 16
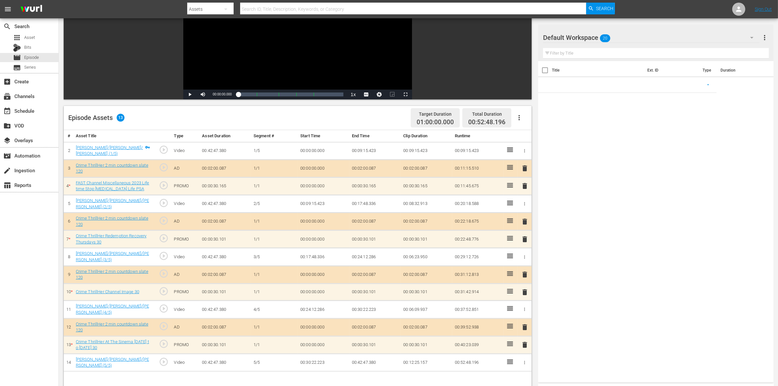
scroll to position [170, 0]
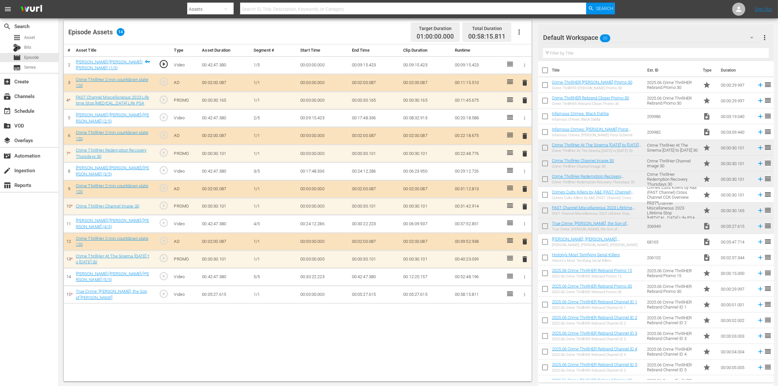
click at [523, 260] on span "delete" at bounding box center [525, 259] width 8 height 8
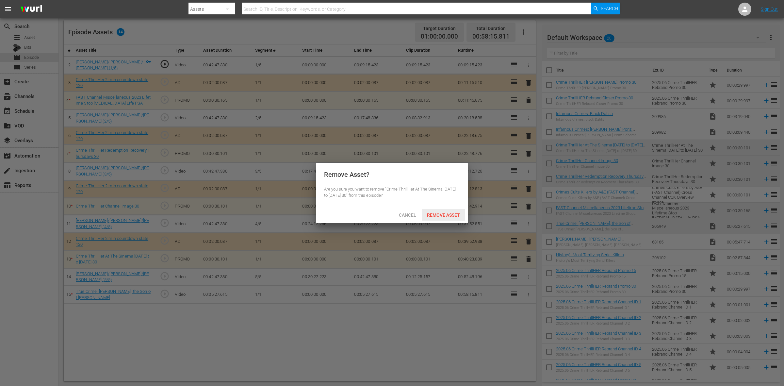
click at [442, 215] on span "Remove Asset" at bounding box center [443, 214] width 43 height 5
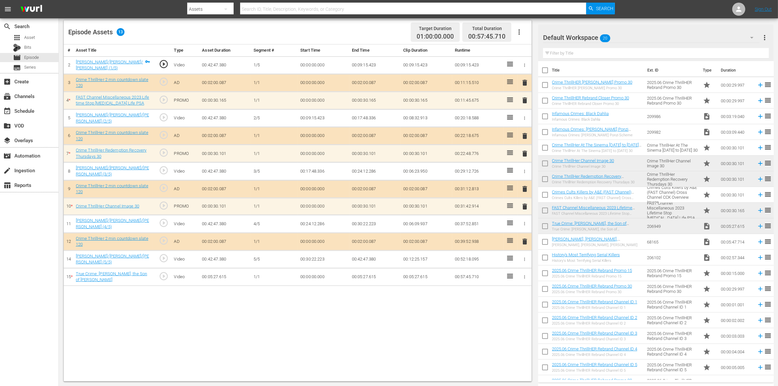
click at [523, 205] on span "delete" at bounding box center [525, 207] width 8 height 8
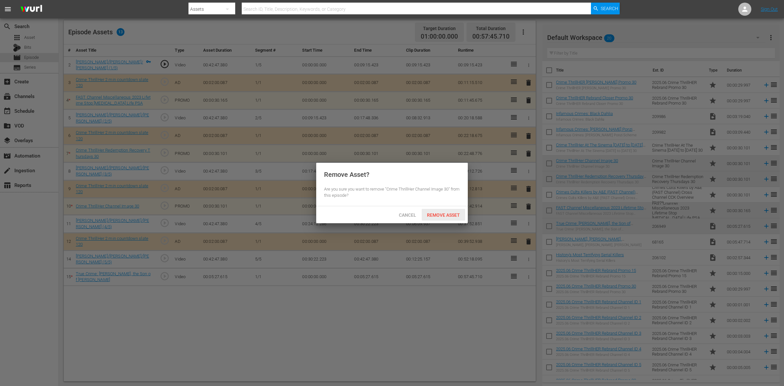
click at [447, 213] on span "Remove Asset" at bounding box center [443, 214] width 43 height 5
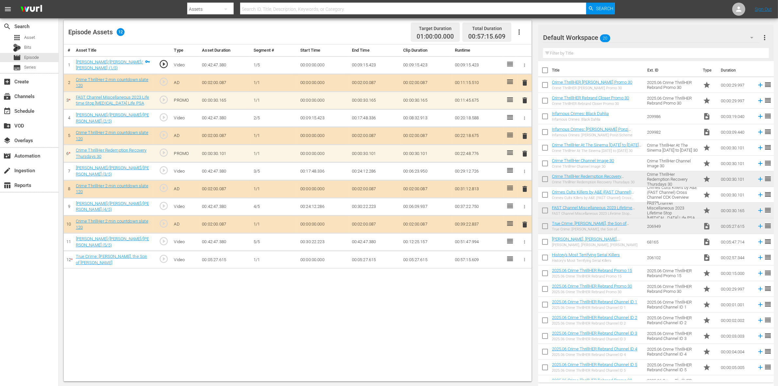
scroll to position [11, 0]
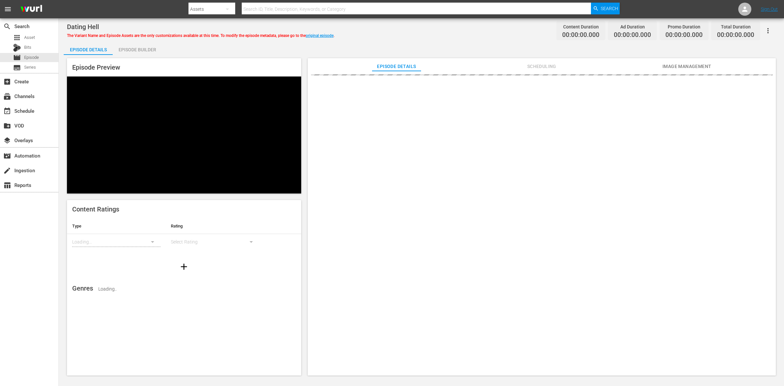
click at [141, 51] on div "Episode Builder" at bounding box center [137, 50] width 49 height 16
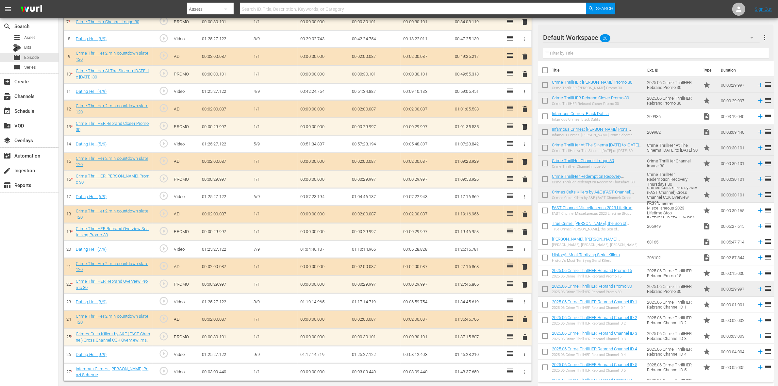
scroll to position [304, 0]
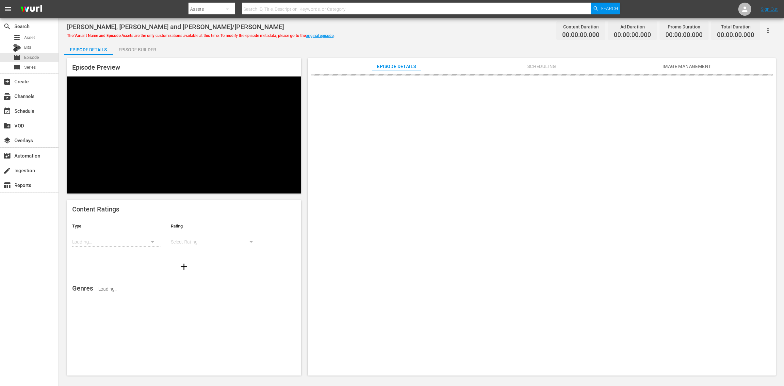
click at [155, 48] on div "Episode Builder" at bounding box center [137, 50] width 49 height 16
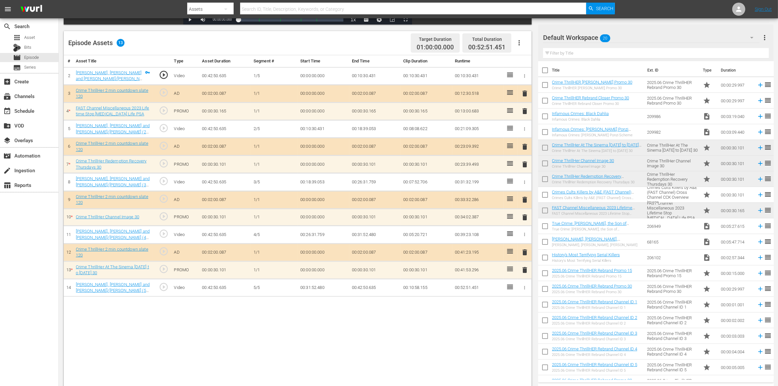
scroll to position [170, 0]
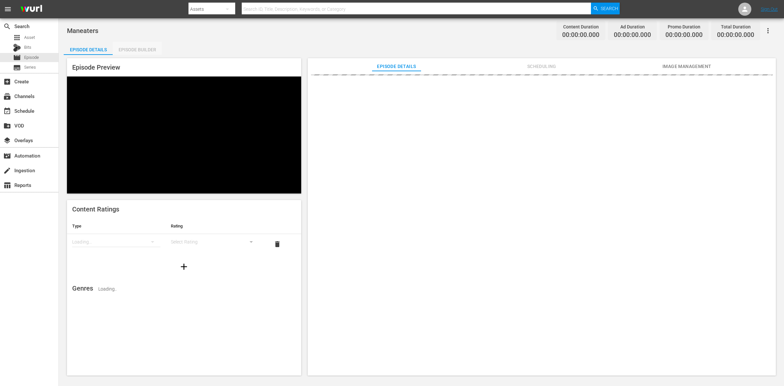
click at [141, 50] on div "Episode Builder" at bounding box center [137, 50] width 49 height 16
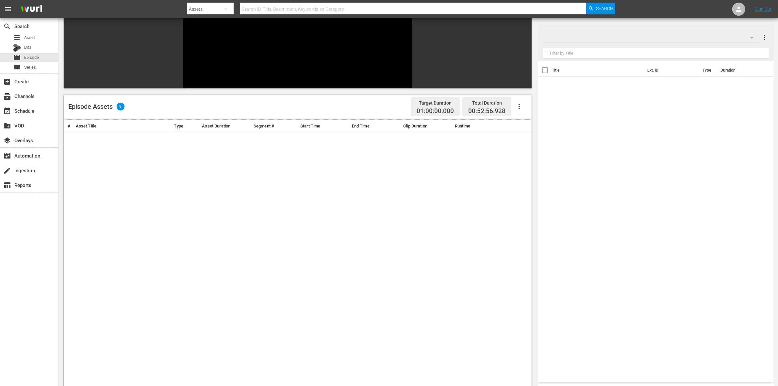
scroll to position [82, 0]
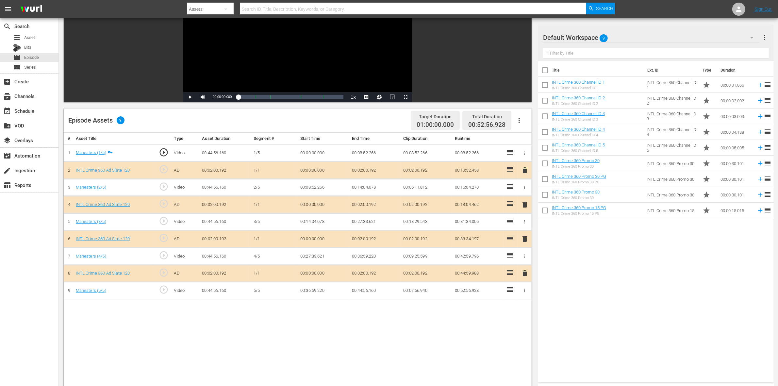
click at [525, 203] on span "delete" at bounding box center [525, 205] width 8 height 8
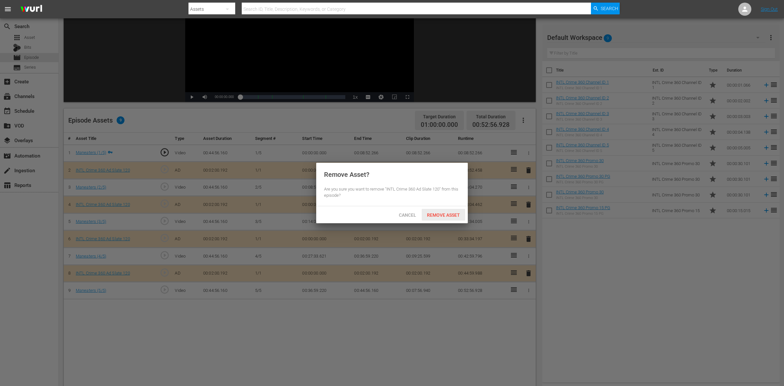
click at [458, 212] on span "Remove Asset" at bounding box center [443, 214] width 43 height 5
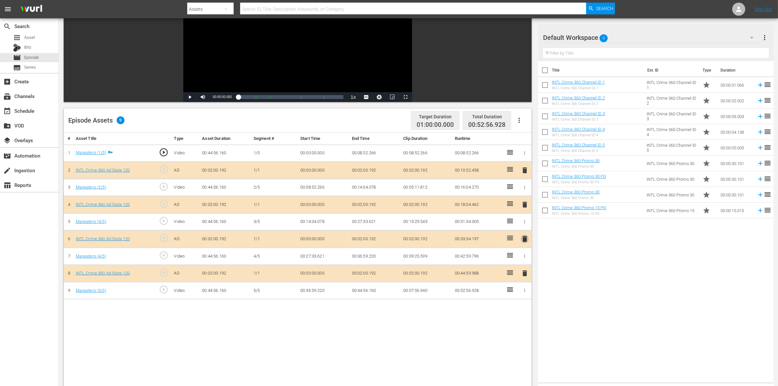
click at [523, 242] on span "delete" at bounding box center [525, 239] width 8 height 8
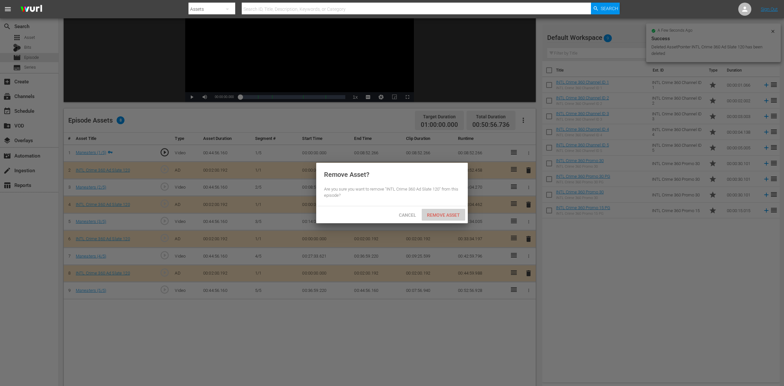
click at [453, 215] on span "Remove Asset" at bounding box center [443, 214] width 43 height 5
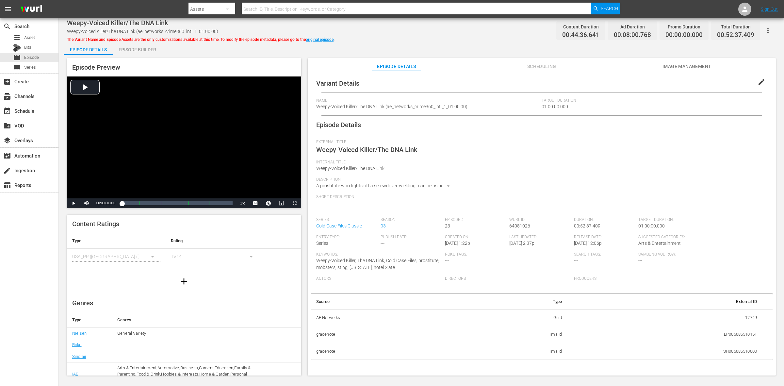
click at [138, 50] on div "Episode Builder" at bounding box center [137, 50] width 49 height 16
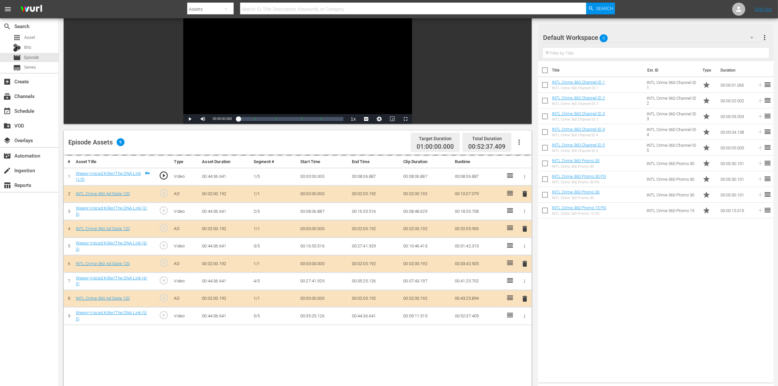
scroll to position [163, 0]
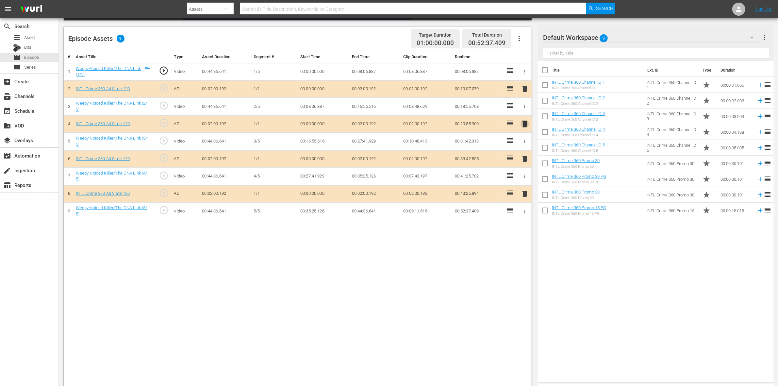
click at [525, 125] on span "delete" at bounding box center [525, 124] width 8 height 8
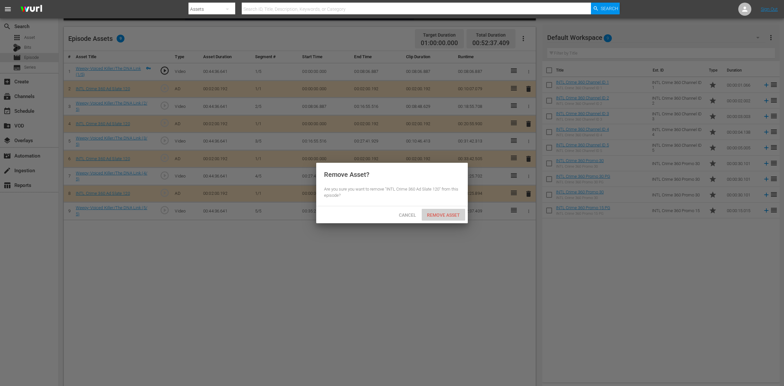
click at [454, 217] on span "Remove Asset" at bounding box center [443, 214] width 43 height 5
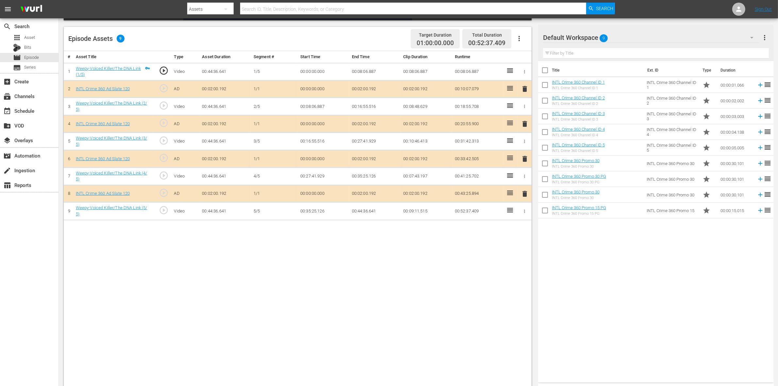
click at [523, 158] on span "delete" at bounding box center [525, 159] width 8 height 8
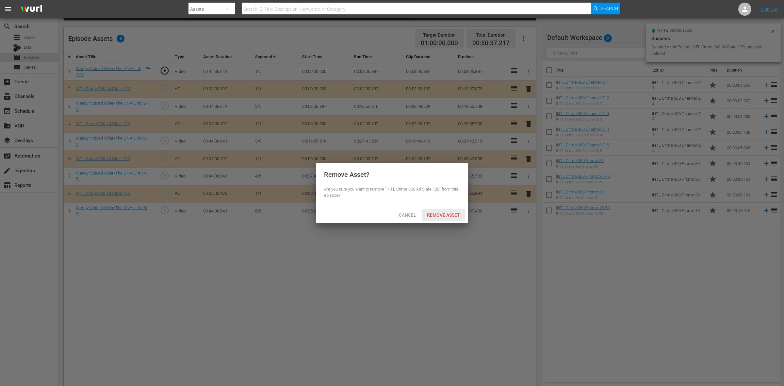
click at [437, 214] on span "Remove Asset" at bounding box center [443, 214] width 43 height 5
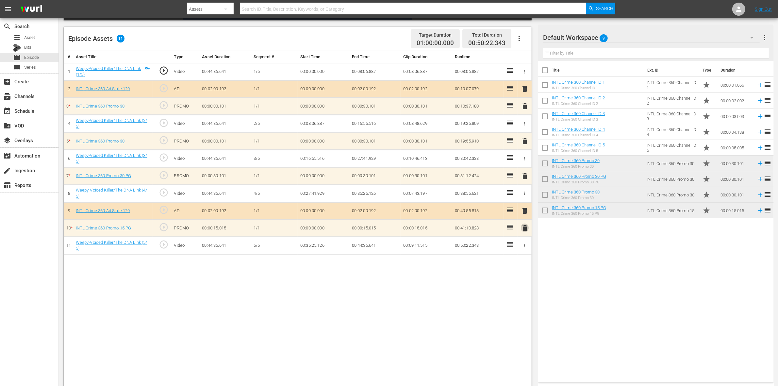
click at [521, 229] on span "delete" at bounding box center [525, 228] width 8 height 8
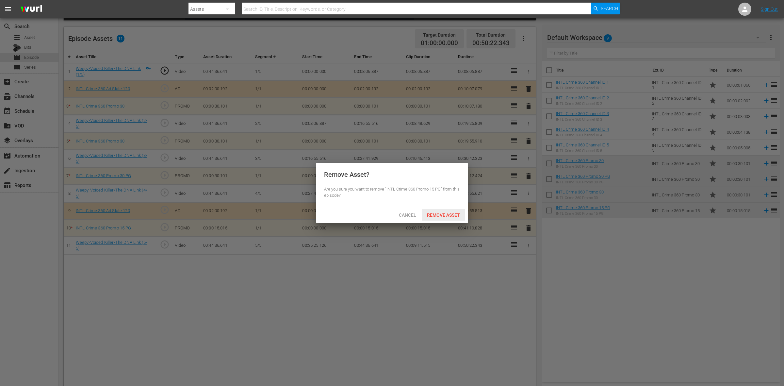
click at [452, 212] on span "Remove Asset" at bounding box center [443, 214] width 43 height 5
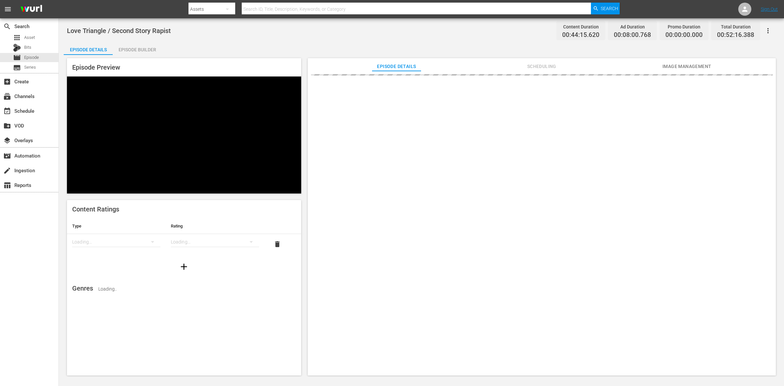
click at [138, 48] on div "Episode Builder" at bounding box center [137, 50] width 49 height 16
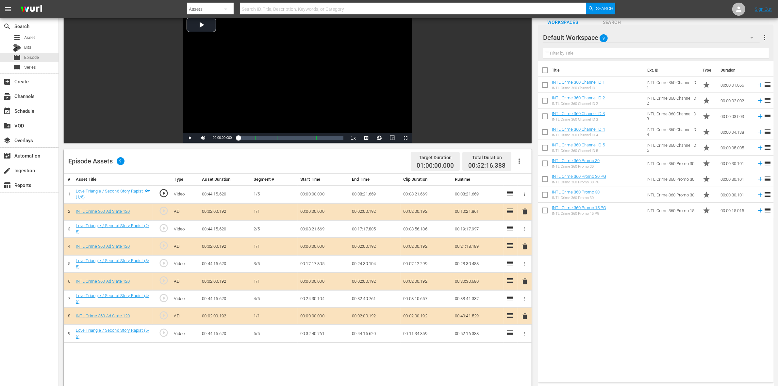
scroll to position [123, 0]
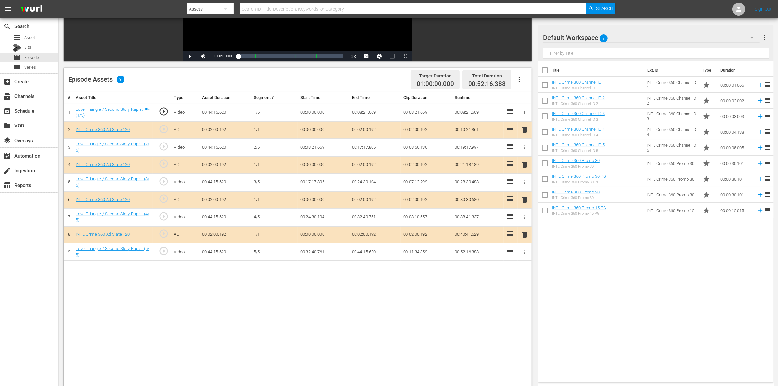
click at [524, 165] on span "delete" at bounding box center [525, 165] width 8 height 8
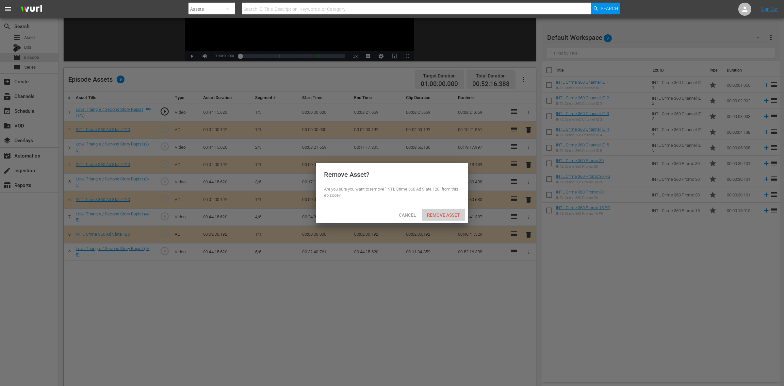
click at [458, 215] on span "Remove Asset" at bounding box center [443, 214] width 43 height 5
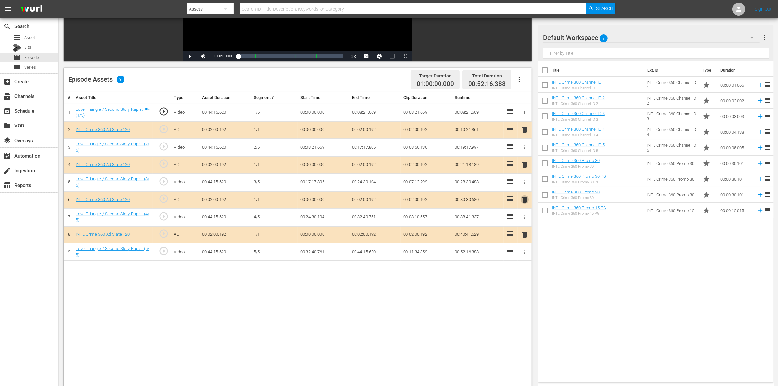
click at [527, 202] on span "delete" at bounding box center [525, 200] width 8 height 8
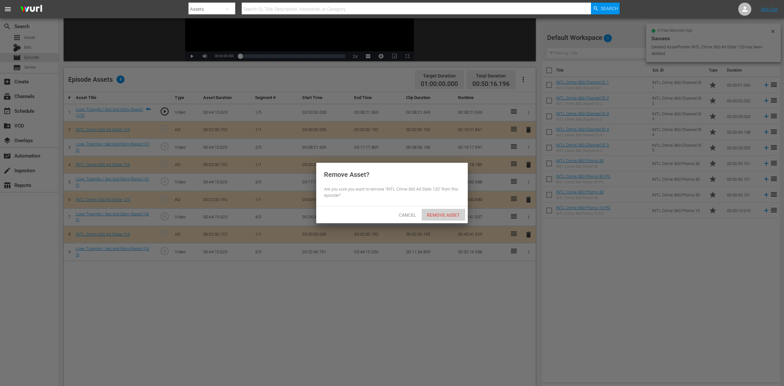
click at [450, 219] on div "Remove Asset" at bounding box center [443, 215] width 43 height 12
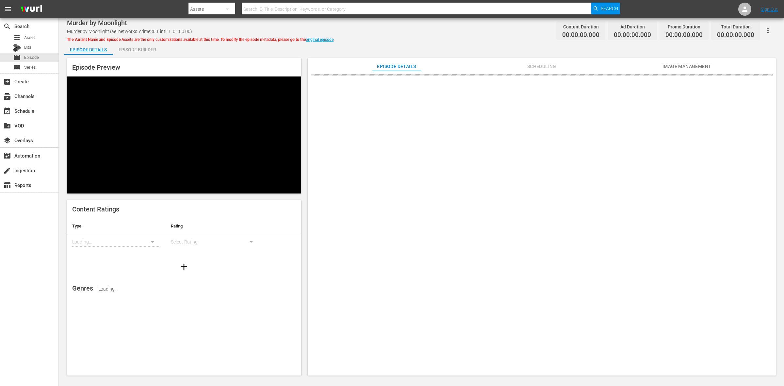
click at [148, 53] on div "Episode Builder" at bounding box center [137, 50] width 49 height 16
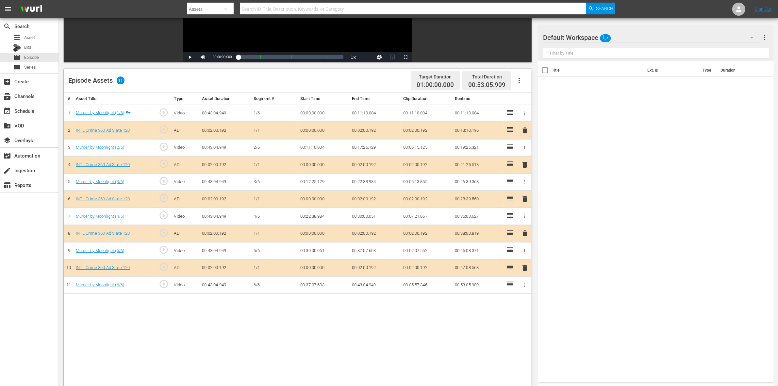
scroll to position [123, 0]
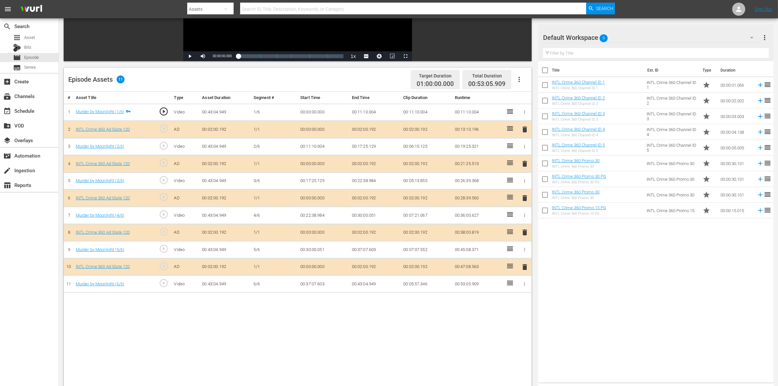
click at [523, 166] on span "delete" at bounding box center [525, 164] width 8 height 8
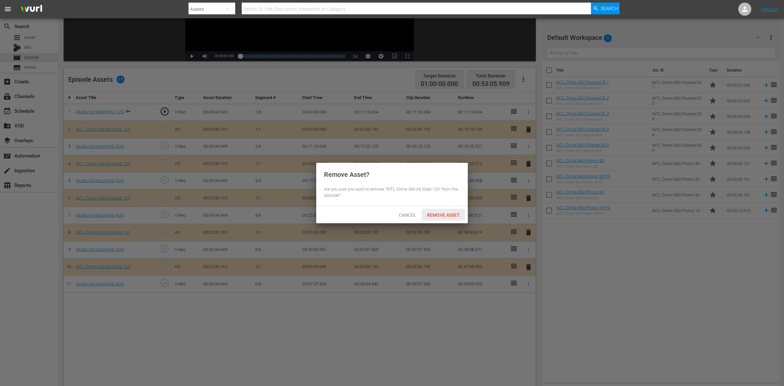
click at [439, 210] on div "Remove Asset" at bounding box center [443, 215] width 43 height 12
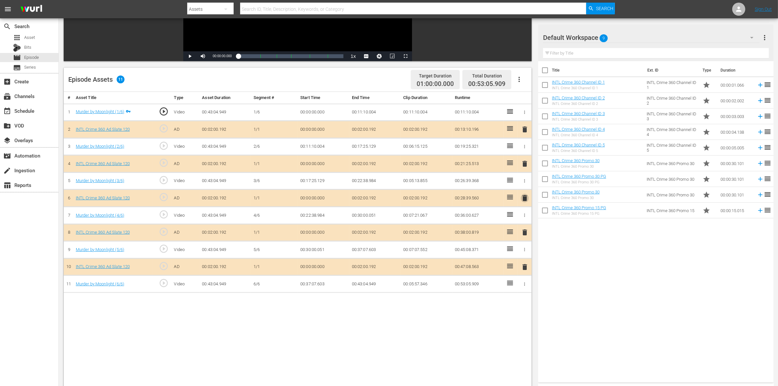
click at [526, 199] on span "delete" at bounding box center [525, 198] width 8 height 8
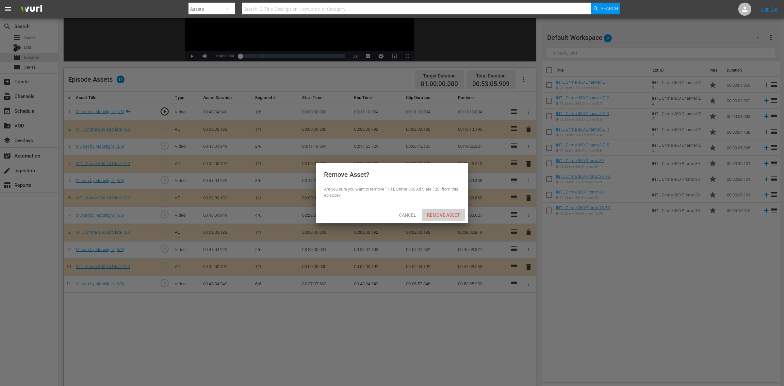
click at [445, 212] on span "Remove Asset" at bounding box center [443, 214] width 43 height 5
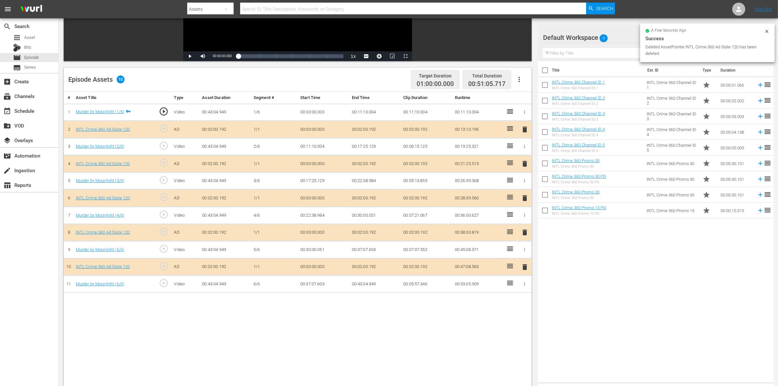
click at [528, 236] on span "delete" at bounding box center [525, 232] width 8 height 8
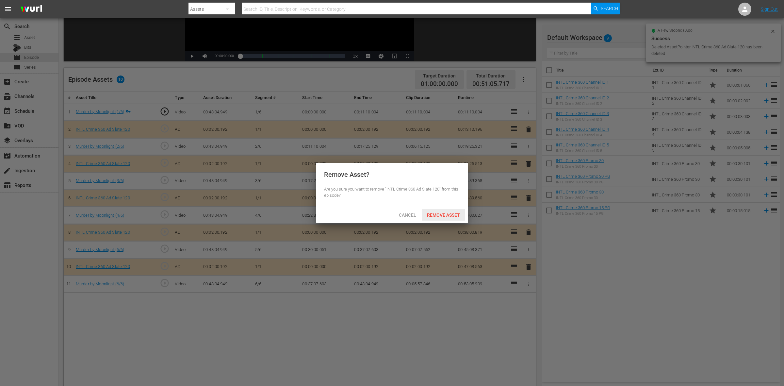
click at [436, 218] on span "Remove Asset" at bounding box center [443, 214] width 43 height 5
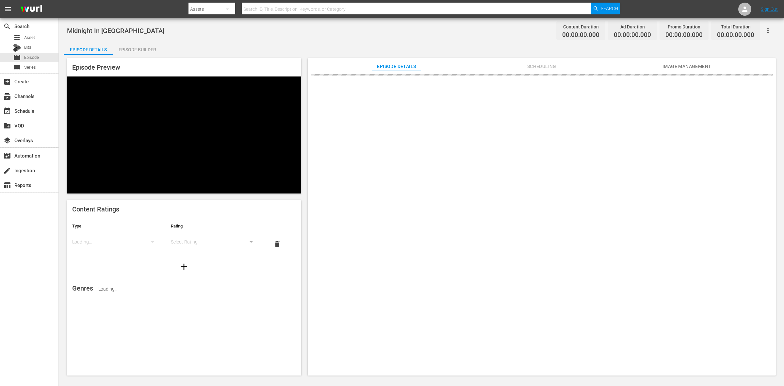
click at [143, 46] on div "Episode Builder" at bounding box center [137, 50] width 49 height 16
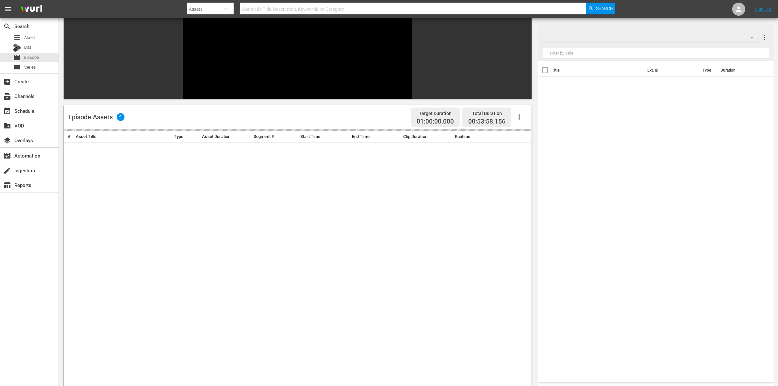
scroll to position [82, 0]
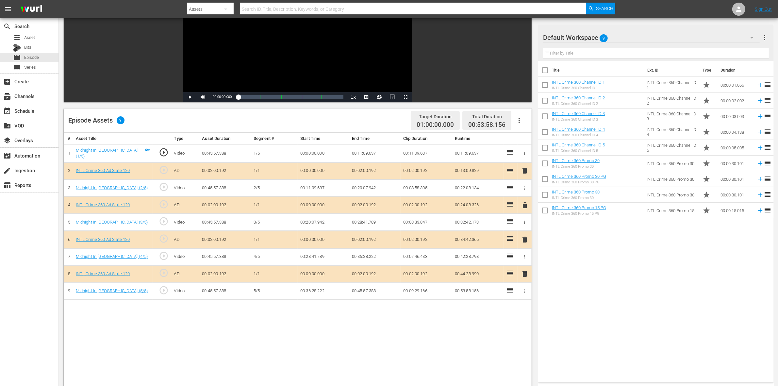
click at [525, 205] on span "delete" at bounding box center [525, 205] width 8 height 8
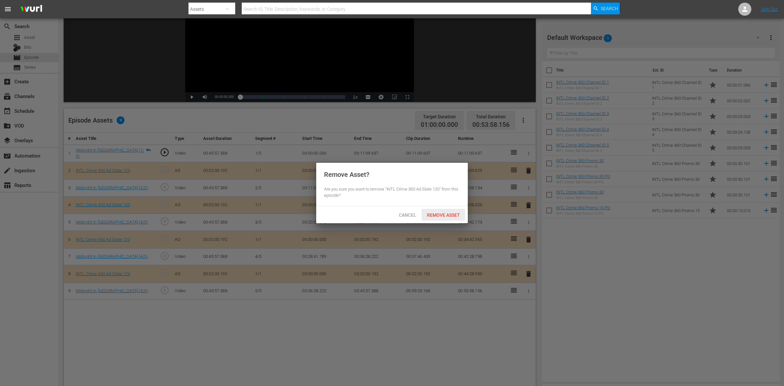
click at [456, 217] on span "Remove Asset" at bounding box center [443, 214] width 43 height 5
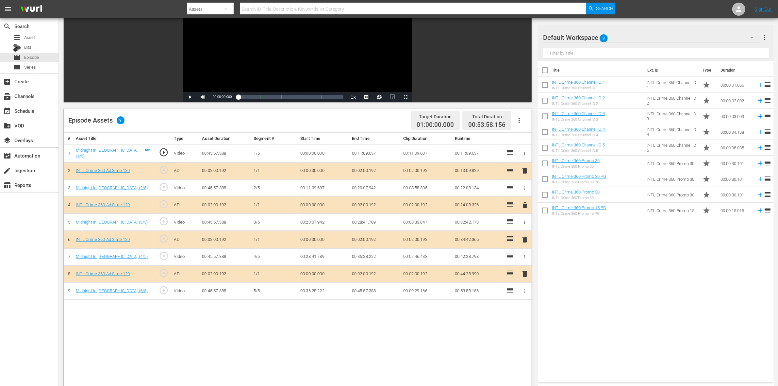
click at [525, 242] on span "delete" at bounding box center [525, 240] width 8 height 8
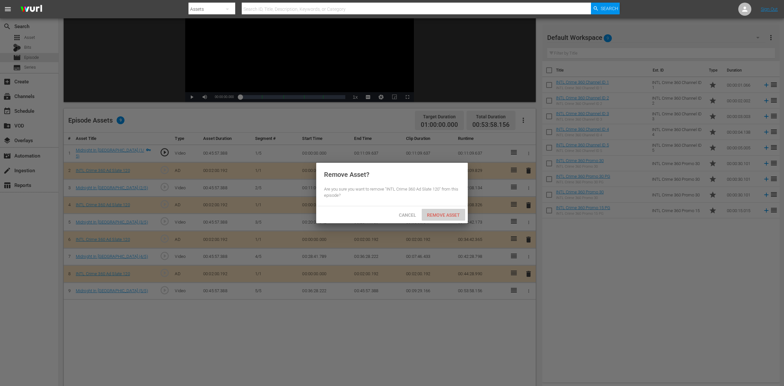
click at [445, 213] on span "Remove Asset" at bounding box center [443, 214] width 43 height 5
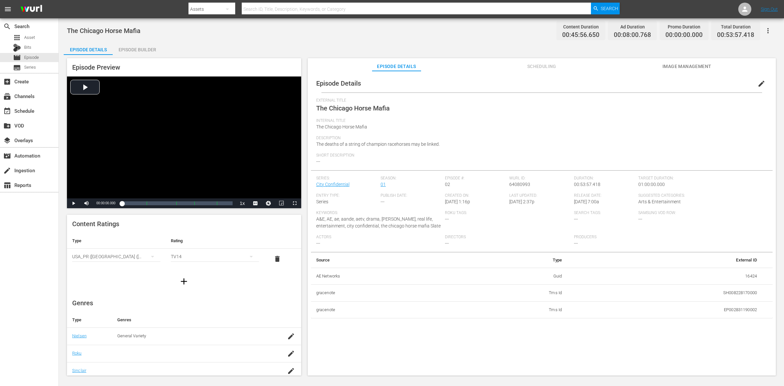
click at [140, 47] on div "Episode Builder" at bounding box center [137, 50] width 49 height 16
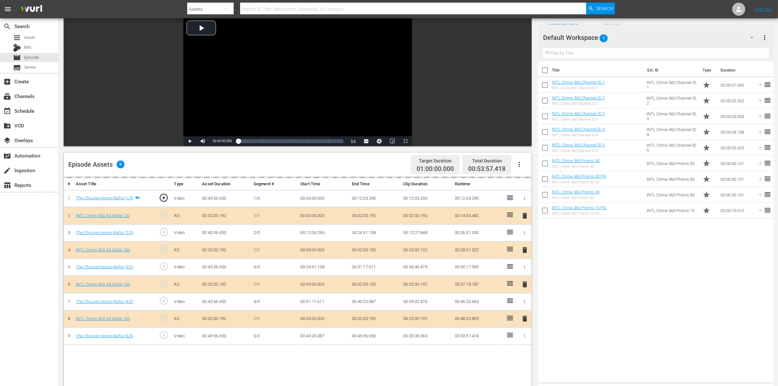
scroll to position [82, 0]
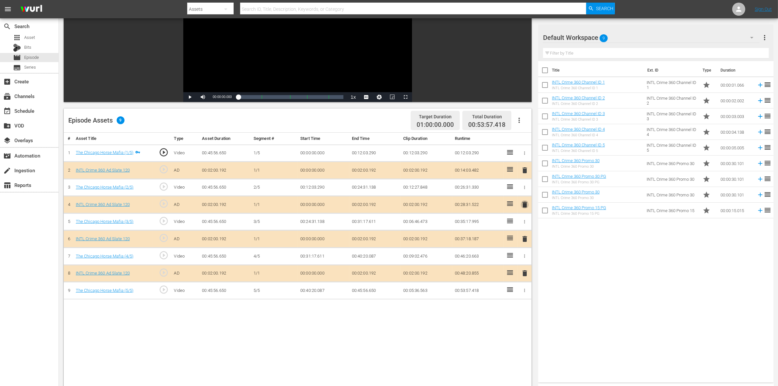
click at [523, 205] on span "delete" at bounding box center [525, 205] width 8 height 8
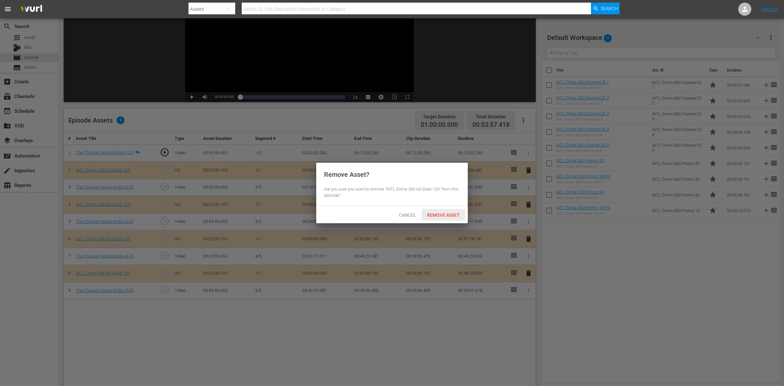
click at [458, 216] on span "Remove Asset" at bounding box center [443, 214] width 43 height 5
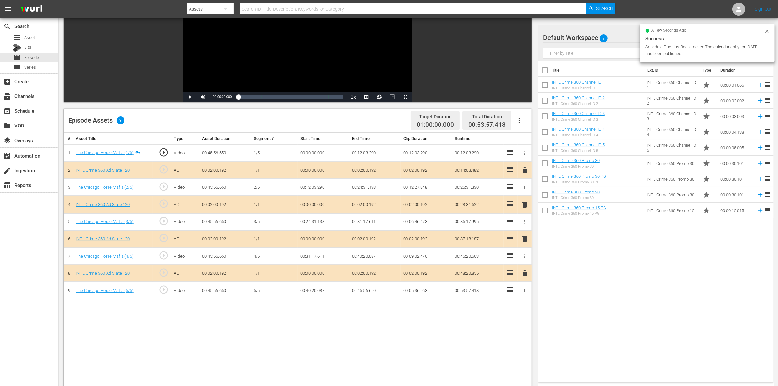
click at [525, 241] on span "delete" at bounding box center [525, 239] width 8 height 8
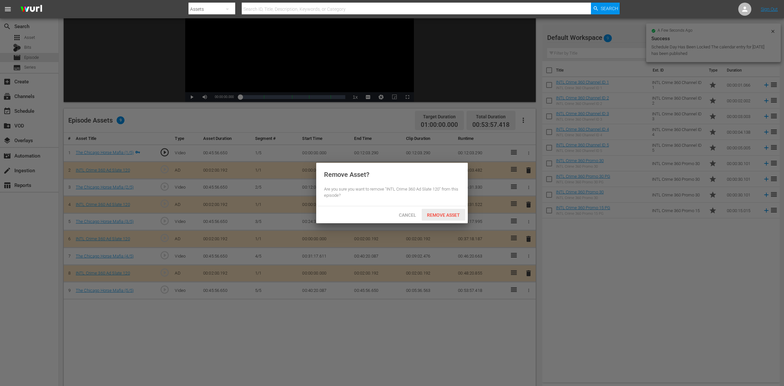
click at [450, 214] on span "Remove Asset" at bounding box center [443, 214] width 43 height 5
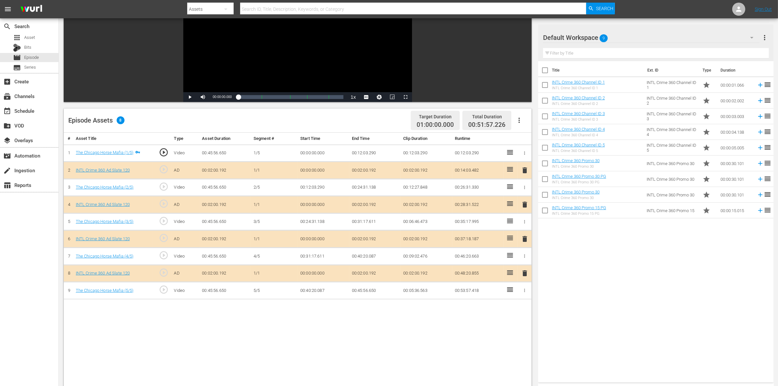
click at [526, 204] on span "delete" at bounding box center [525, 205] width 8 height 8
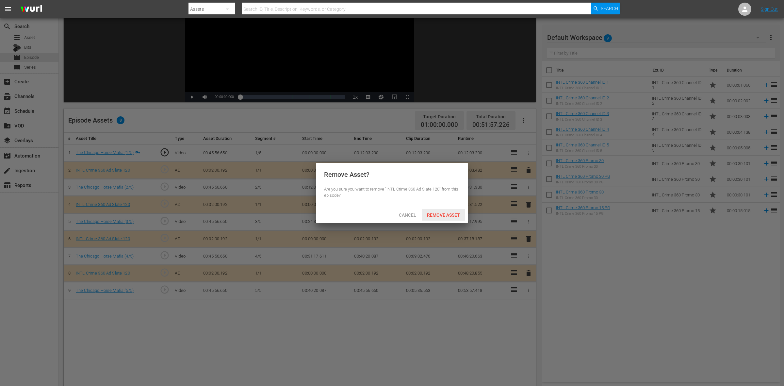
click at [443, 216] on span "Remove Asset" at bounding box center [443, 214] width 43 height 5
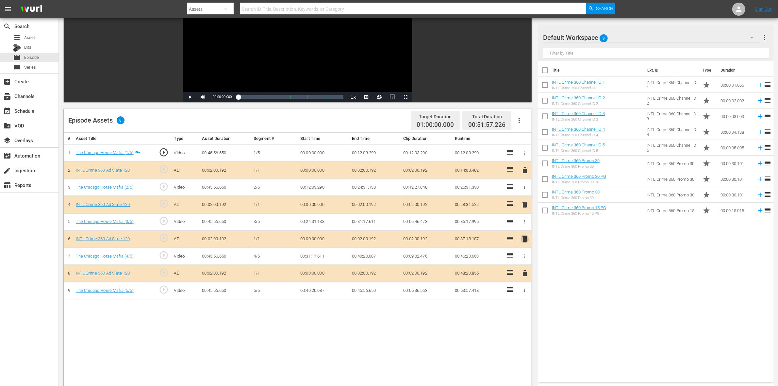
click at [525, 240] on span "delete" at bounding box center [525, 239] width 8 height 8
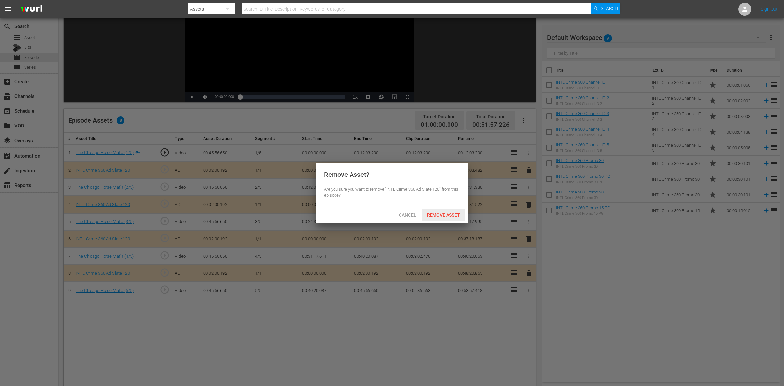
click at [438, 213] on span "Remove Asset" at bounding box center [443, 214] width 43 height 5
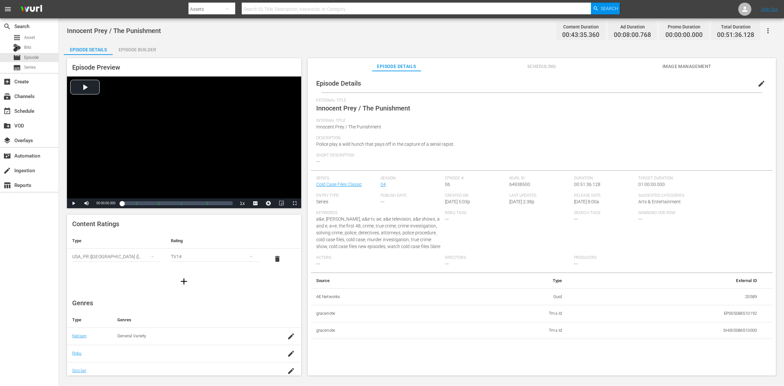
click at [144, 47] on div "Episode Builder" at bounding box center [137, 50] width 49 height 16
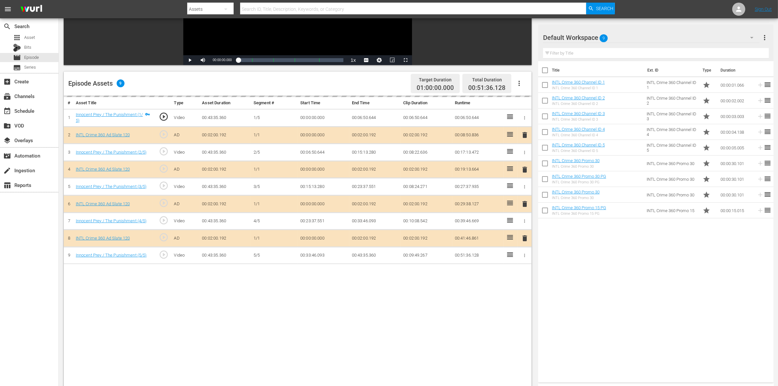
scroll to position [123, 0]
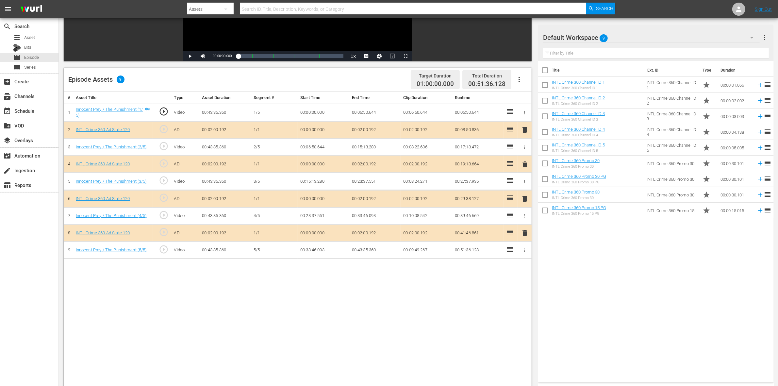
click at [524, 166] on span "delete" at bounding box center [525, 164] width 8 height 8
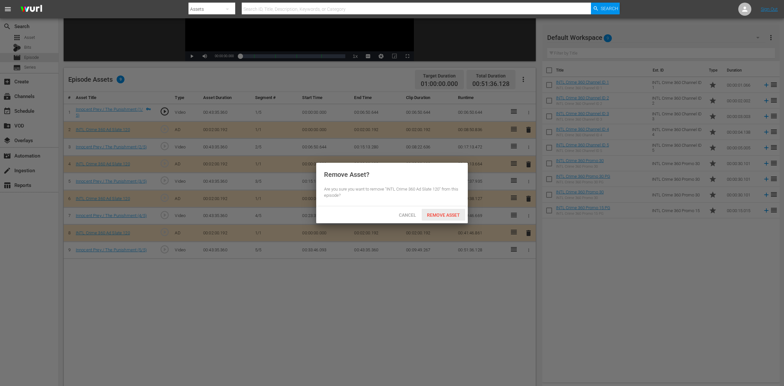
click at [452, 213] on span "Remove Asset" at bounding box center [443, 214] width 43 height 5
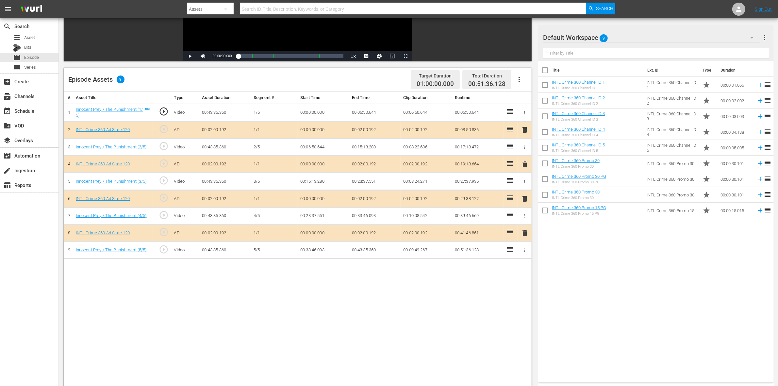
click at [523, 200] on span "delete" at bounding box center [525, 199] width 8 height 8
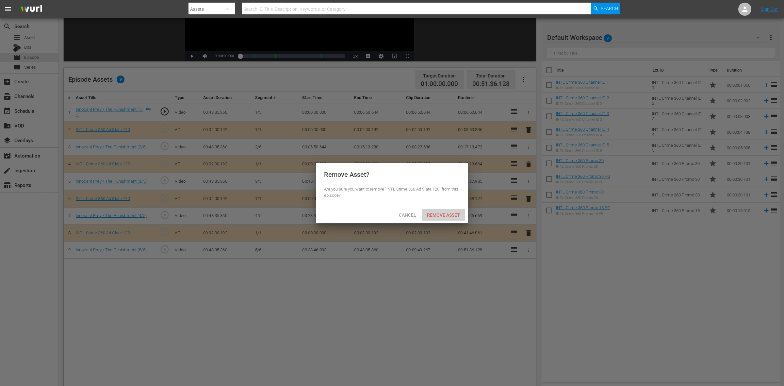
click at [450, 214] on span "Remove Asset" at bounding box center [443, 214] width 43 height 5
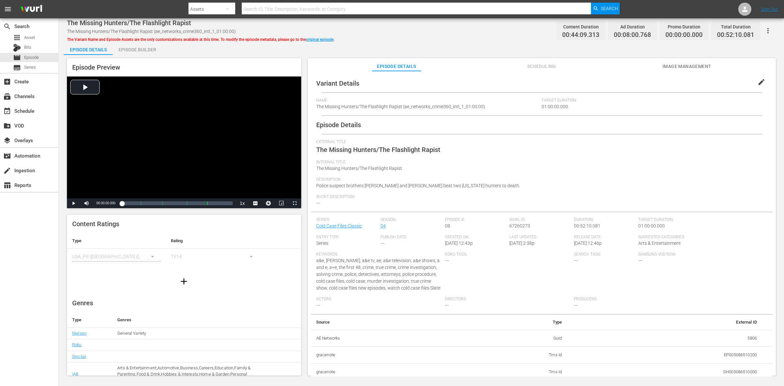
click at [128, 47] on div "Episode Builder" at bounding box center [137, 50] width 49 height 16
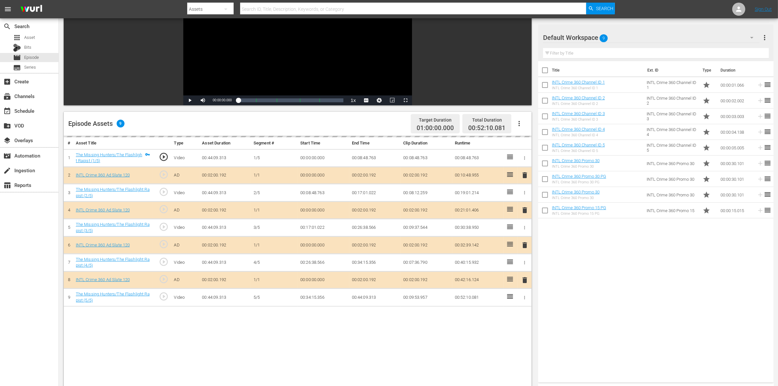
scroll to position [82, 0]
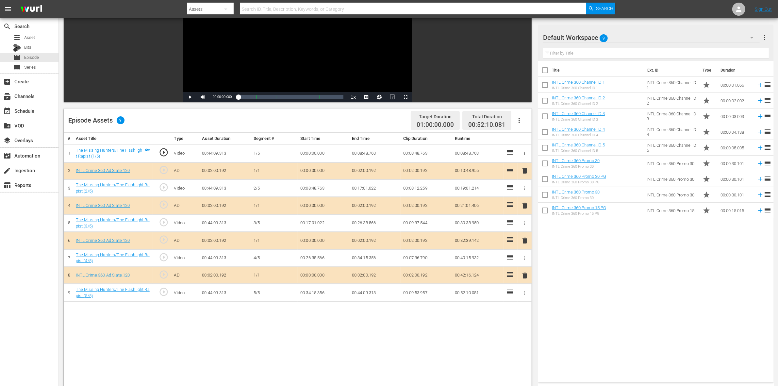
click at [523, 206] on span "delete" at bounding box center [525, 206] width 8 height 8
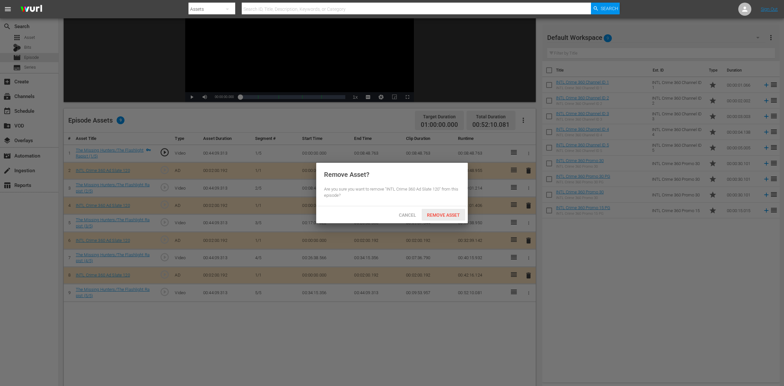
click at [443, 216] on span "Remove Asset" at bounding box center [443, 214] width 43 height 5
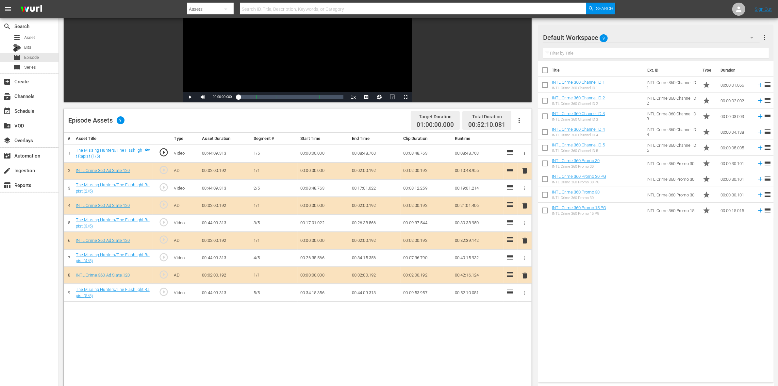
click at [525, 240] on span "delete" at bounding box center [525, 241] width 8 height 8
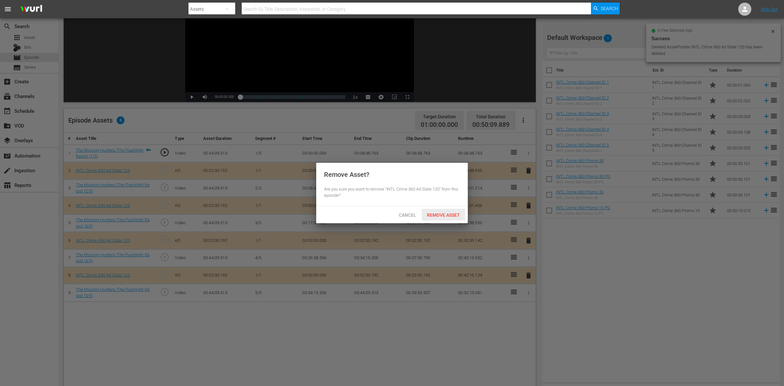
click at [440, 217] on span "Remove Asset" at bounding box center [443, 214] width 43 height 5
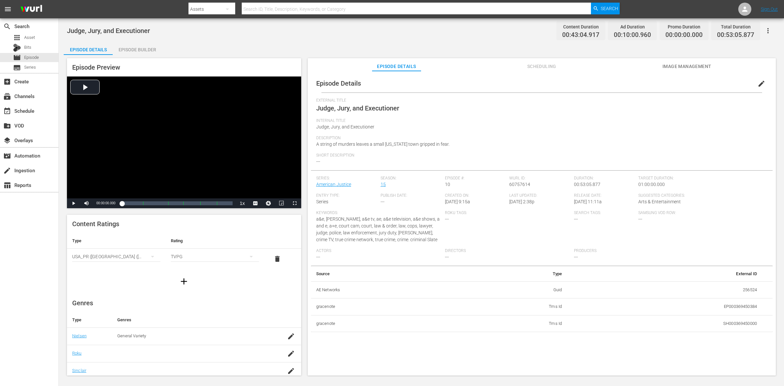
click at [135, 51] on div "Episode Builder" at bounding box center [137, 50] width 49 height 16
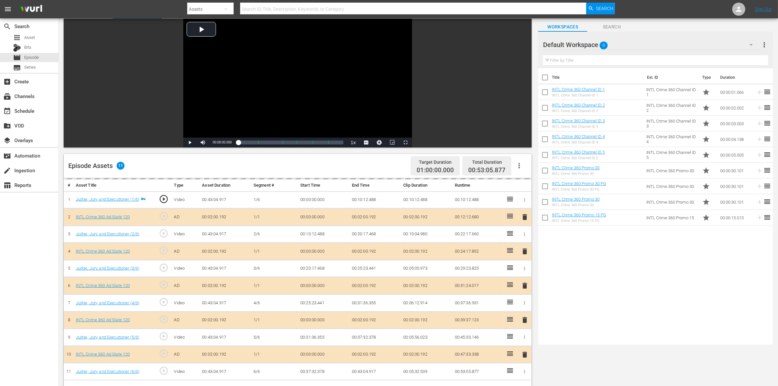
scroll to position [82, 0]
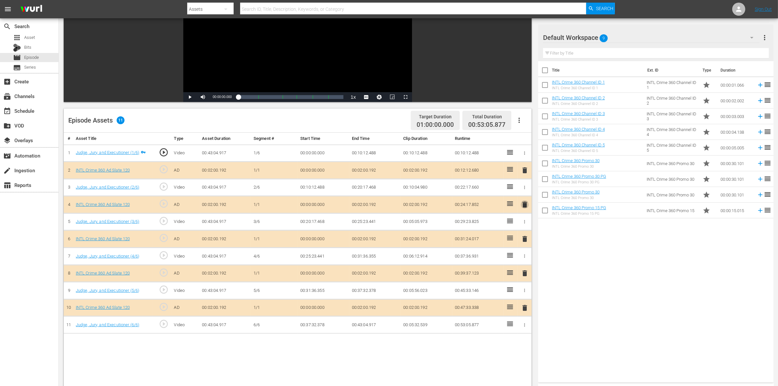
click at [525, 205] on span "delete" at bounding box center [525, 205] width 8 height 8
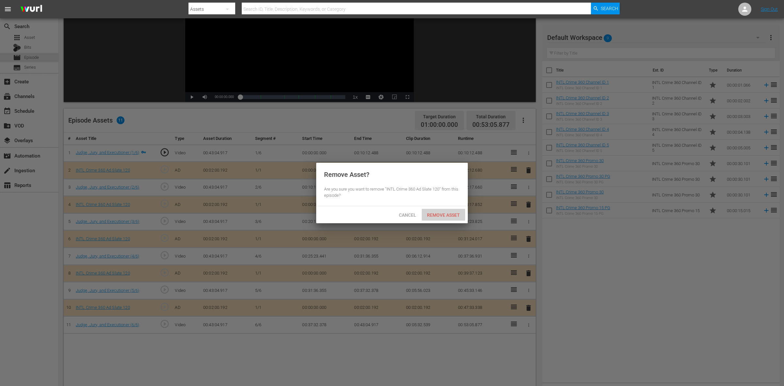
click at [457, 218] on div "Remove Asset" at bounding box center [443, 215] width 43 height 12
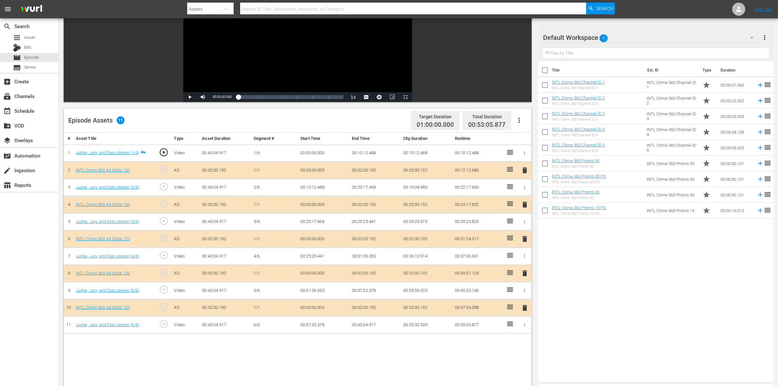
click at [525, 240] on span "delete" at bounding box center [525, 239] width 8 height 8
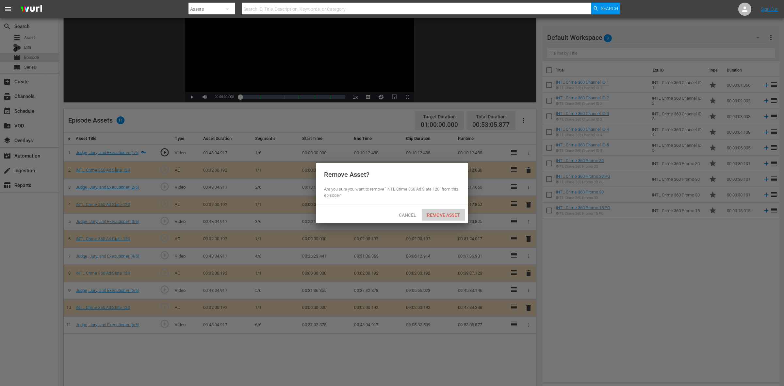
click at [440, 217] on span "Remove Asset" at bounding box center [443, 214] width 43 height 5
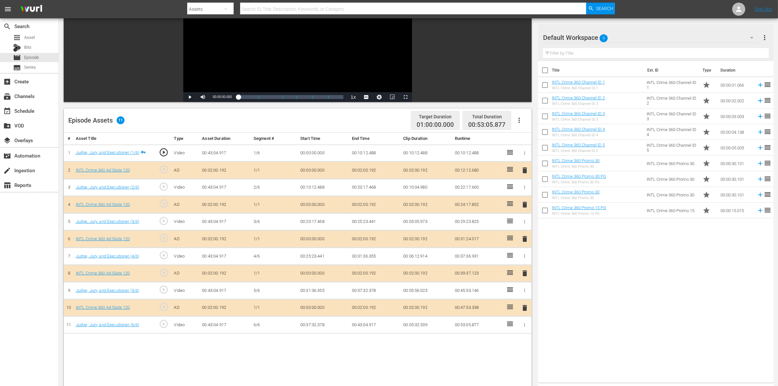
click at [525, 275] on span "delete" at bounding box center [525, 273] width 8 height 8
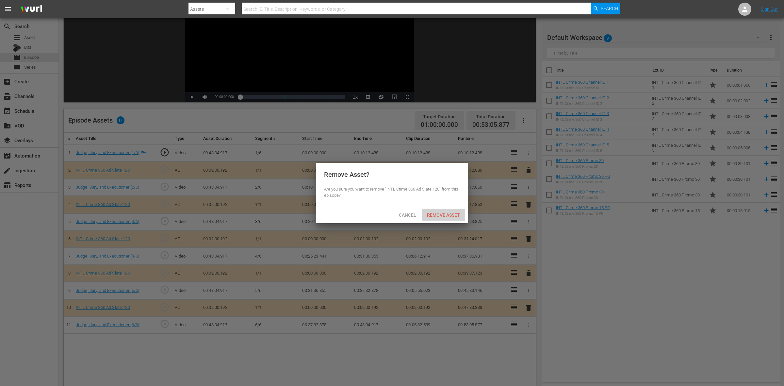
click at [447, 214] on span "Remove Asset" at bounding box center [443, 214] width 43 height 5
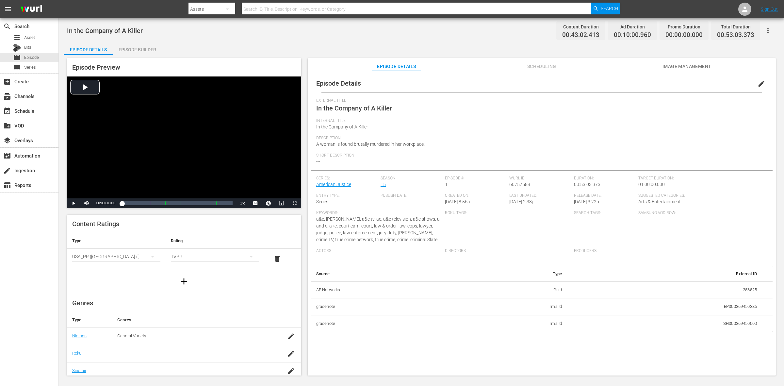
click at [126, 48] on div "Episode Builder" at bounding box center [137, 50] width 49 height 16
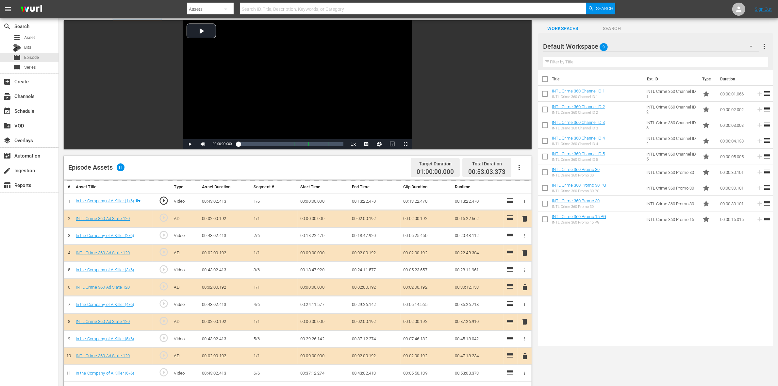
scroll to position [82, 0]
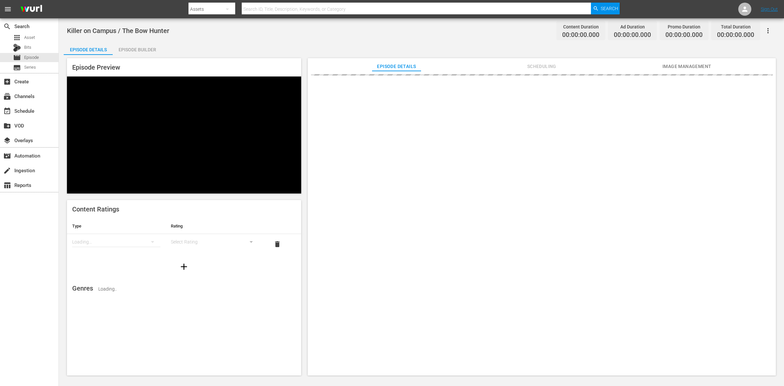
click at [147, 48] on div "Episode Builder" at bounding box center [137, 50] width 49 height 16
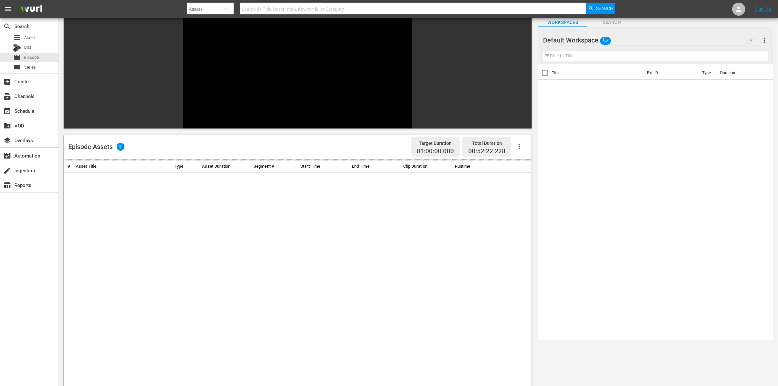
scroll to position [82, 0]
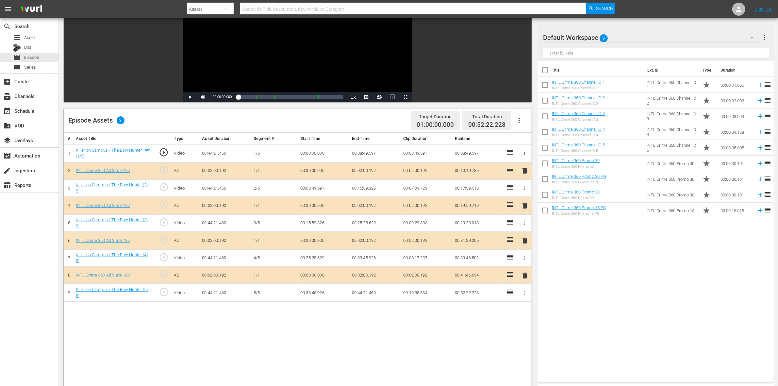
click at [521, 205] on span "delete" at bounding box center [525, 206] width 8 height 8
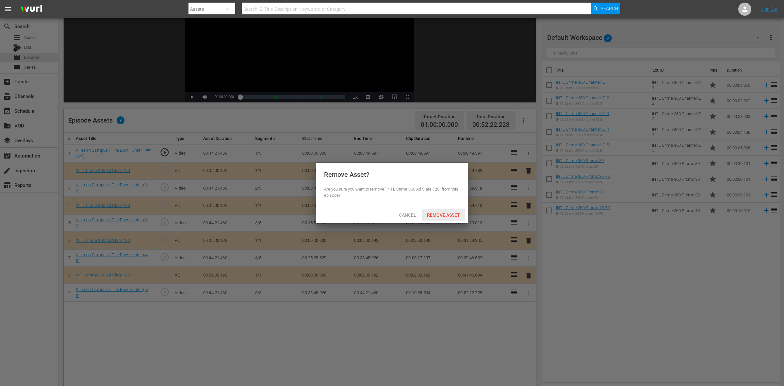
click at [457, 215] on span "Remove Asset" at bounding box center [443, 214] width 43 height 5
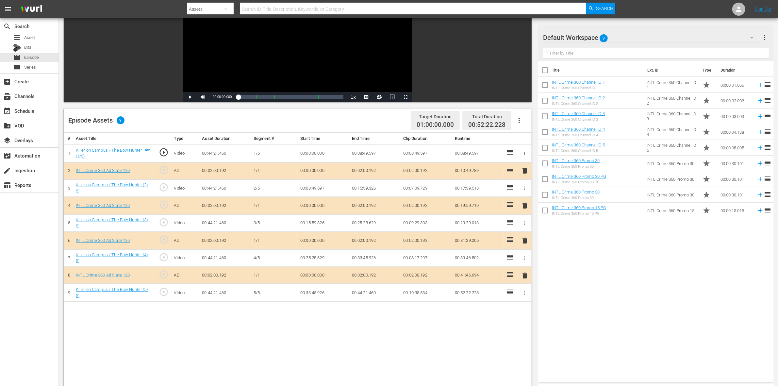
click at [524, 242] on span "delete" at bounding box center [525, 241] width 8 height 8
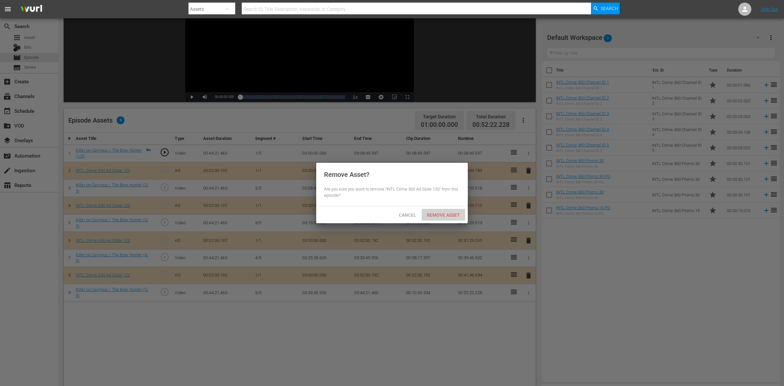
click at [450, 214] on span "Remove Asset" at bounding box center [443, 214] width 43 height 5
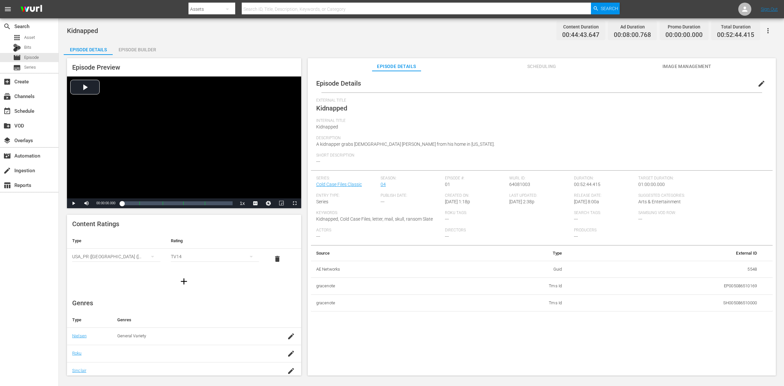
click at [132, 49] on div "Episode Builder" at bounding box center [137, 50] width 49 height 16
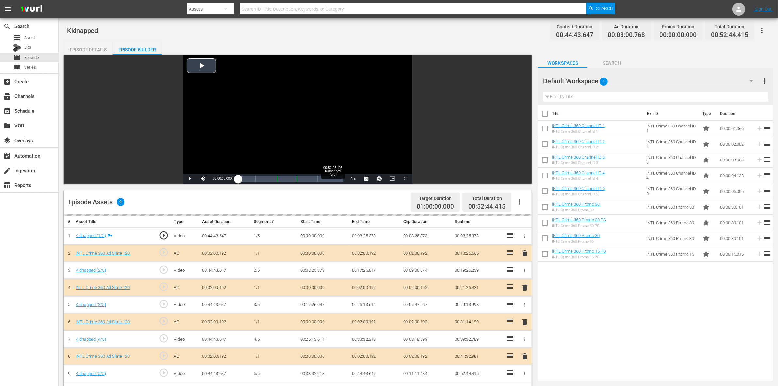
scroll to position [82, 0]
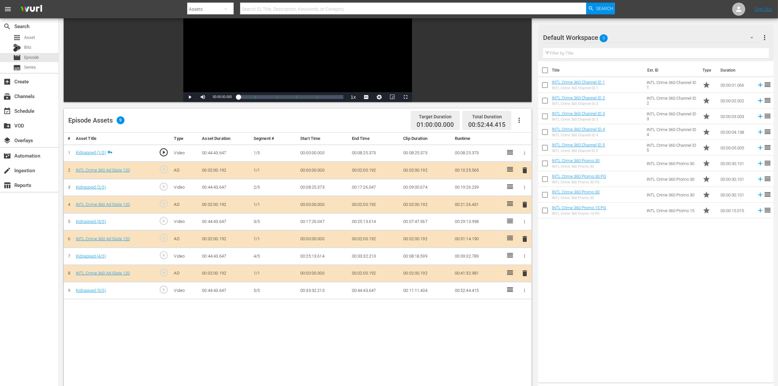
click at [525, 205] on span "delete" at bounding box center [525, 205] width 8 height 8
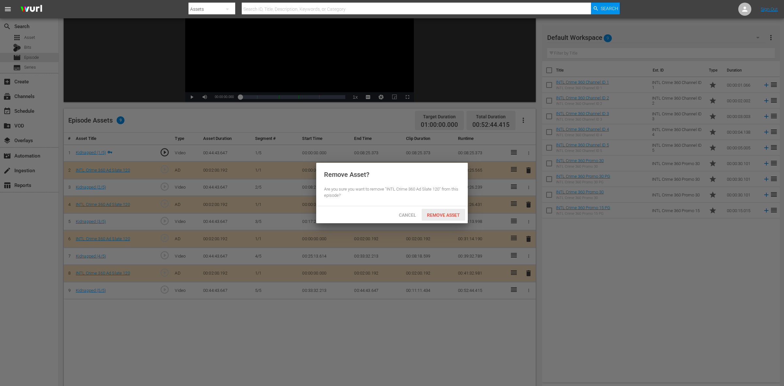
click at [442, 216] on span "Remove Asset" at bounding box center [443, 214] width 43 height 5
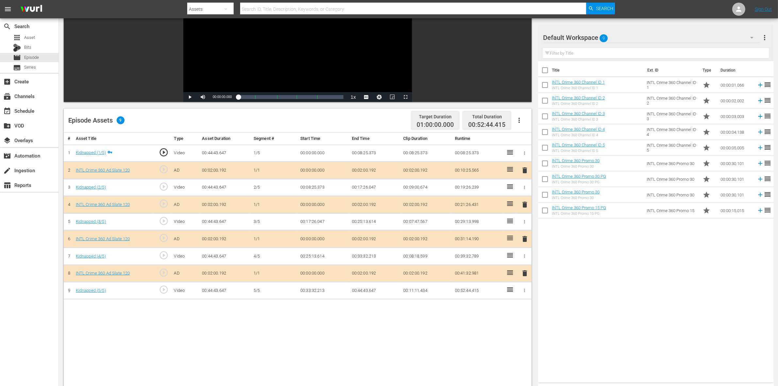
click at [525, 243] on span "delete" at bounding box center [525, 239] width 8 height 8
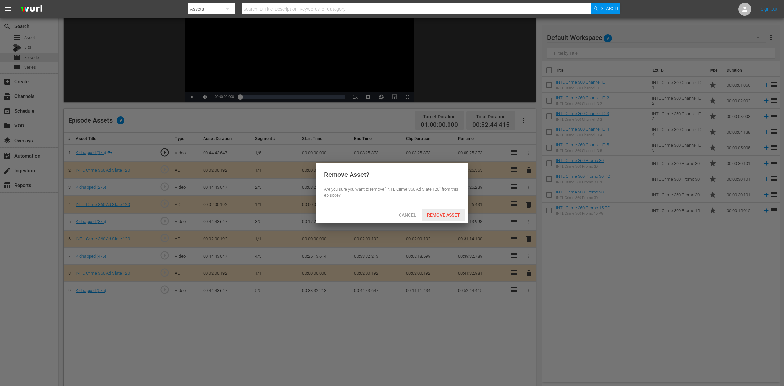
click at [429, 212] on span "Remove Asset" at bounding box center [443, 214] width 43 height 5
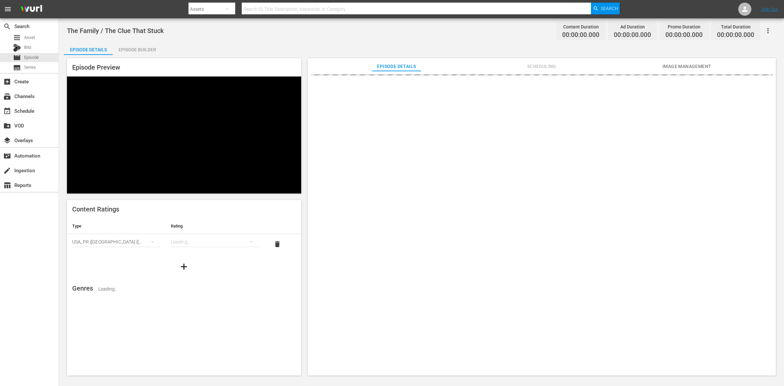
click at [140, 43] on div "Episode Builder" at bounding box center [137, 50] width 49 height 16
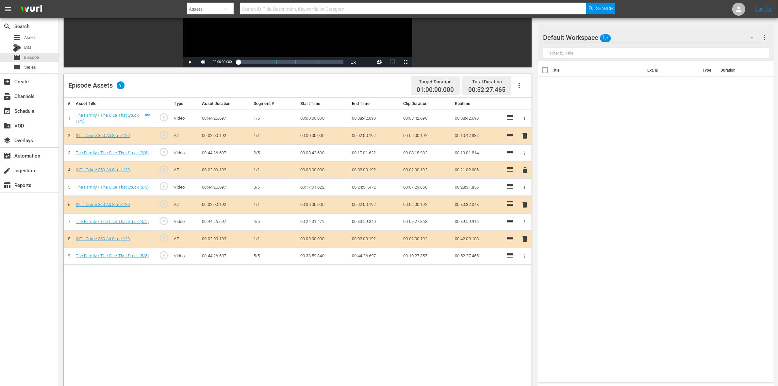
scroll to position [123, 0]
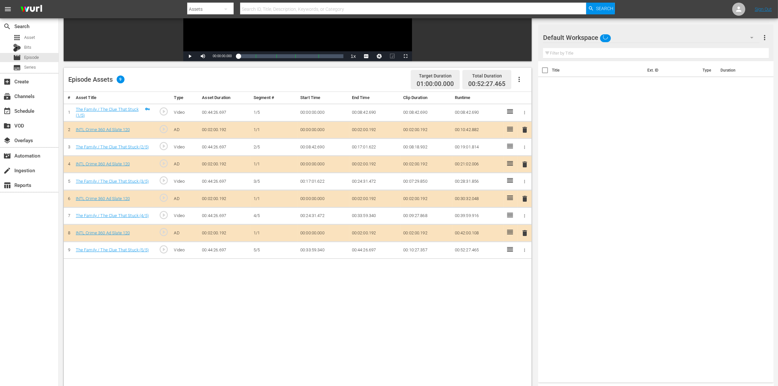
click at [525, 166] on span "delete" at bounding box center [525, 164] width 8 height 8
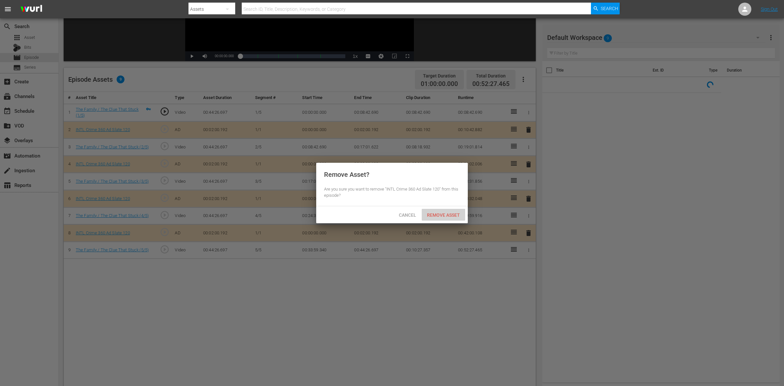
click at [456, 214] on span "Remove Asset" at bounding box center [443, 214] width 43 height 5
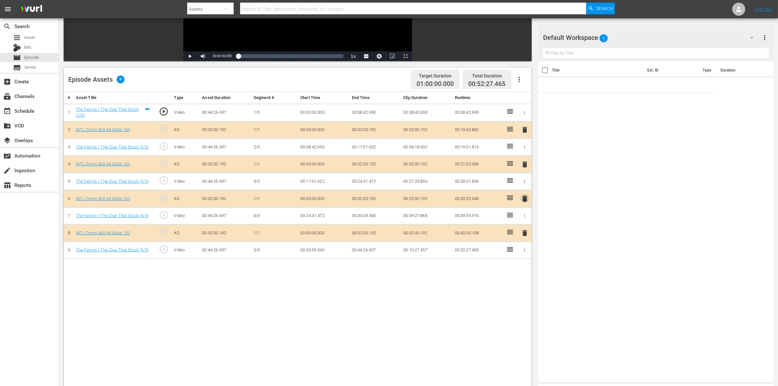
click at [523, 200] on span "delete" at bounding box center [525, 199] width 8 height 8
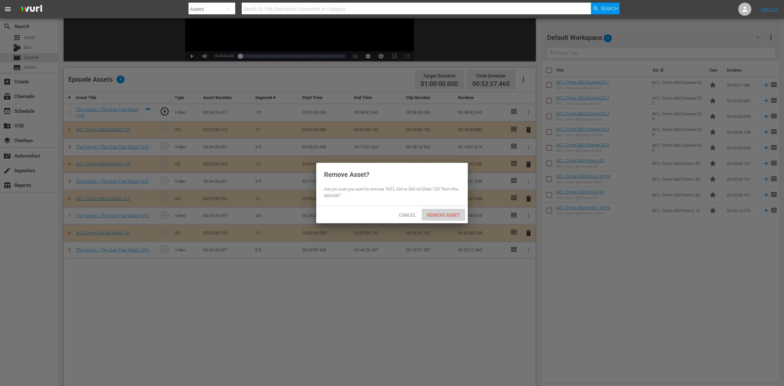
click at [460, 211] on div "Remove Asset" at bounding box center [443, 215] width 43 height 12
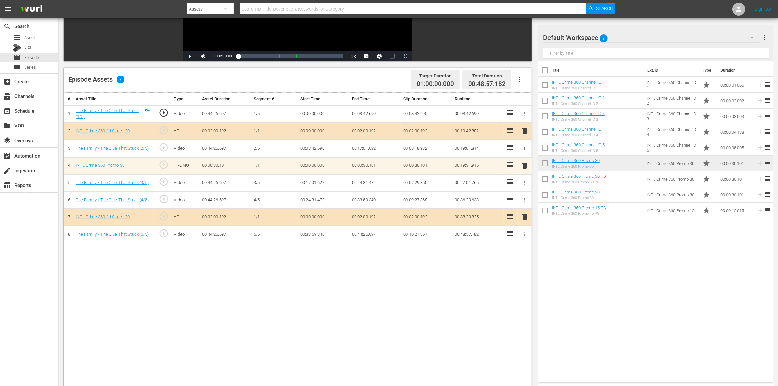
drag, startPoint x: 439, startPoint y: 191, endPoint x: 435, endPoint y: 191, distance: 4.2
click at [435, 191] on td "00:07:29.850" at bounding box center [427, 182] width 52 height 17
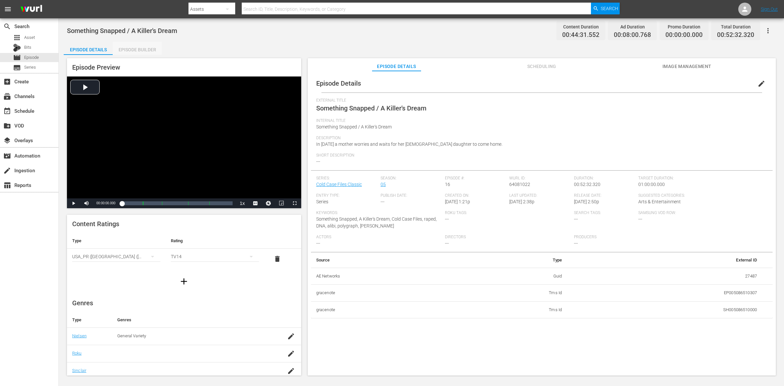
click at [152, 51] on div "Episode Builder" at bounding box center [137, 50] width 49 height 16
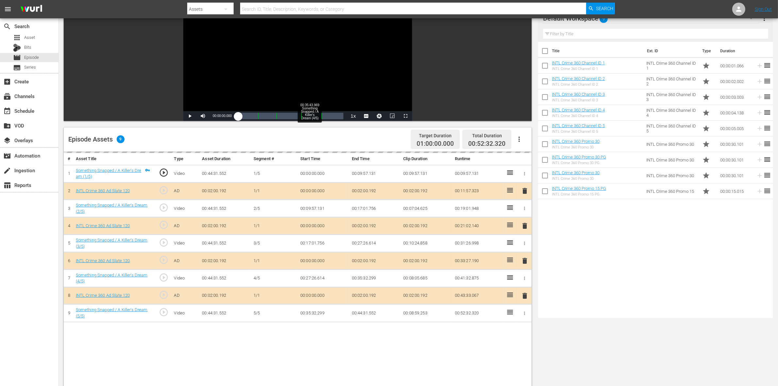
scroll to position [123, 0]
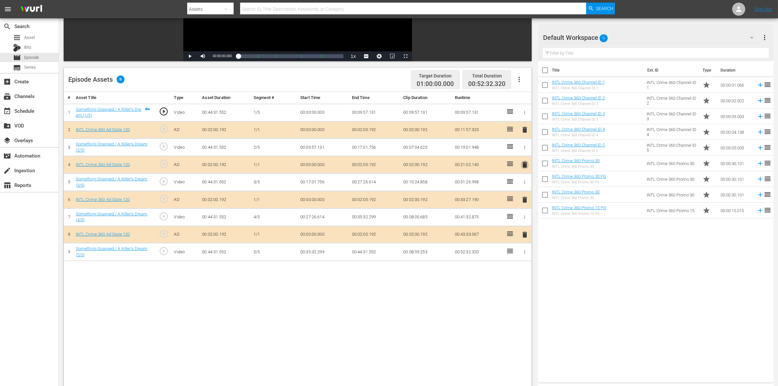
click at [525, 168] on span "delete" at bounding box center [525, 165] width 8 height 8
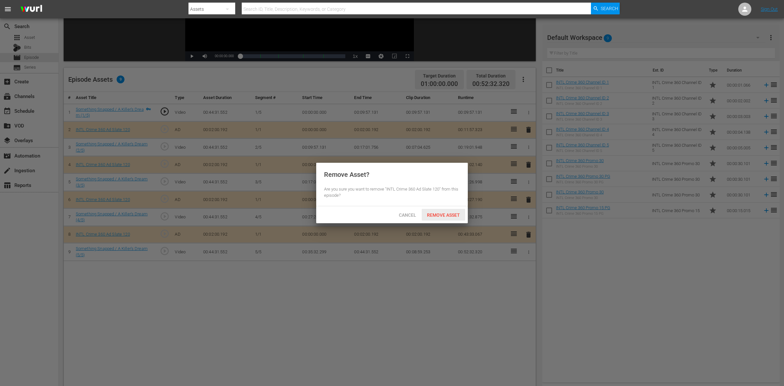
click at [454, 213] on span "Remove Asset" at bounding box center [443, 214] width 43 height 5
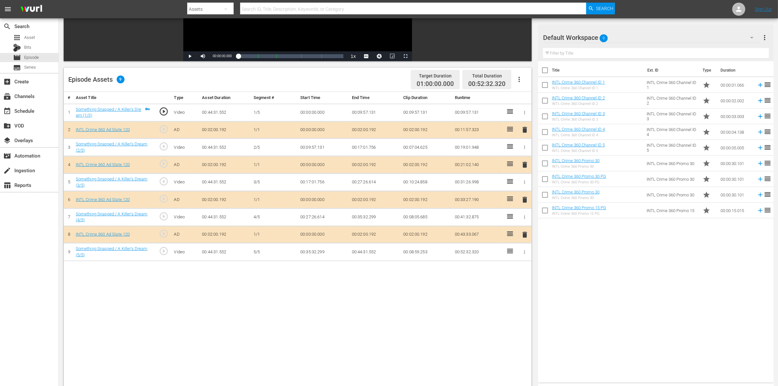
click at [523, 200] on span "delete" at bounding box center [525, 200] width 8 height 8
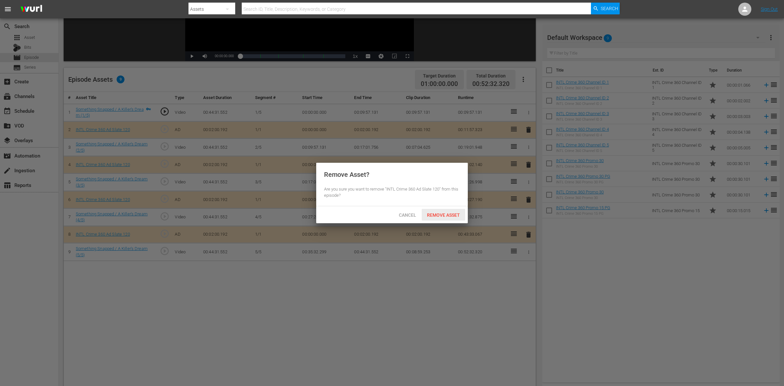
click at [442, 216] on span "Remove Asset" at bounding box center [443, 214] width 43 height 5
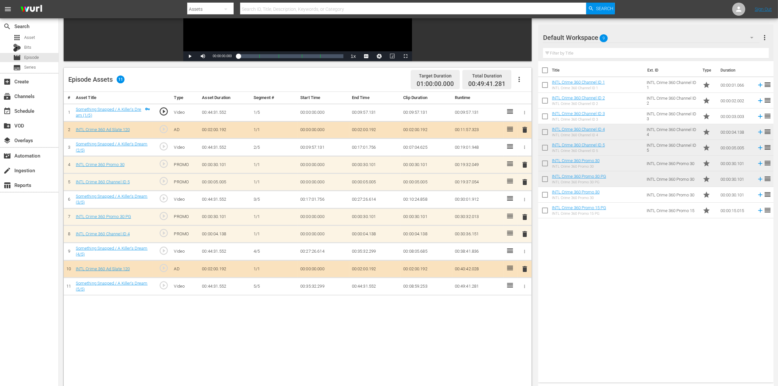
click at [527, 236] on span "delete" at bounding box center [525, 234] width 8 height 8
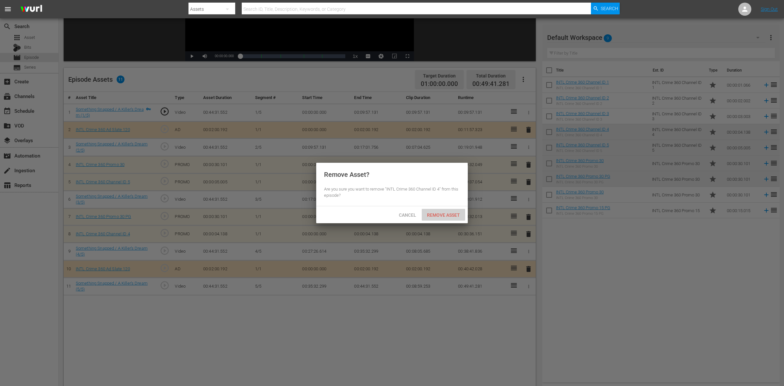
click at [454, 217] on span "Remove Asset" at bounding box center [443, 214] width 43 height 5
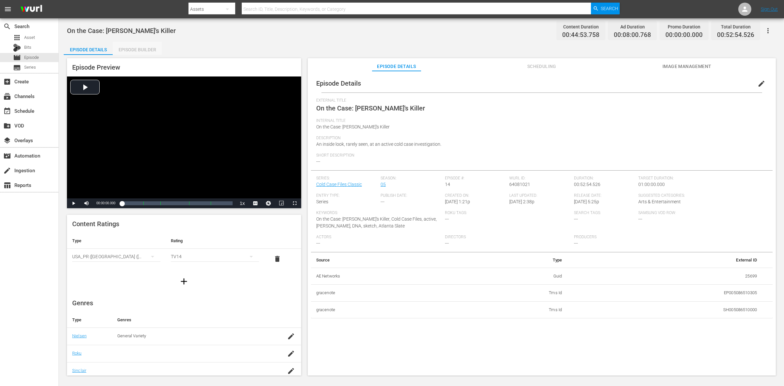
click at [146, 50] on div "Episode Builder" at bounding box center [137, 50] width 49 height 16
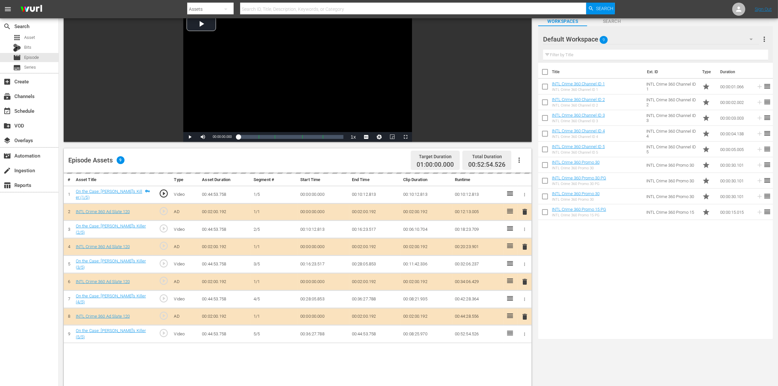
scroll to position [82, 0]
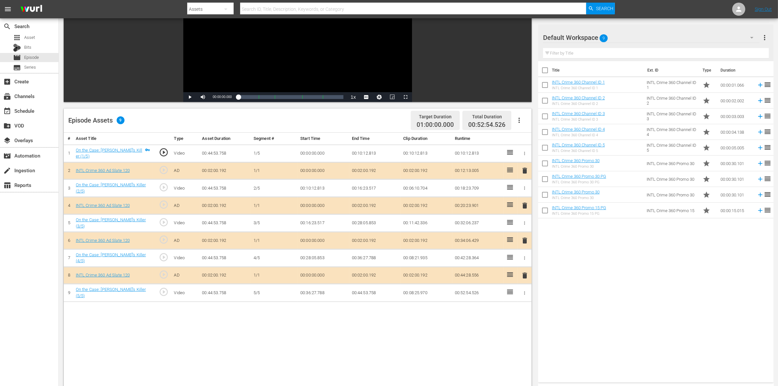
click at [524, 207] on span "delete" at bounding box center [525, 206] width 8 height 8
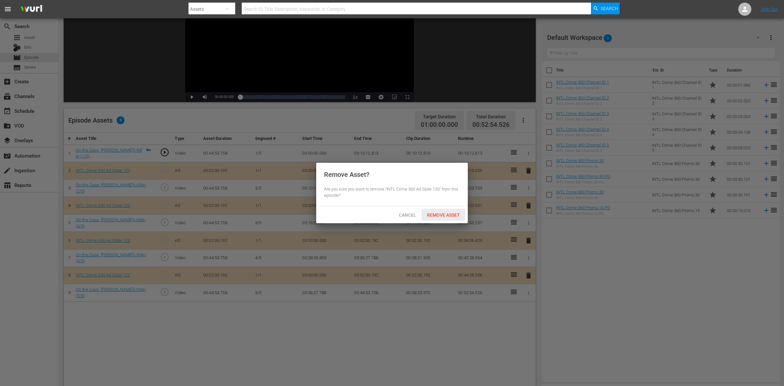
click at [455, 212] on span "Remove Asset" at bounding box center [443, 214] width 43 height 5
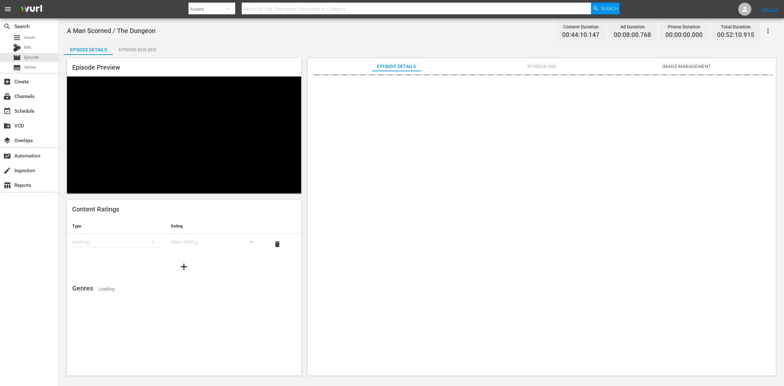
click at [124, 51] on div "Episode Builder" at bounding box center [137, 50] width 49 height 16
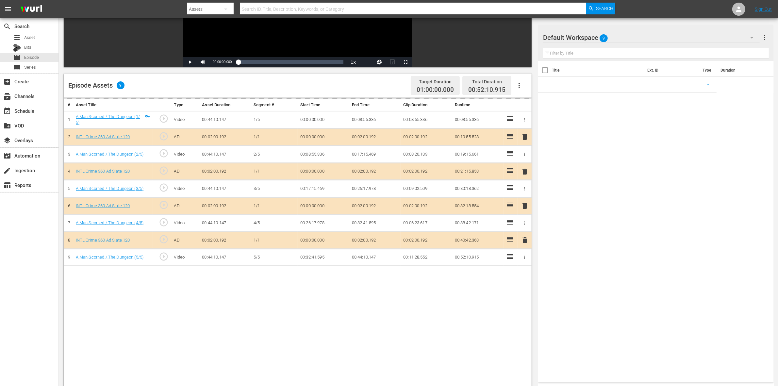
scroll to position [131, 0]
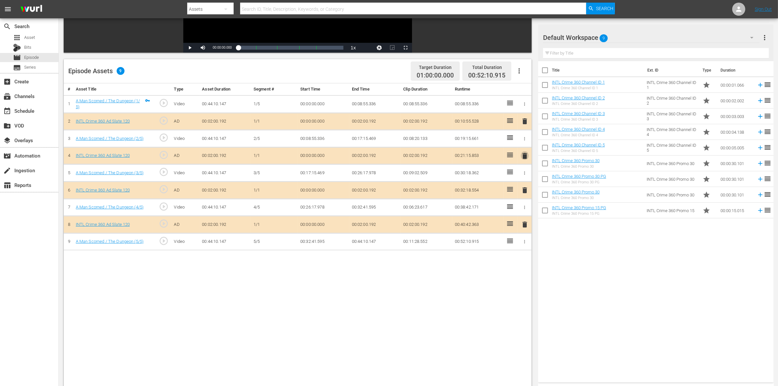
click at [524, 157] on span "delete" at bounding box center [525, 156] width 8 height 8
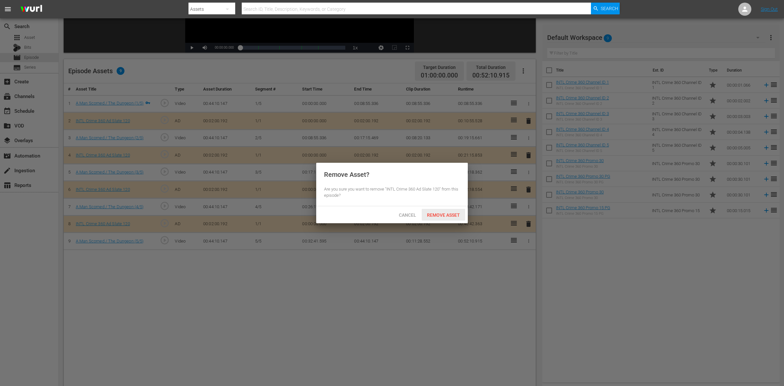
click at [448, 213] on span "Remove Asset" at bounding box center [443, 214] width 43 height 5
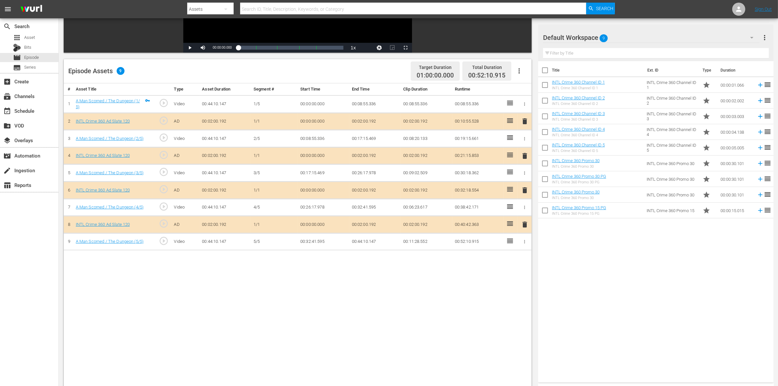
click at [521, 191] on span "delete" at bounding box center [525, 190] width 8 height 8
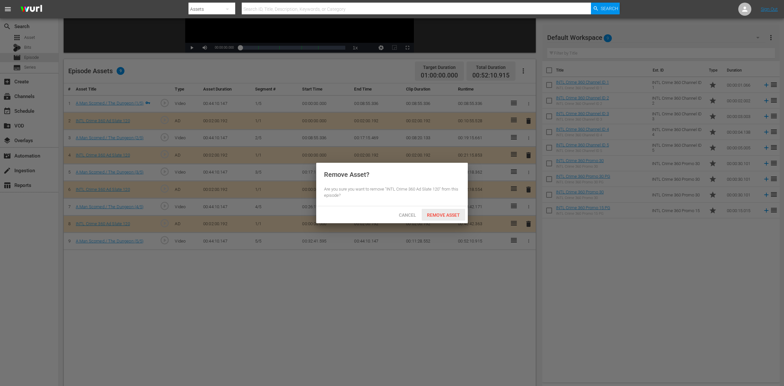
click at [439, 215] on span "Remove Asset" at bounding box center [443, 214] width 43 height 5
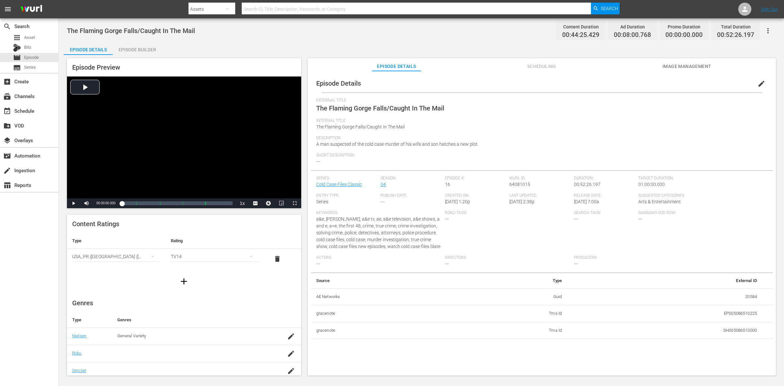
click at [155, 54] on div "Episode Builder" at bounding box center [137, 50] width 49 height 16
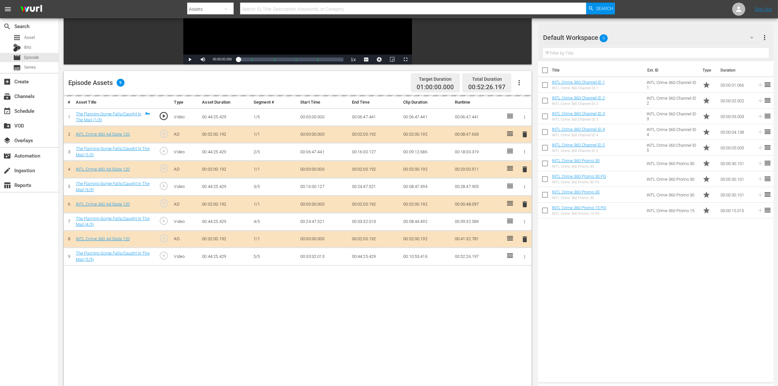
scroll to position [123, 0]
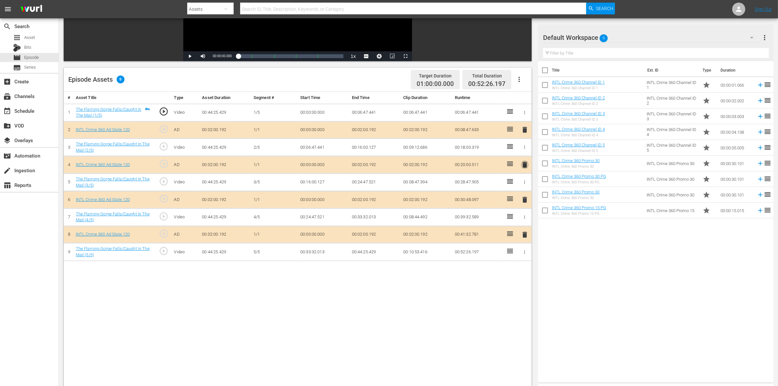
click at [523, 165] on span "delete" at bounding box center [525, 165] width 8 height 8
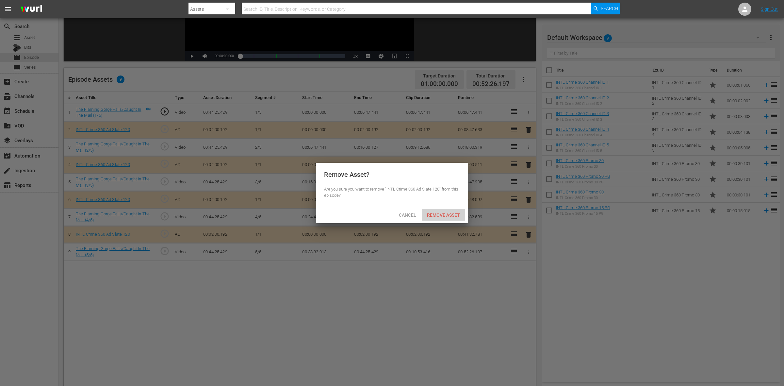
click at [455, 212] on span "Remove Asset" at bounding box center [443, 214] width 43 height 5
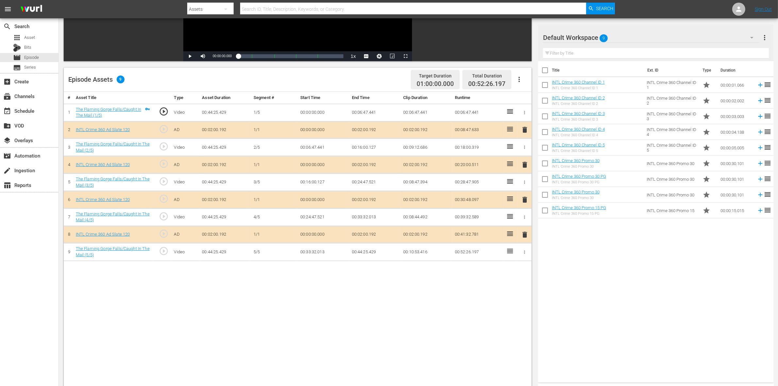
click at [525, 201] on span "delete" at bounding box center [525, 200] width 8 height 8
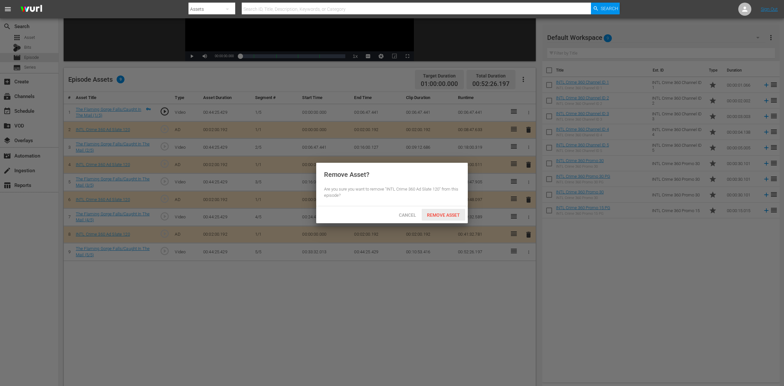
click at [450, 218] on div "Remove Asset" at bounding box center [443, 215] width 43 height 12
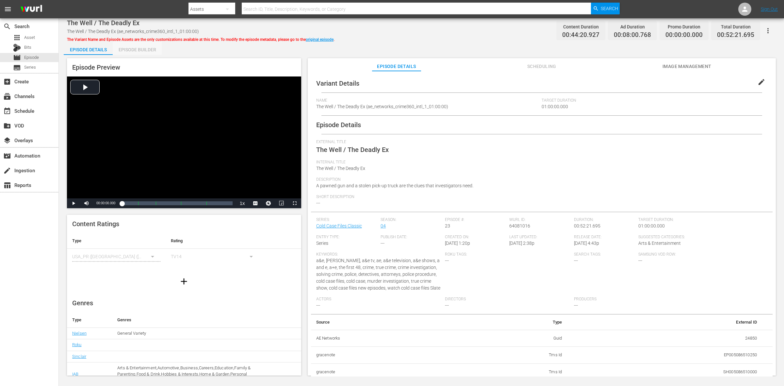
click at [144, 52] on div "Episode Builder" at bounding box center [137, 50] width 49 height 16
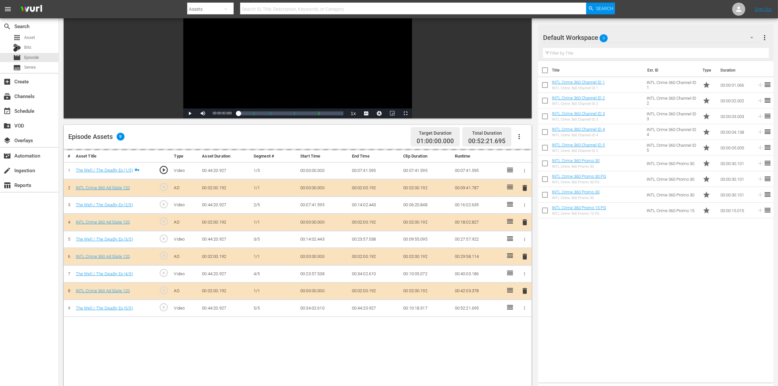
scroll to position [82, 0]
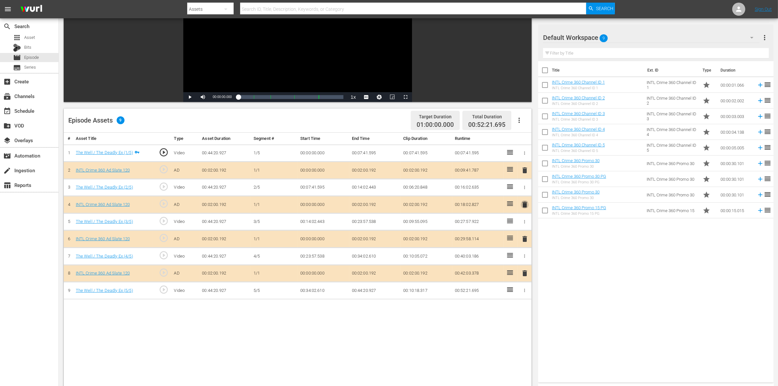
click at [525, 206] on span "delete" at bounding box center [525, 205] width 8 height 8
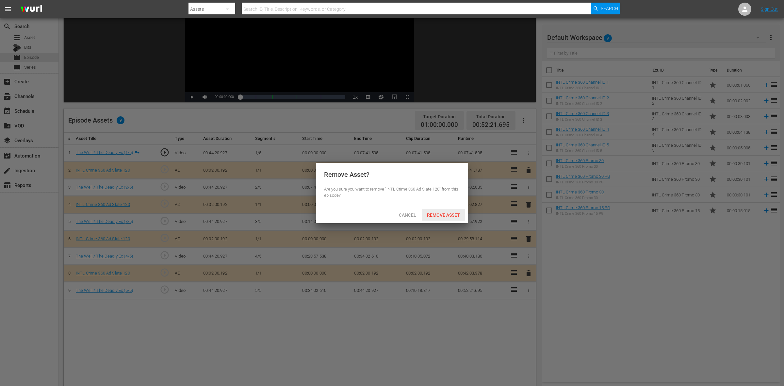
click at [450, 216] on span "Remove Asset" at bounding box center [443, 214] width 43 height 5
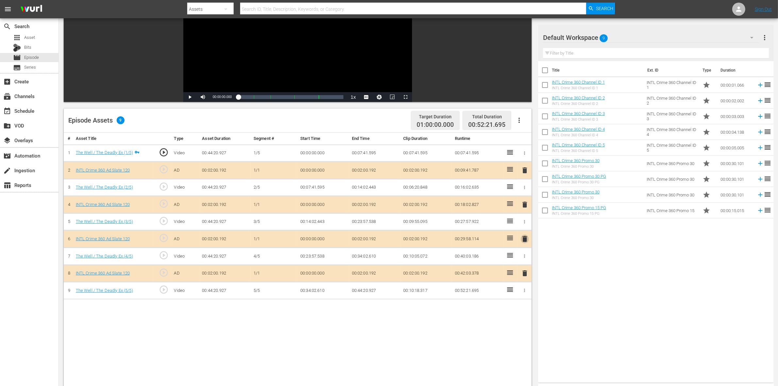
click at [523, 240] on span "delete" at bounding box center [525, 239] width 8 height 8
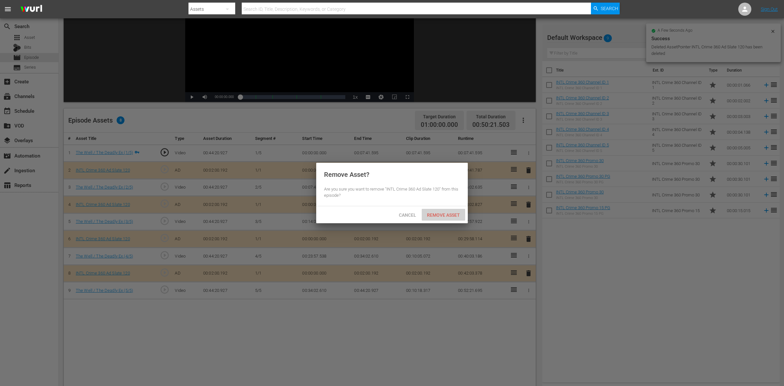
click at [441, 214] on span "Remove Asset" at bounding box center [443, 214] width 43 height 5
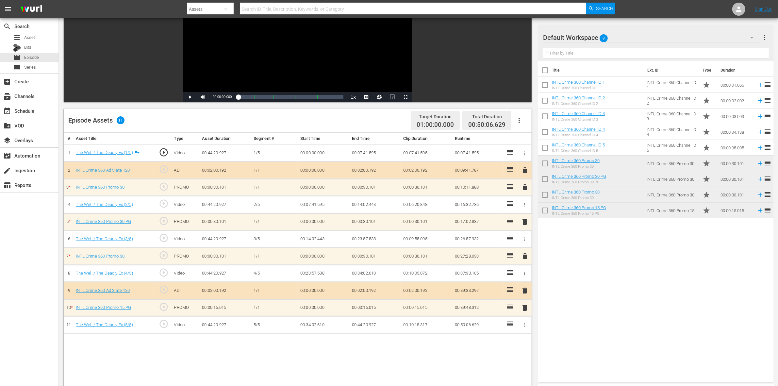
click at [524, 308] on span "delete" at bounding box center [525, 308] width 8 height 8
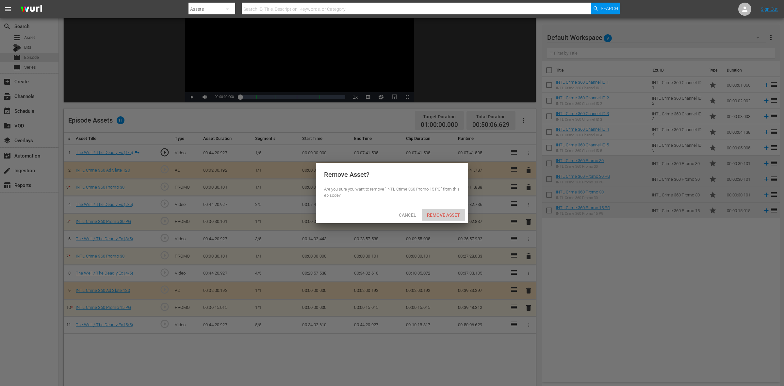
click at [442, 209] on div "Remove Asset" at bounding box center [443, 215] width 43 height 12
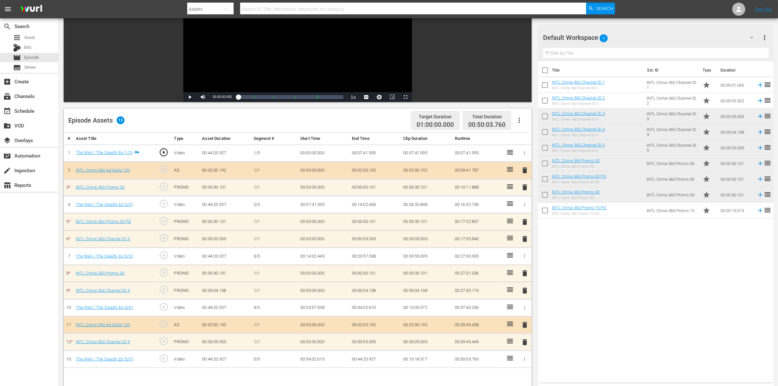
click at [525, 242] on span "delete" at bounding box center [525, 239] width 8 height 8
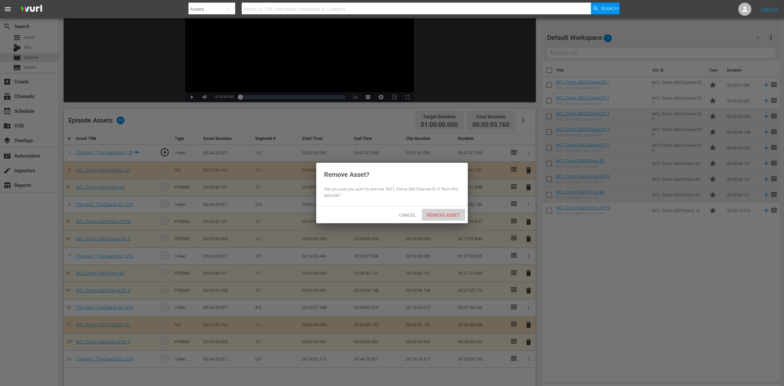
click at [453, 217] on span "Remove Asset" at bounding box center [443, 214] width 43 height 5
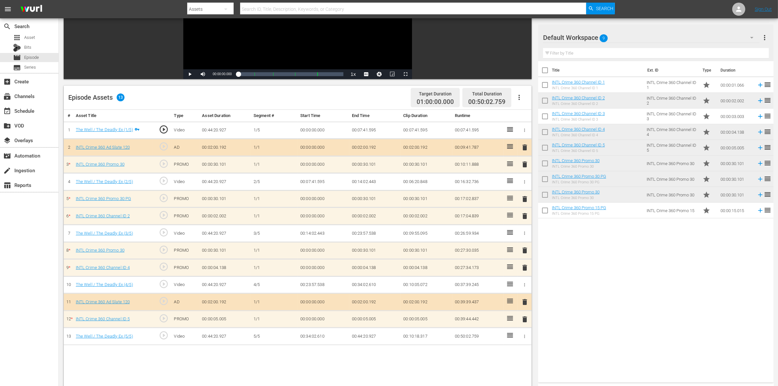
scroll to position [123, 0]
